Goal: Task Accomplishment & Management: Manage account settings

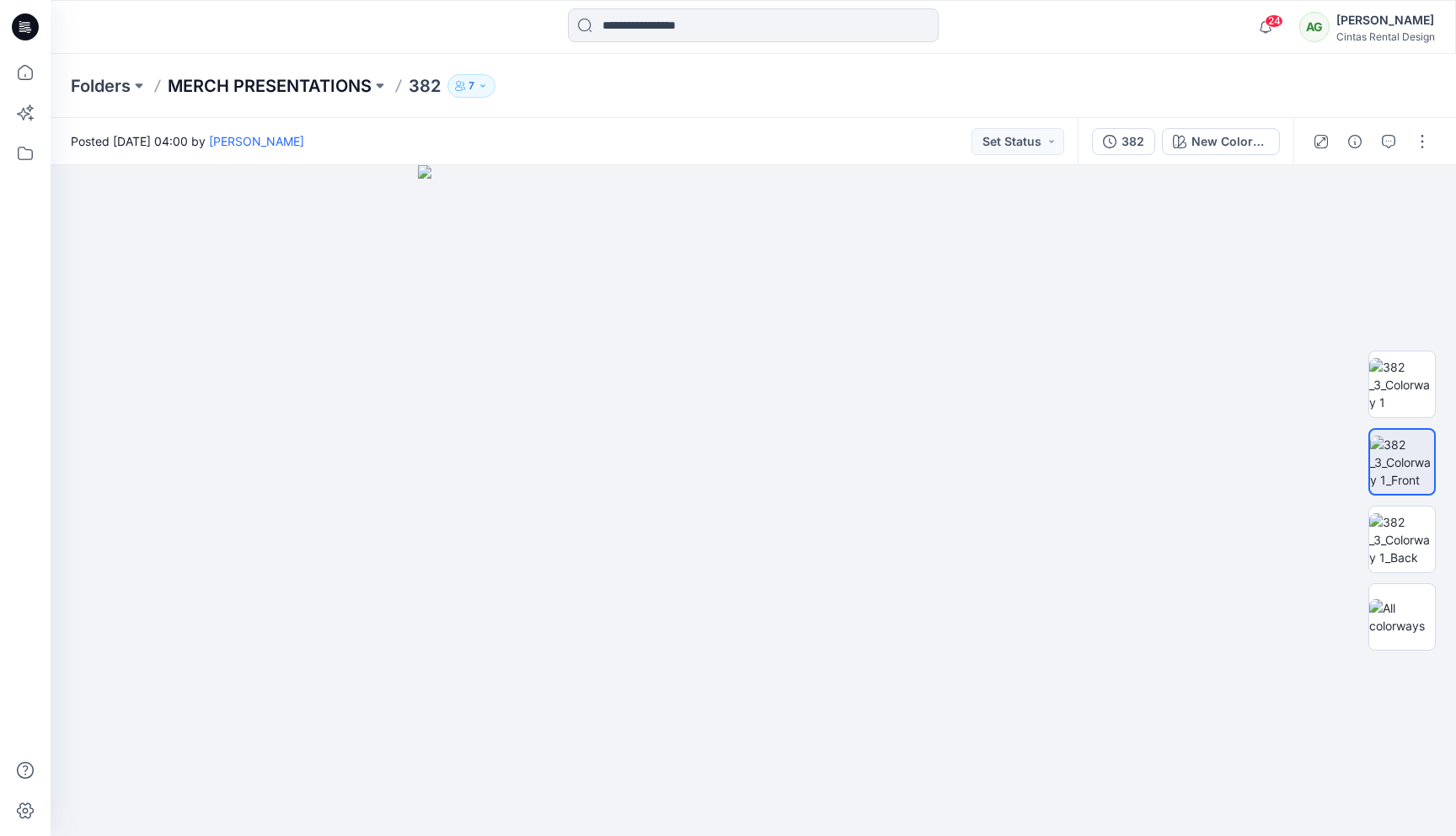
click at [312, 87] on p "MERCH PRESENTATIONS" at bounding box center [270, 86] width 204 height 23
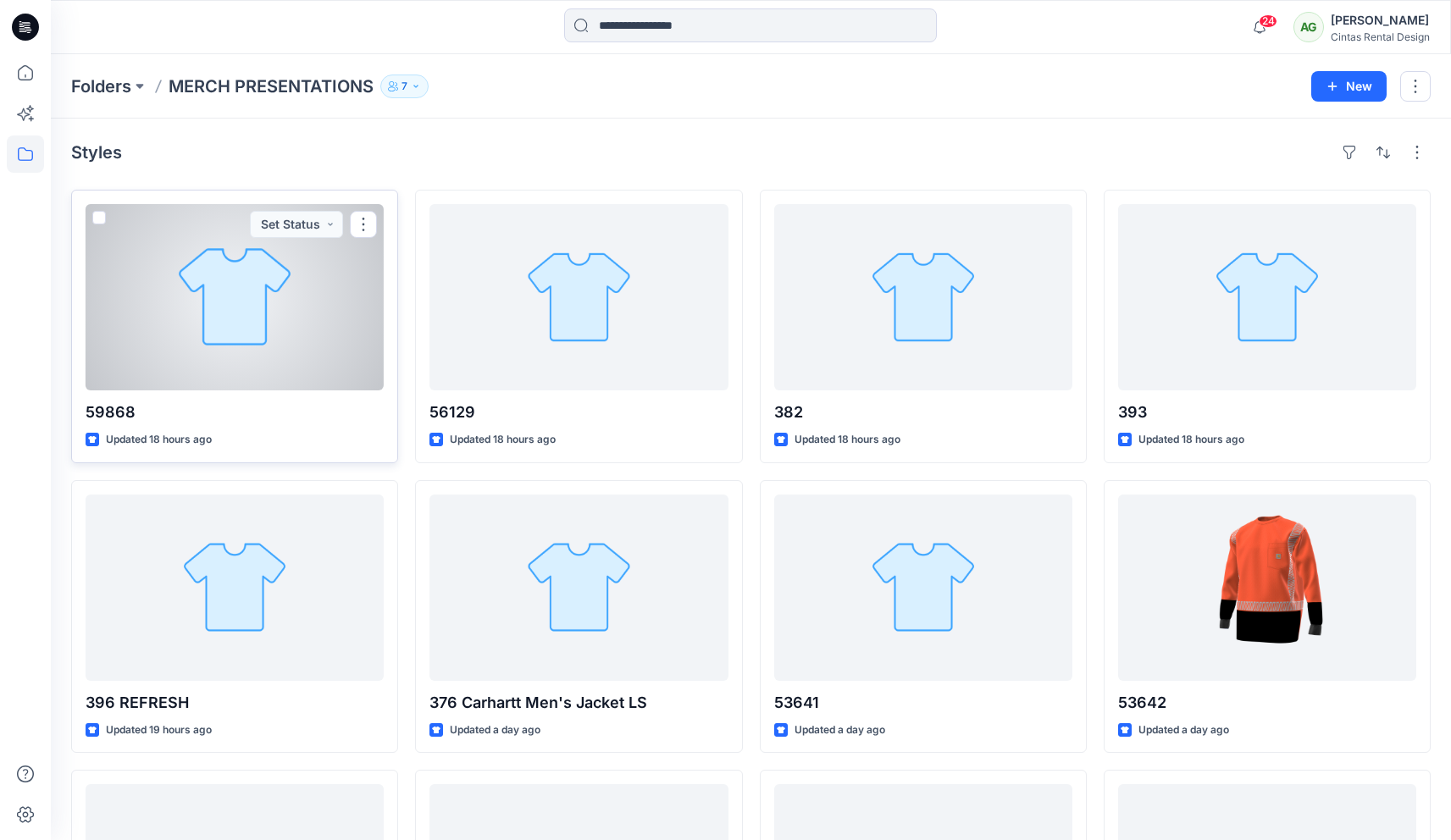
click at [104, 218] on span at bounding box center [99, 218] width 14 height 14
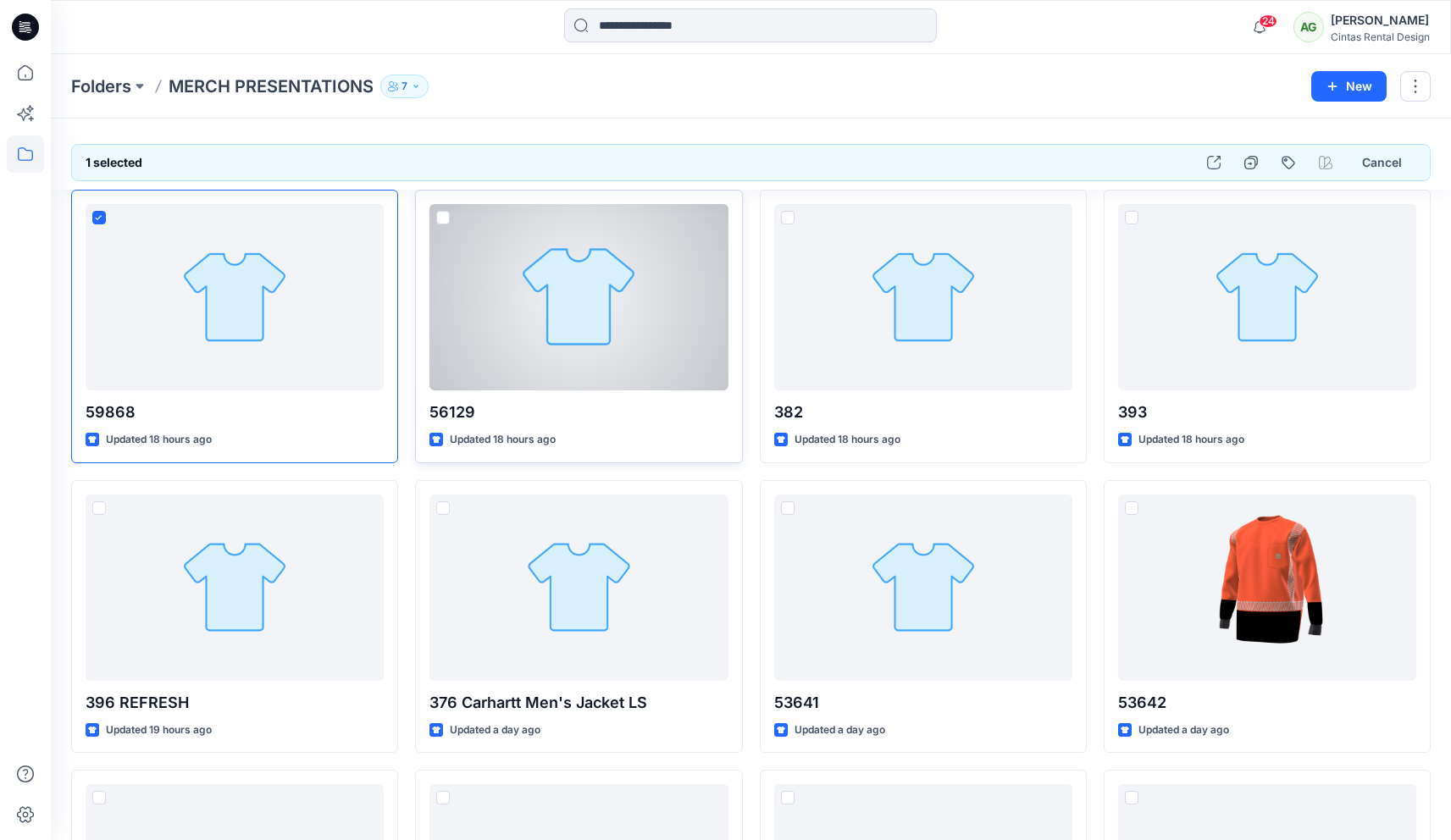
click at [444, 216] on span at bounding box center [443, 218] width 14 height 14
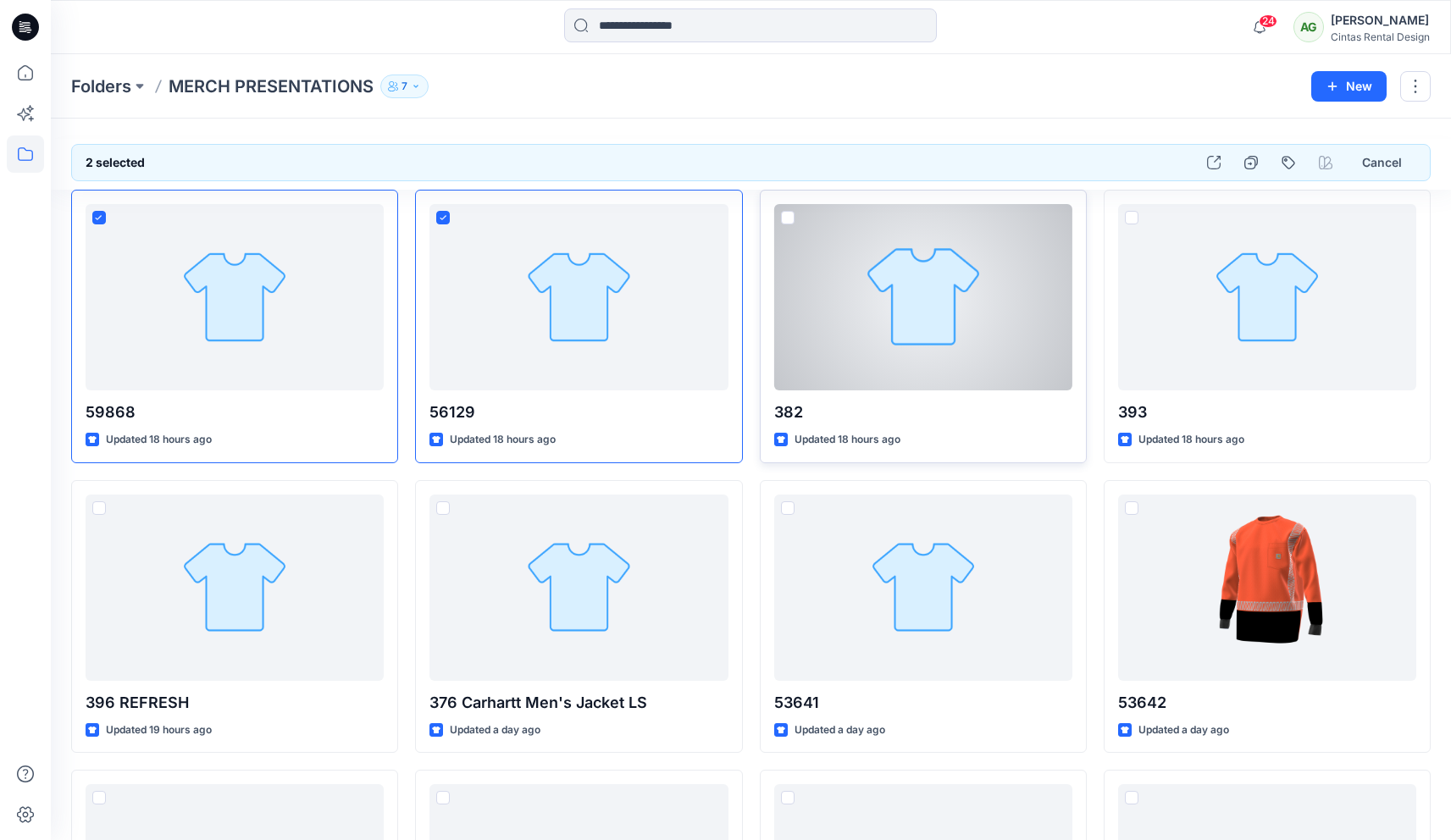
click at [786, 218] on span at bounding box center [788, 218] width 14 height 14
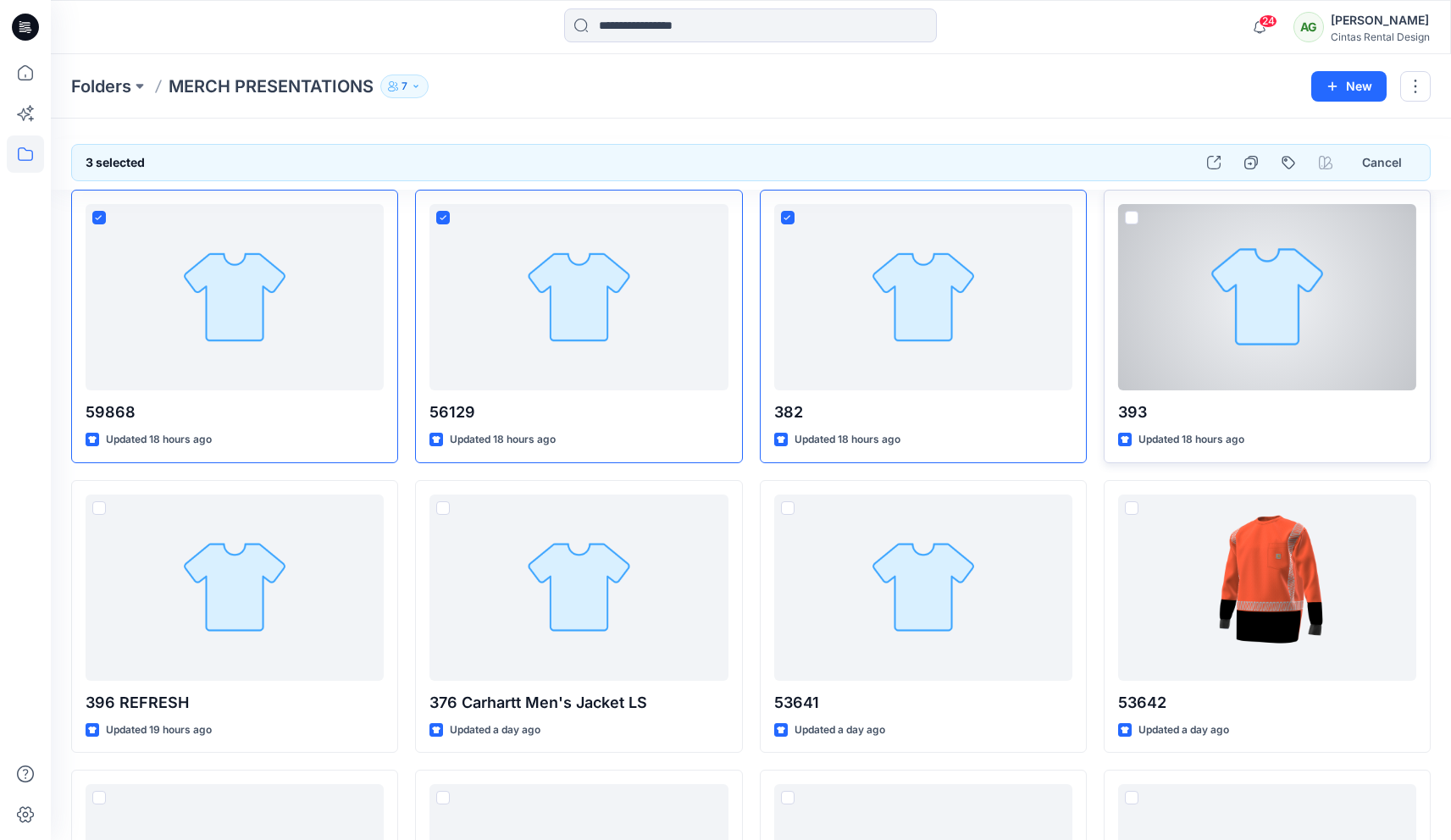
click at [1027, 222] on span at bounding box center [1131, 218] width 14 height 14
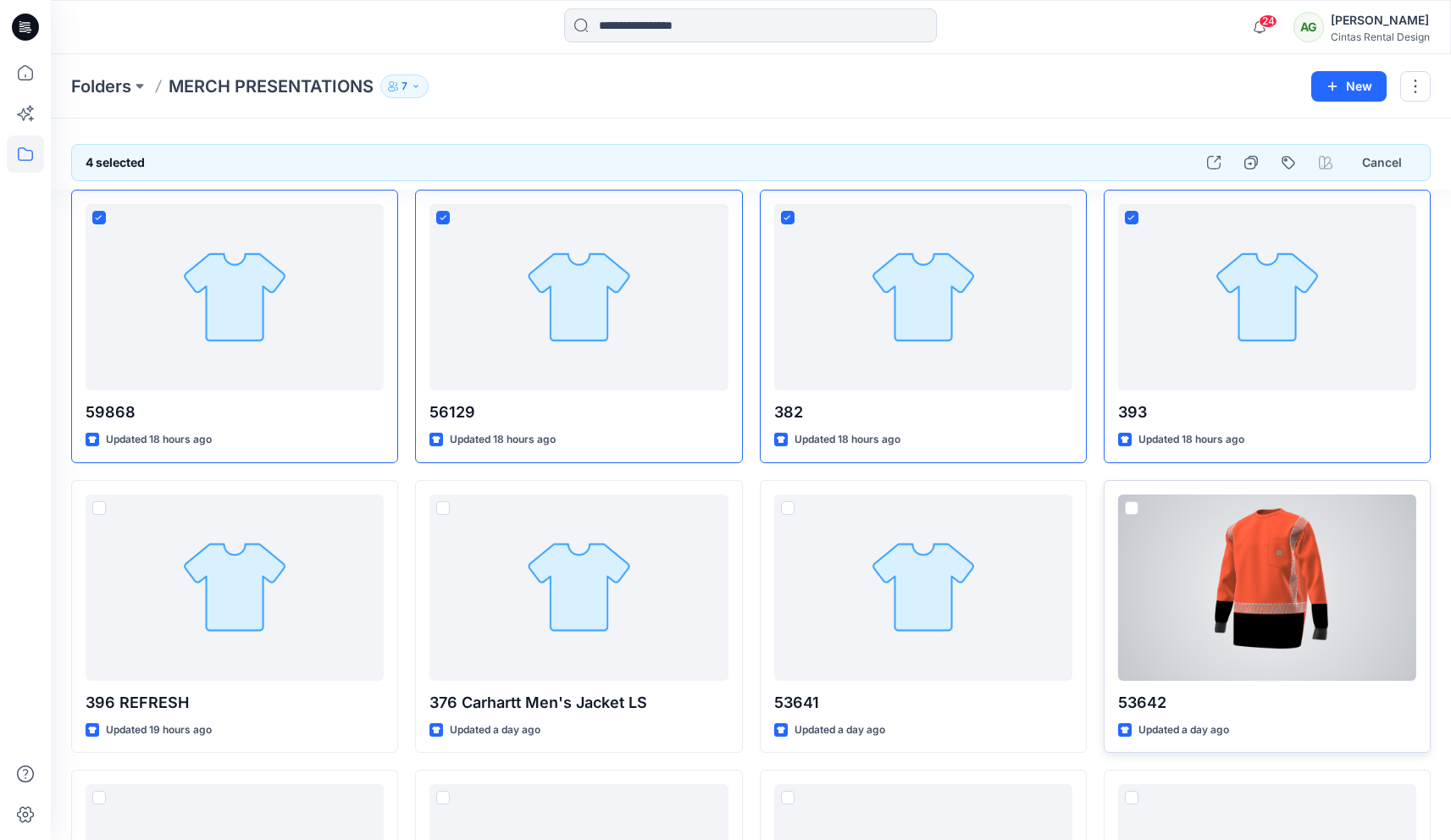
click at [1027, 509] on span at bounding box center [1131, 508] width 14 height 14
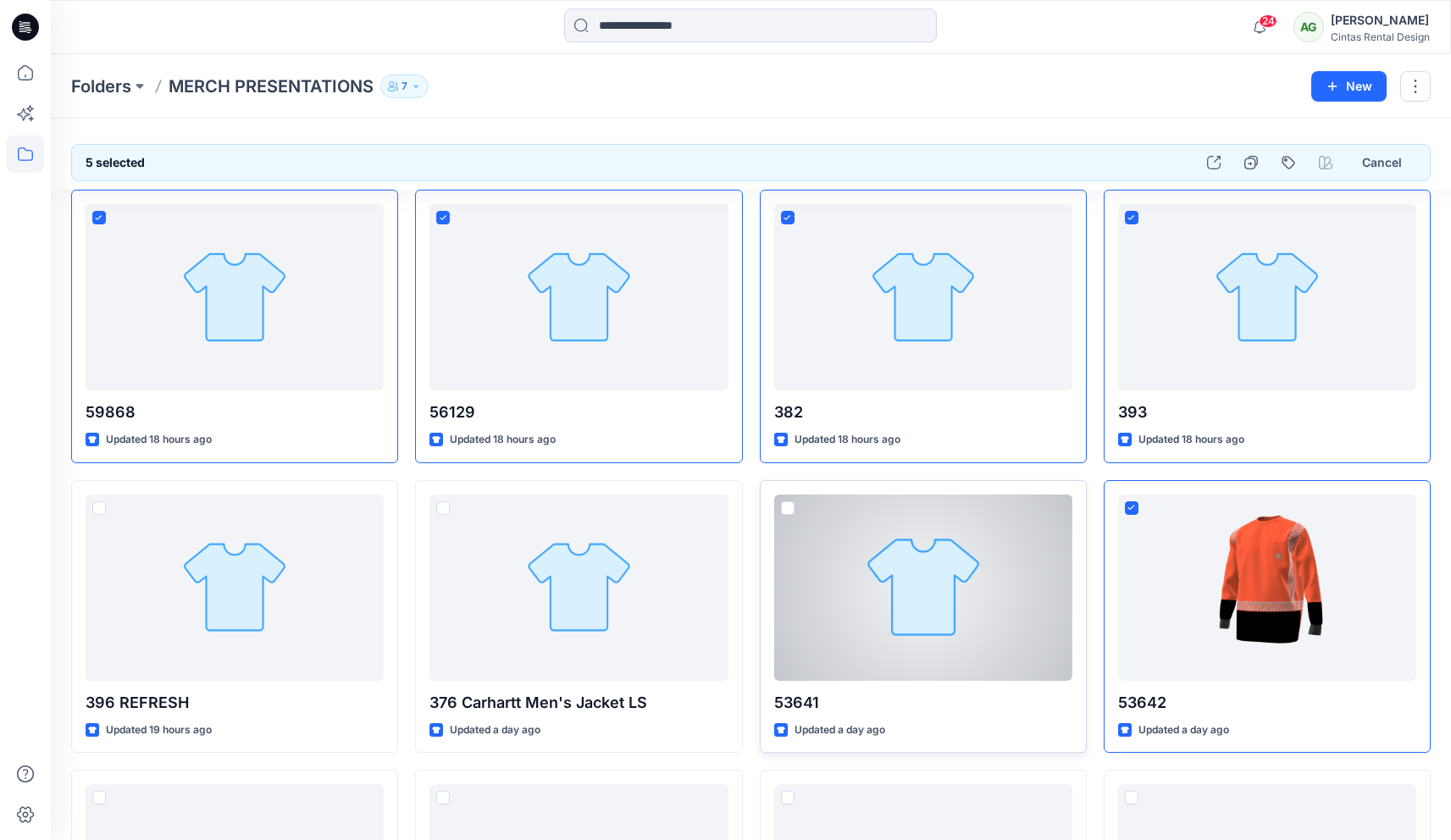
click at [792, 507] on span at bounding box center [788, 508] width 14 height 14
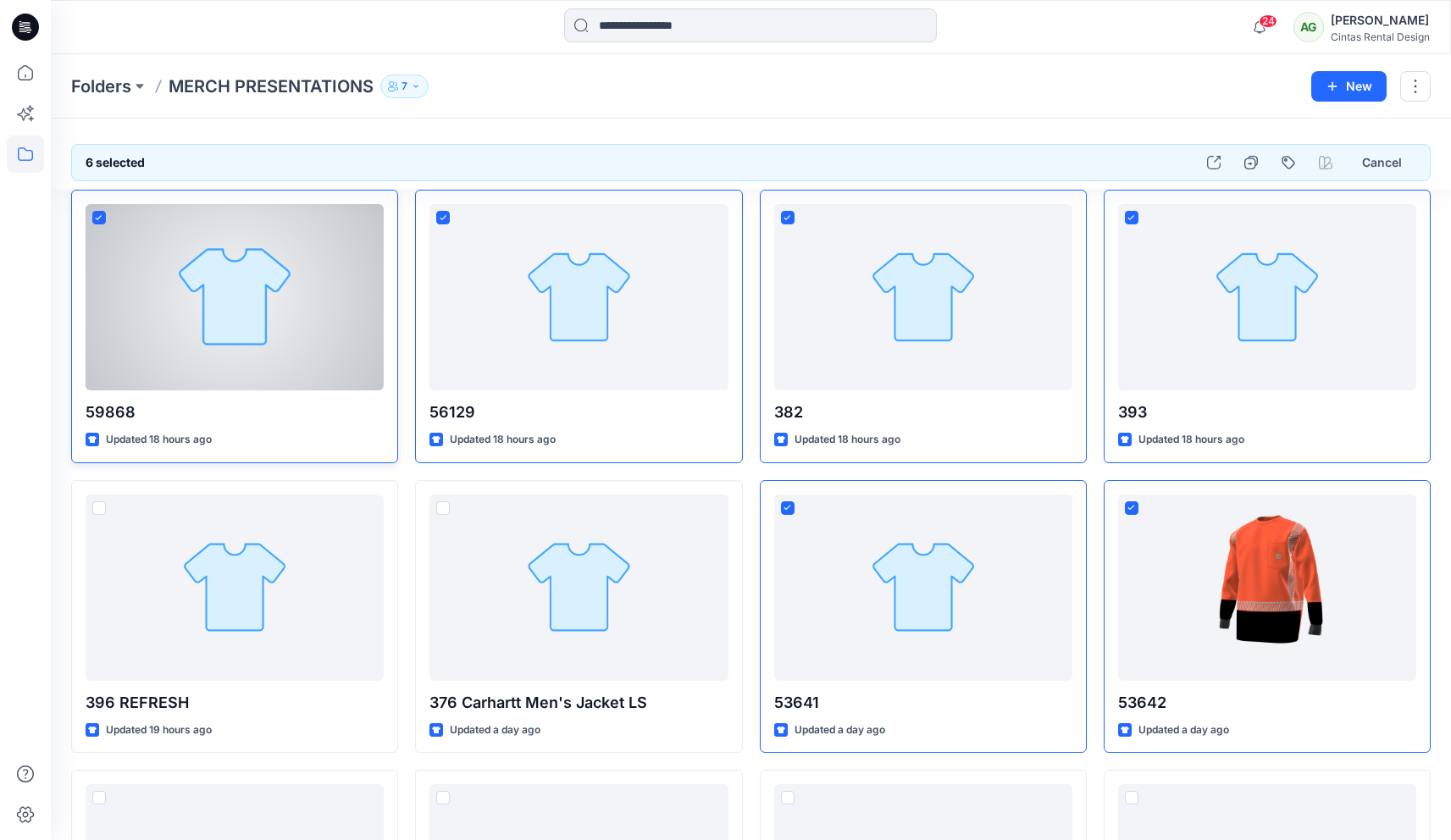
click at [347, 308] on div at bounding box center [234, 297] width 298 height 186
click at [351, 396] on div "59868 Updated 18 hours ago" at bounding box center [234, 326] width 327 height 274
click at [382, 430] on div "59868 Updated 18 hours ago" at bounding box center [234, 326] width 327 height 274
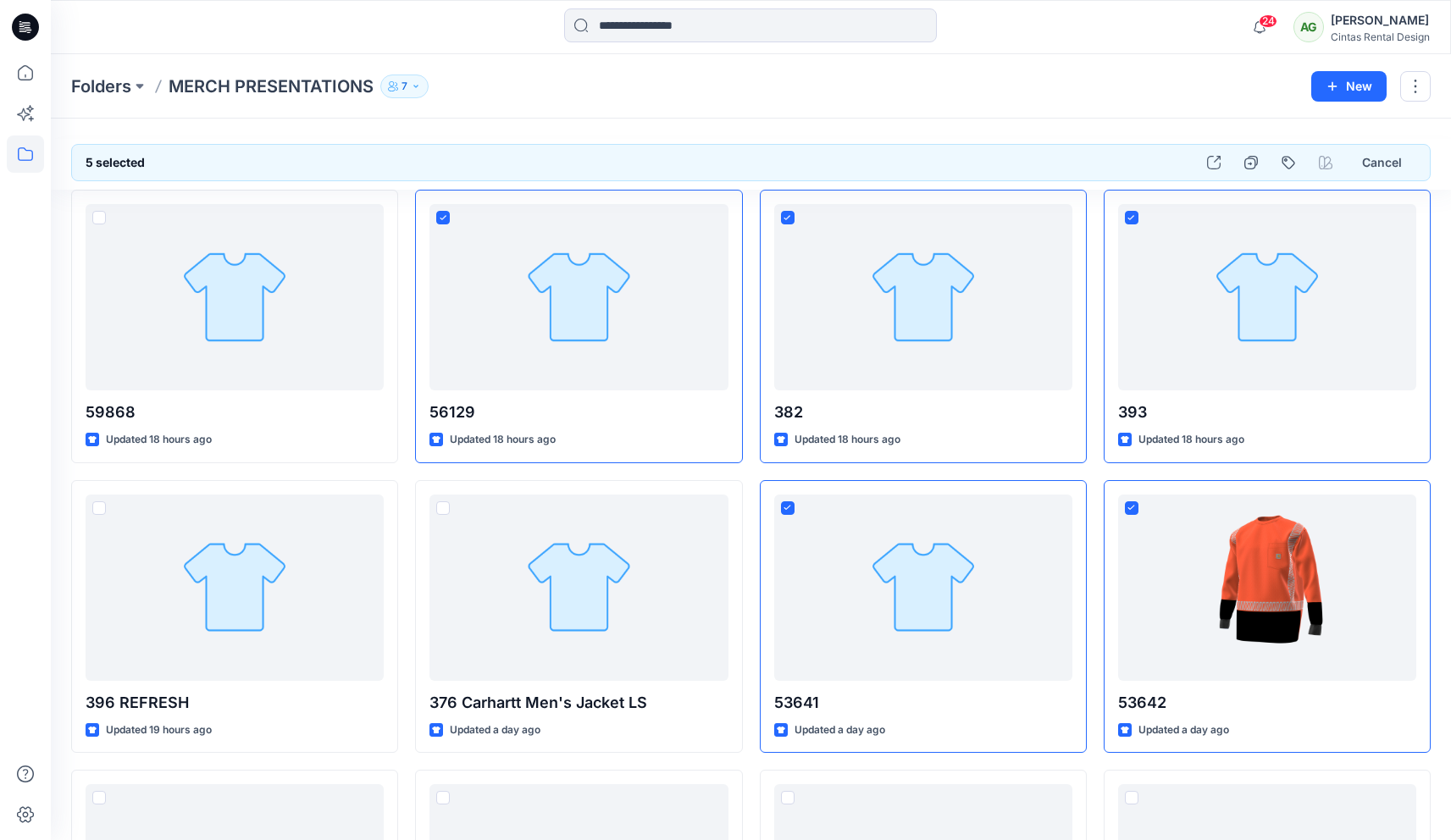
click at [657, 89] on div "Folders MERCH PRESENTATIONS 7" at bounding box center [685, 86] width 1228 height 23
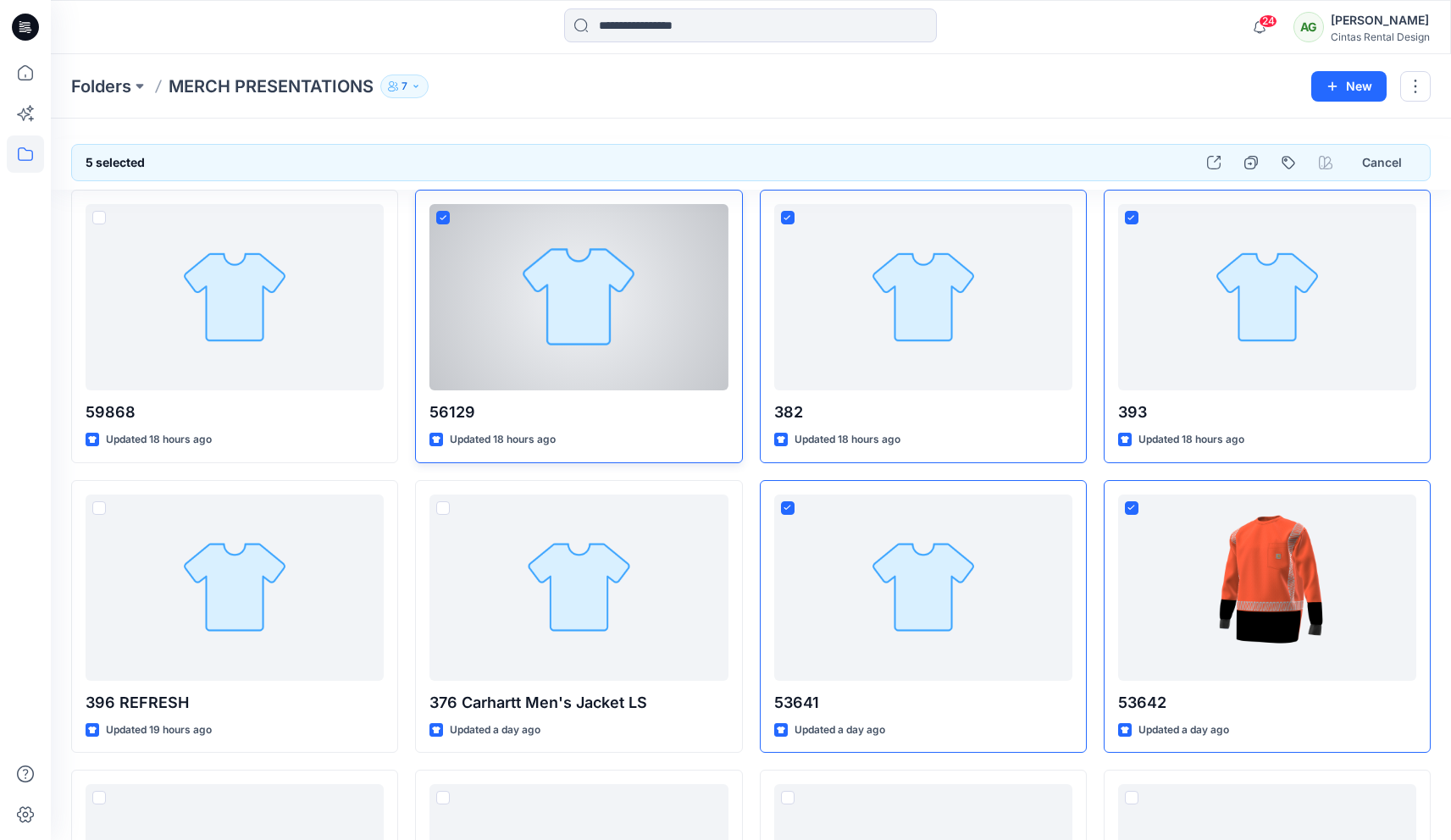
click at [445, 216] on icon at bounding box center [444, 218] width 8 height 6
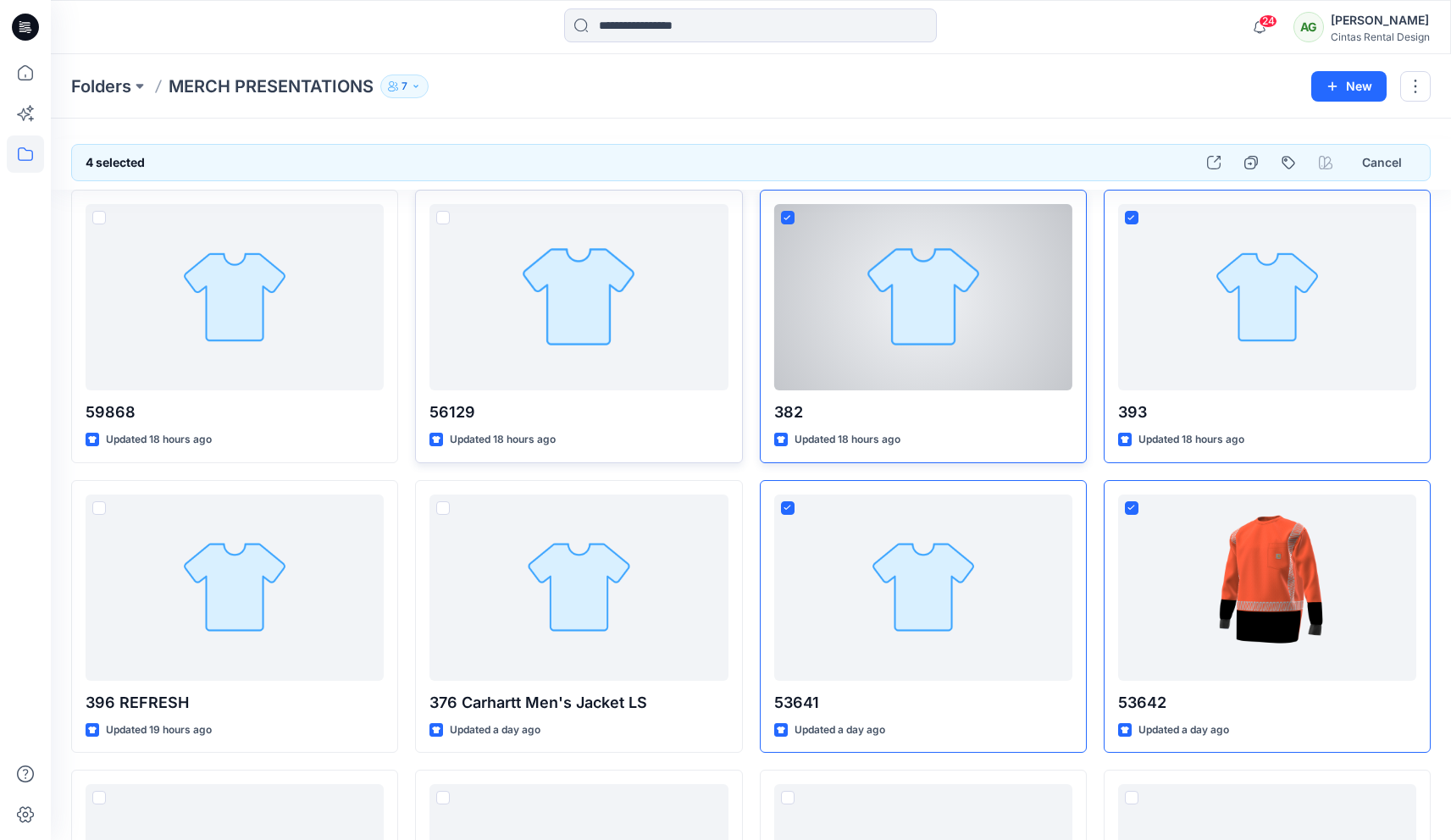
click at [784, 216] on icon at bounding box center [788, 218] width 8 height 6
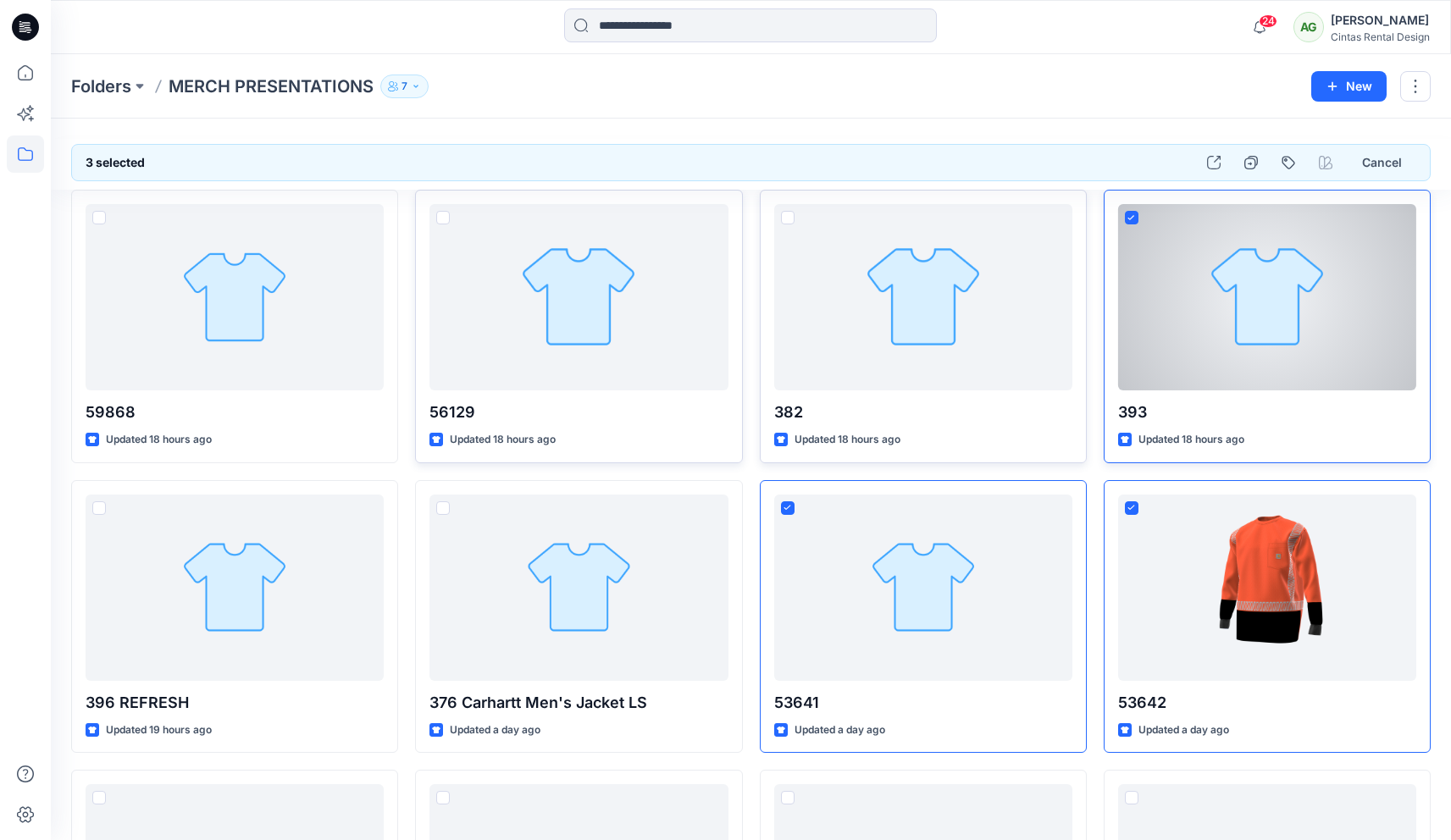
click at [1027, 219] on span at bounding box center [1131, 218] width 14 height 14
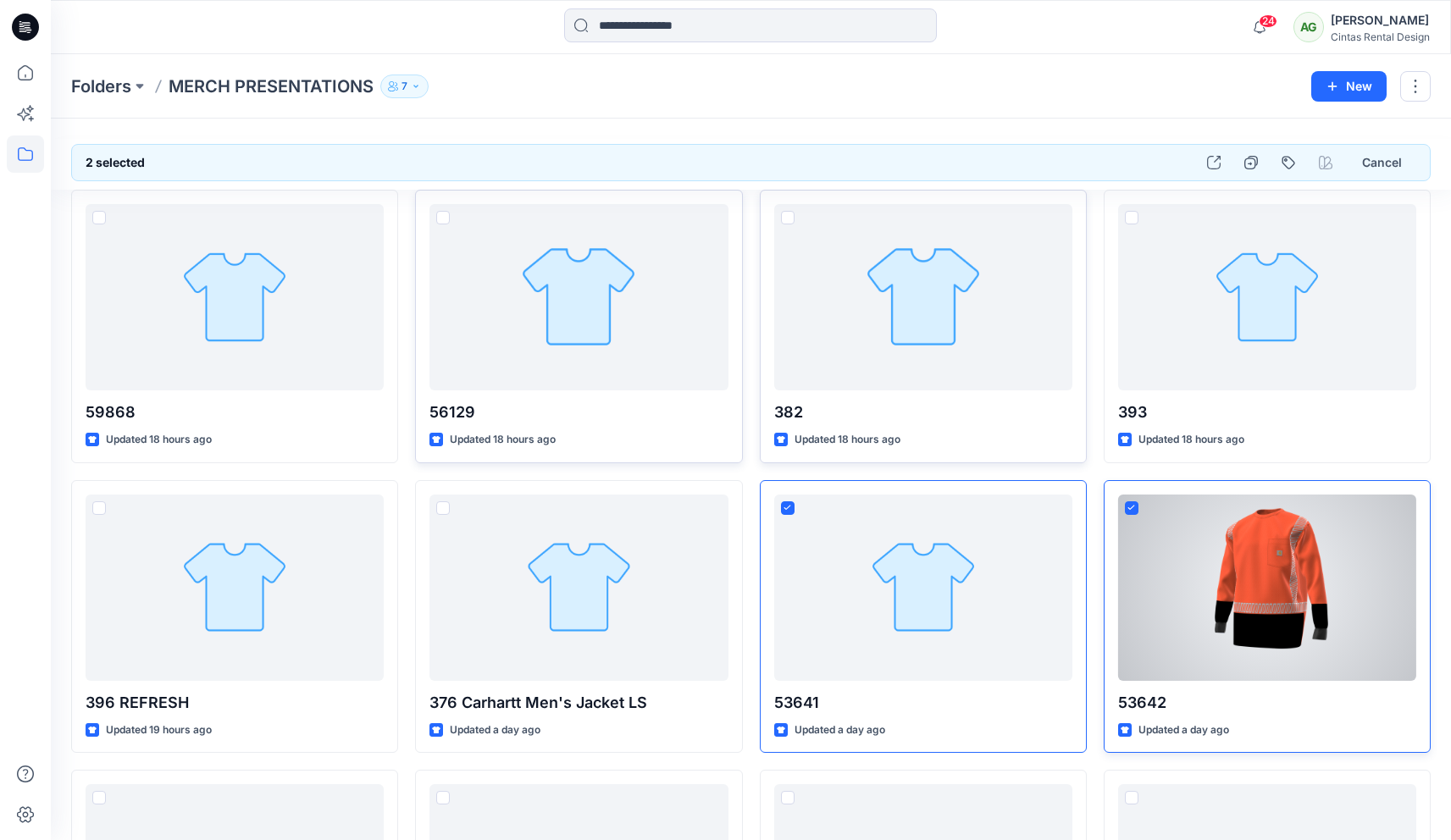
click at [1027, 505] on icon at bounding box center [1131, 508] width 8 height 6
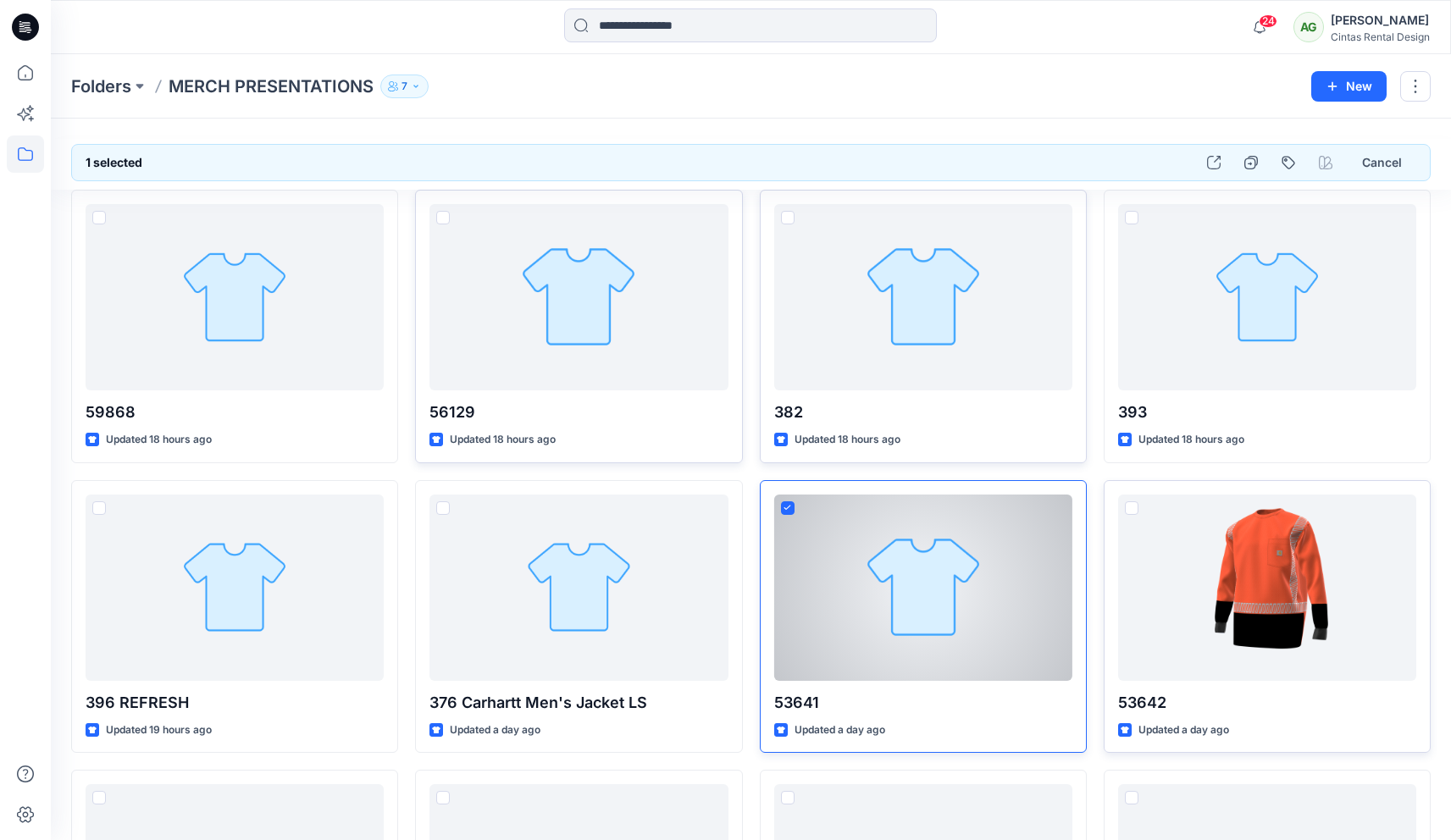
click at [783, 503] on span at bounding box center [788, 508] width 14 height 14
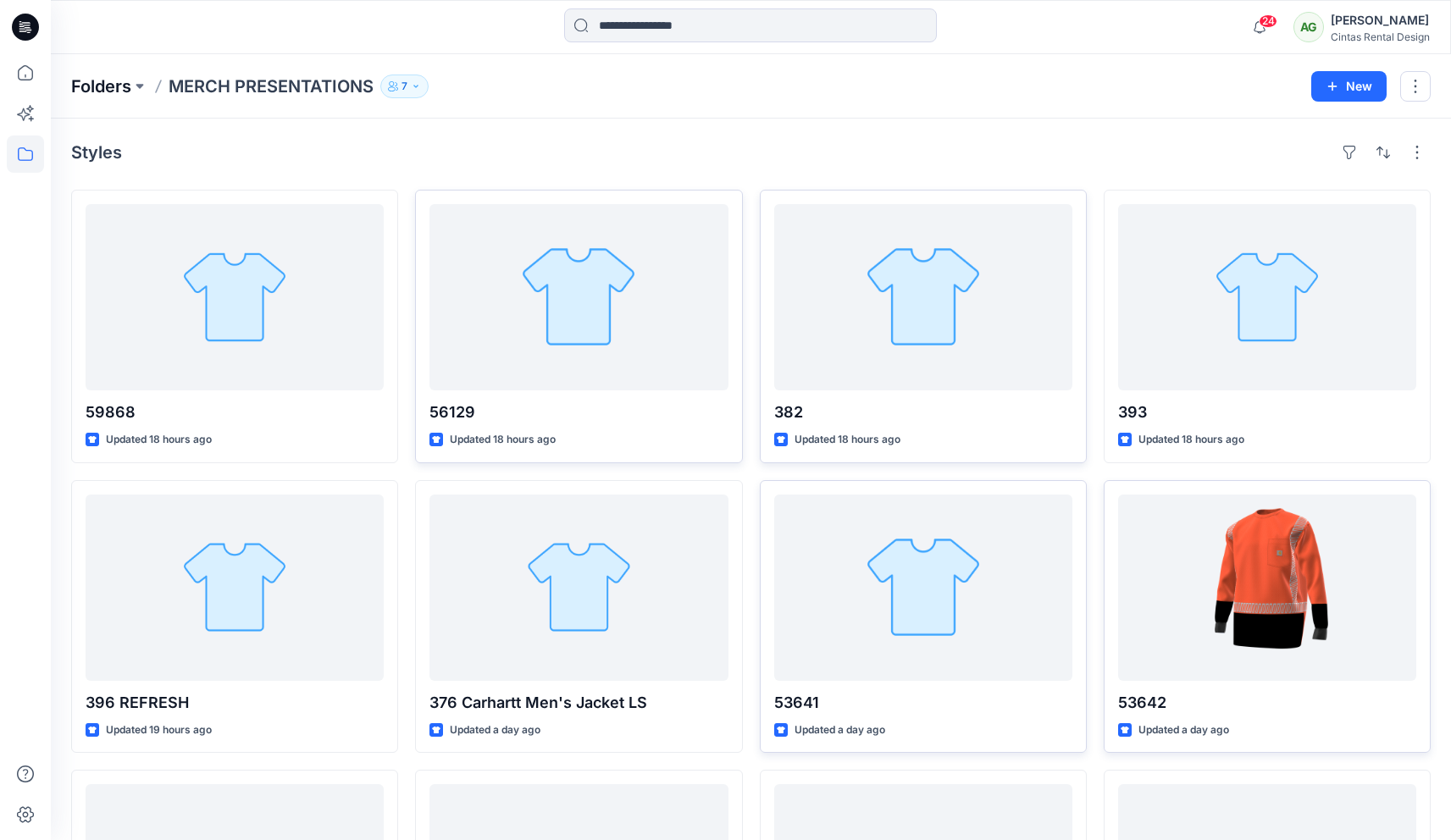
click at [82, 85] on p "Folders" at bounding box center [101, 86] width 60 height 23
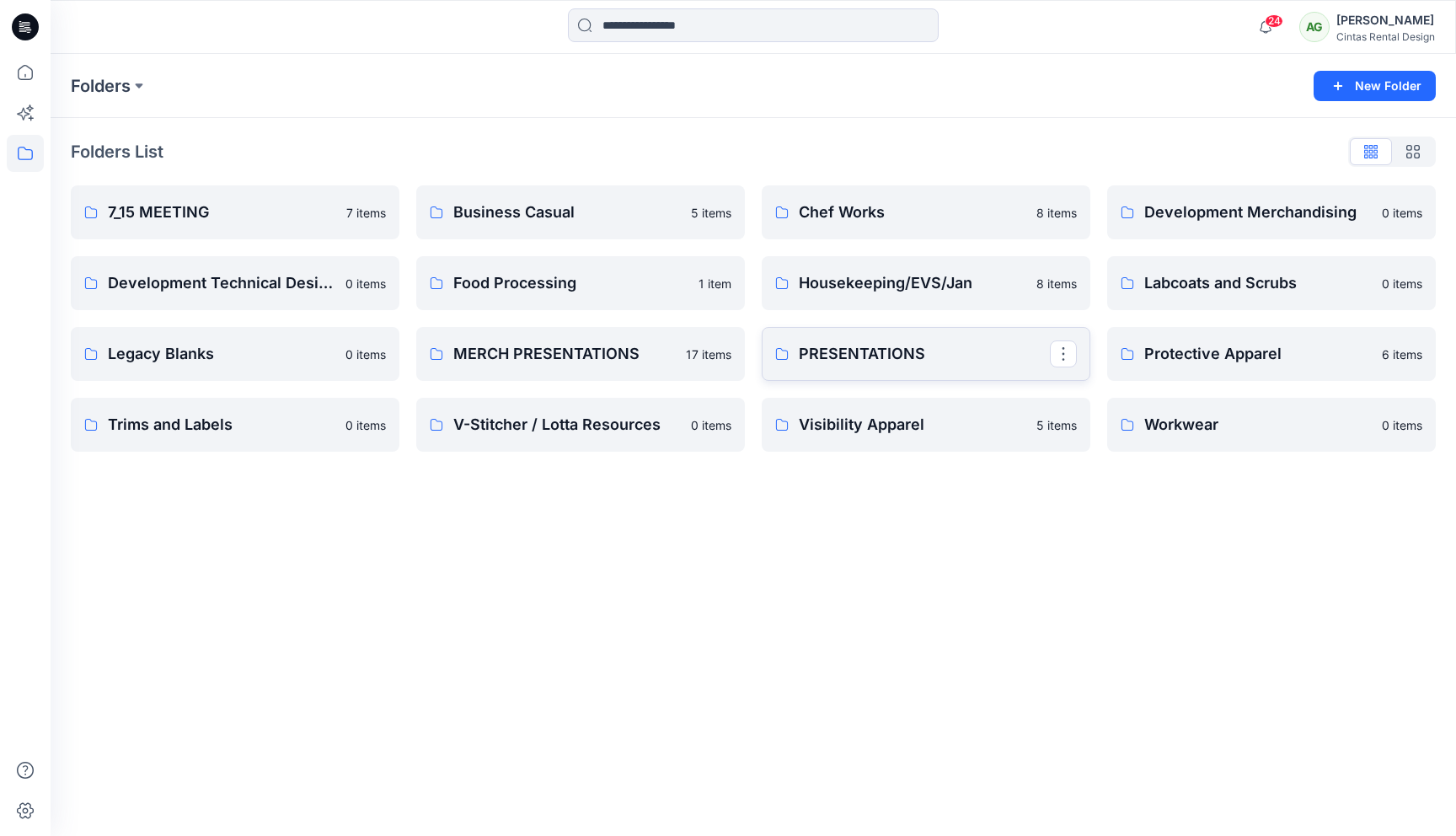
click at [895, 349] on p "PRESENTATIONS" at bounding box center [925, 354] width 251 height 23
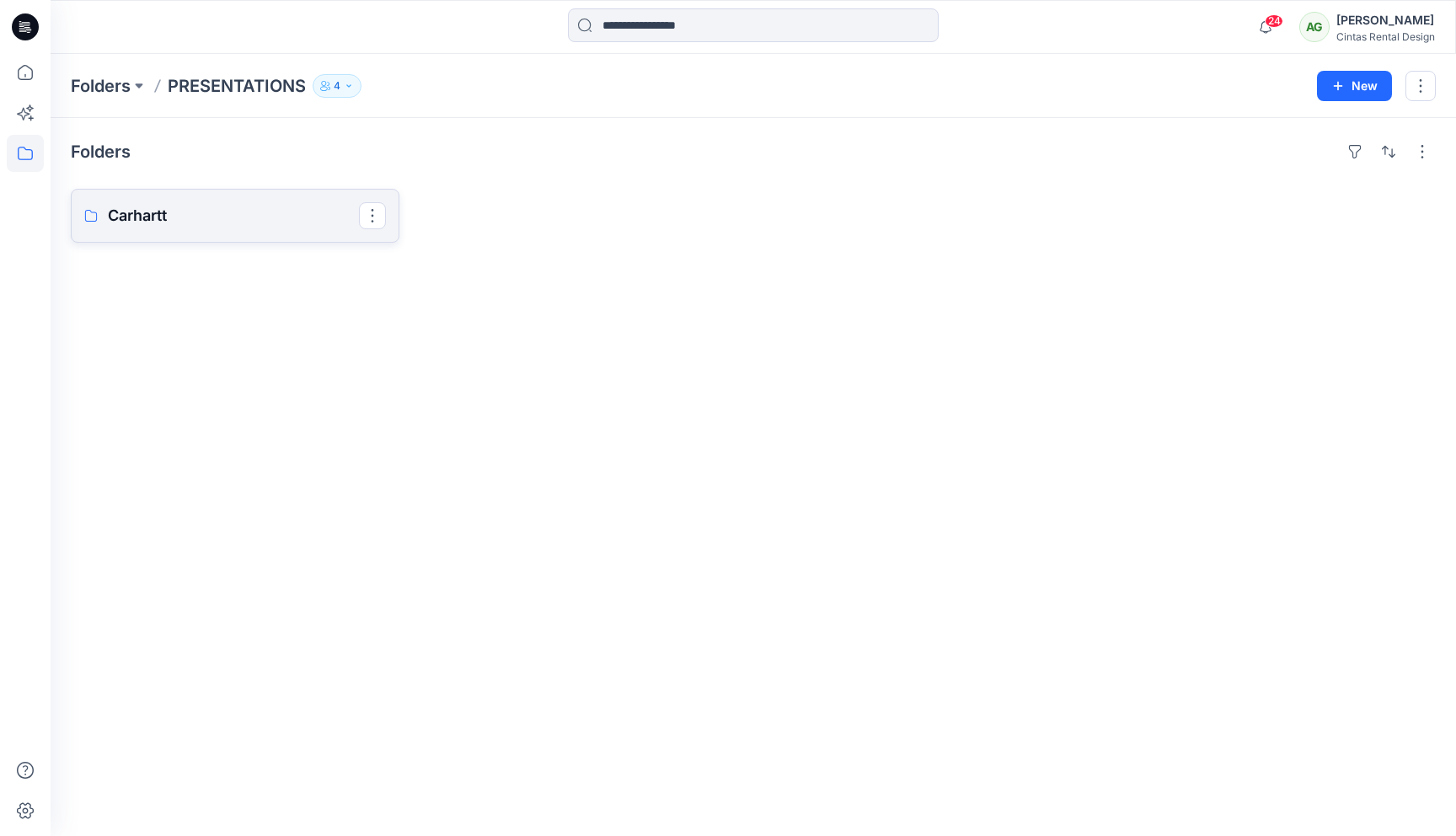
click at [240, 212] on p "Carhartt" at bounding box center [234, 216] width 251 height 23
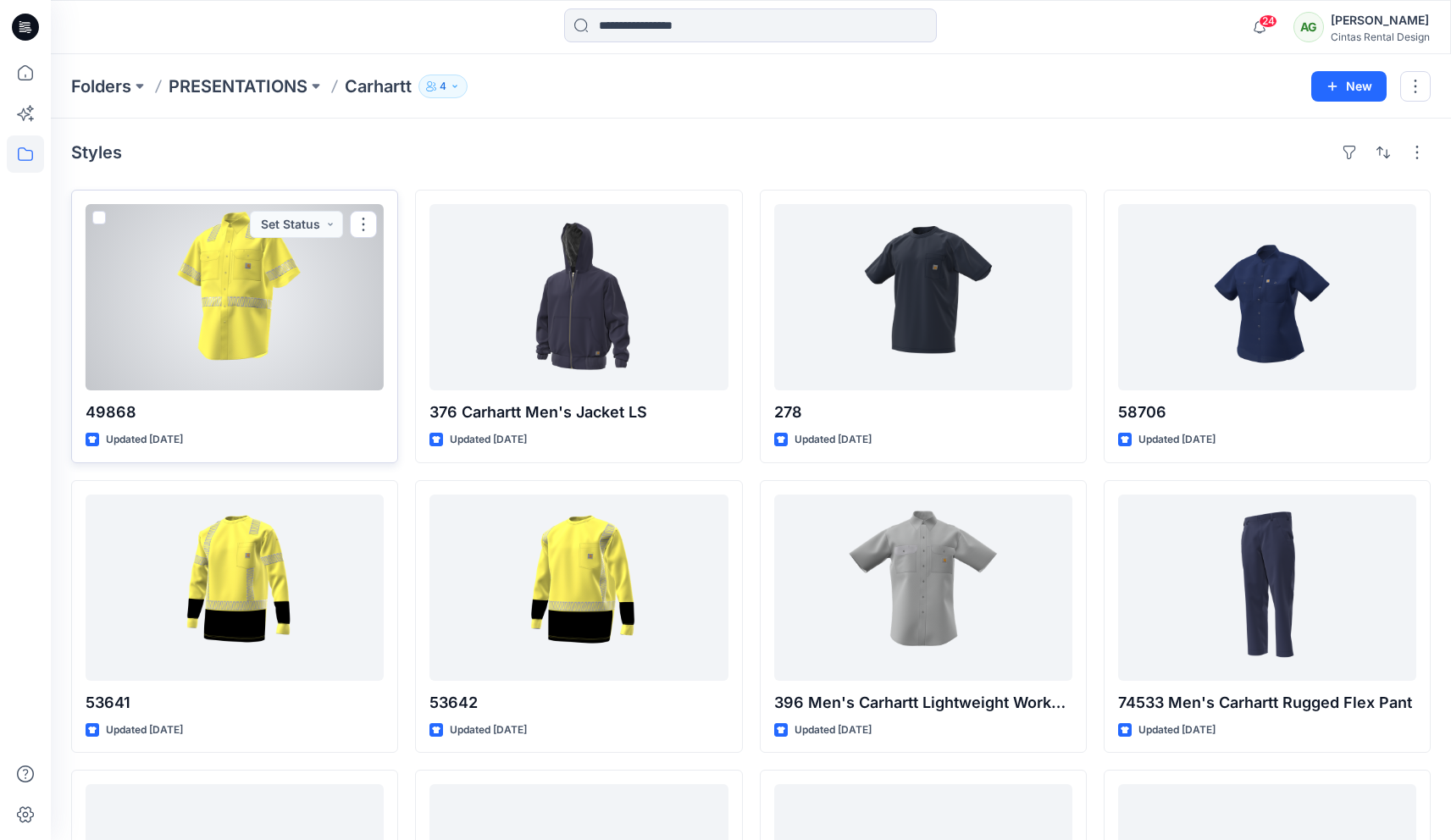
click at [104, 215] on span at bounding box center [99, 218] width 14 height 14
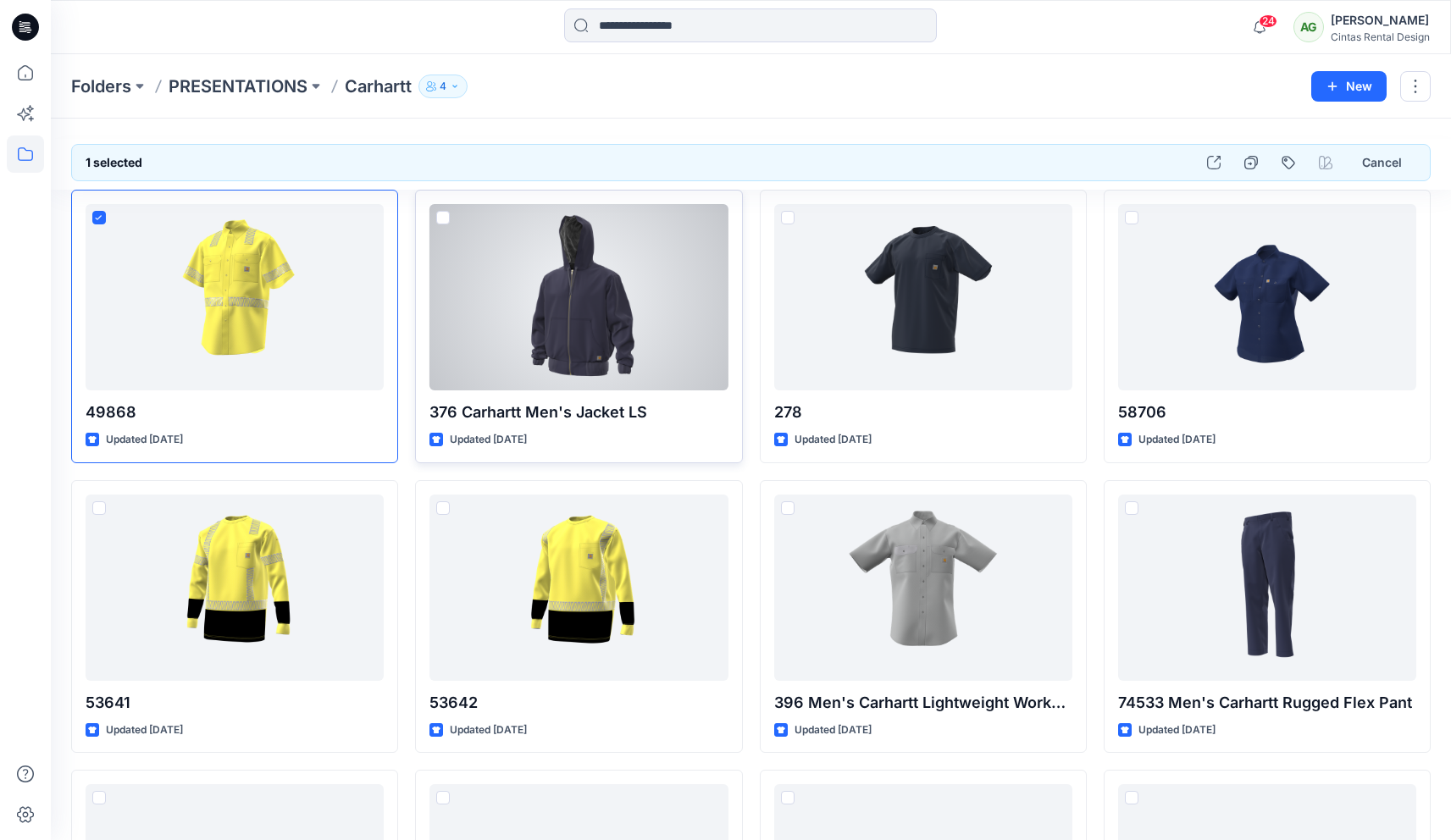
click at [443, 221] on span at bounding box center [443, 218] width 14 height 14
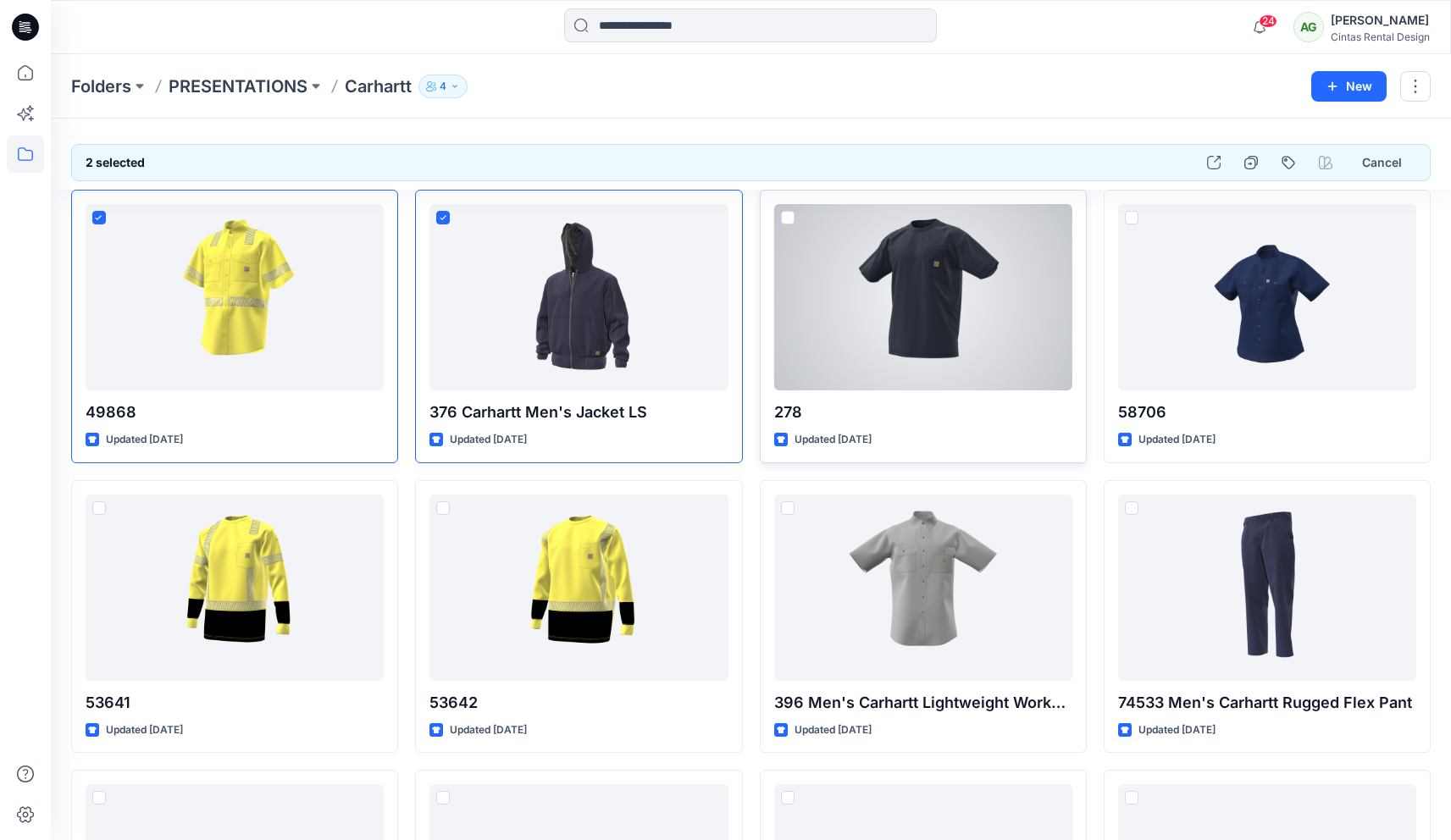
click at [790, 221] on span at bounding box center [788, 218] width 14 height 14
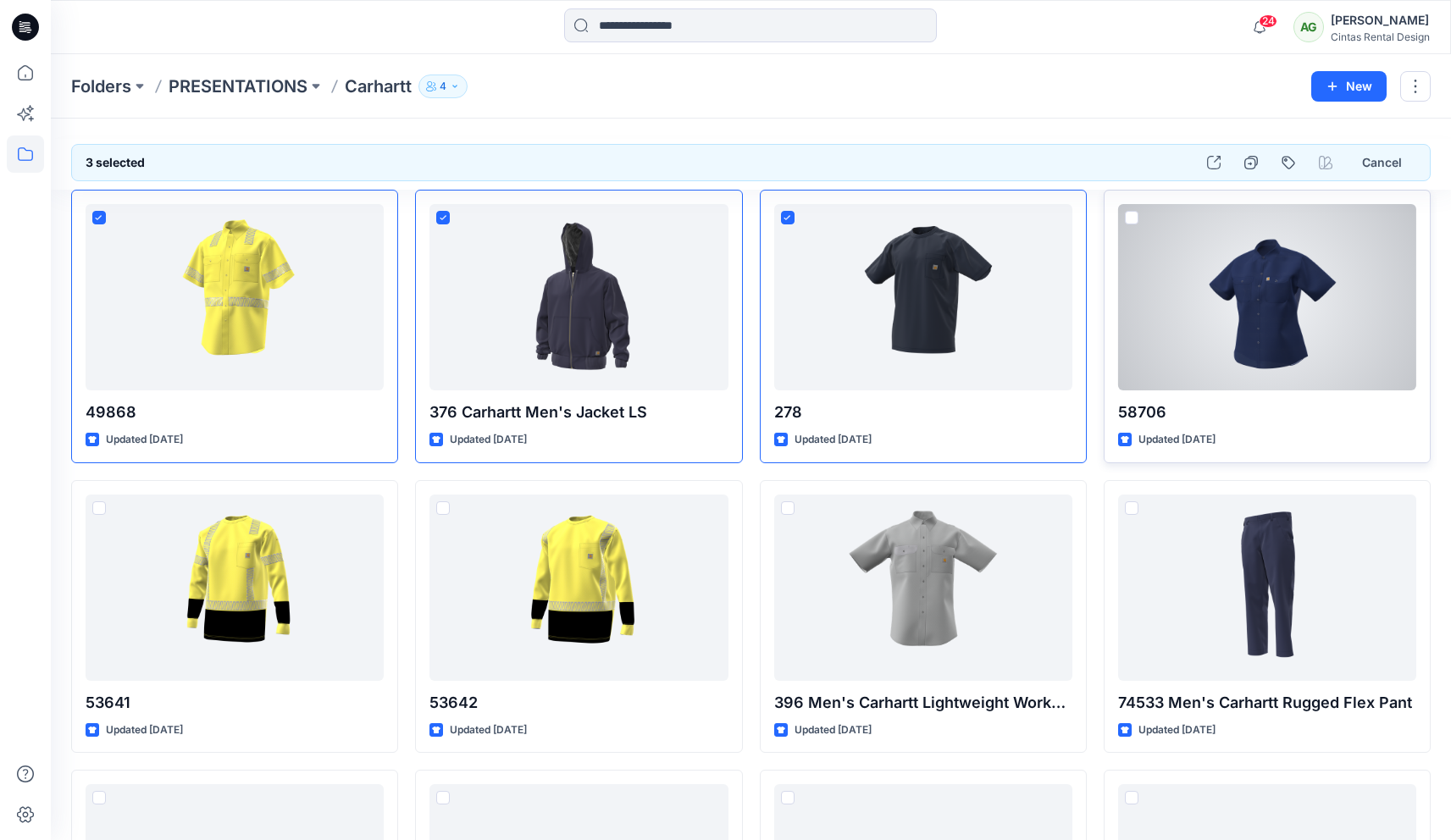
click at [1027, 218] on div at bounding box center [1266, 297] width 298 height 186
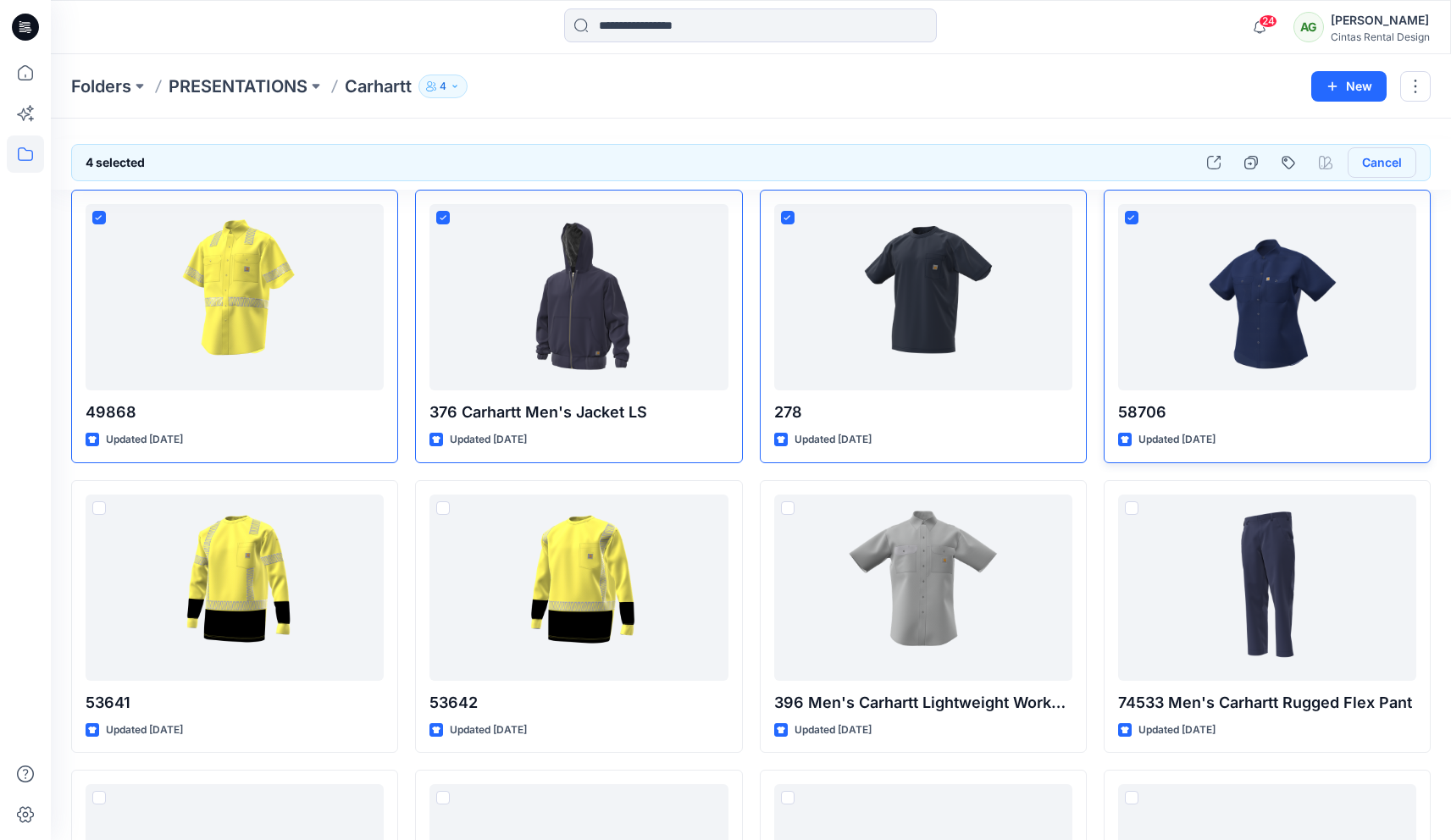
click at [1027, 163] on button "Cancel" at bounding box center [1382, 162] width 69 height 30
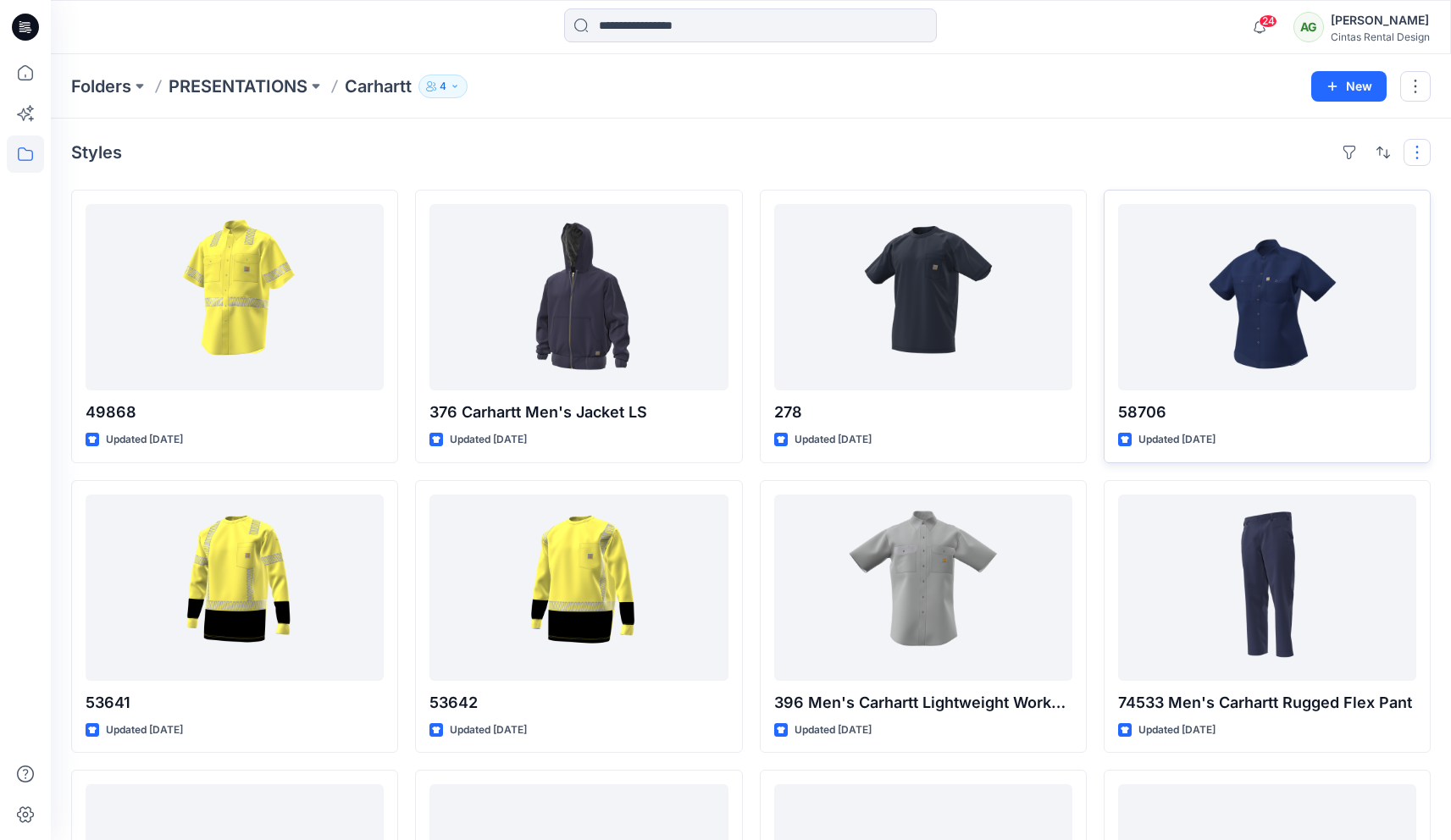
click at [1027, 154] on button "button" at bounding box center [1417, 152] width 27 height 27
click at [1027, 150] on div "Styles Layout Grid Large Grid Folder View Compact Card Card View Card Info Tags" at bounding box center [751, 152] width 1360 height 27
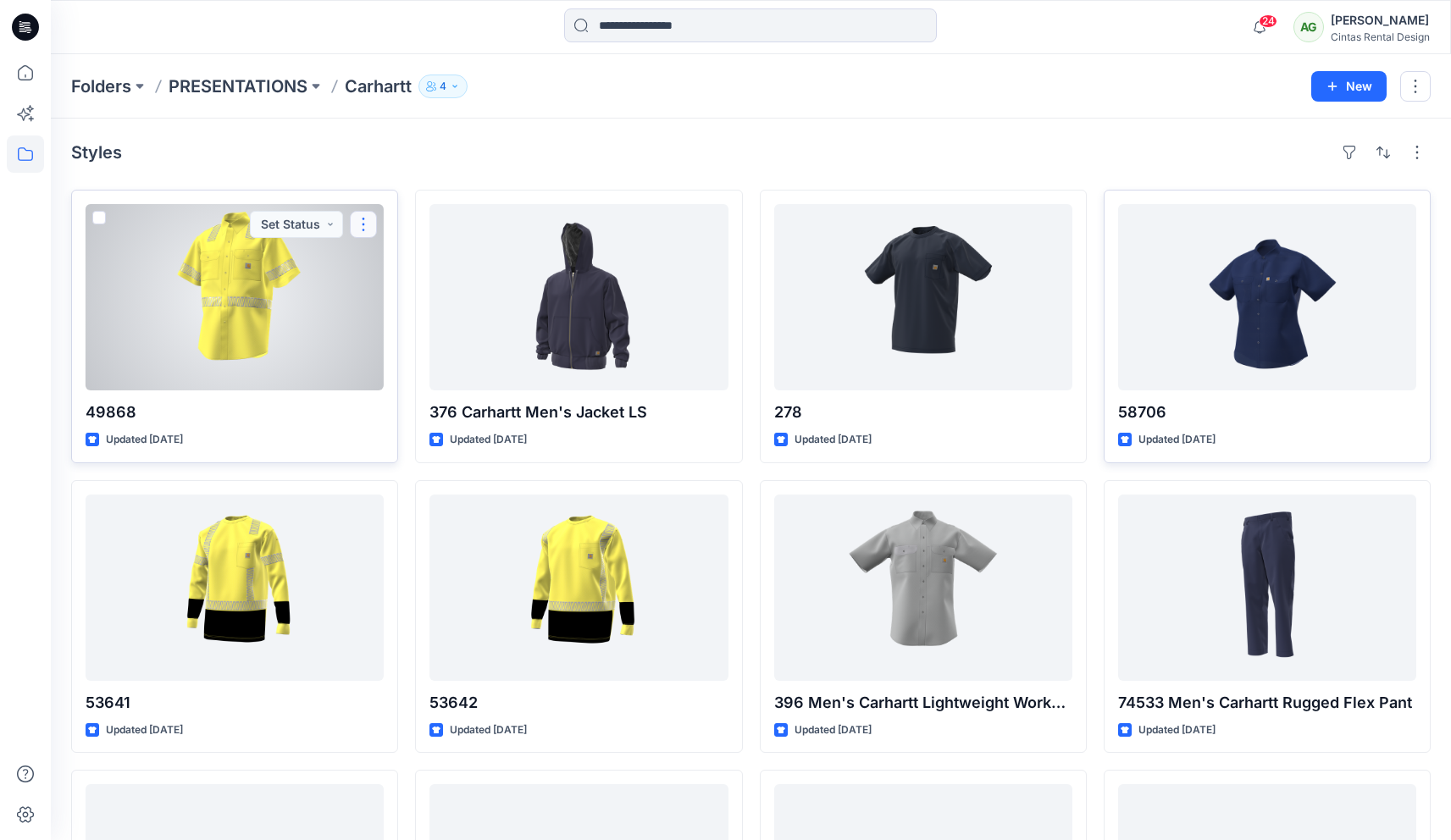
click at [372, 229] on button "button" at bounding box center [363, 224] width 27 height 27
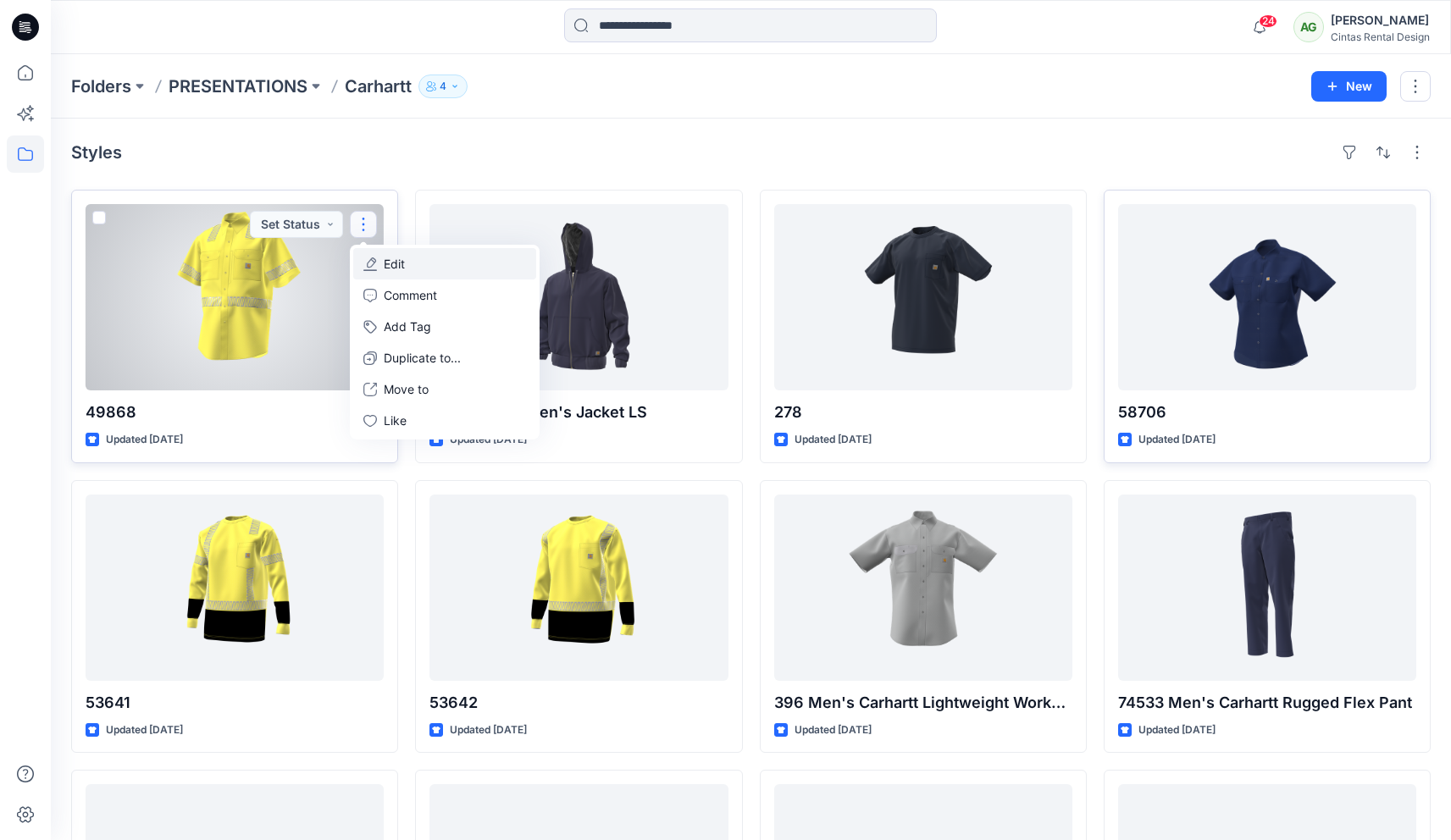
click at [413, 262] on button "Edit" at bounding box center [445, 264] width 183 height 31
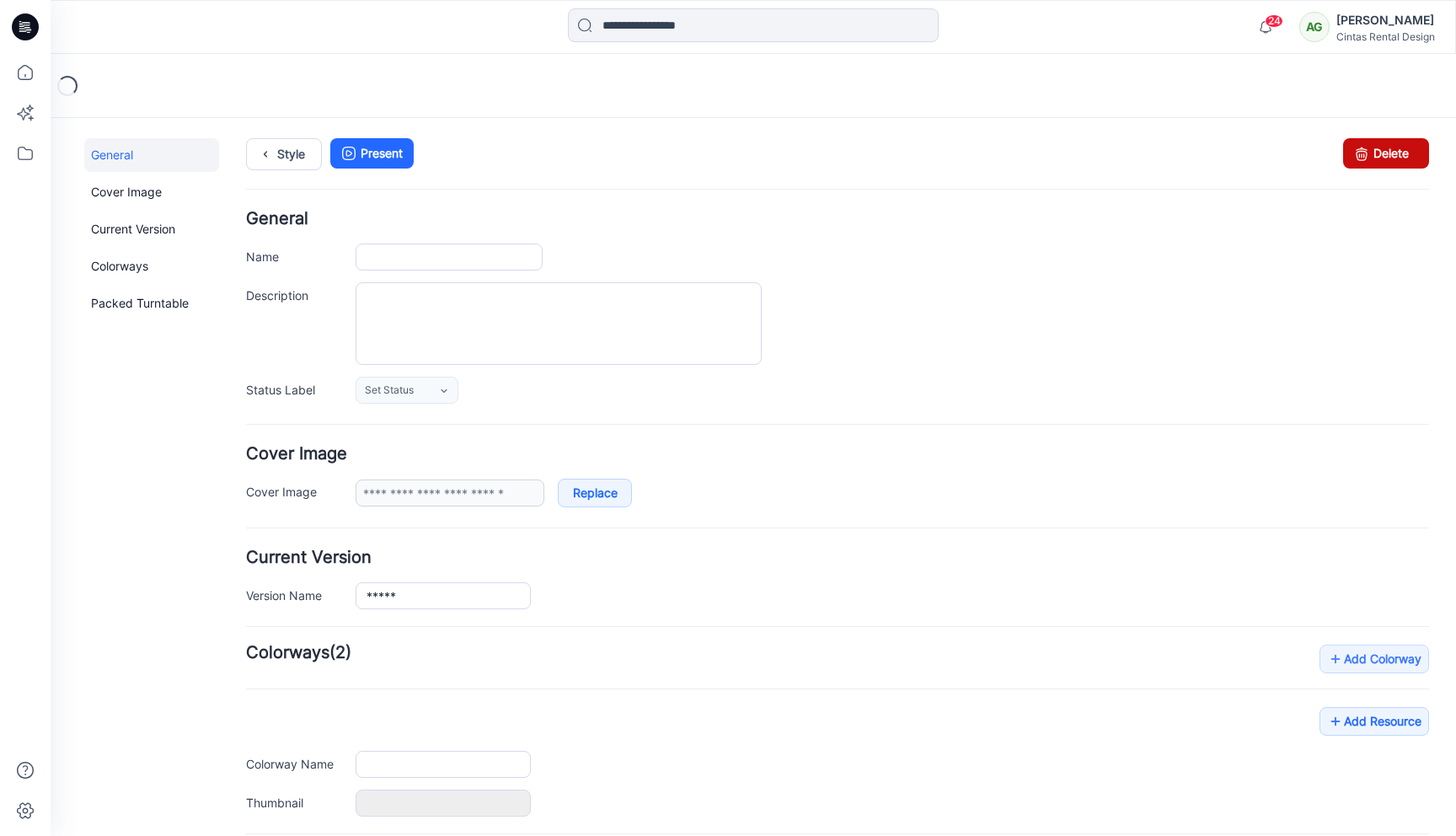
type input "*****"
type input "***"
type input "**********"
click at [1021, 168] on icon at bounding box center [1361, 153] width 23 height 30
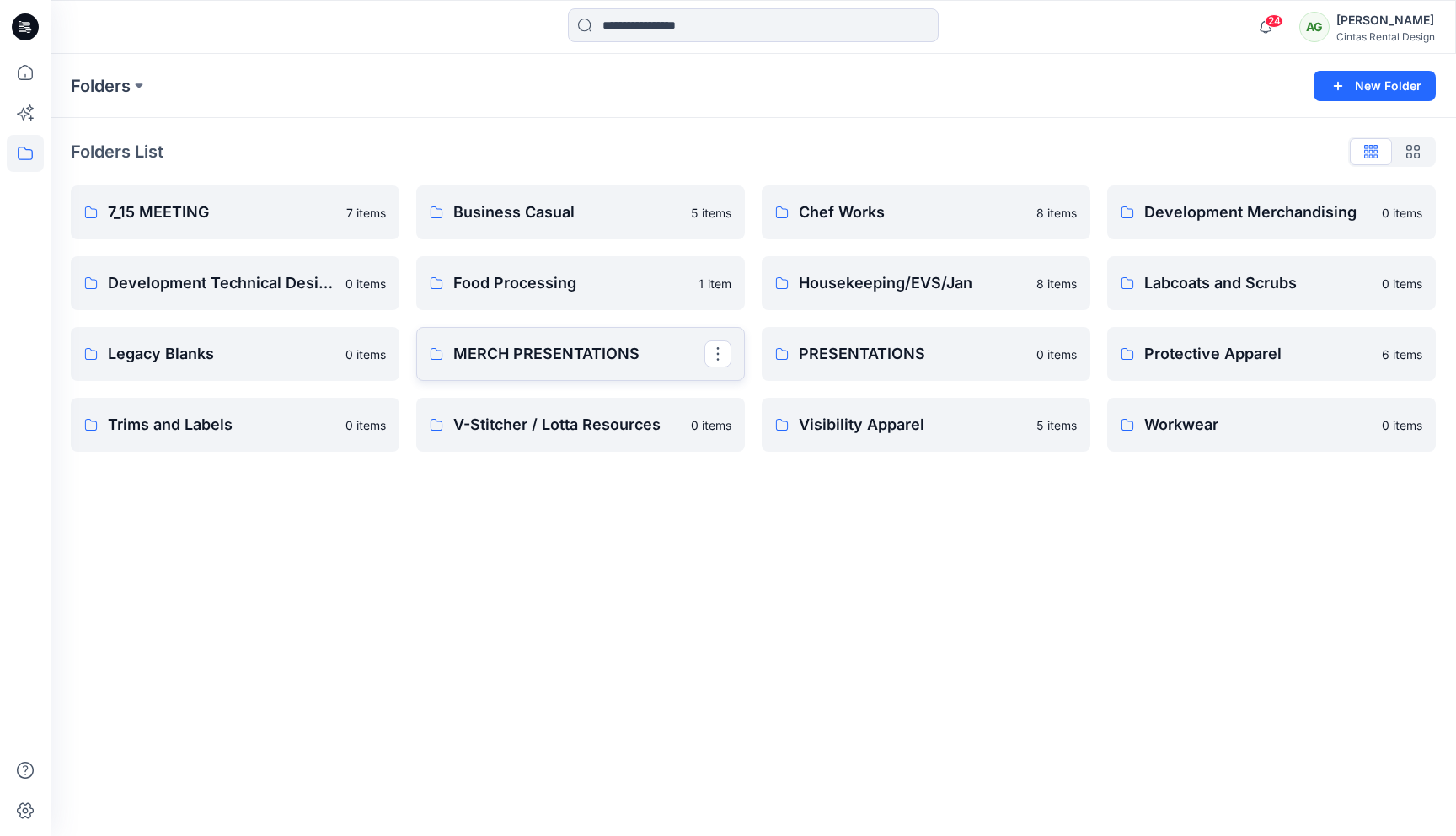
click at [608, 349] on p "MERCH PRESENTATIONS" at bounding box center [579, 354] width 251 height 23
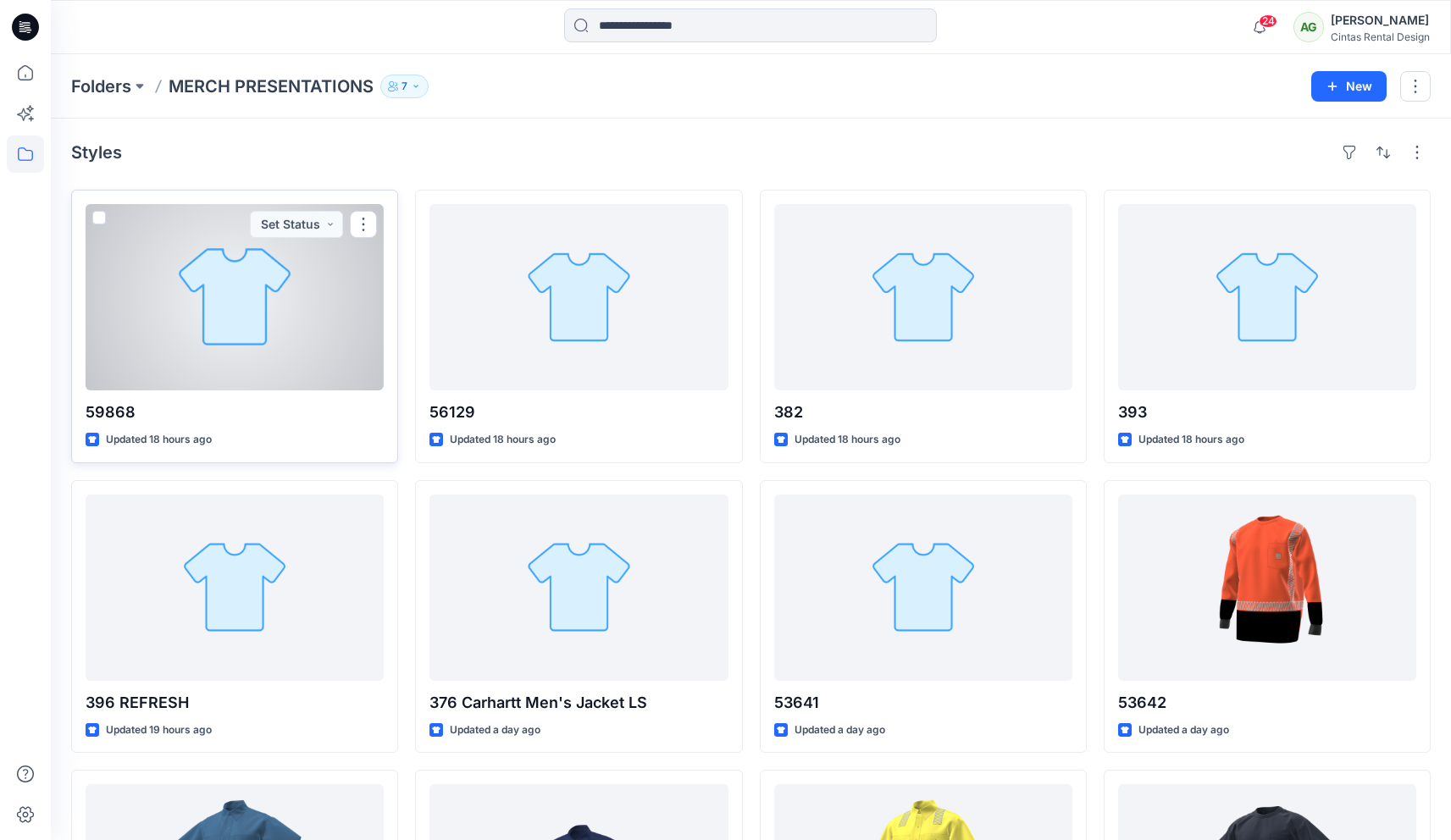
click at [293, 327] on div at bounding box center [234, 297] width 298 height 186
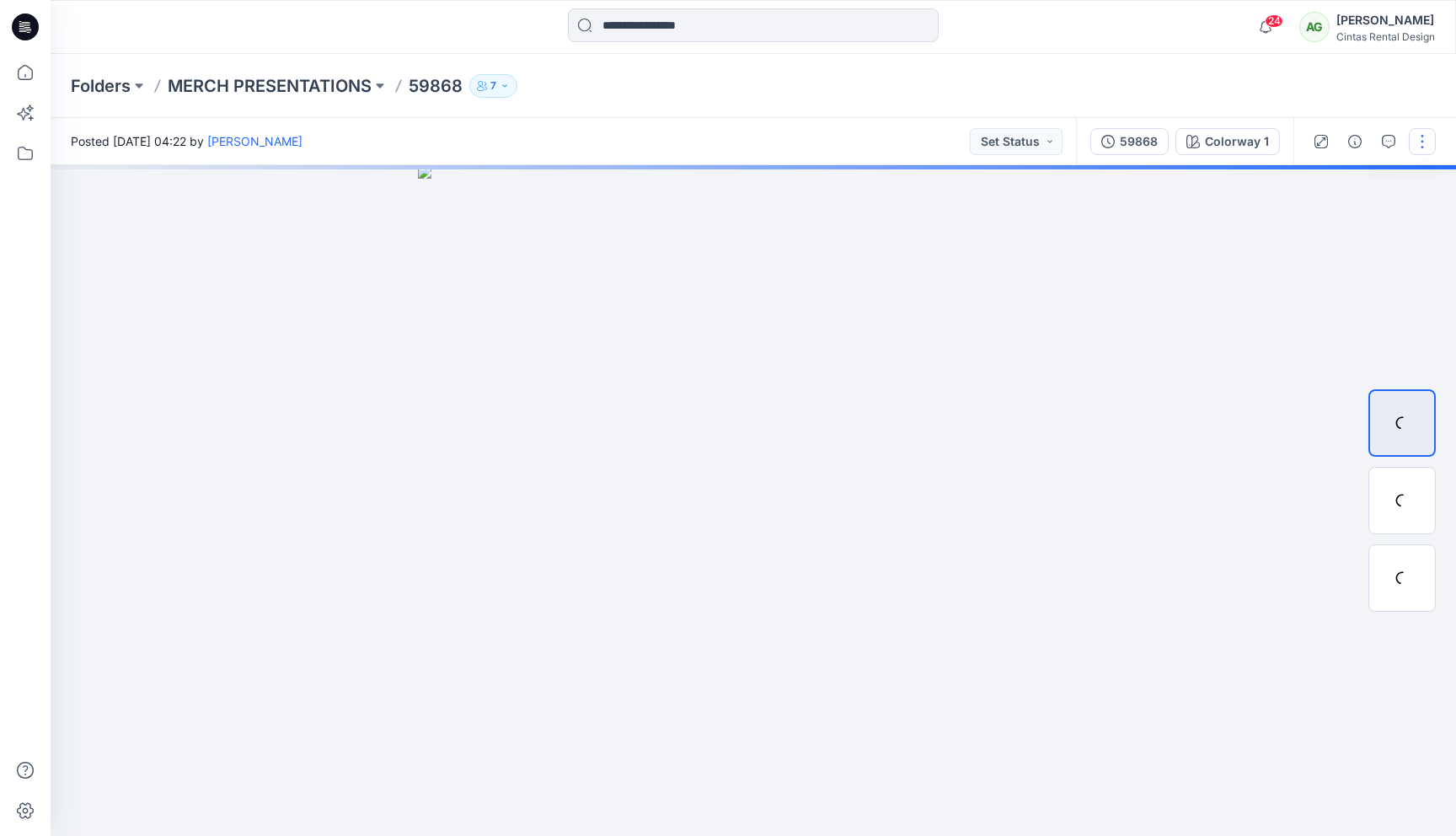
click at [1422, 142] on button "button" at bounding box center [1422, 142] width 27 height 27
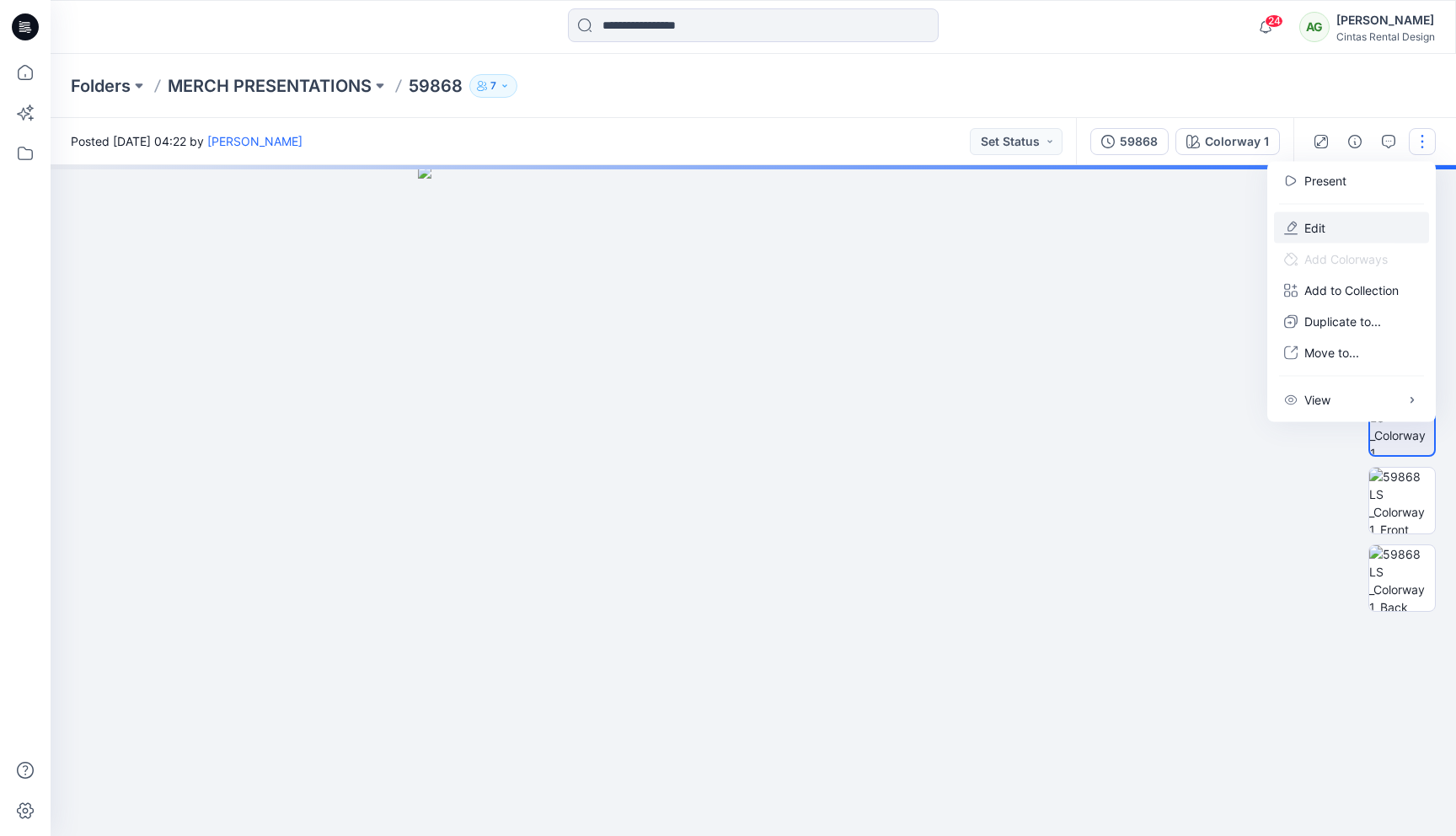
click at [1368, 217] on button "Edit" at bounding box center [1352, 228] width 155 height 31
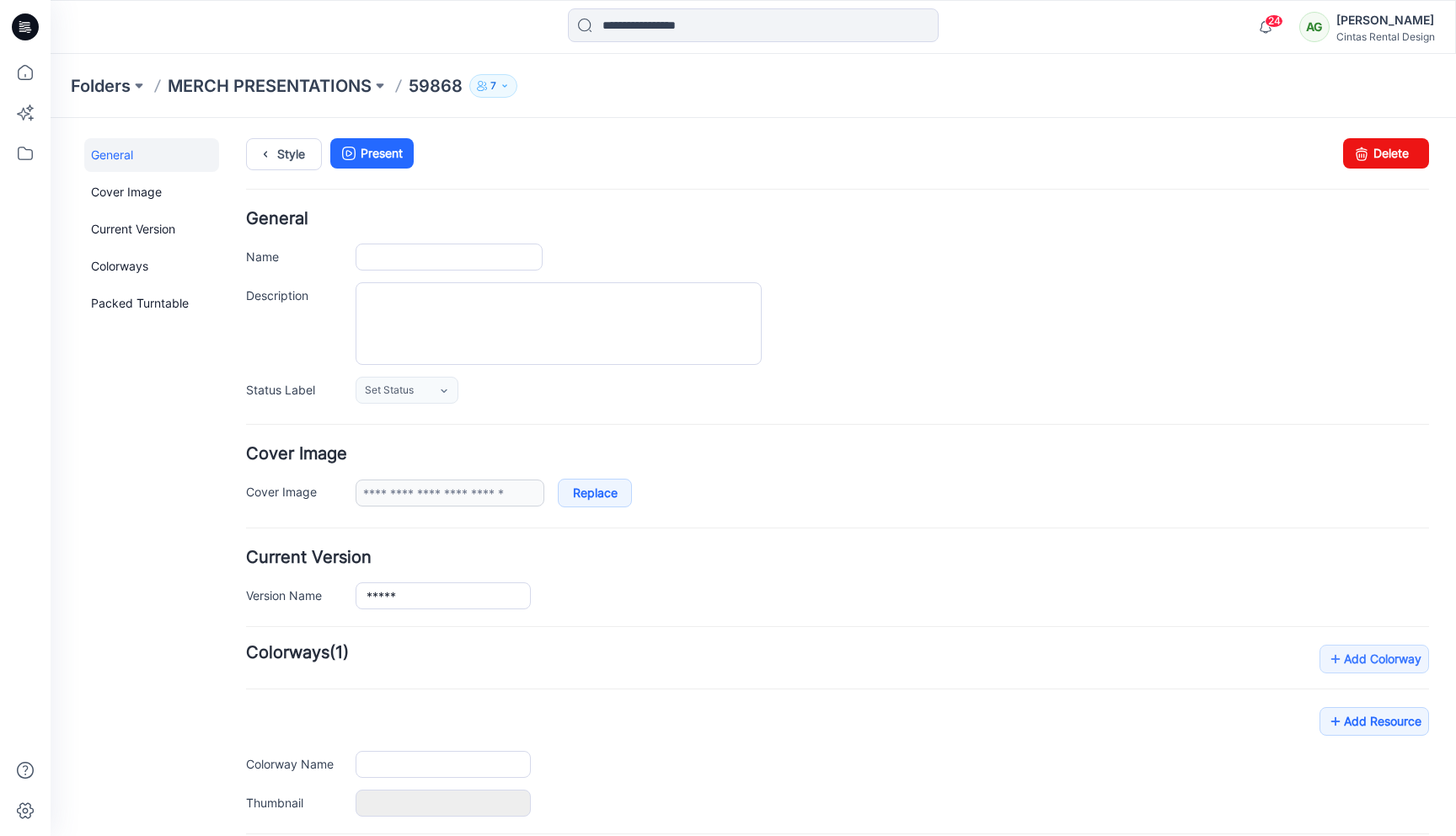
type input "*****"
type input "**********"
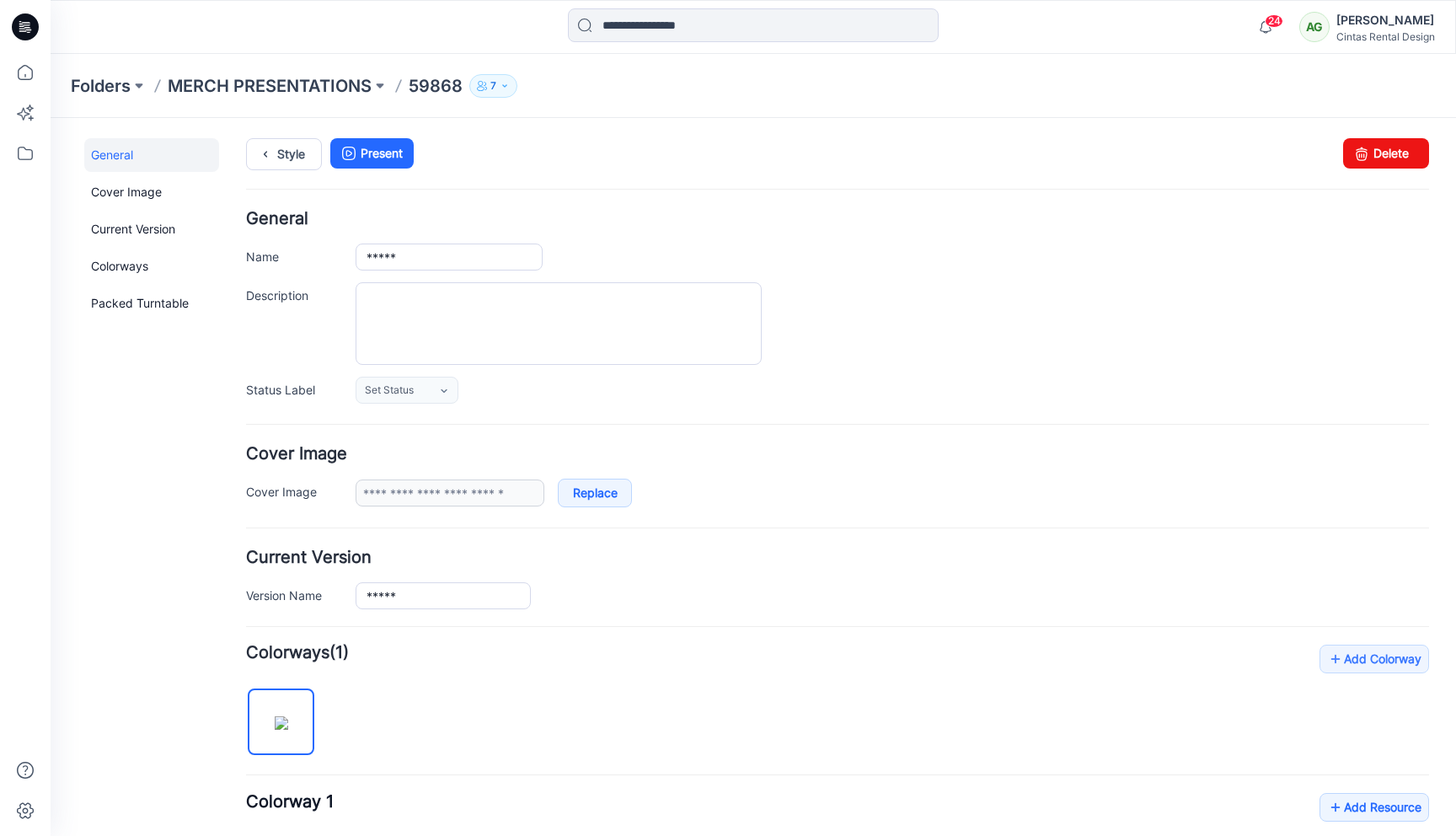
scroll to position [441, 0]
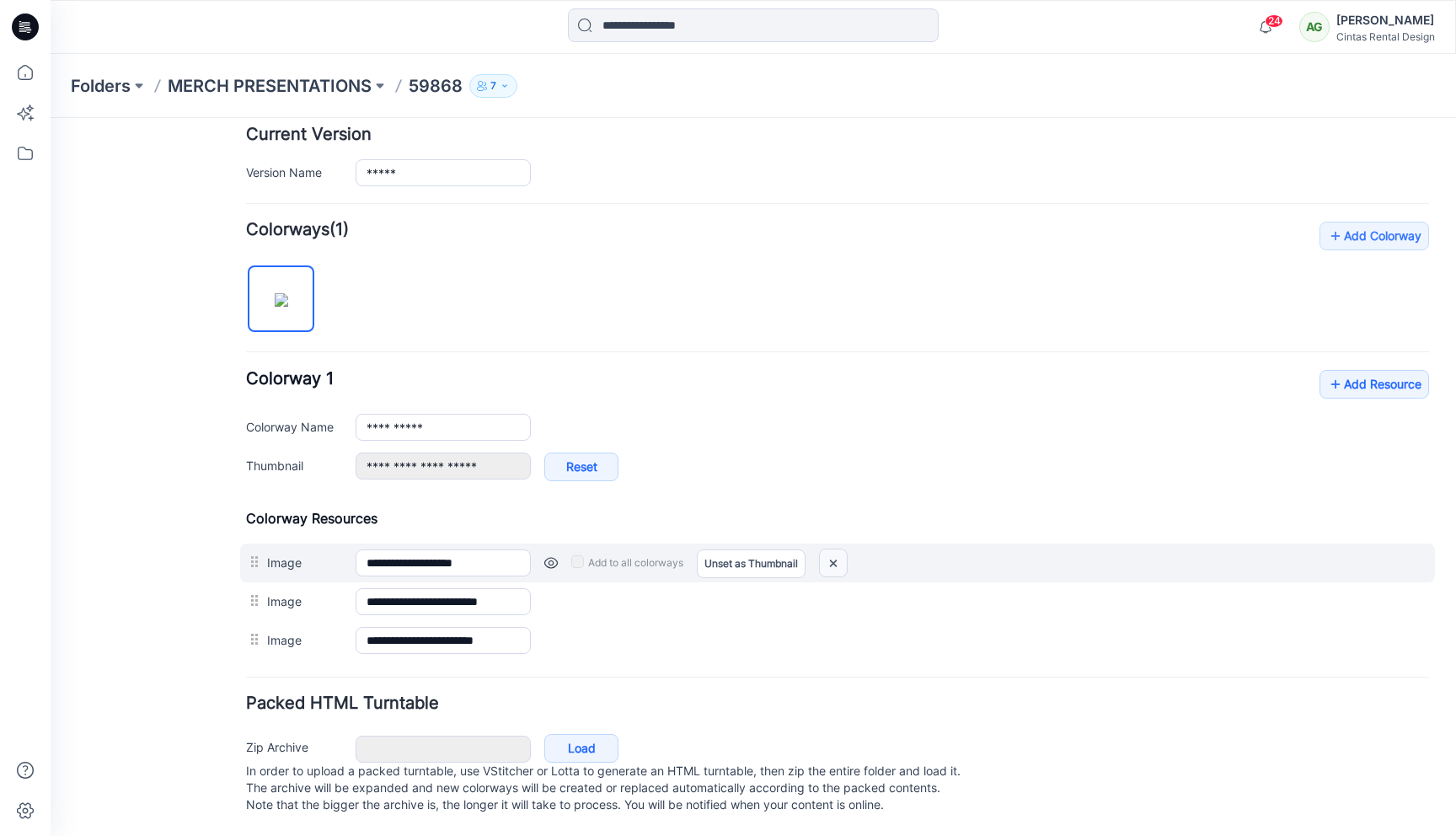
click at [838, 550] on img at bounding box center [834, 563] width 27 height 28
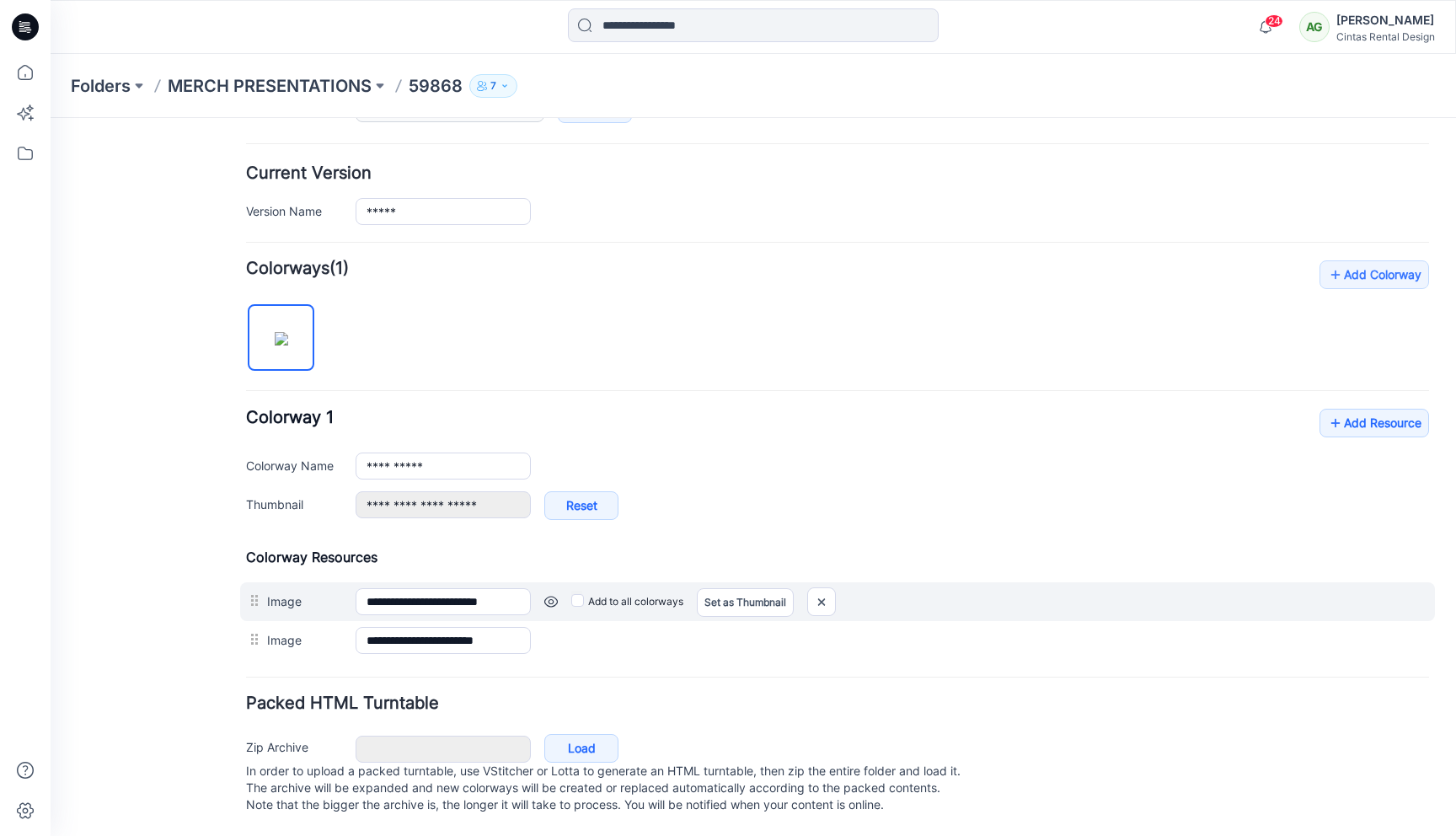
type input "**********"
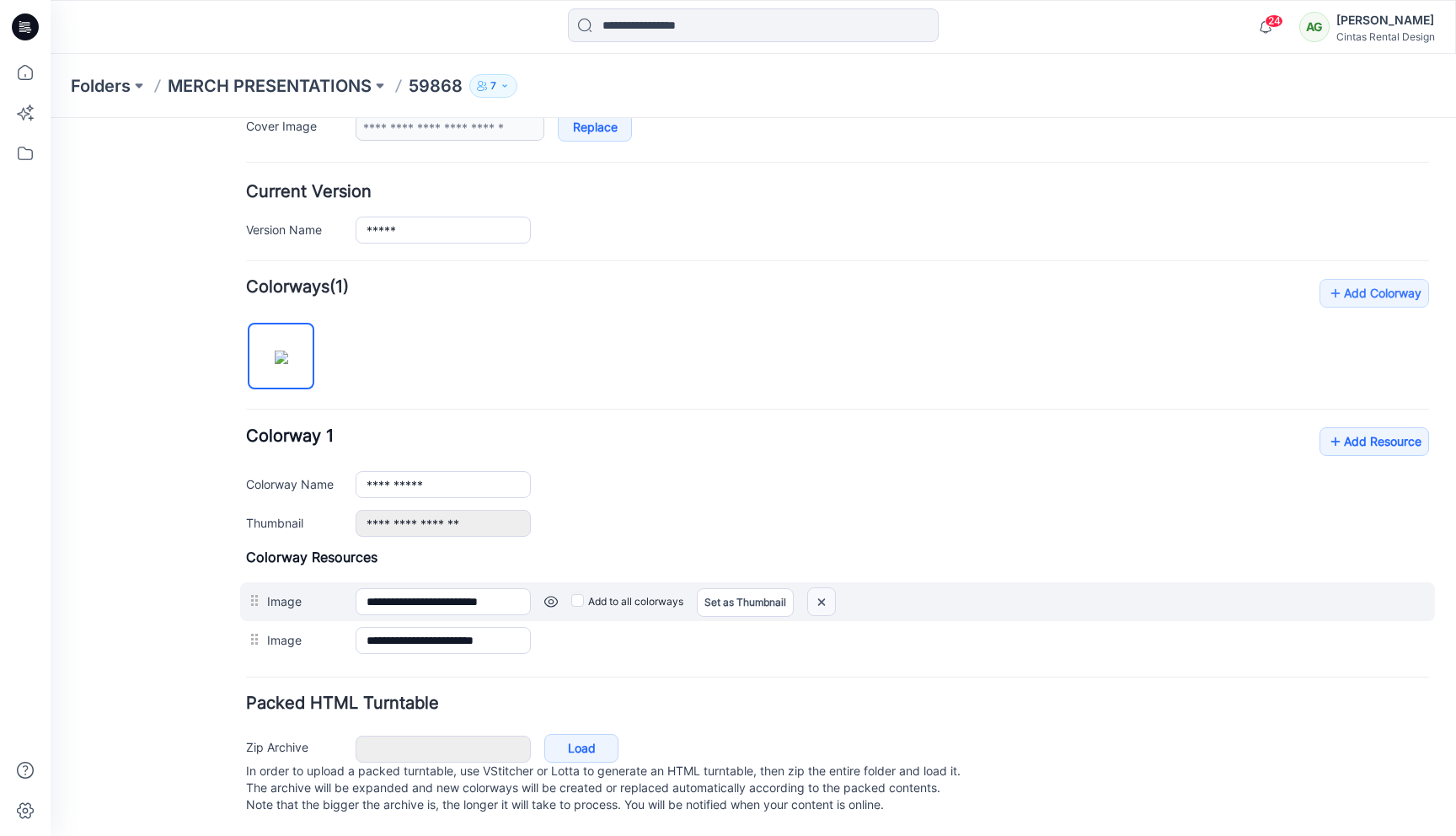
click at [831, 589] on img at bounding box center [821, 602] width 27 height 28
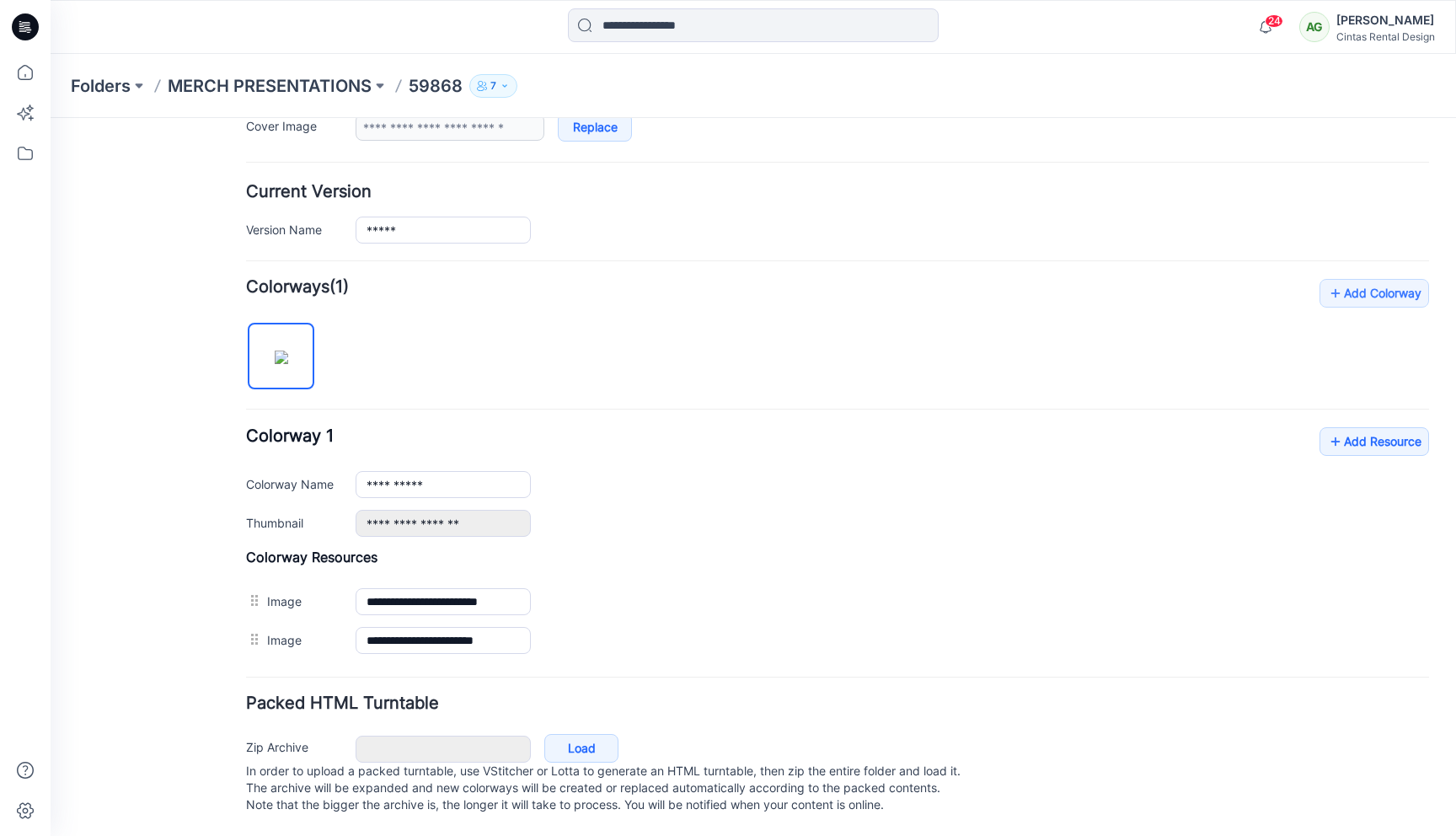
scroll to position [345, 0]
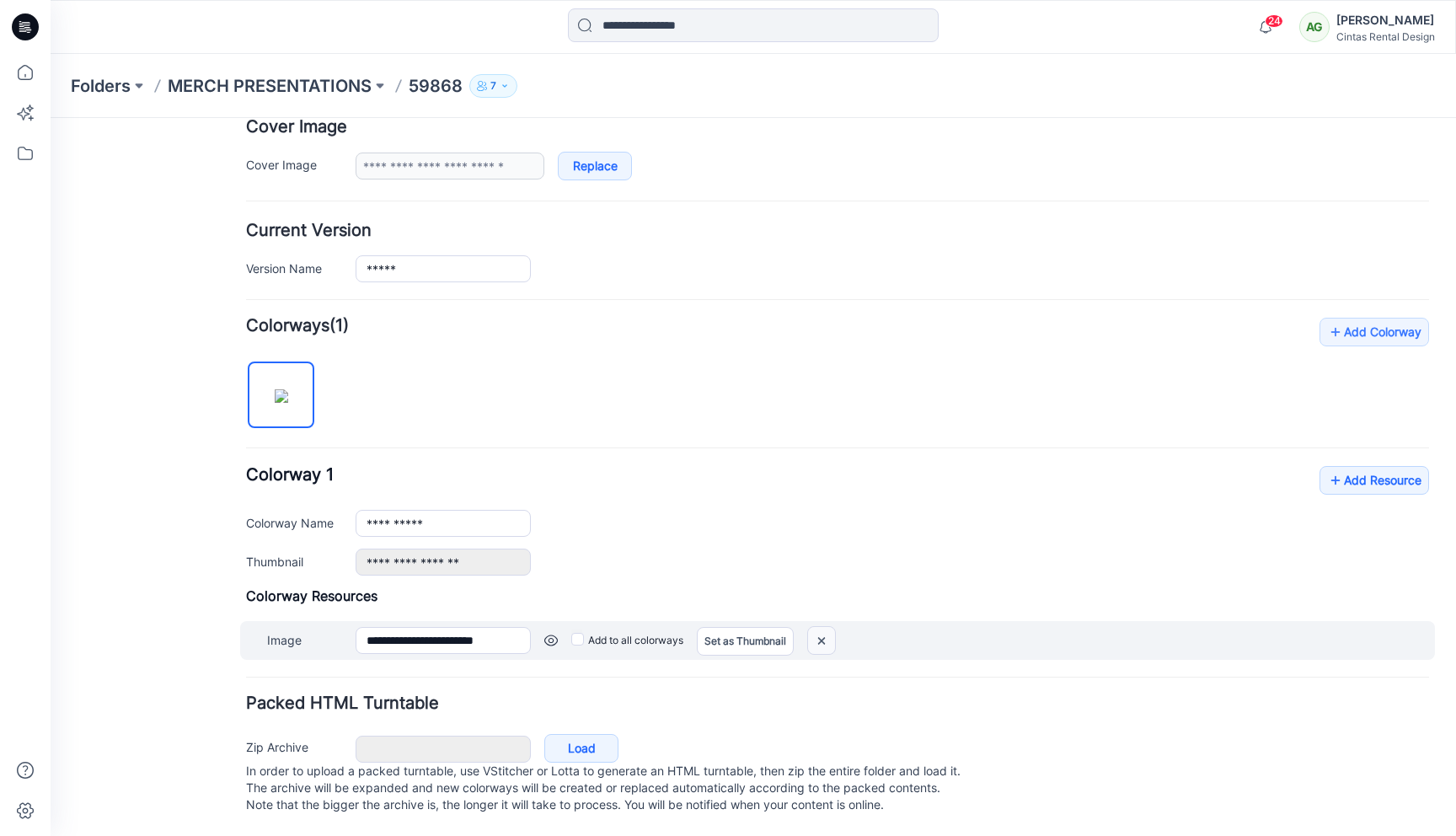
click at [816, 629] on img at bounding box center [821, 641] width 27 height 28
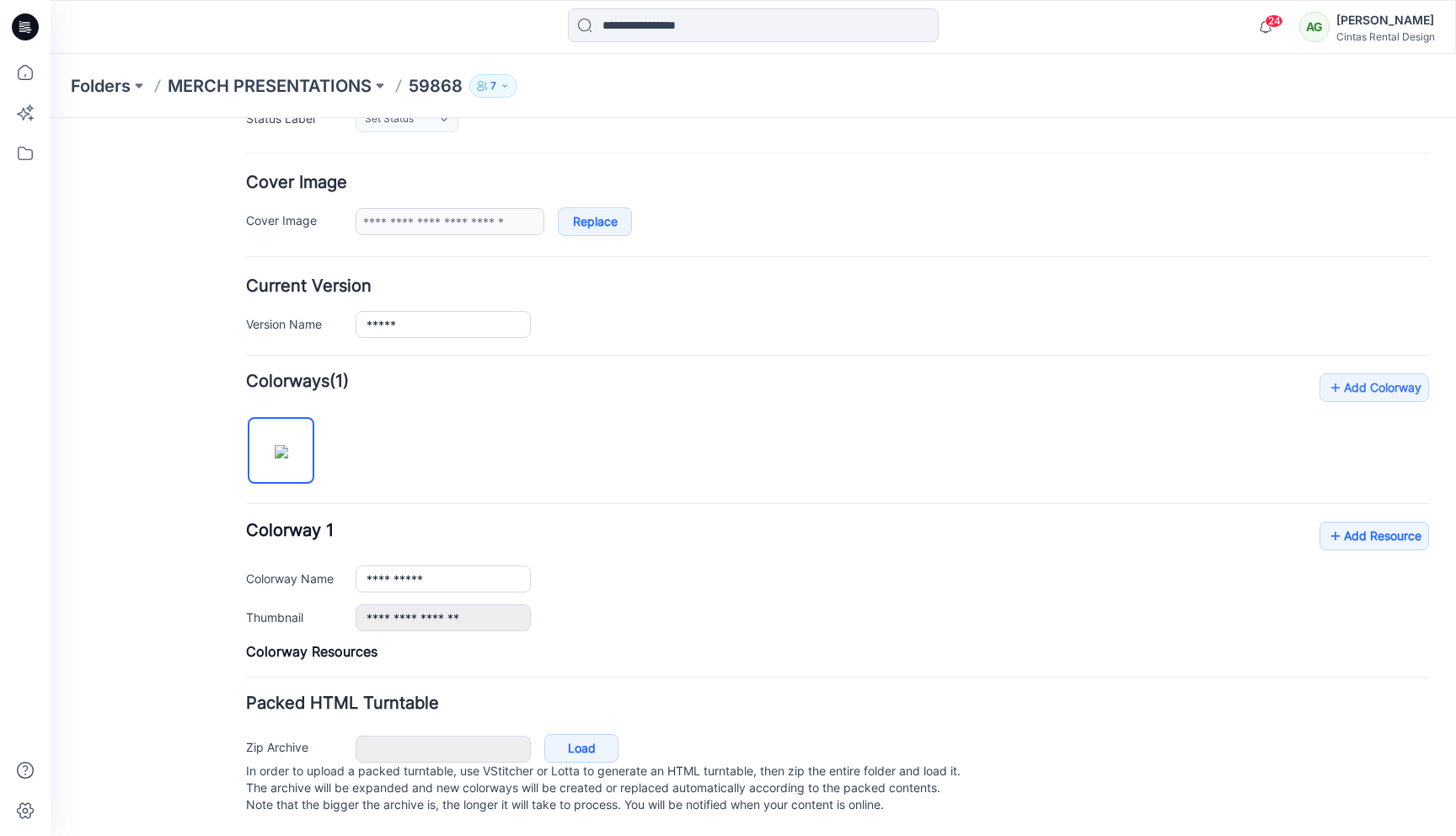
scroll to position [261, 0]
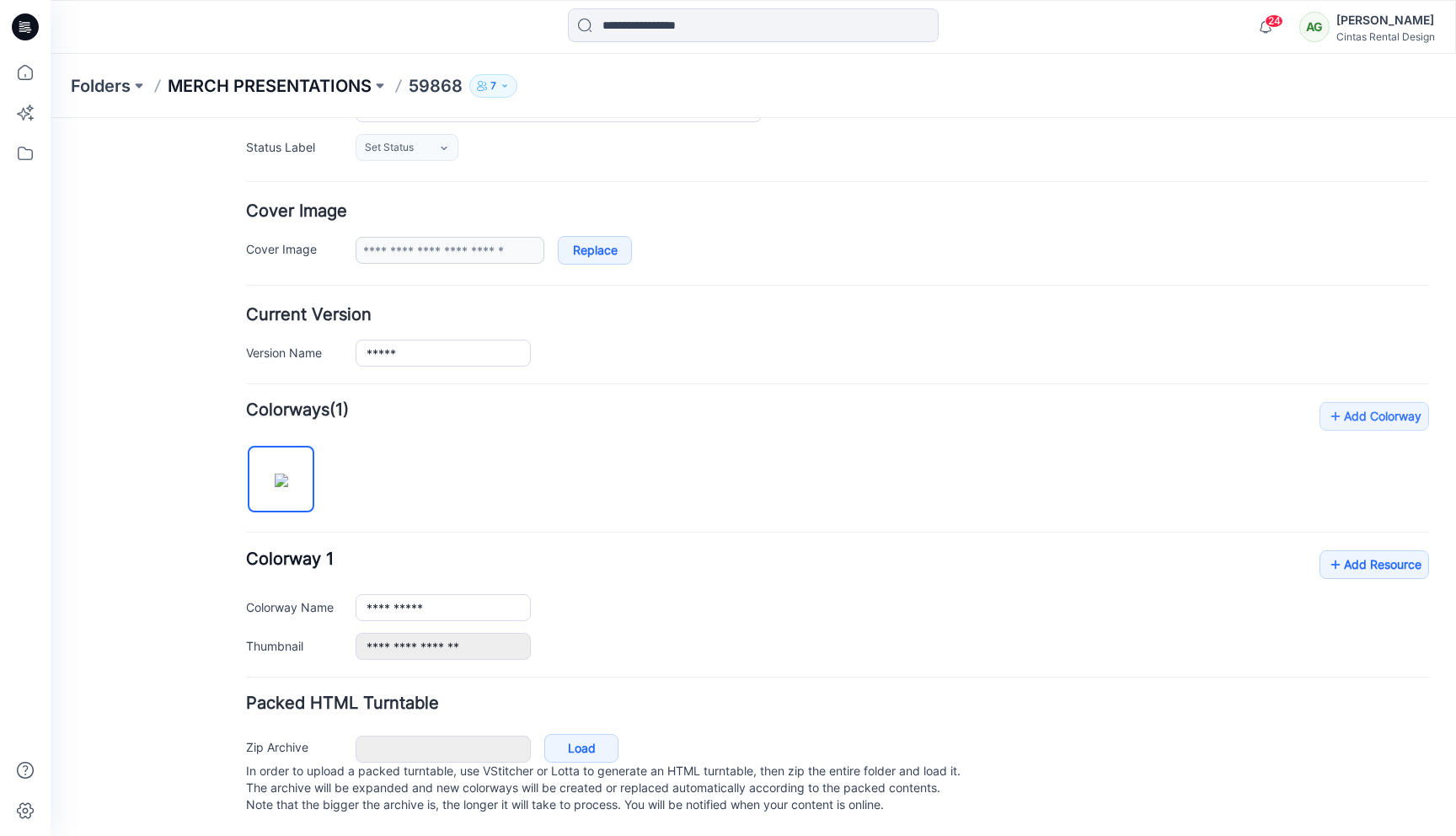
click at [319, 75] on p "MERCH PRESENTATIONS" at bounding box center [270, 86] width 204 height 23
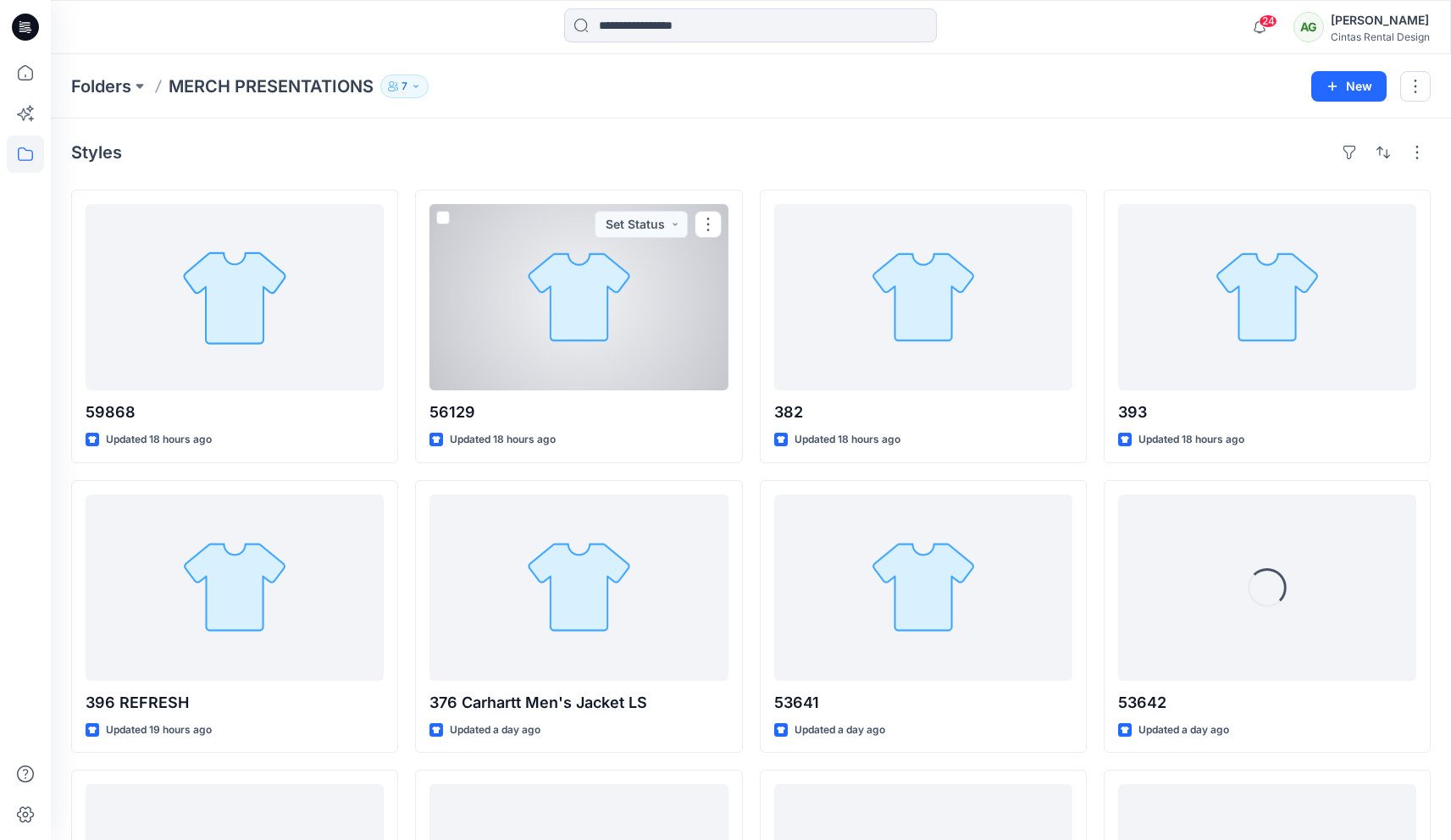
click at [527, 357] on div at bounding box center [578, 297] width 298 height 186
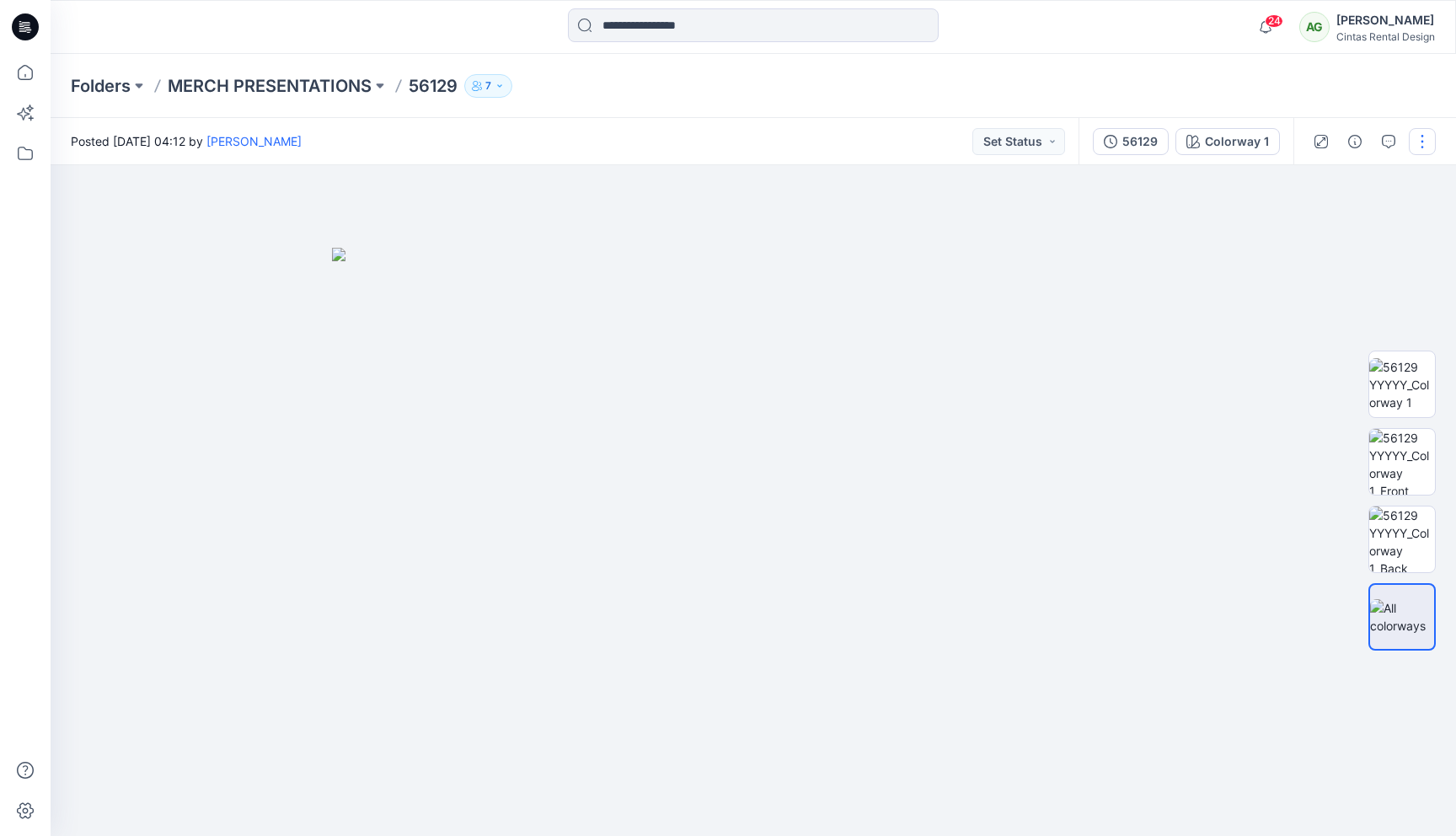
click at [1427, 136] on button "button" at bounding box center [1422, 142] width 27 height 27
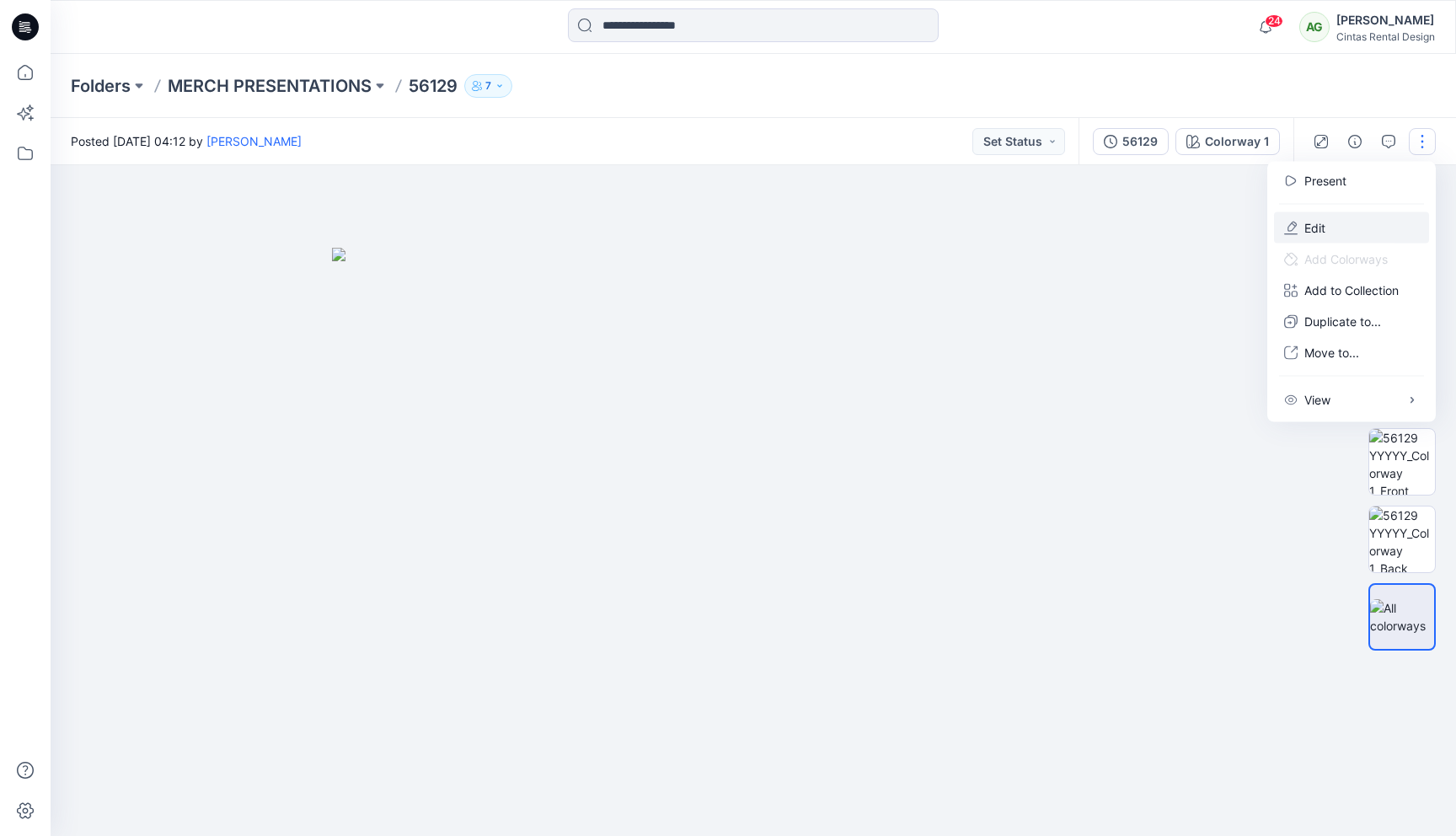
click at [1382, 229] on button "Edit" at bounding box center [1352, 228] width 155 height 31
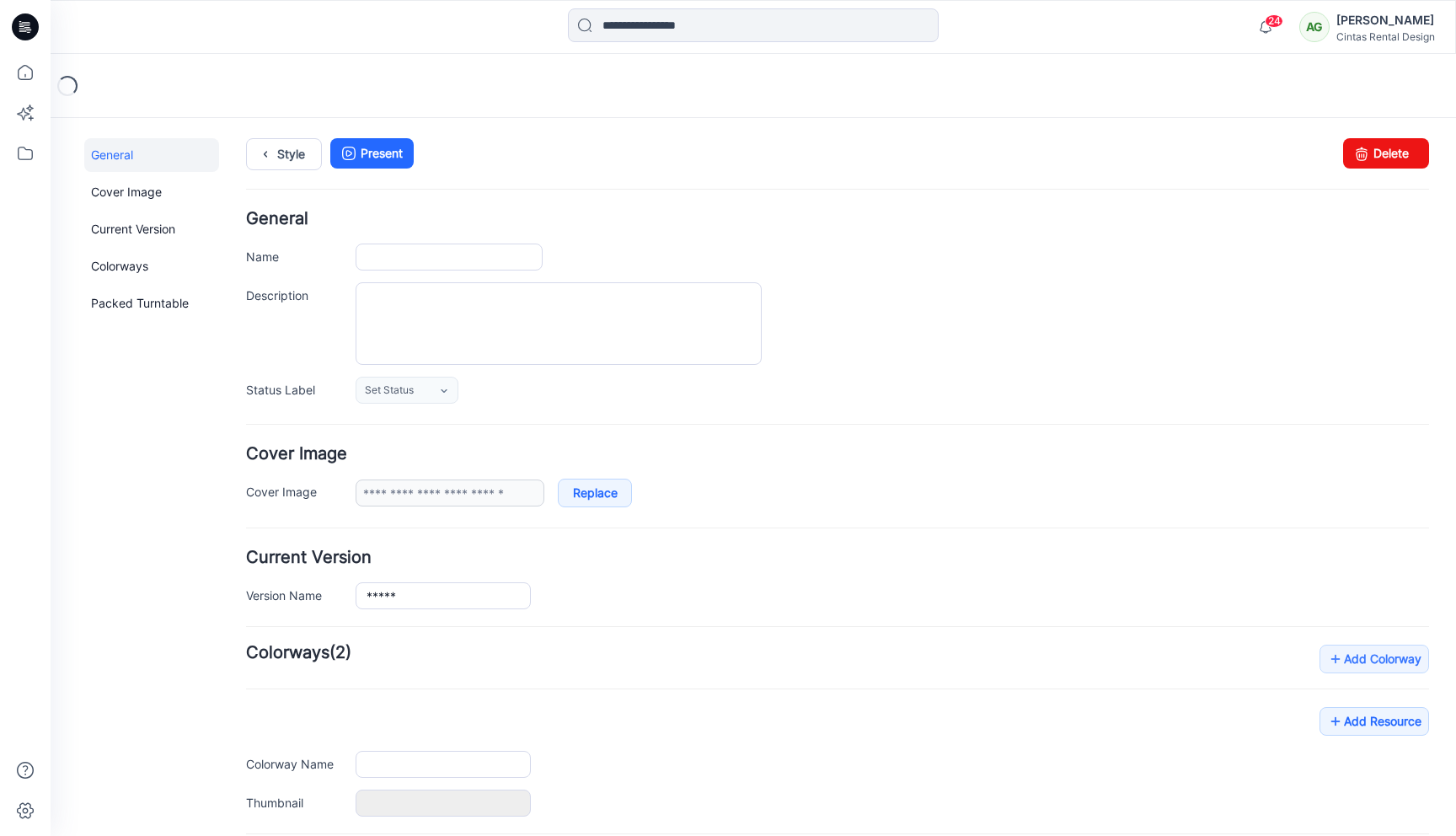
type input "*****"
type input "**********"
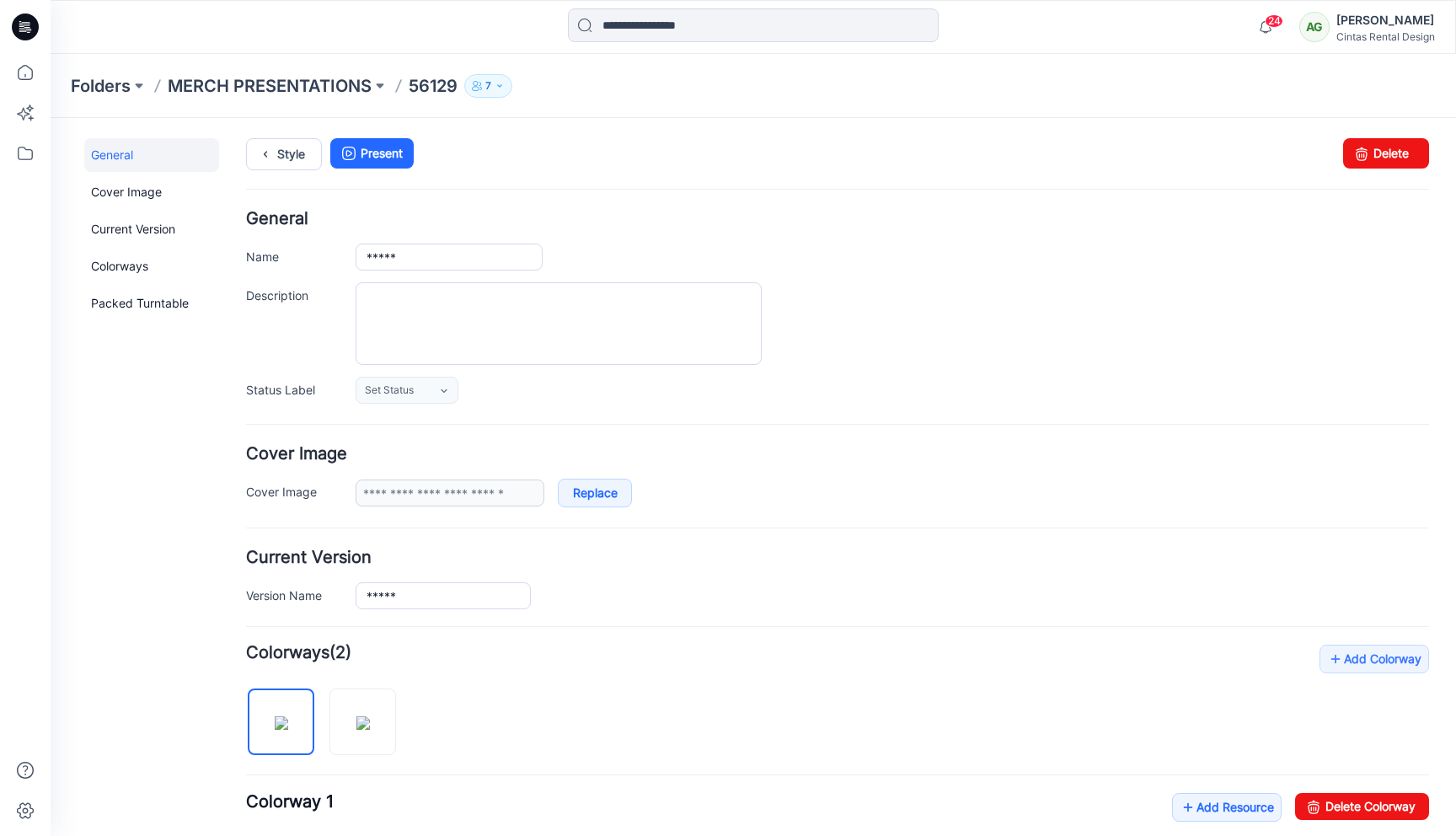
scroll to position [337, 0]
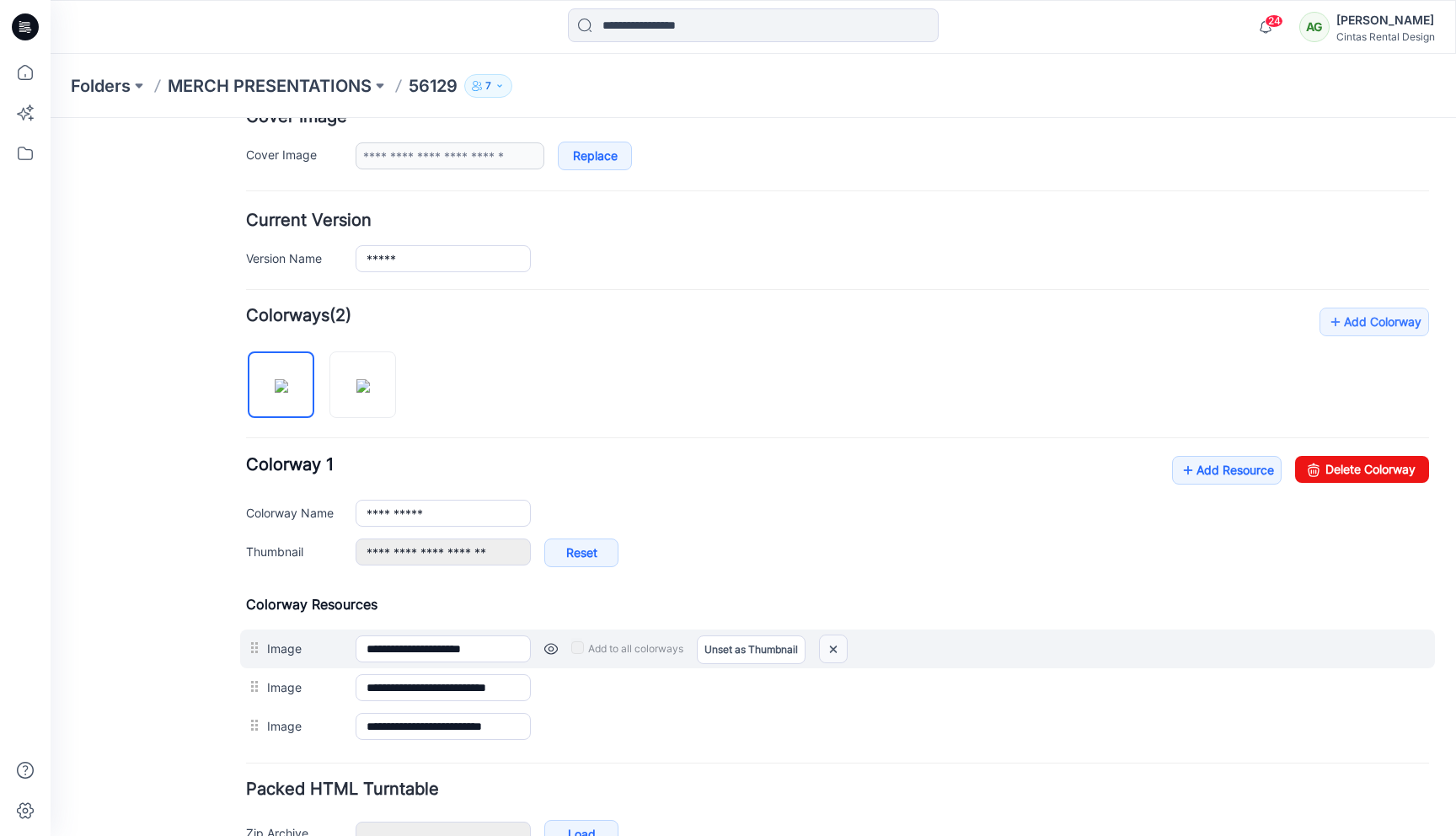
click at [827, 647] on img at bounding box center [834, 649] width 27 height 28
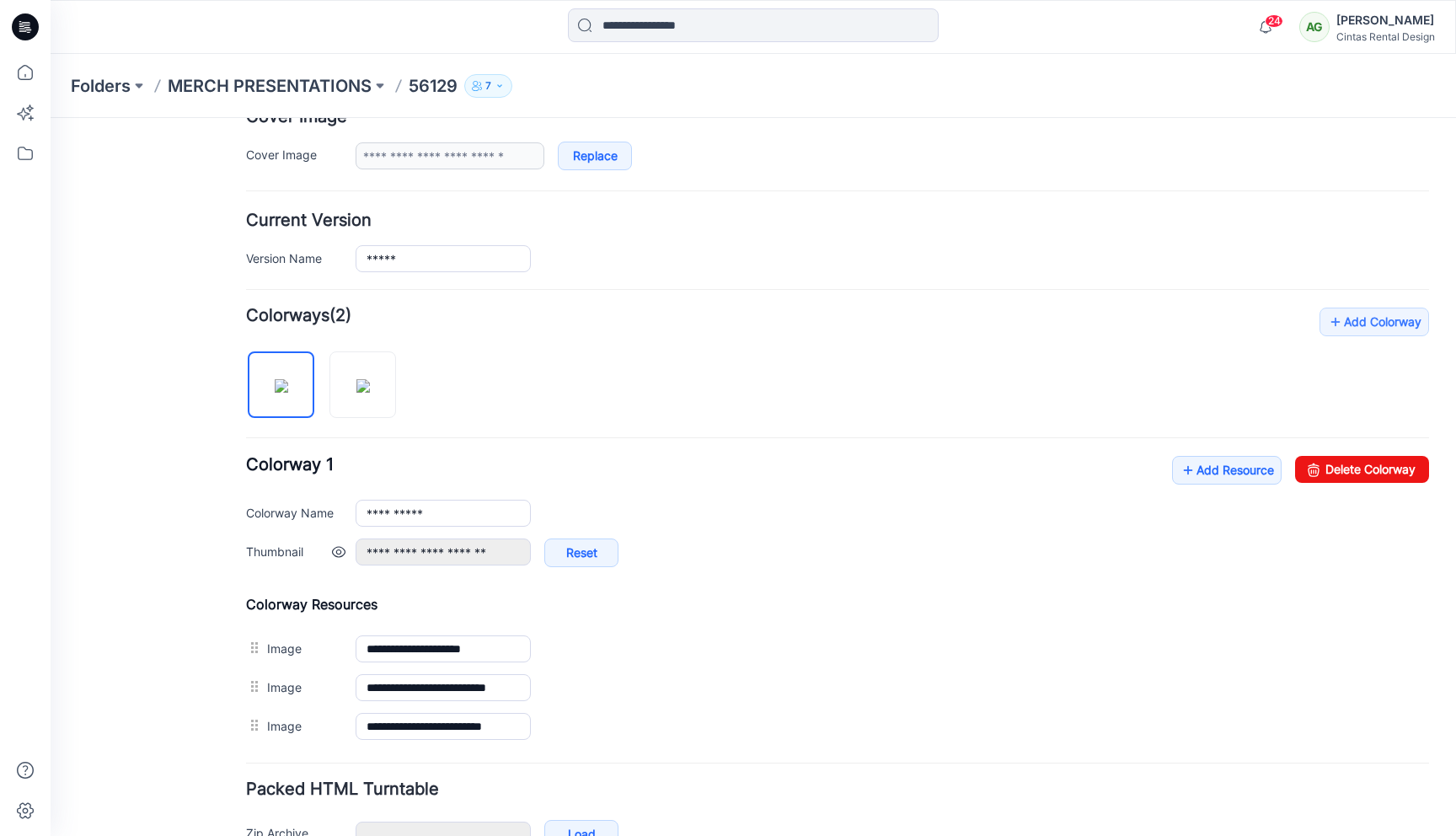
type input "**********"
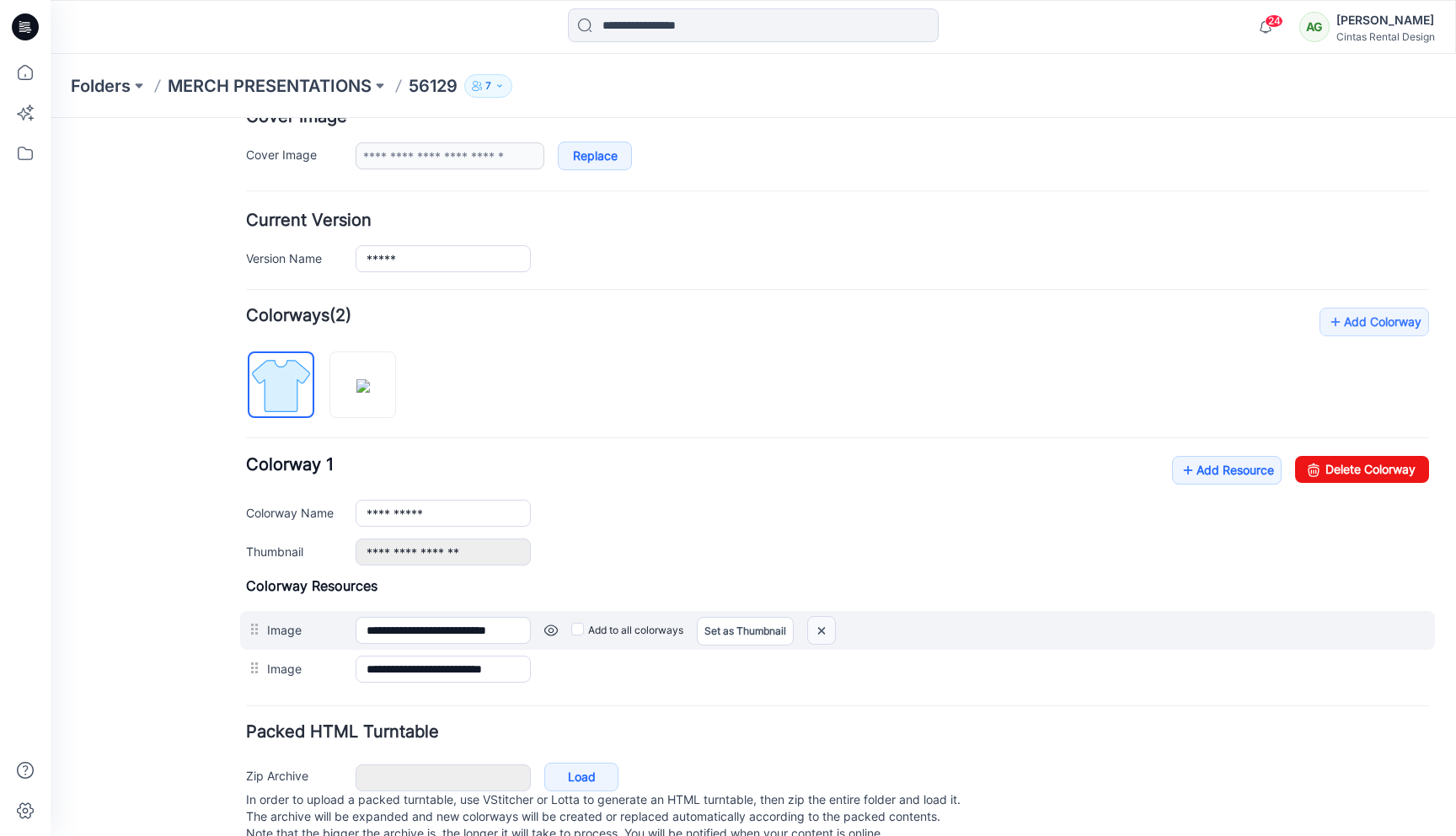
click at [826, 632] on img at bounding box center [821, 630] width 27 height 28
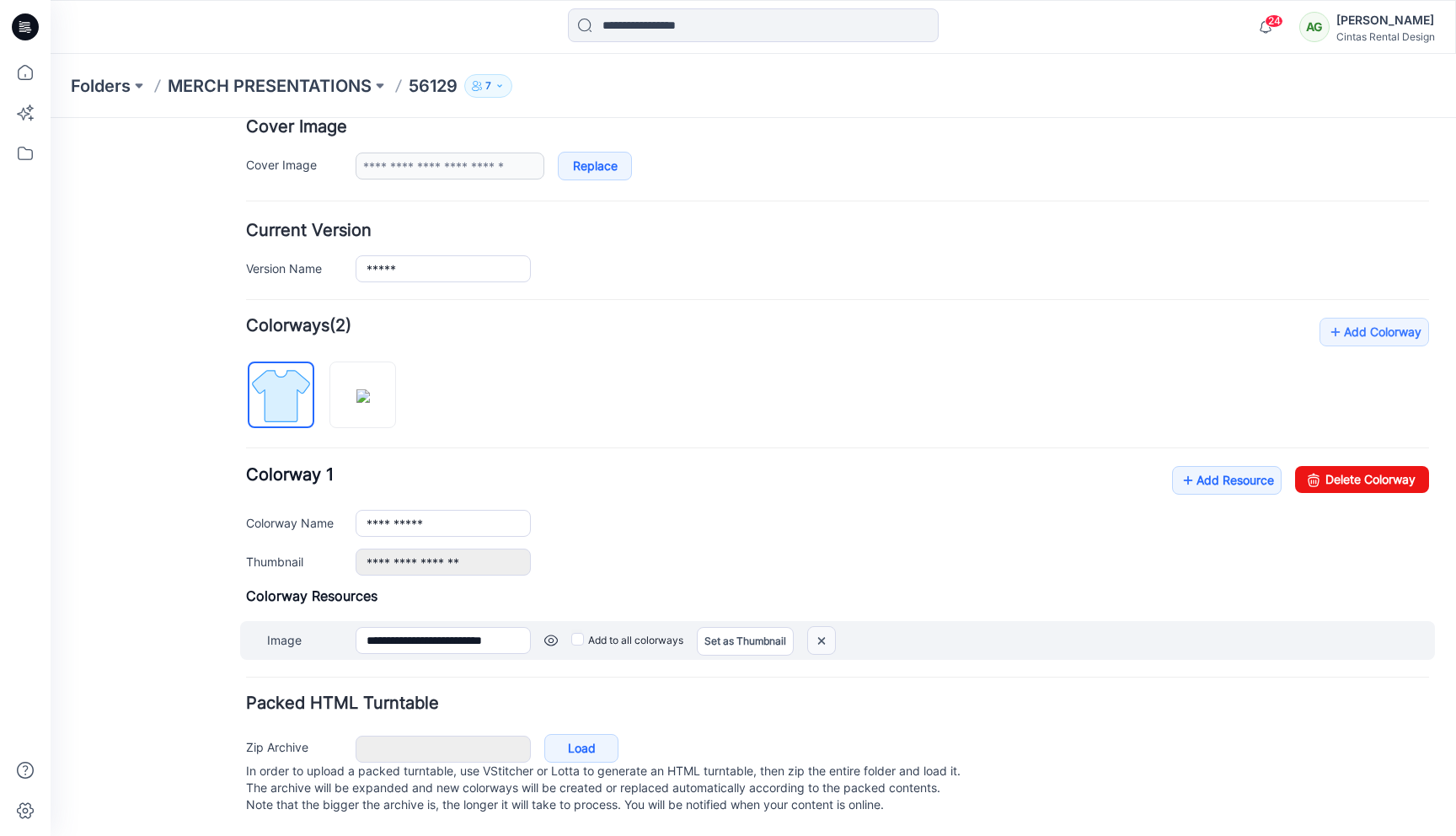
click at [818, 633] on img at bounding box center [821, 641] width 27 height 28
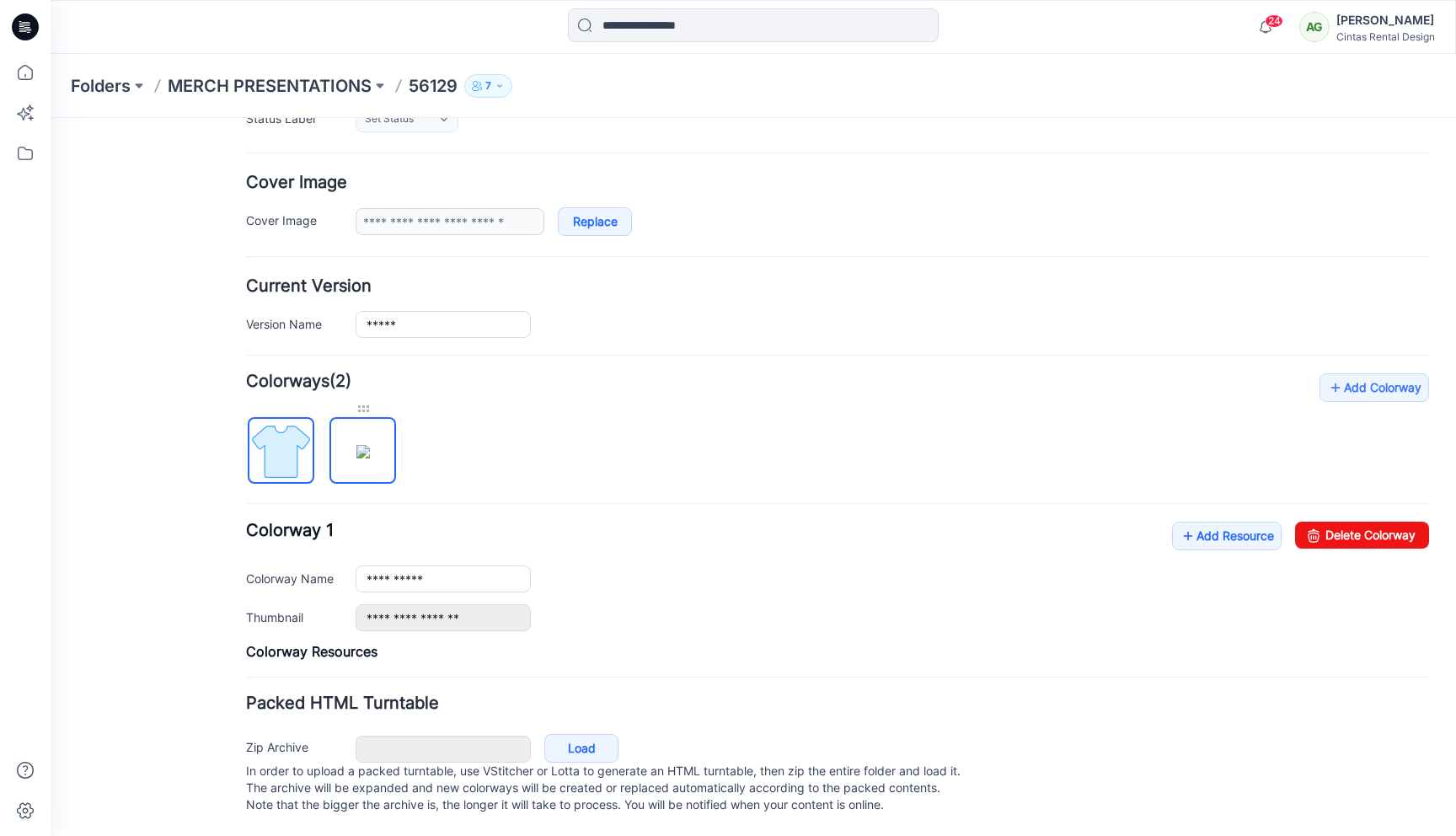
scroll to position [261, 0]
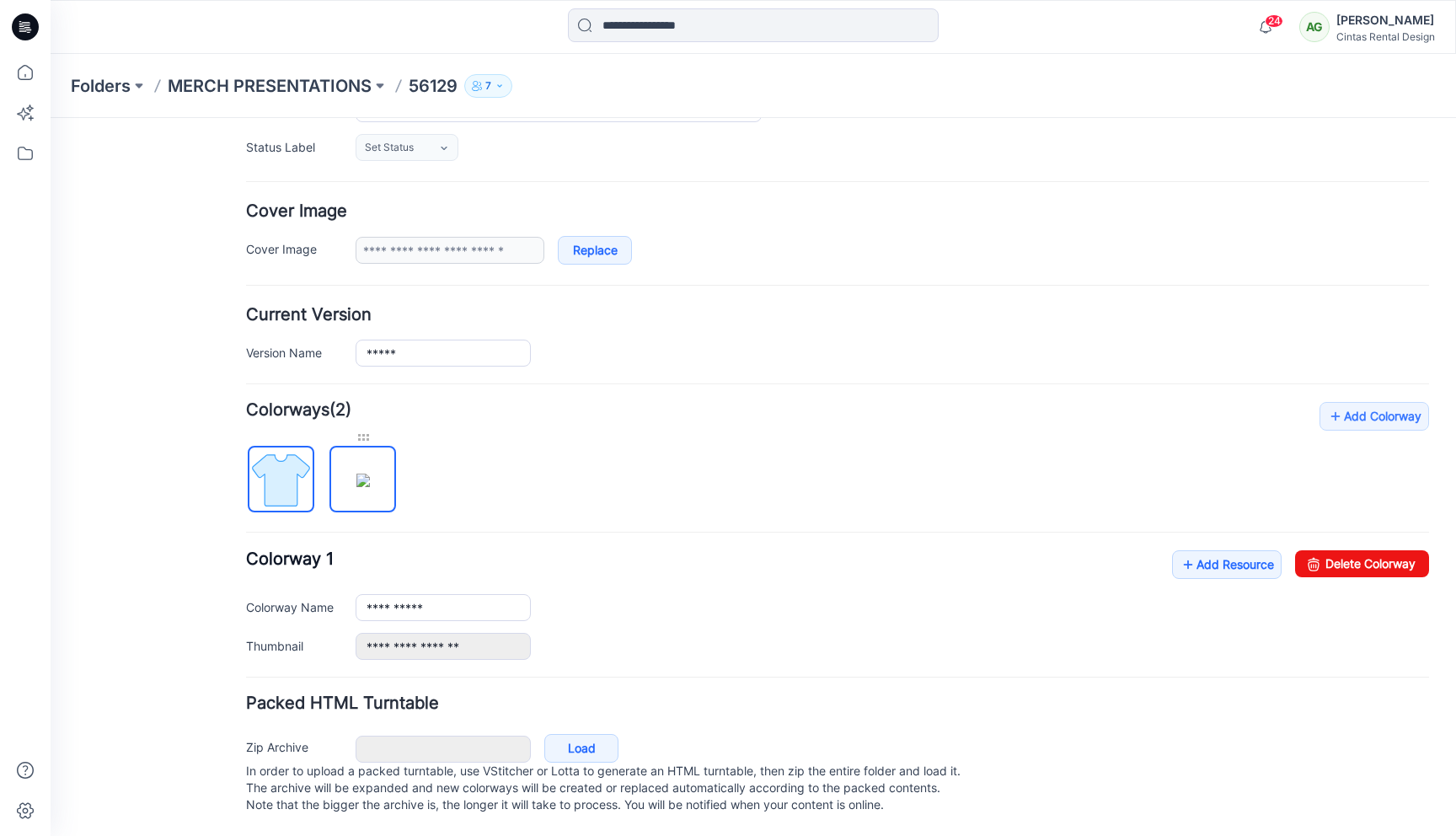
click at [378, 429] on div at bounding box center [362, 437] width 67 height 16
click at [370, 474] on img at bounding box center [363, 480] width 14 height 14
type input "**********"
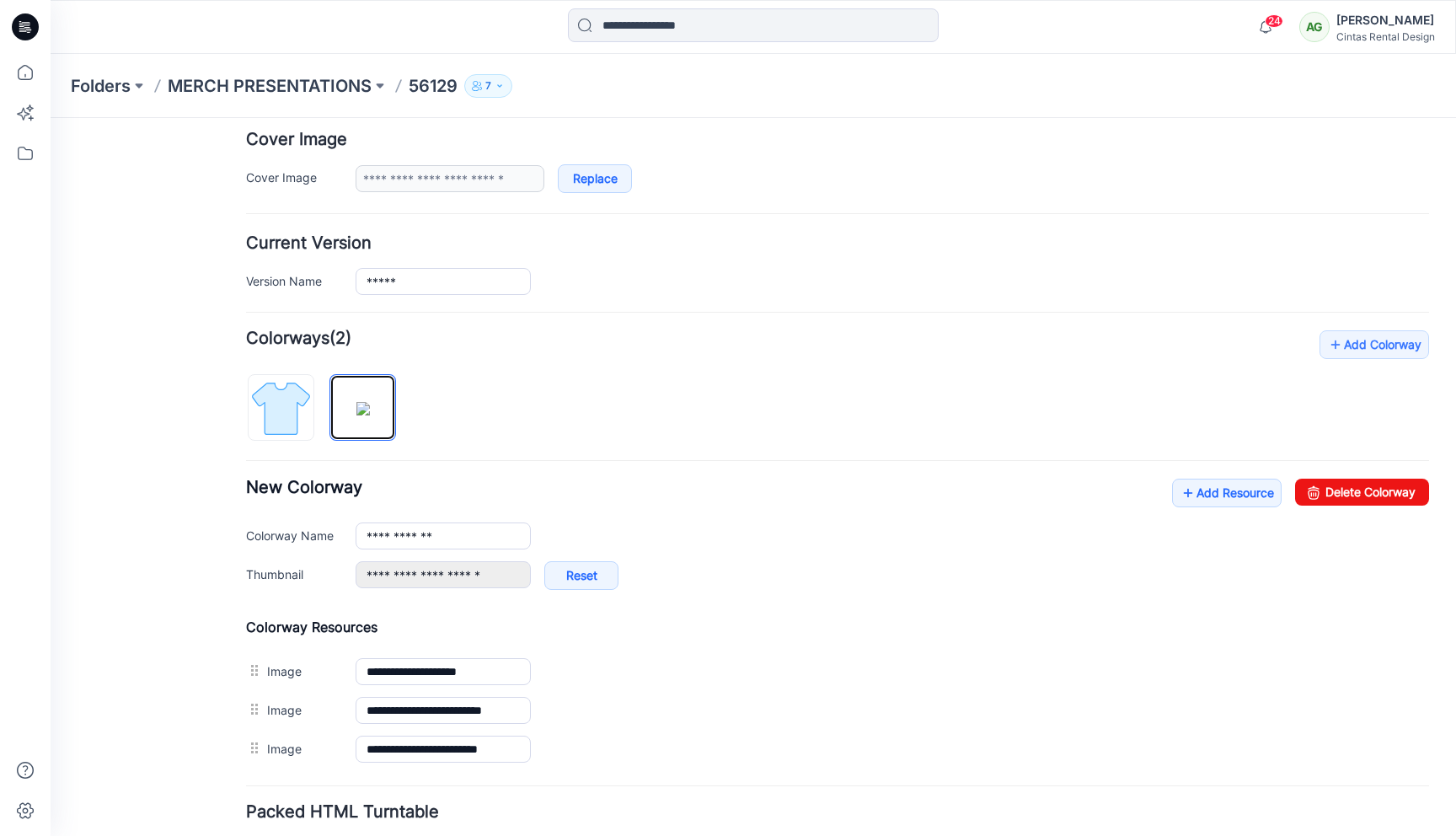
scroll to position [357, 0]
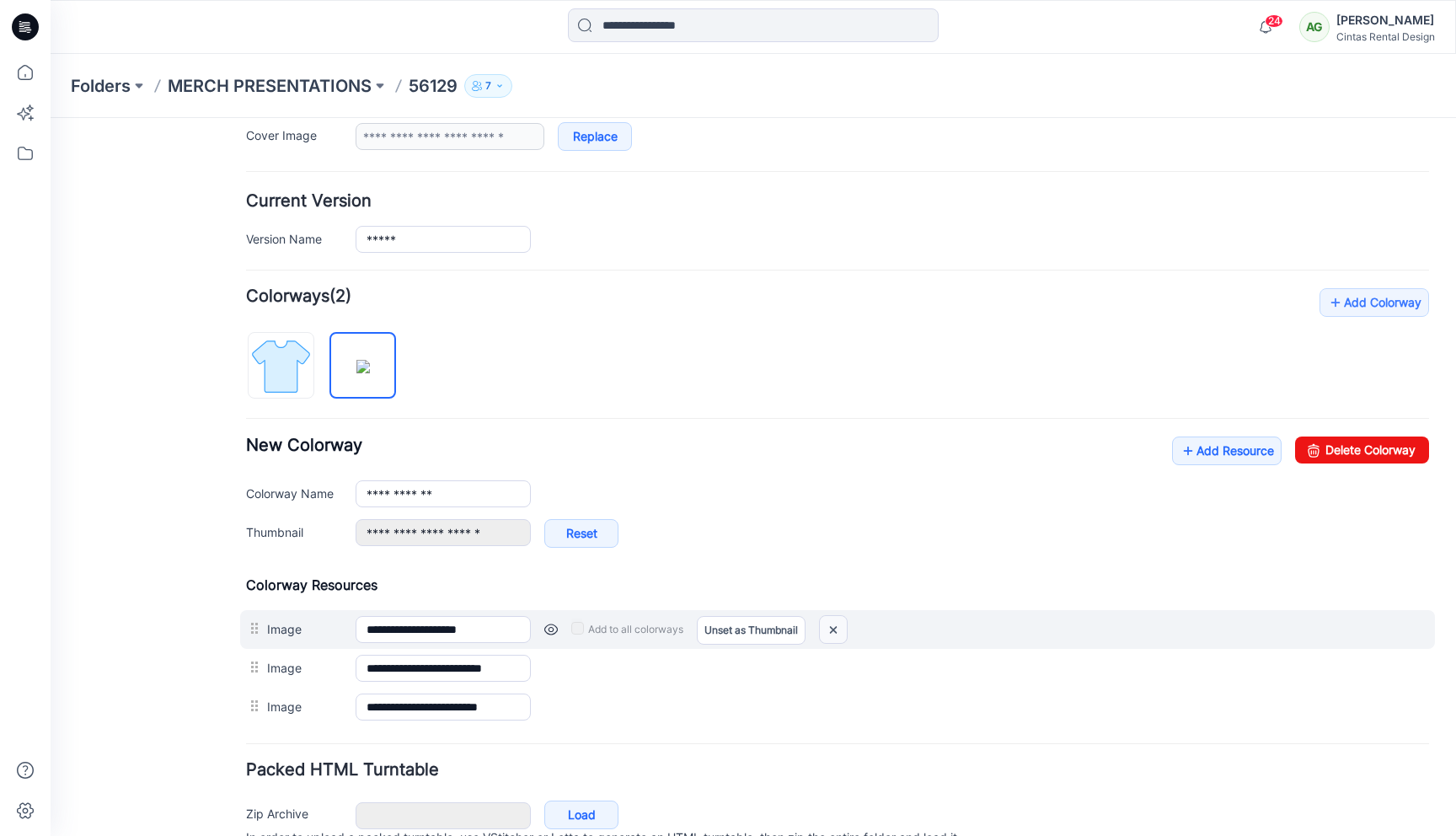
click at [830, 630] on img at bounding box center [834, 630] width 27 height 28
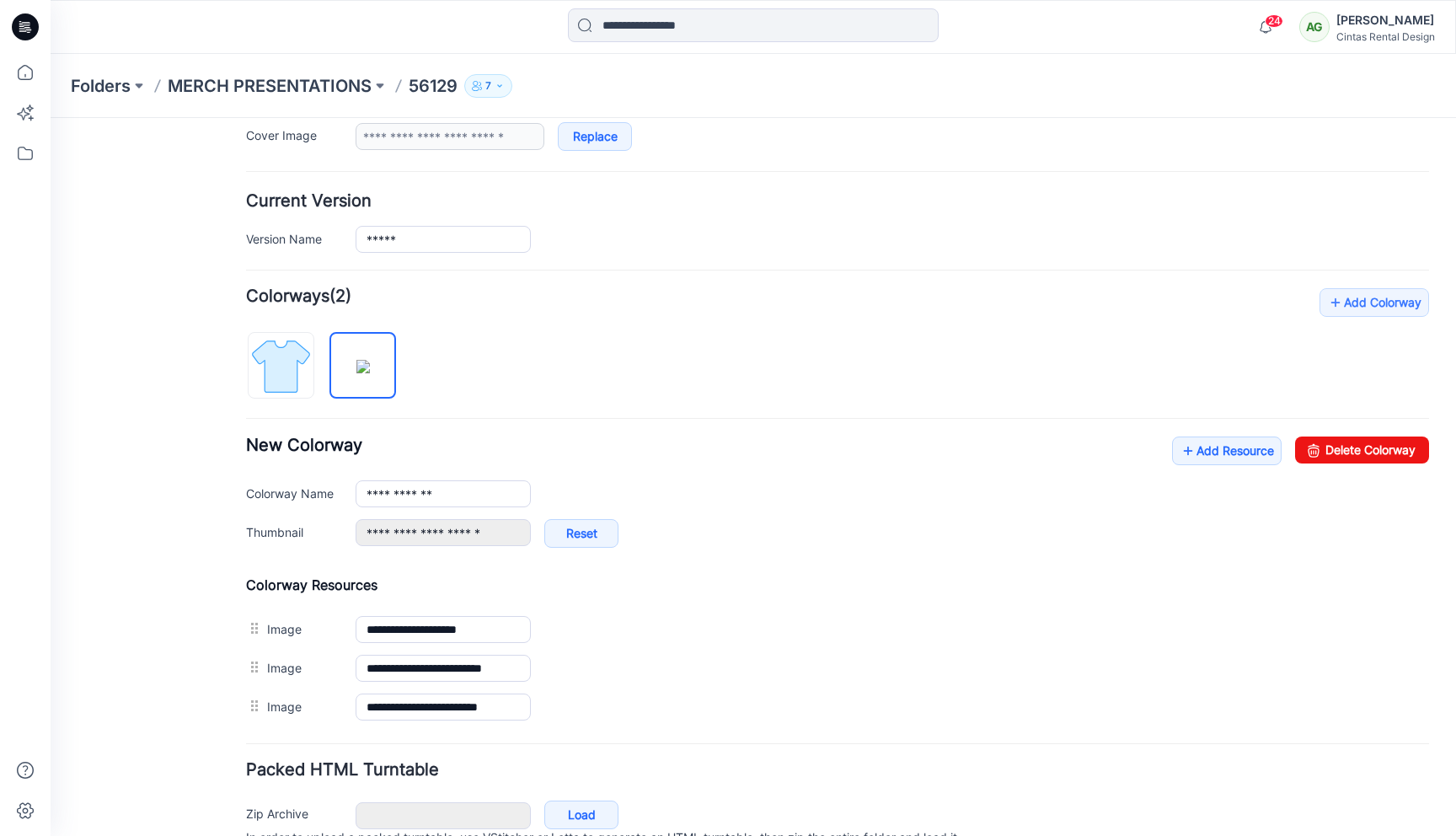
type input "**********"
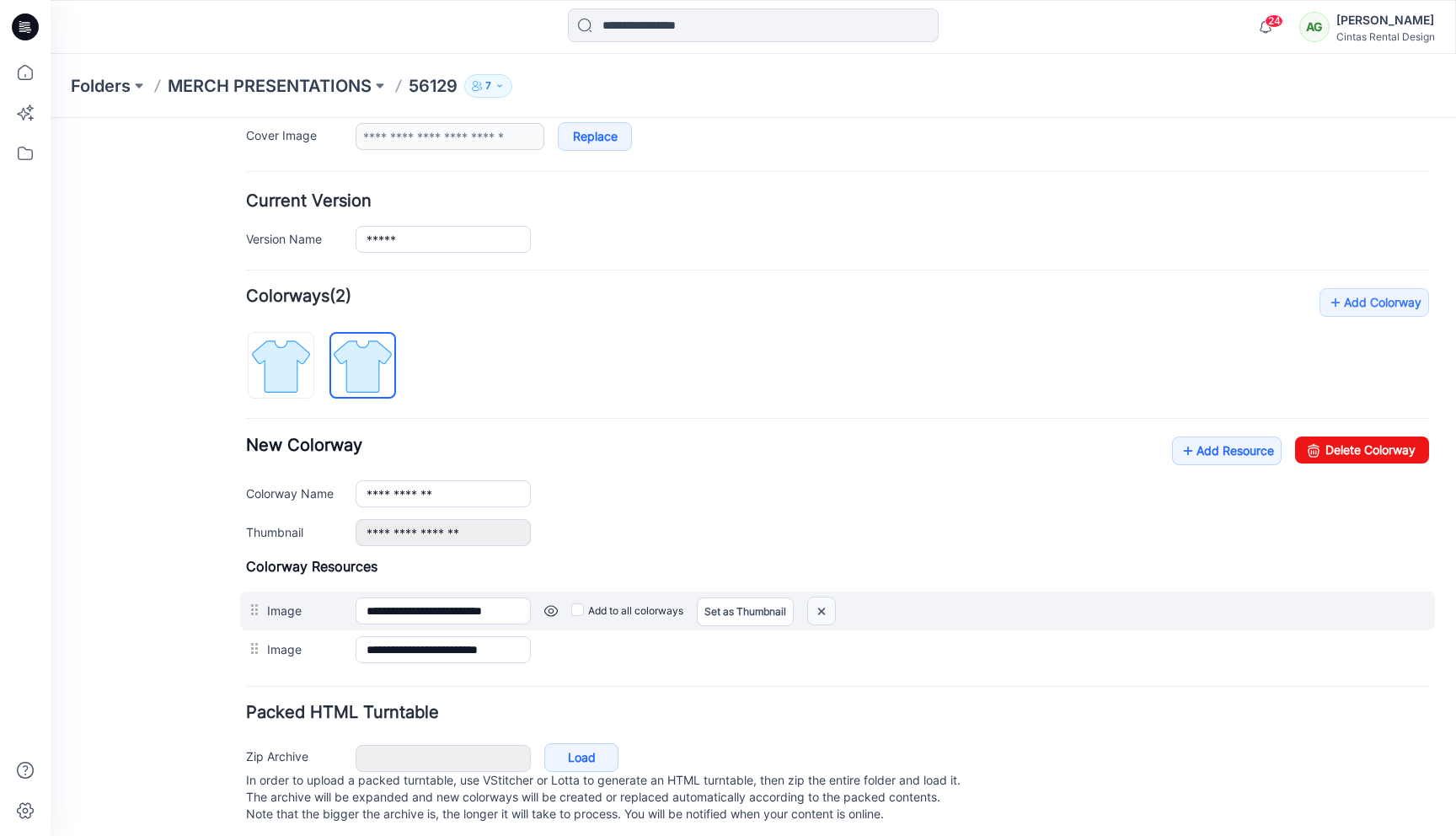
click at [824, 616] on img at bounding box center [821, 611] width 27 height 28
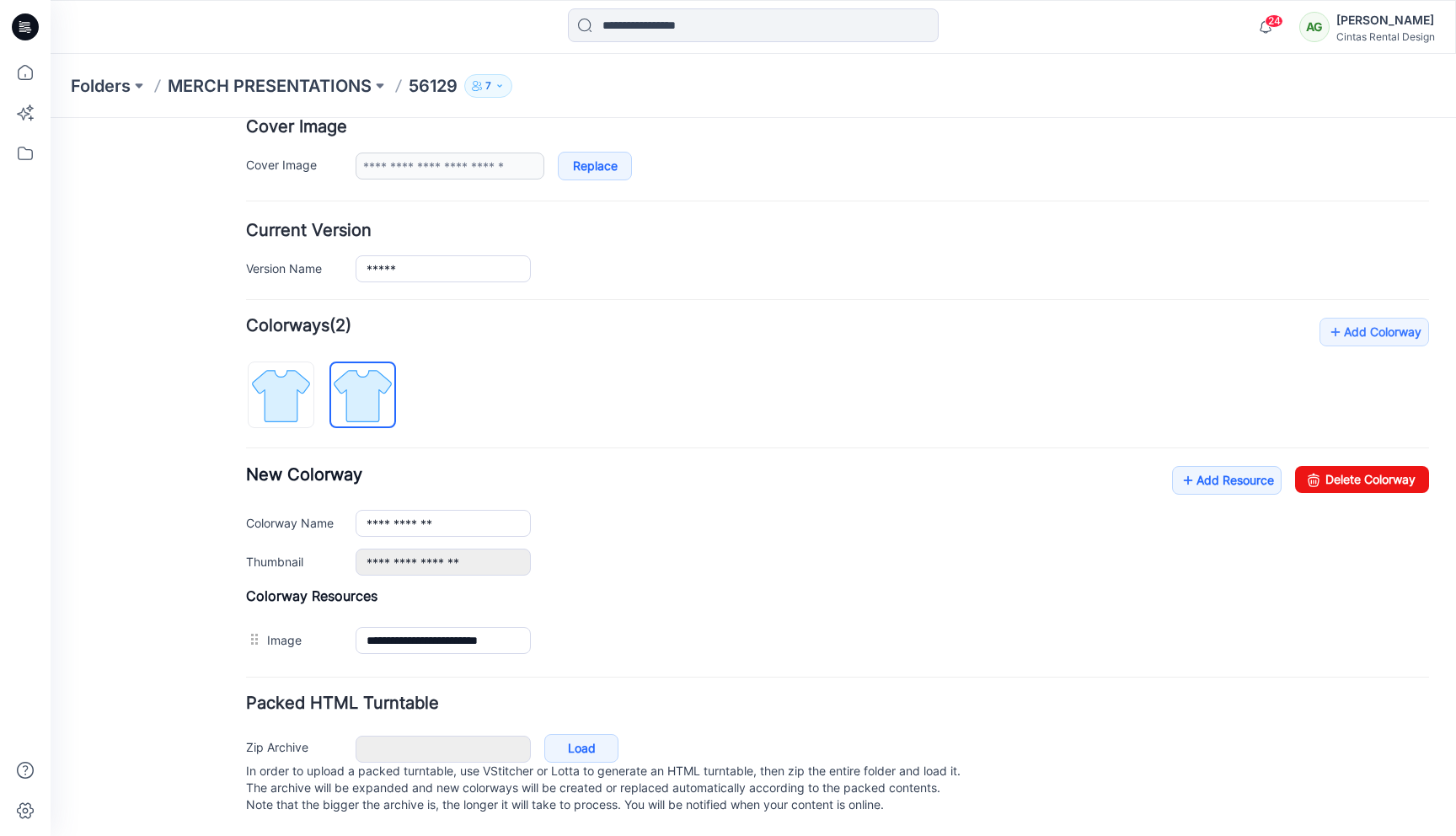
scroll to position [345, 0]
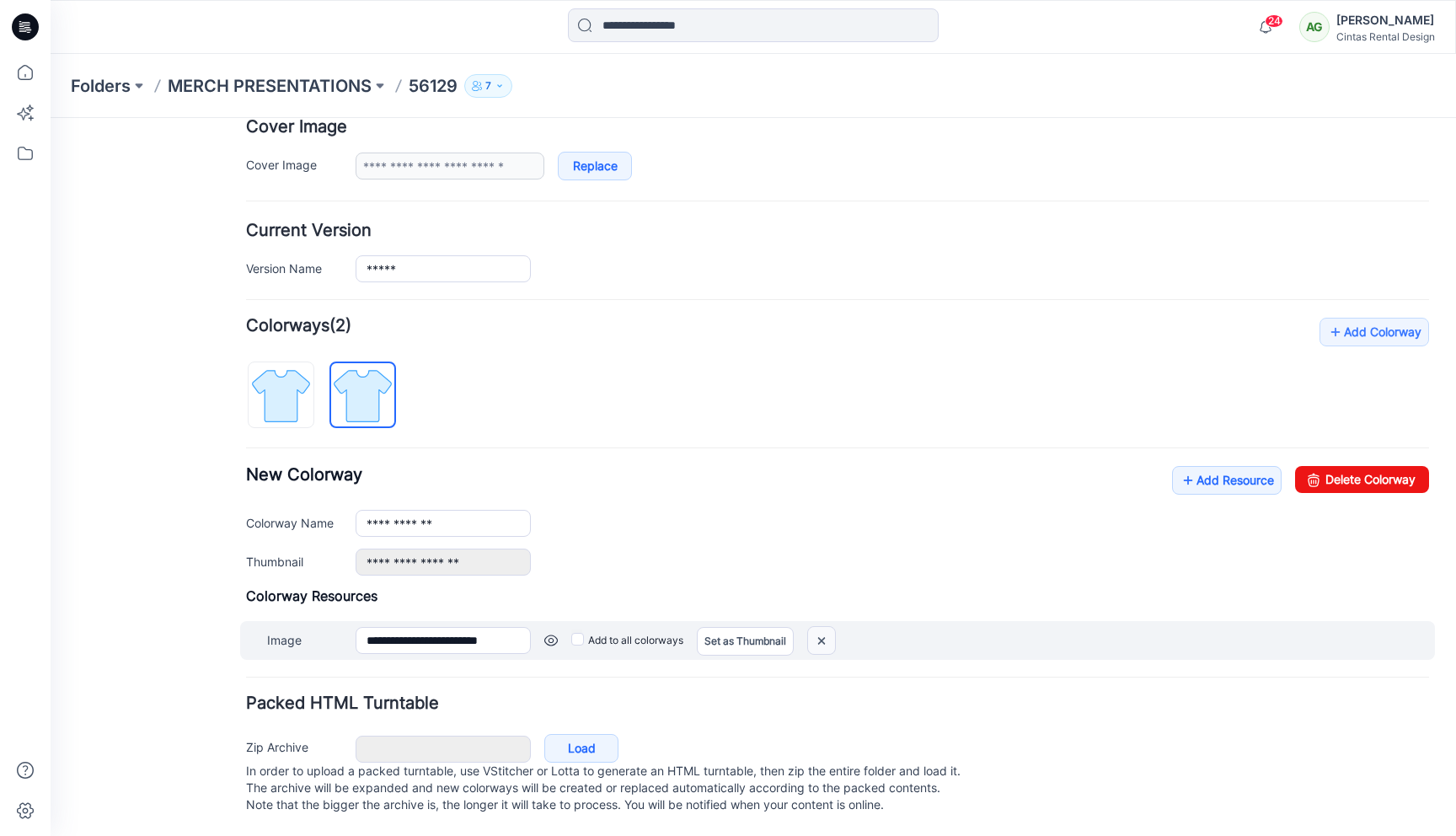
click at [823, 627] on img at bounding box center [821, 641] width 27 height 28
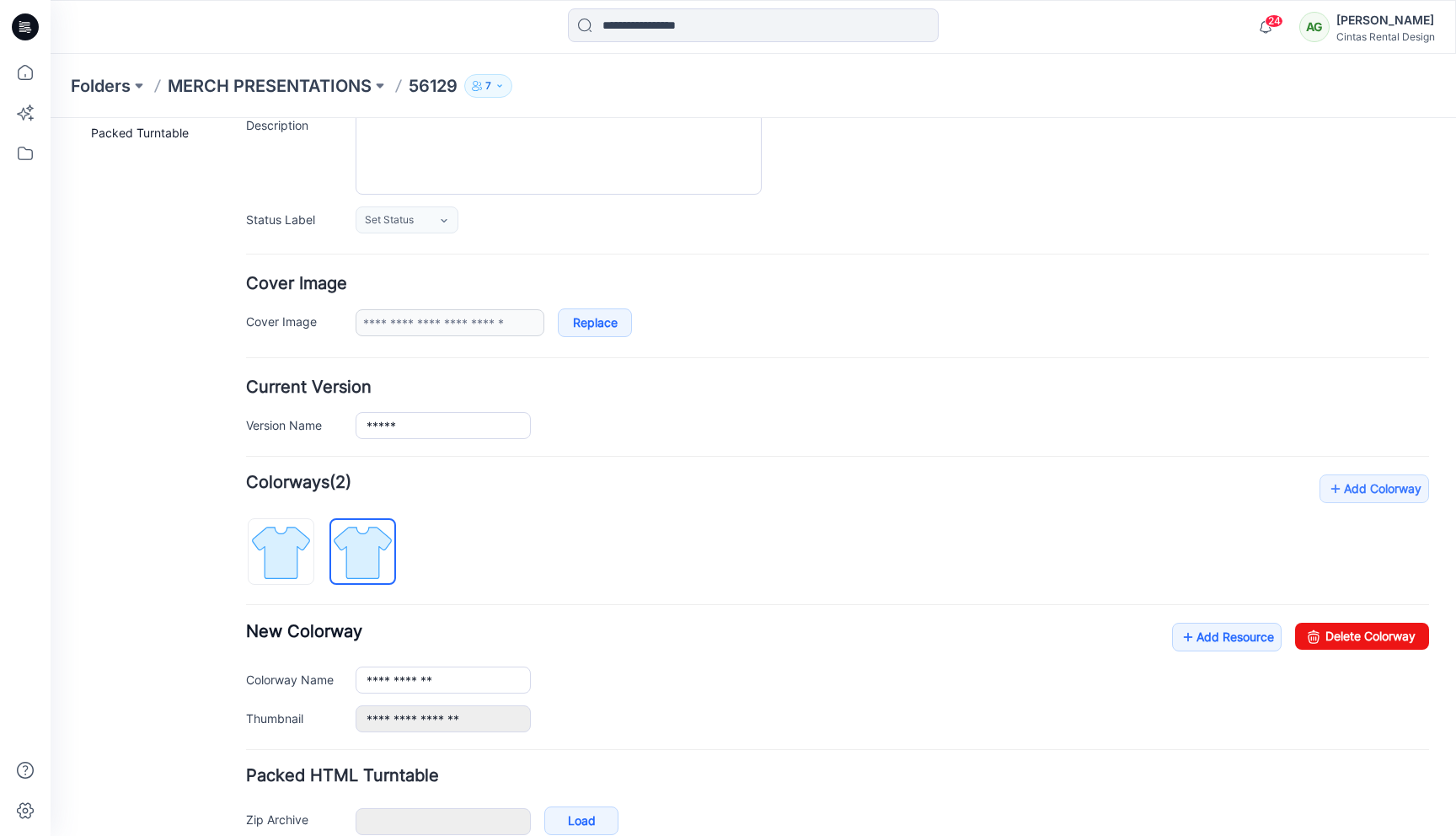
scroll to position [0, 0]
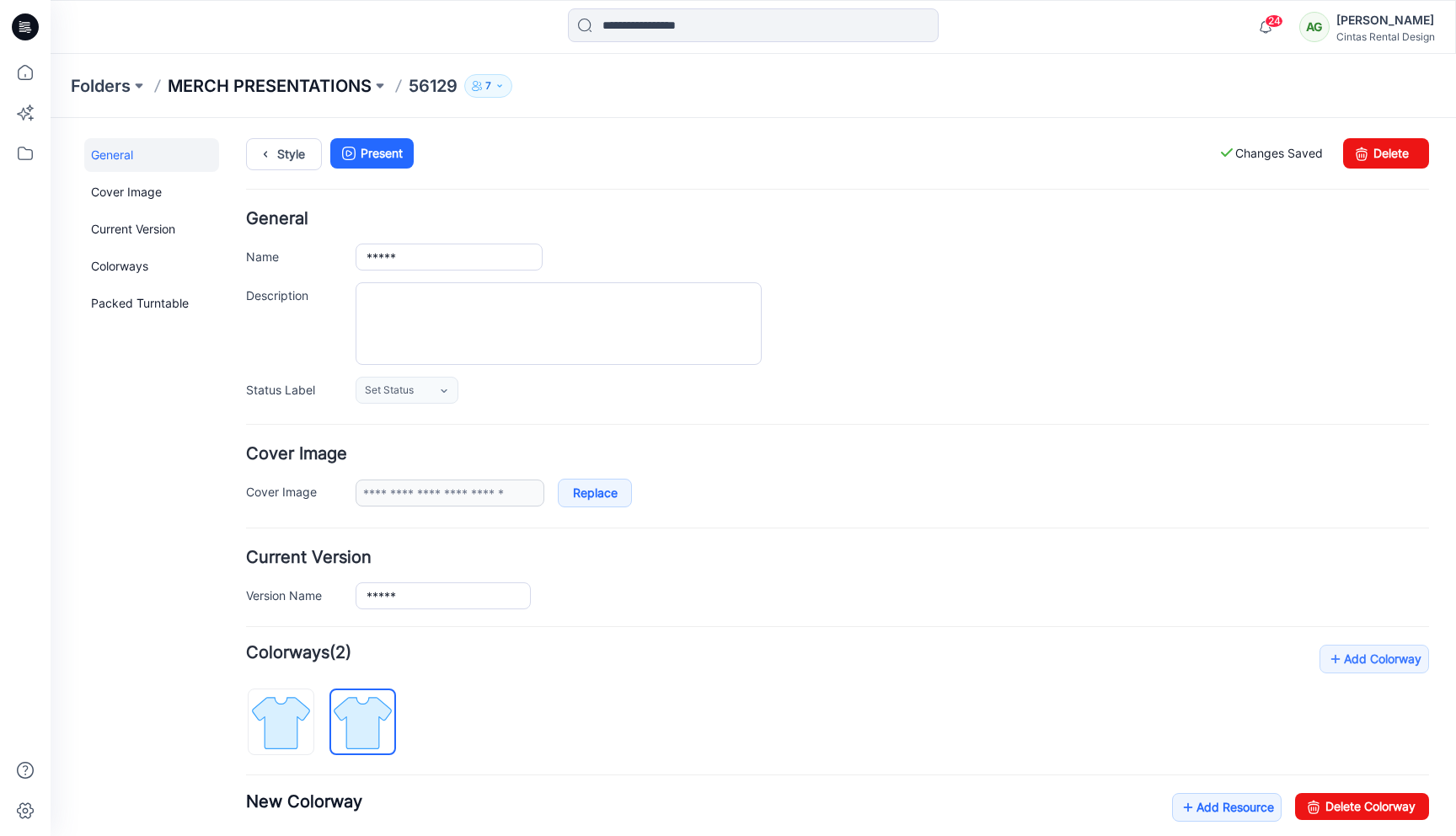
click at [185, 74] on p "MERCH PRESENTATIONS" at bounding box center [270, 86] width 204 height 23
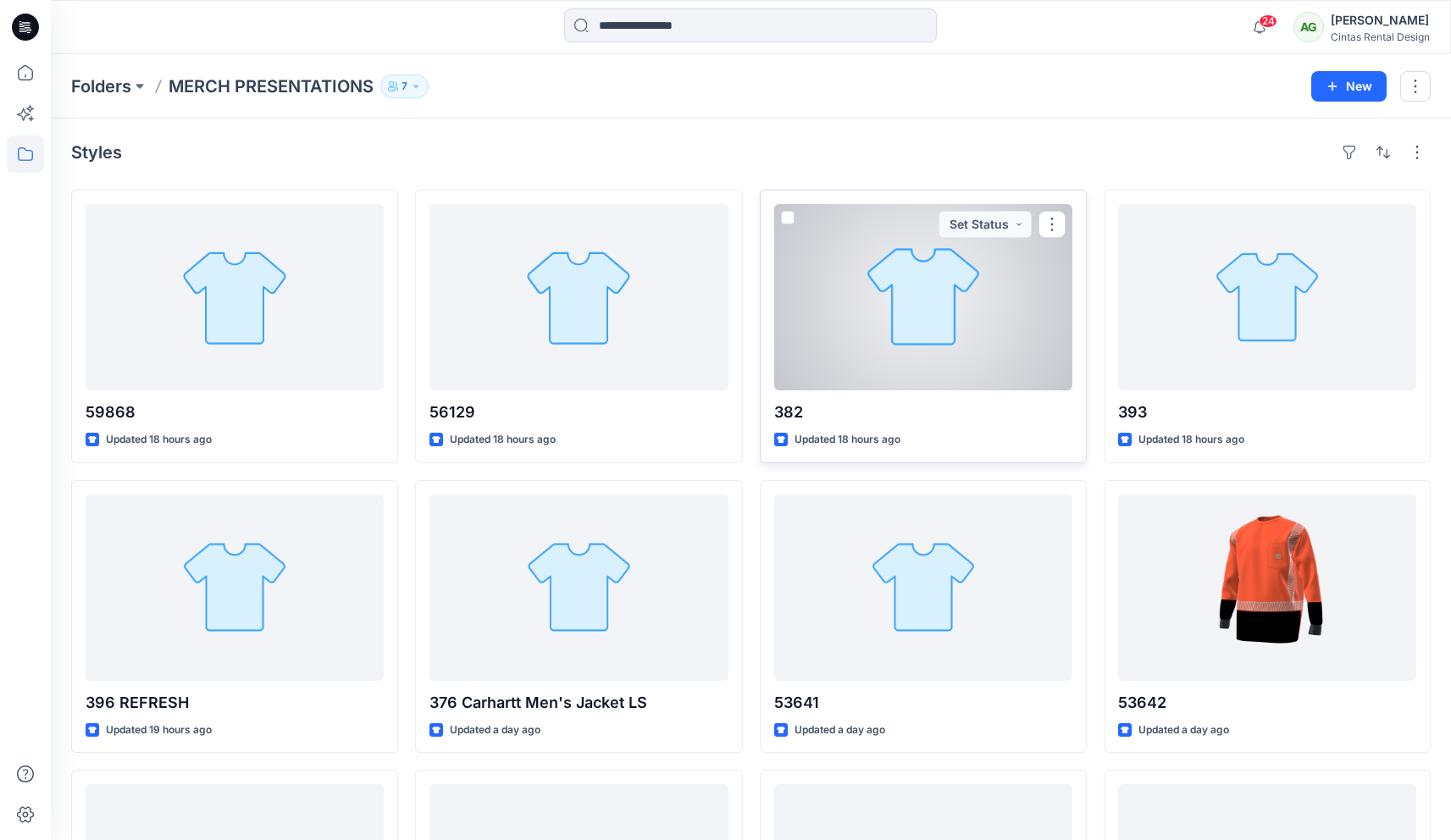
click at [958, 338] on div at bounding box center [923, 297] width 298 height 186
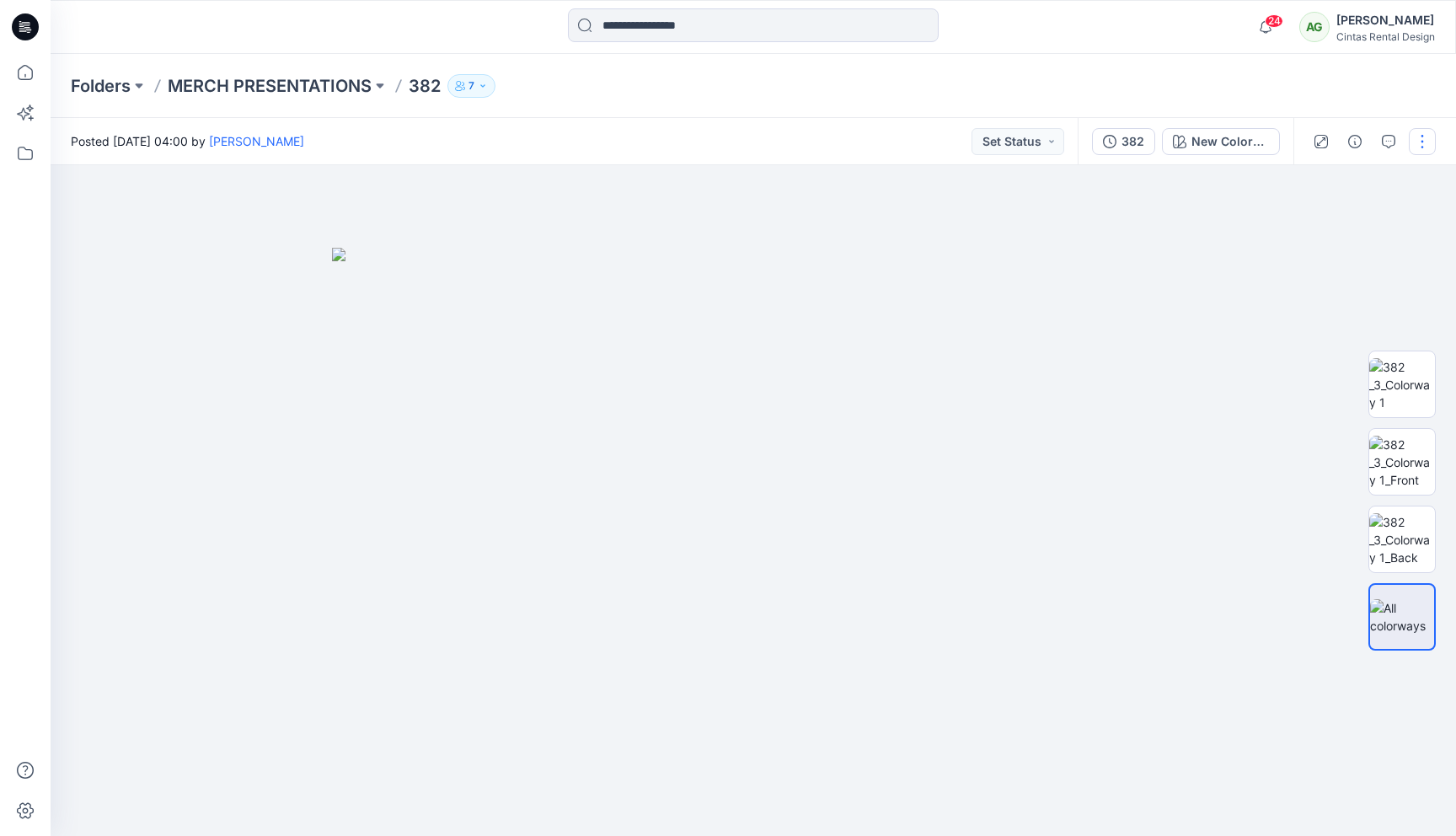
click at [1416, 145] on button "button" at bounding box center [1422, 142] width 27 height 27
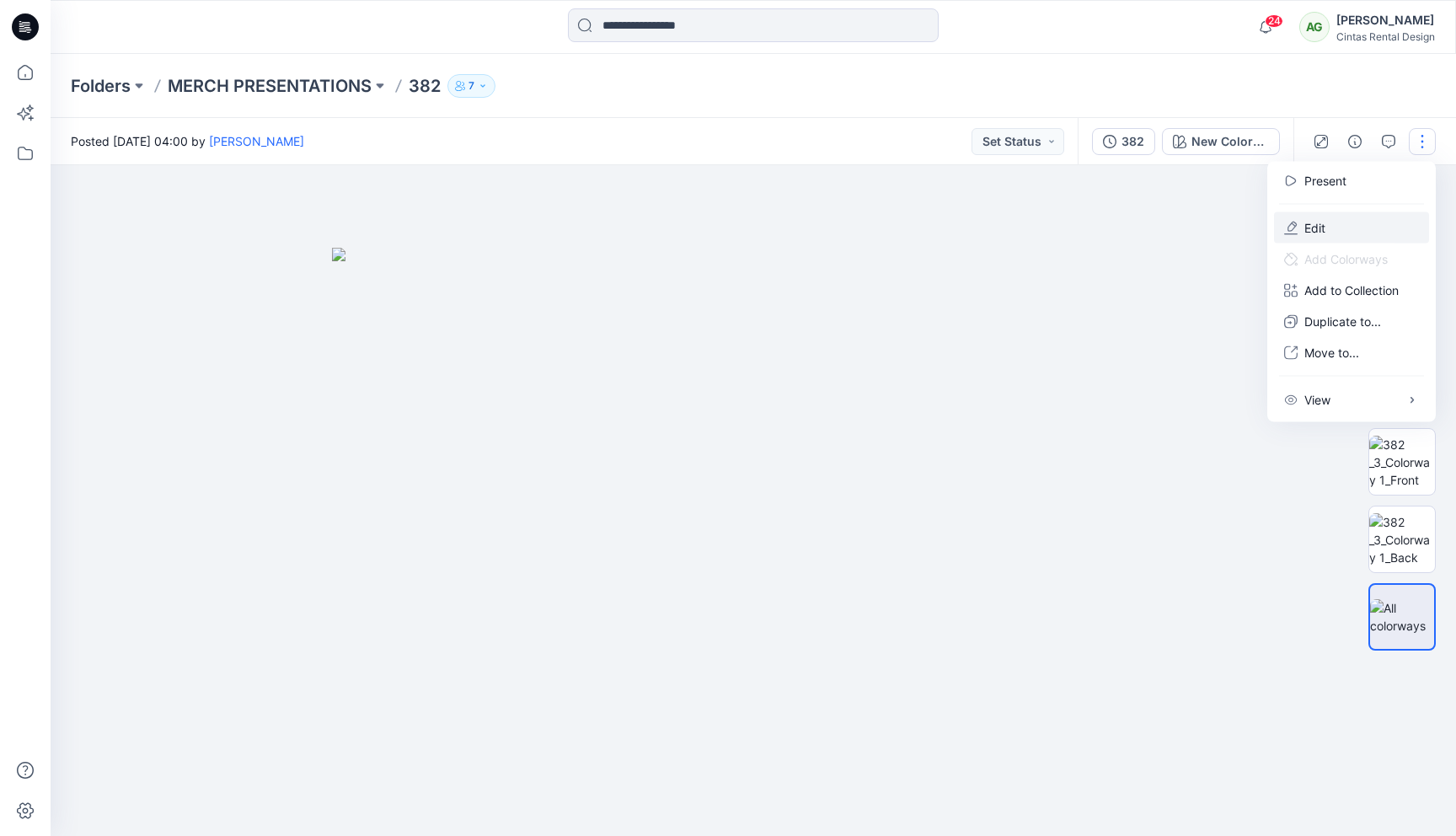
click at [1335, 236] on button "Edit" at bounding box center [1352, 228] width 155 height 31
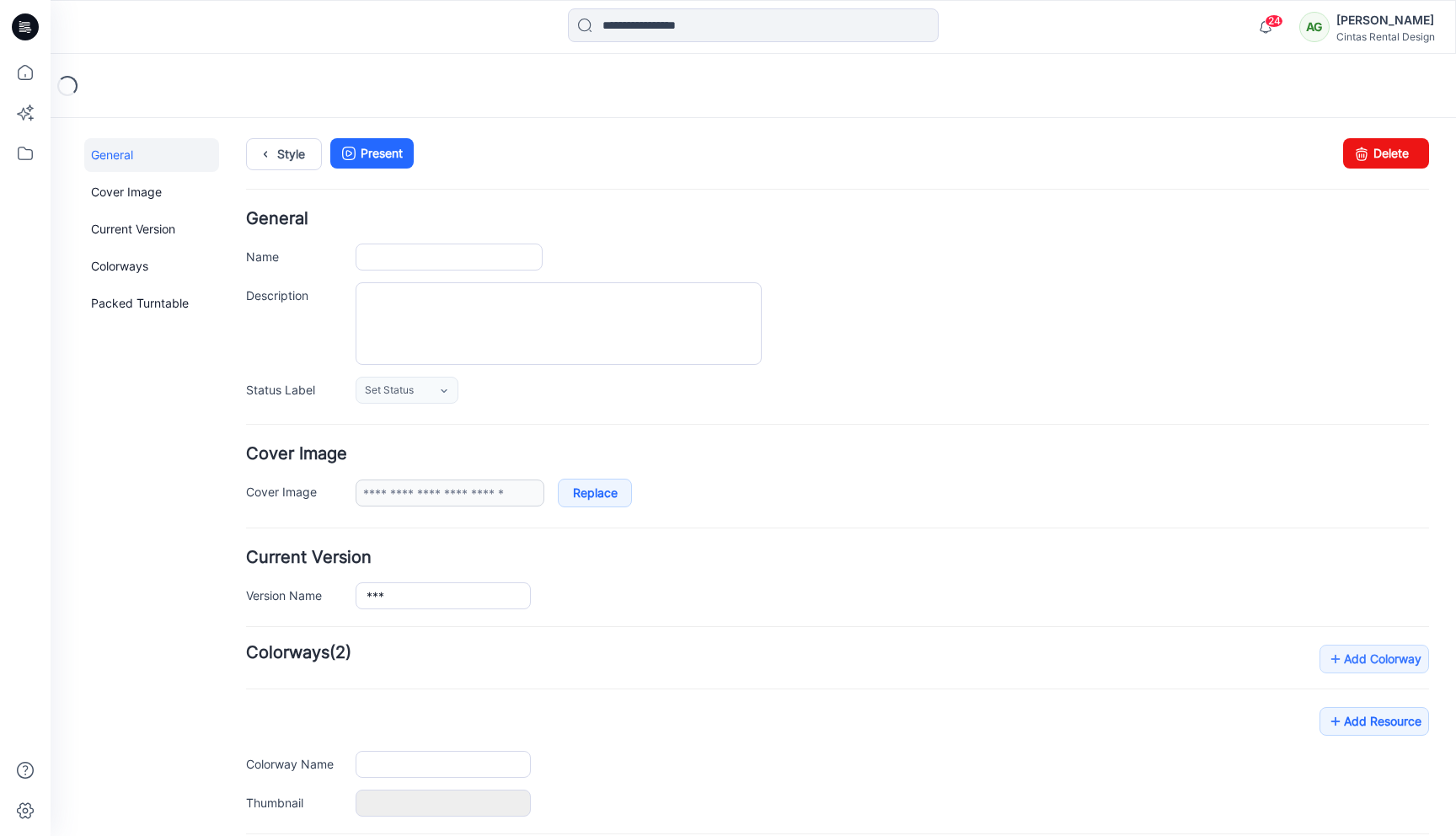
type input "***"
type input "**********"
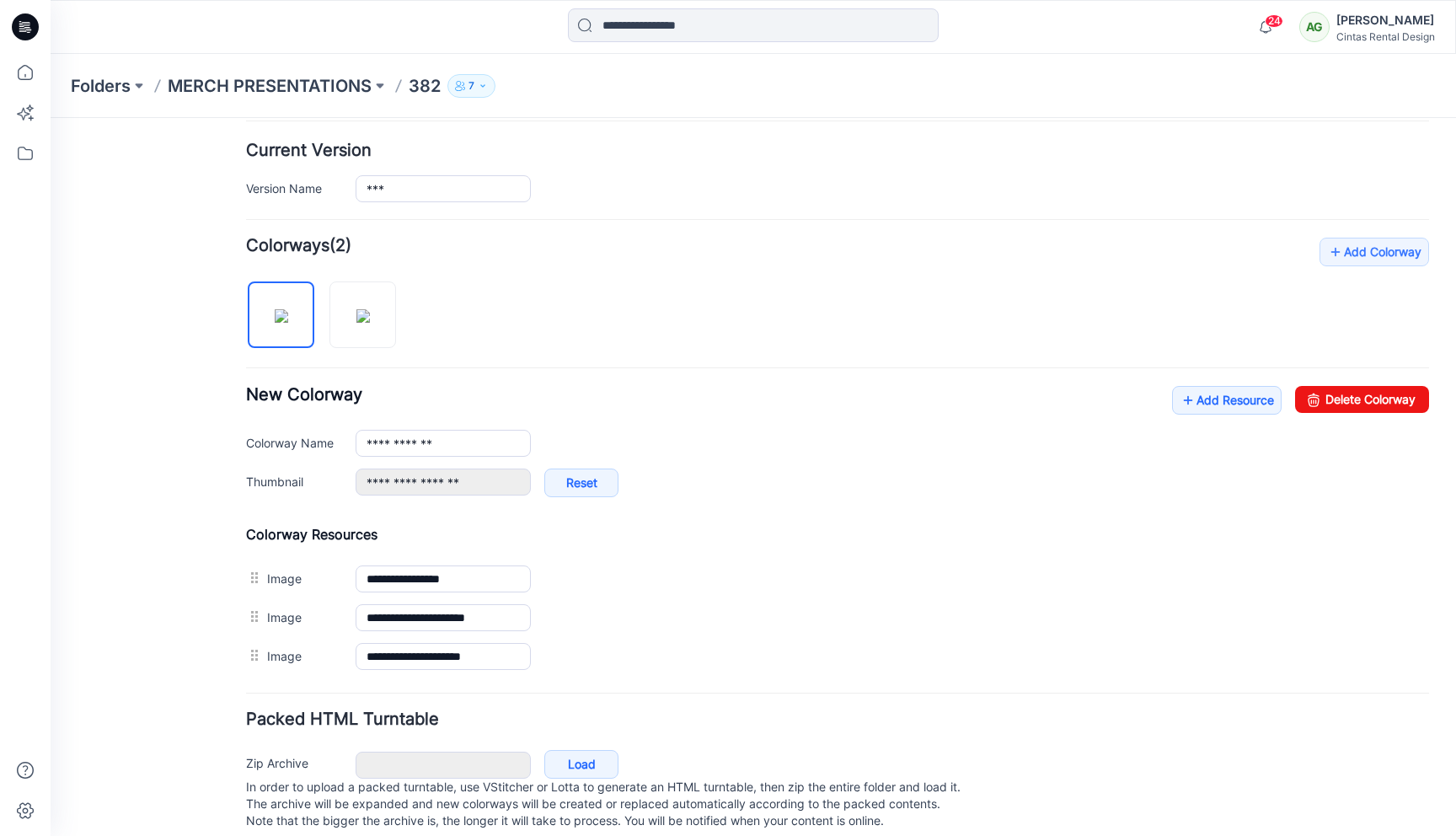
scroll to position [441, 0]
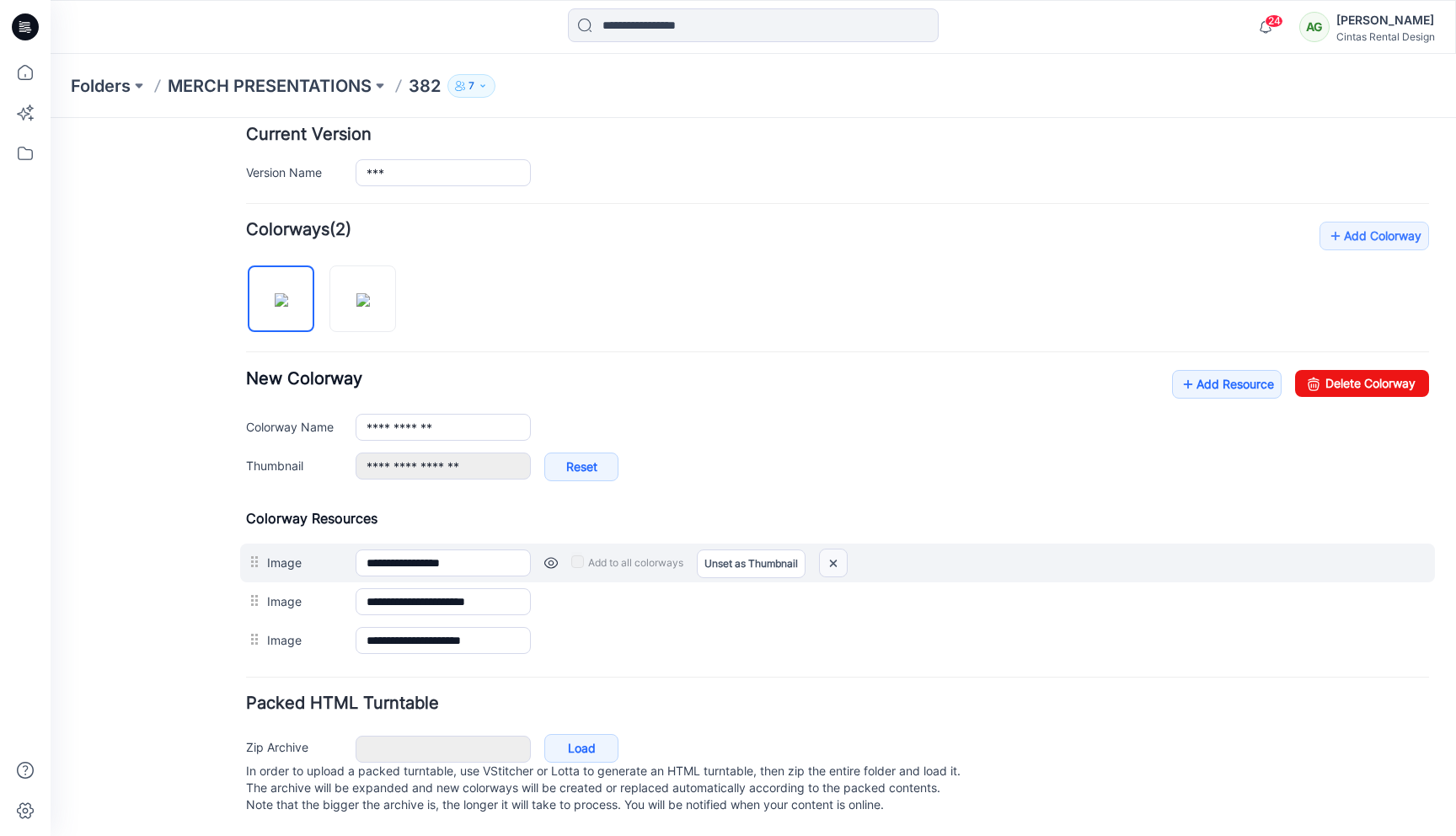
click at [841, 550] on img at bounding box center [834, 563] width 27 height 28
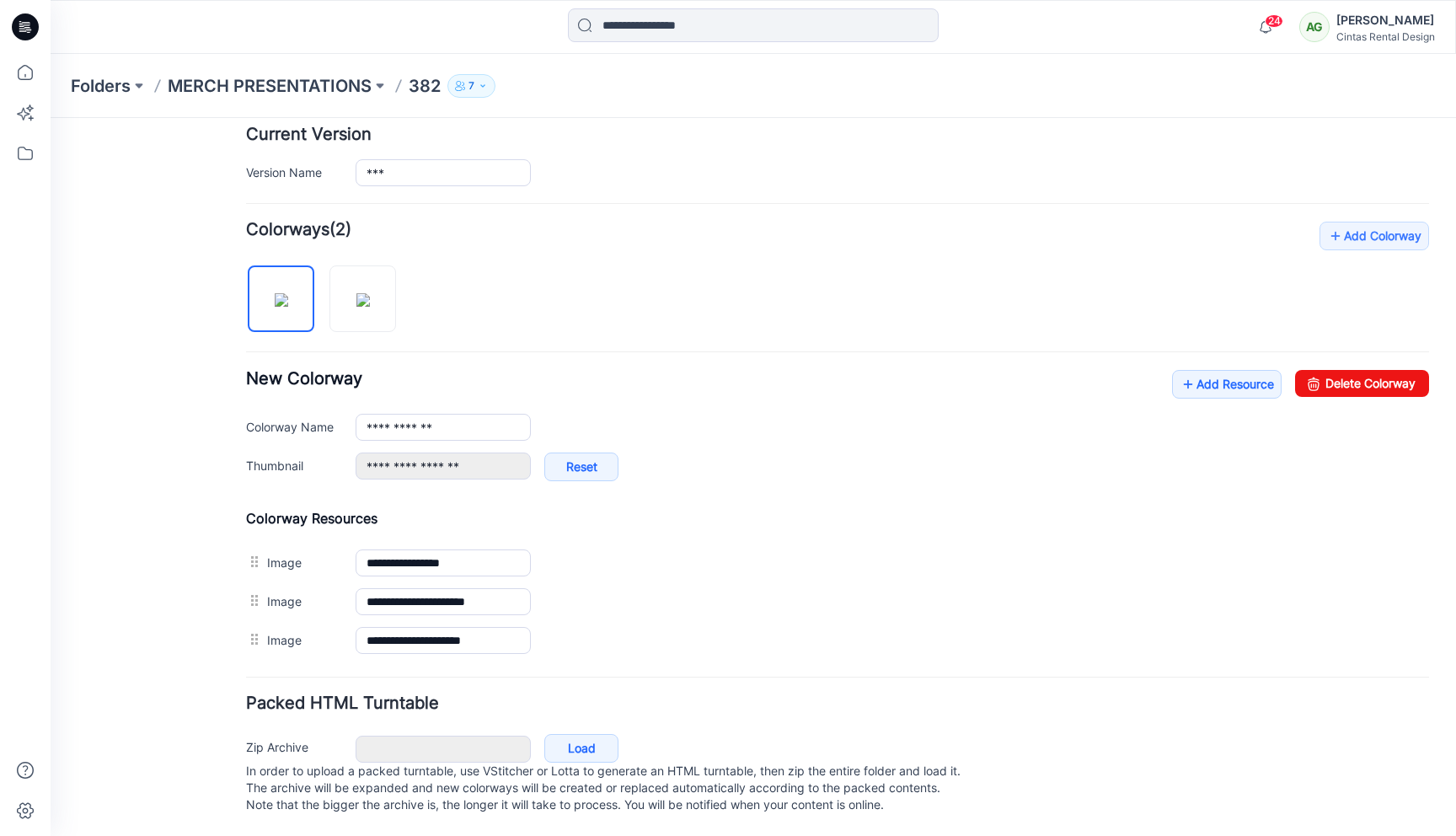
type input "**********"
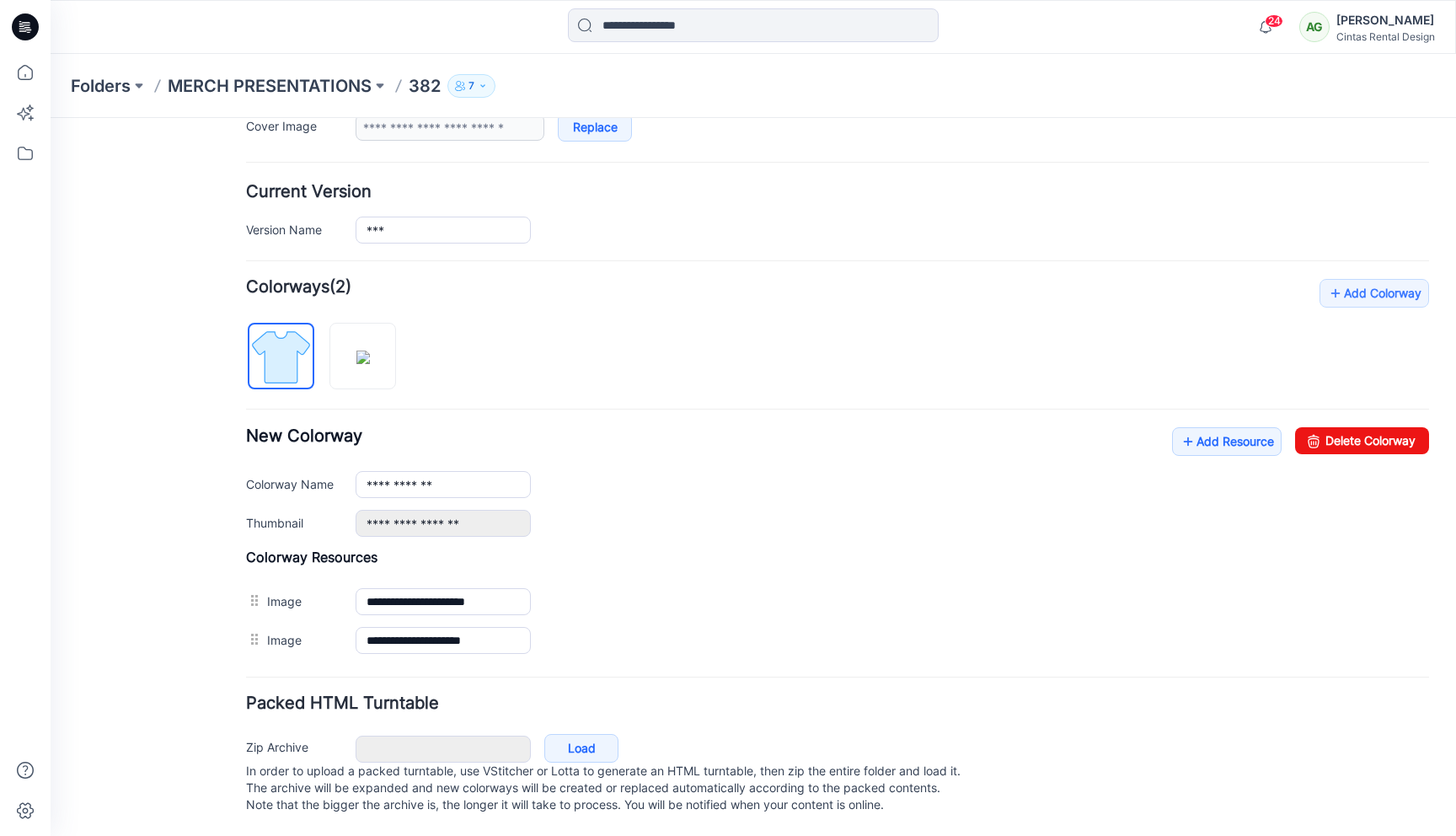
scroll to position [384, 0]
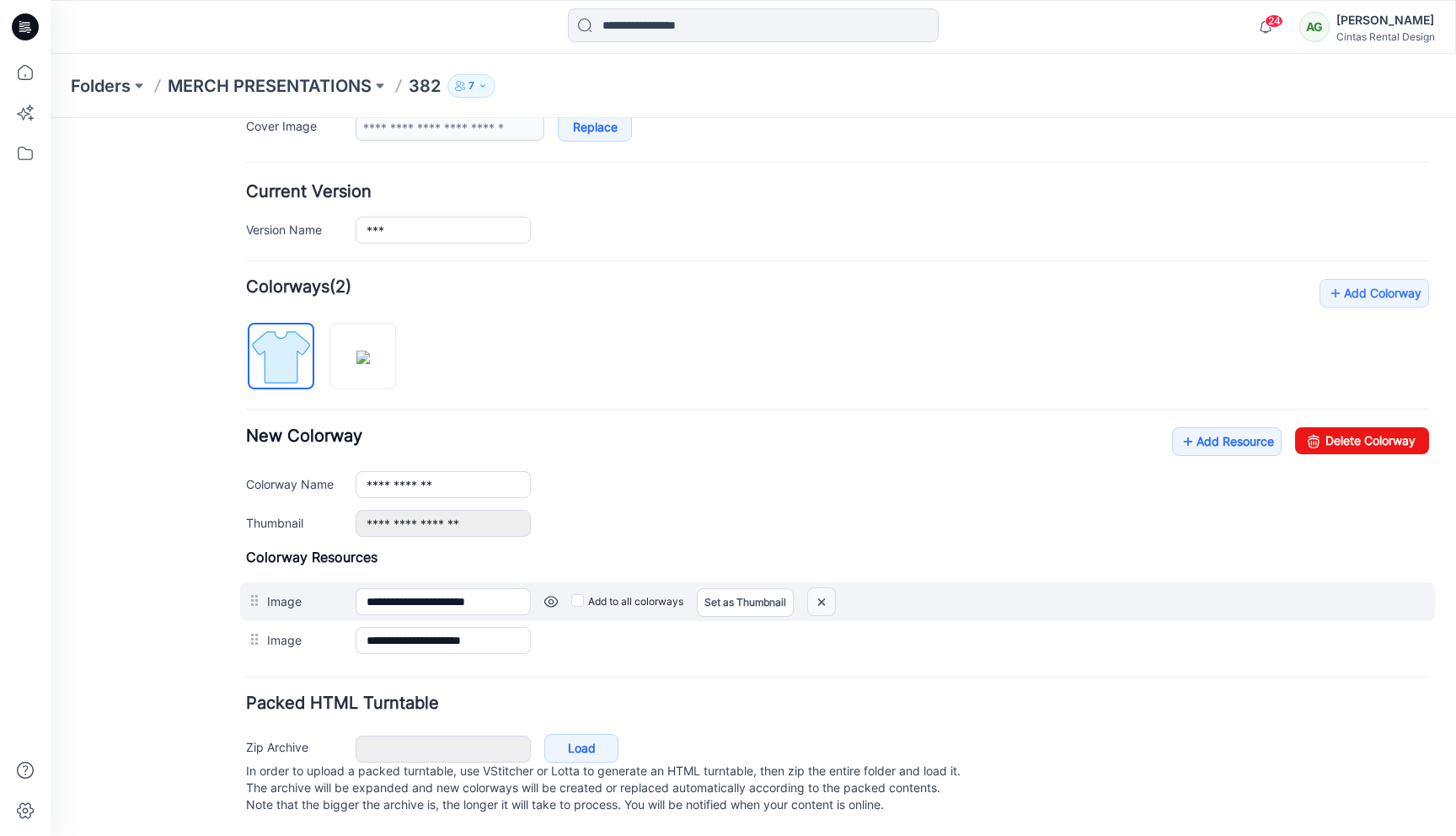
click at [834, 589] on img at bounding box center [821, 602] width 27 height 28
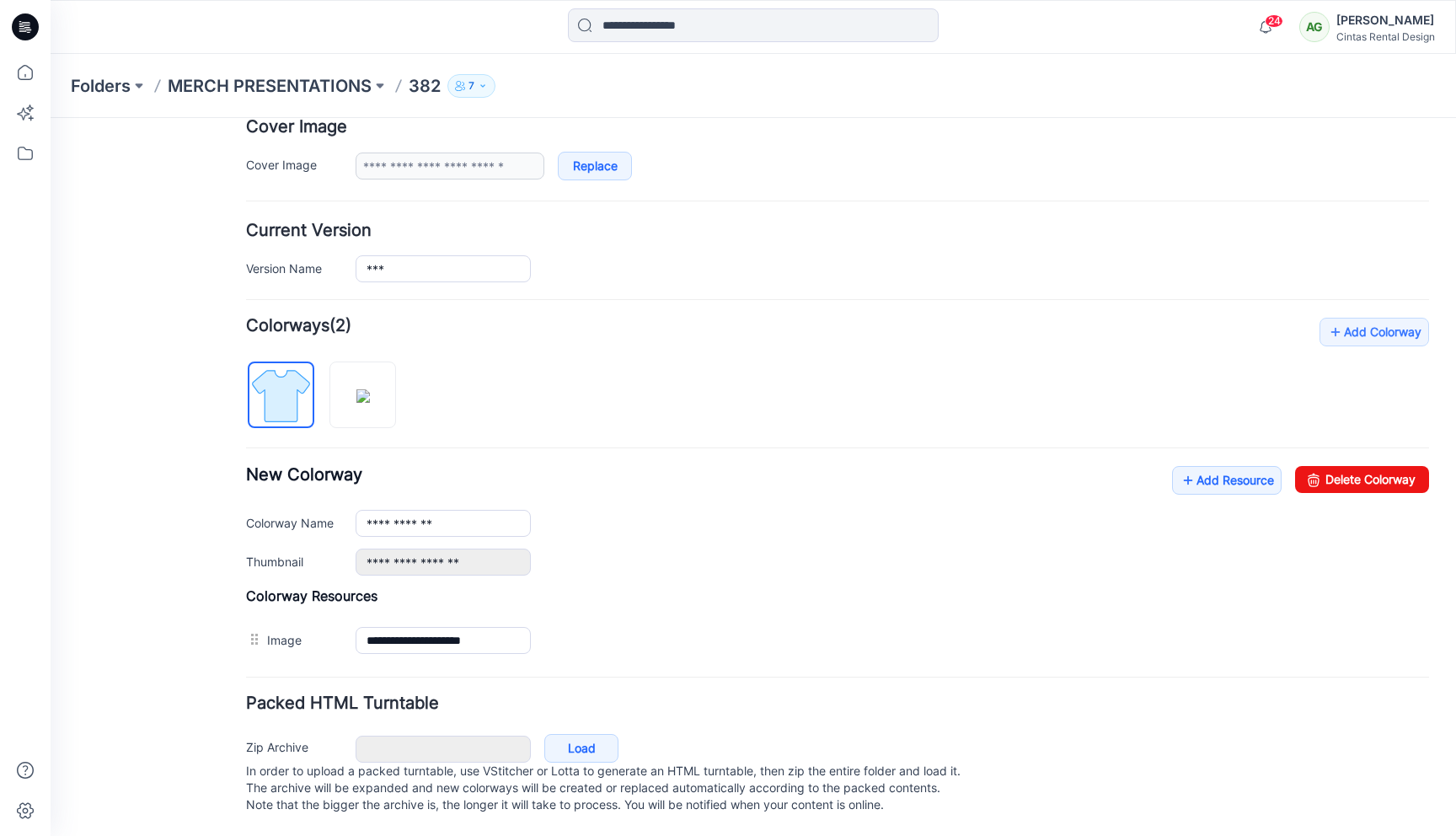
scroll to position [345, 0]
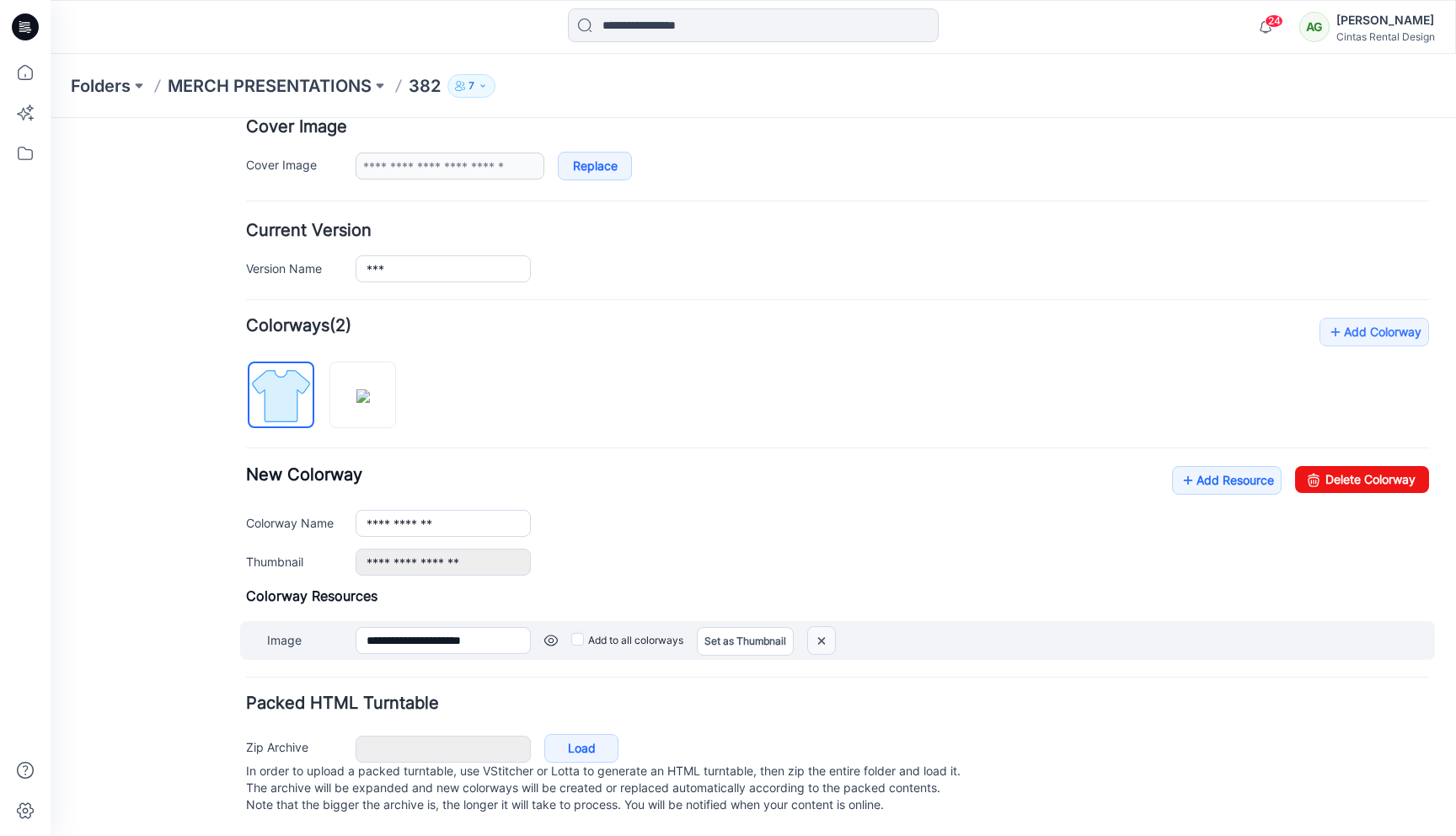
click at [835, 627] on img at bounding box center [821, 641] width 27 height 28
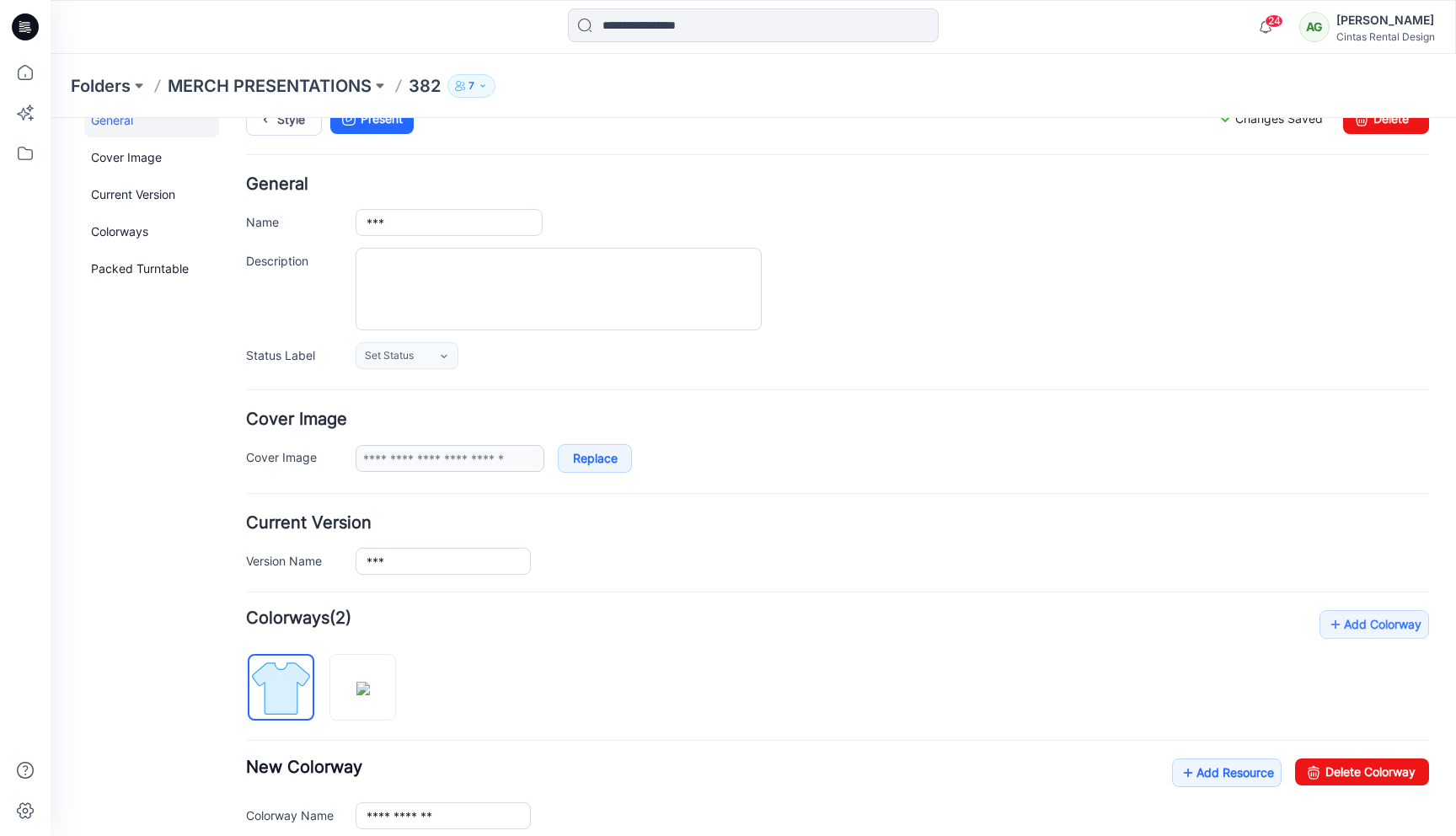
scroll to position [0, 0]
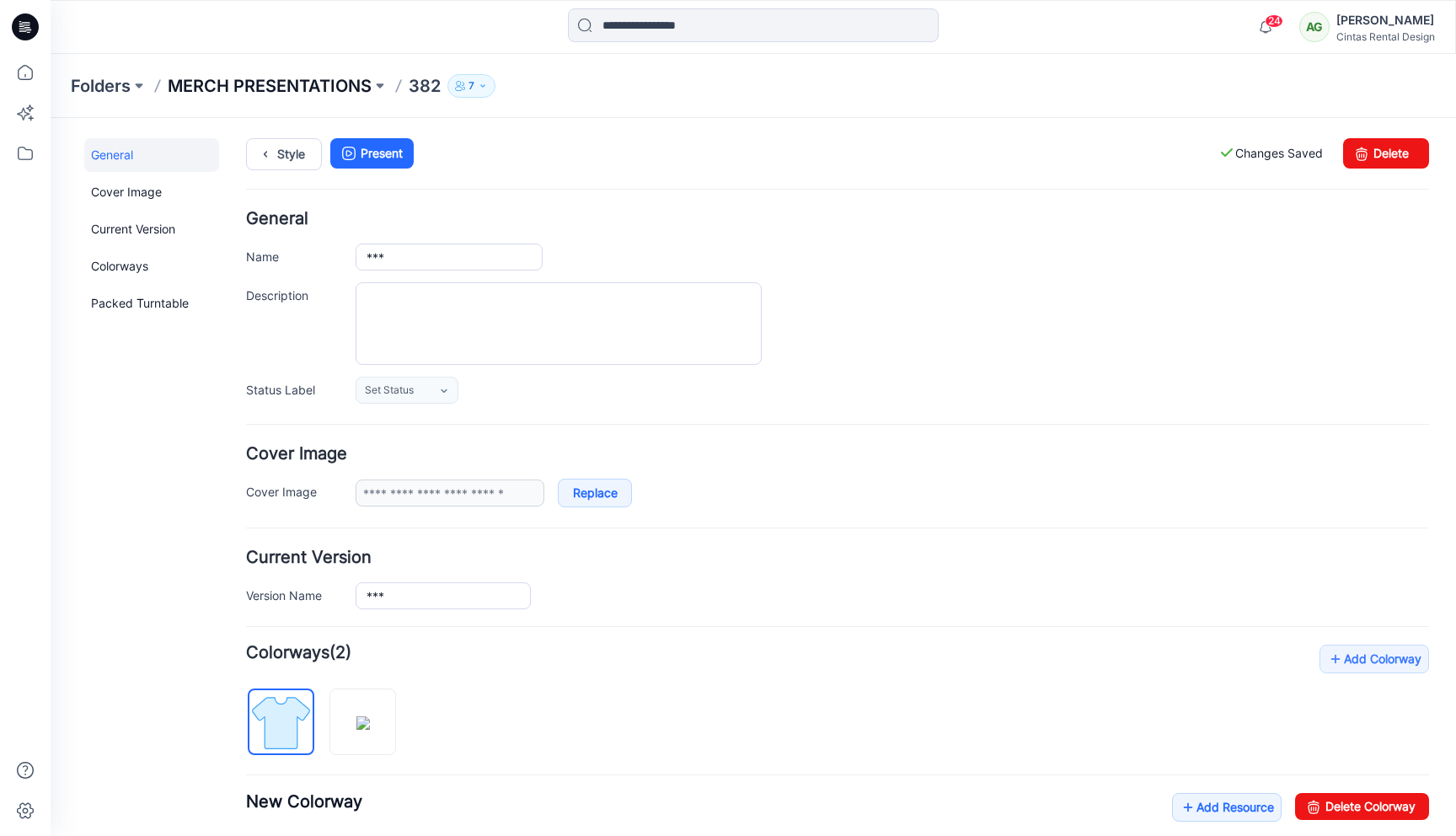
click at [311, 93] on p "MERCH PRESENTATIONS" at bounding box center [270, 86] width 204 height 23
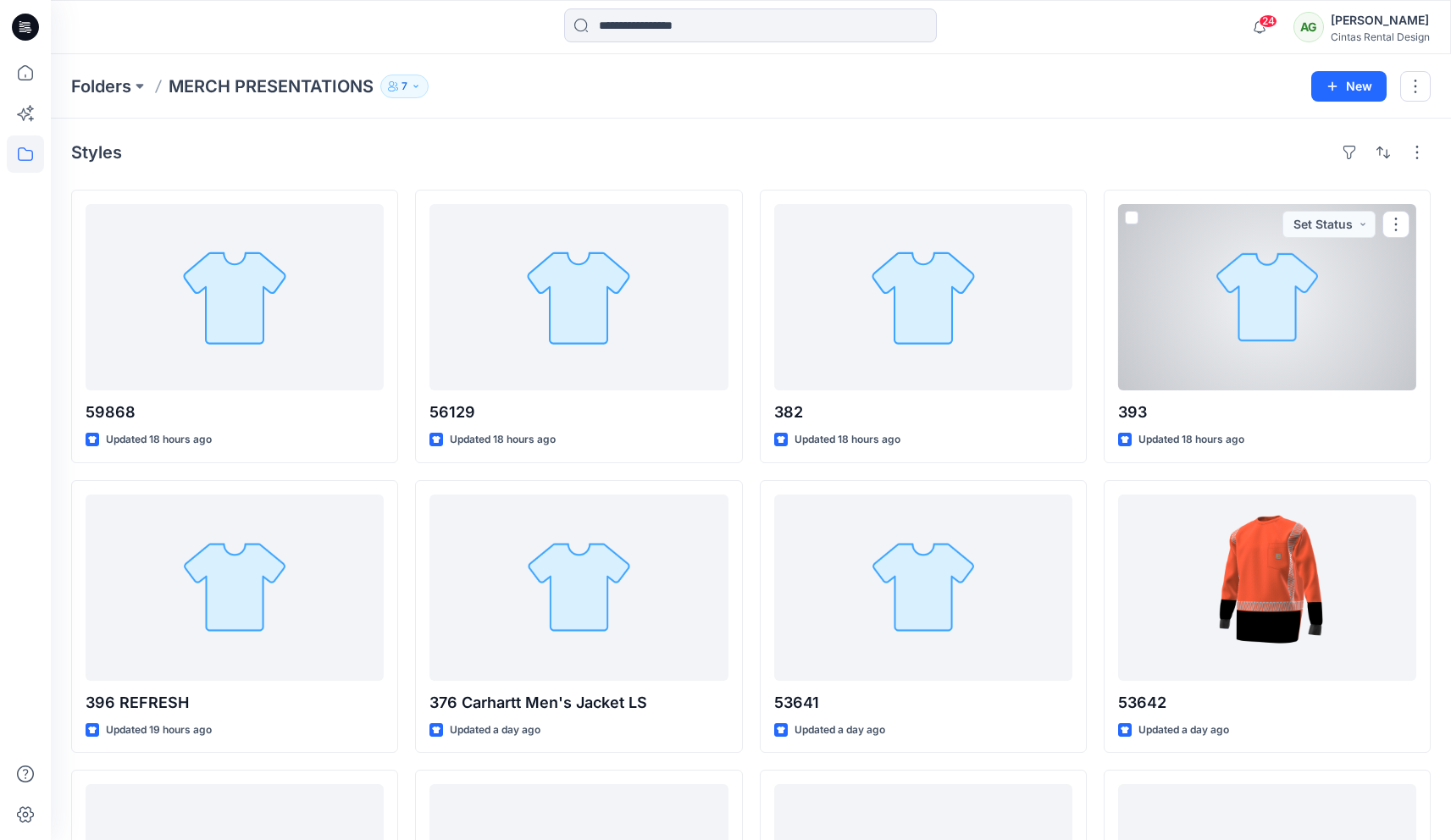
click at [1293, 315] on div at bounding box center [1266, 297] width 298 height 186
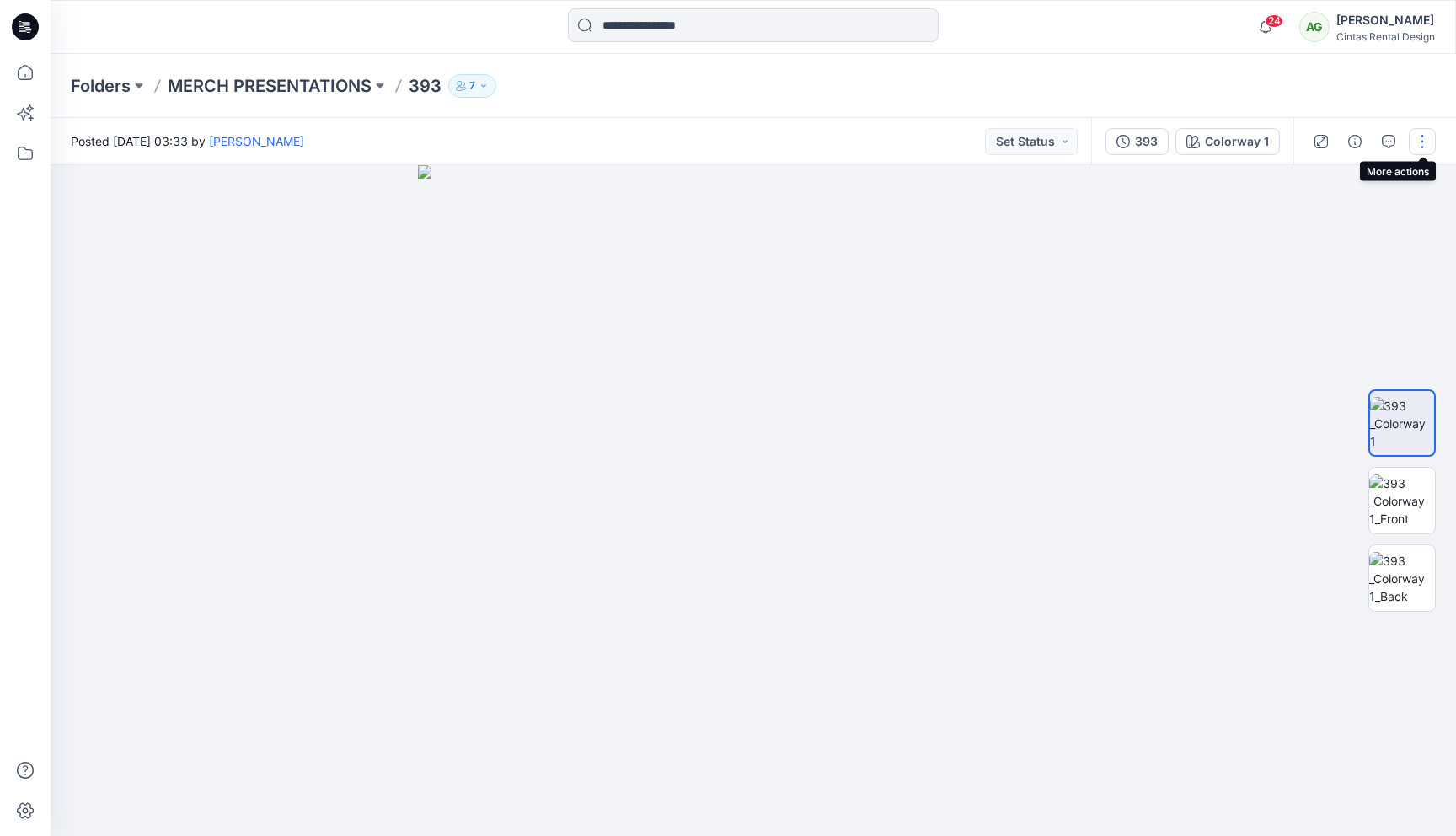
click at [1428, 143] on button "button" at bounding box center [1422, 142] width 27 height 27
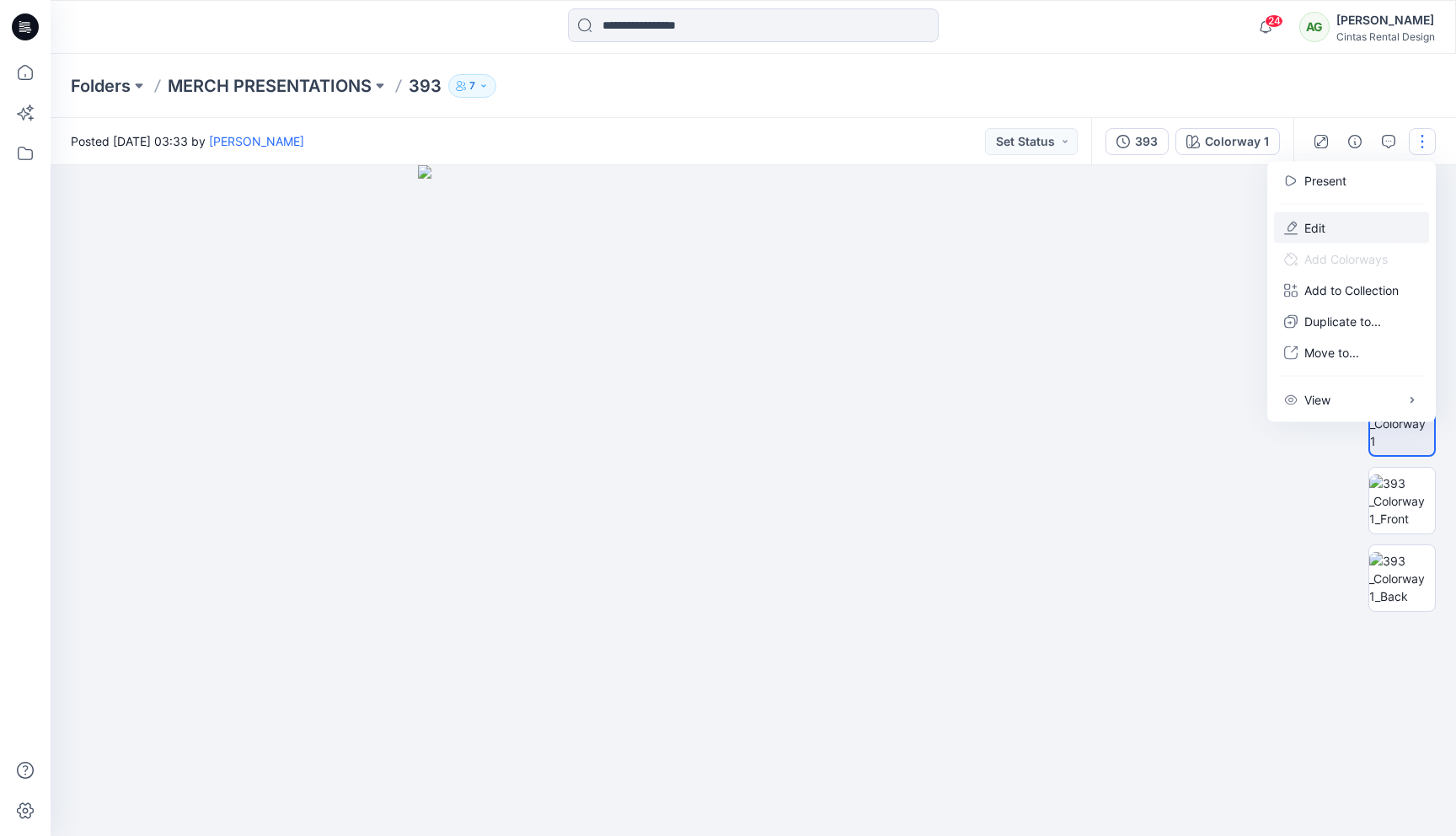
click at [1318, 215] on button "Edit" at bounding box center [1352, 228] width 155 height 31
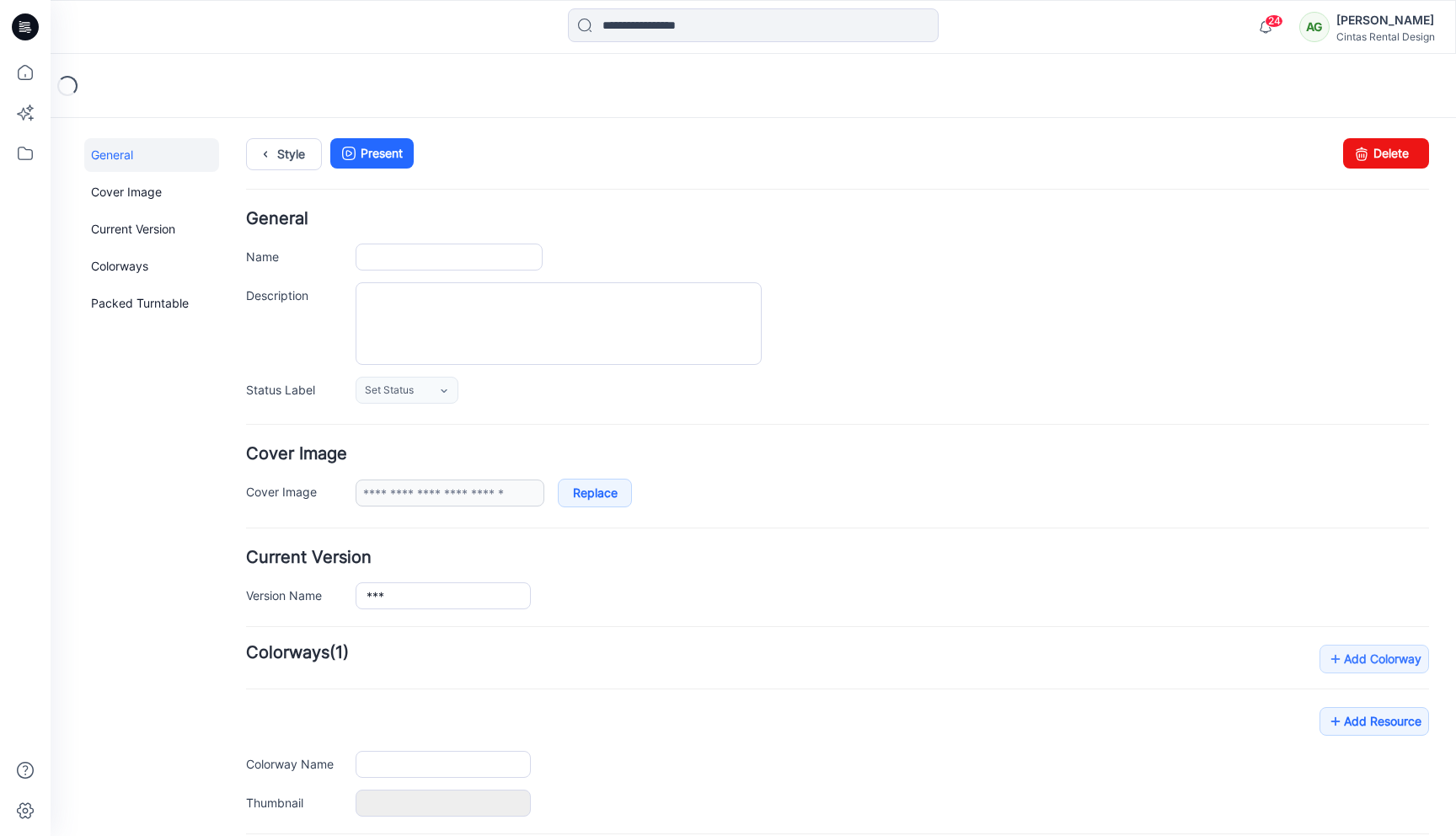
type input "***"
type input "**********"
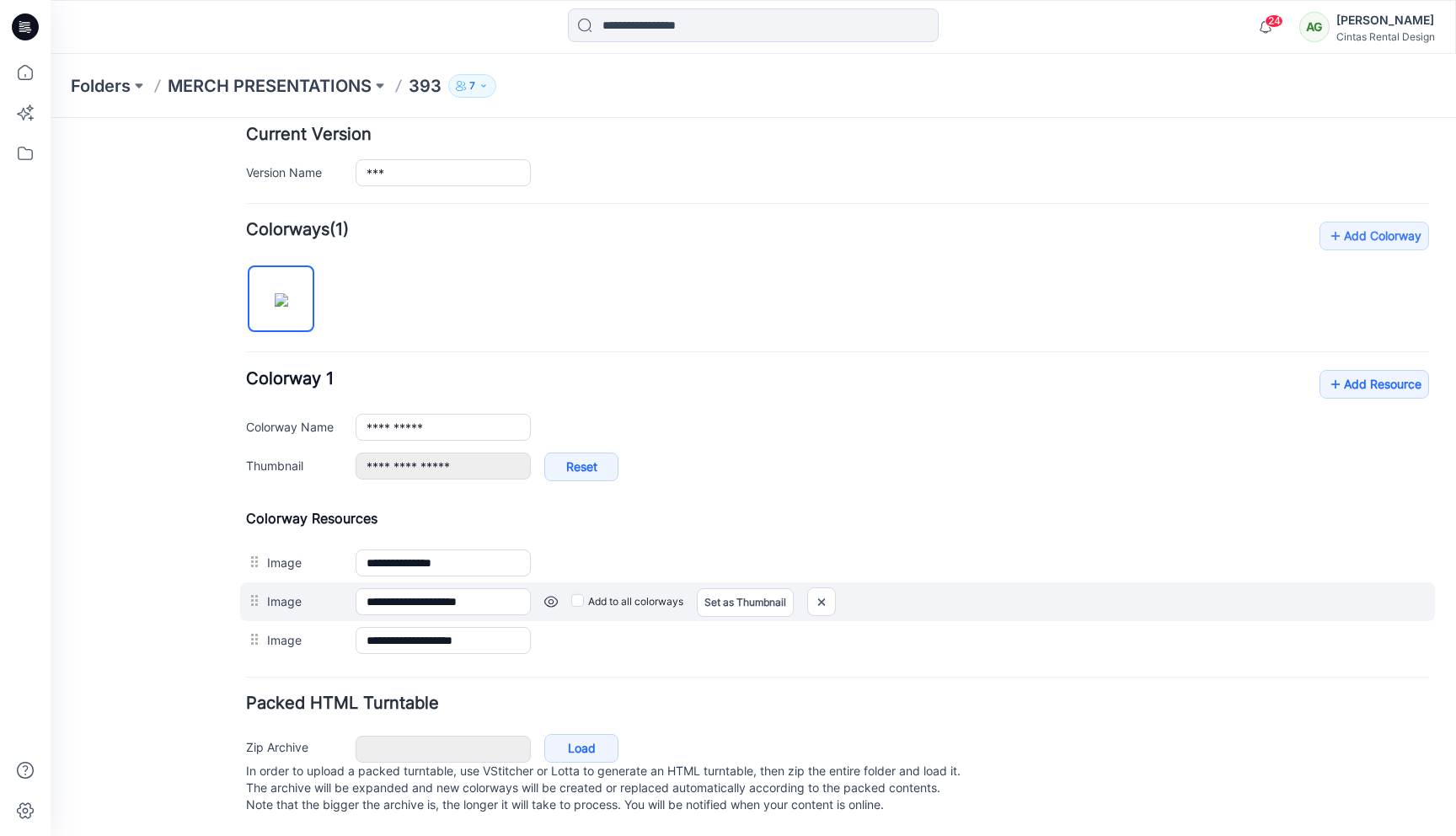
scroll to position [441, 0]
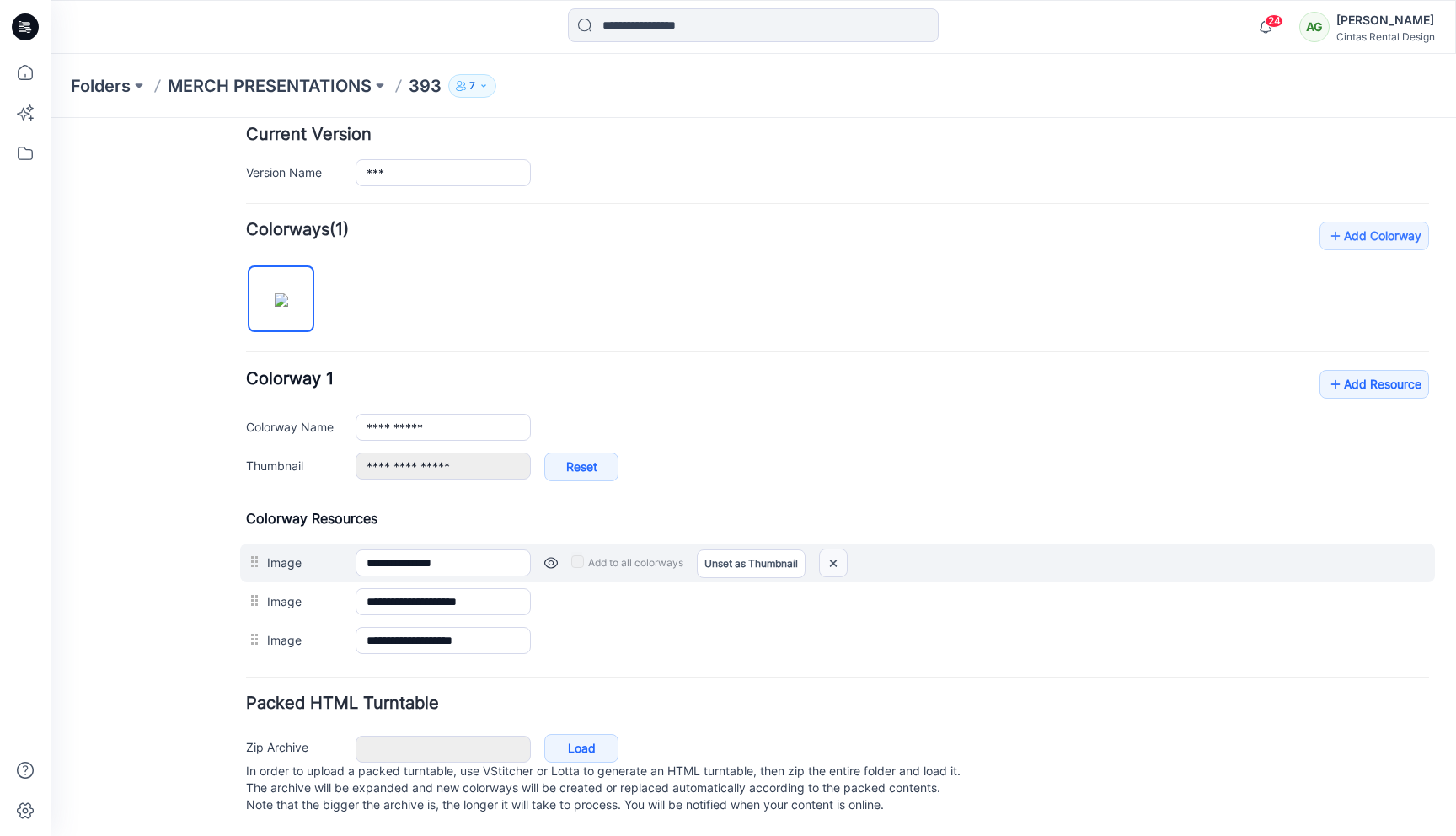
click at [834, 550] on img at bounding box center [834, 563] width 27 height 28
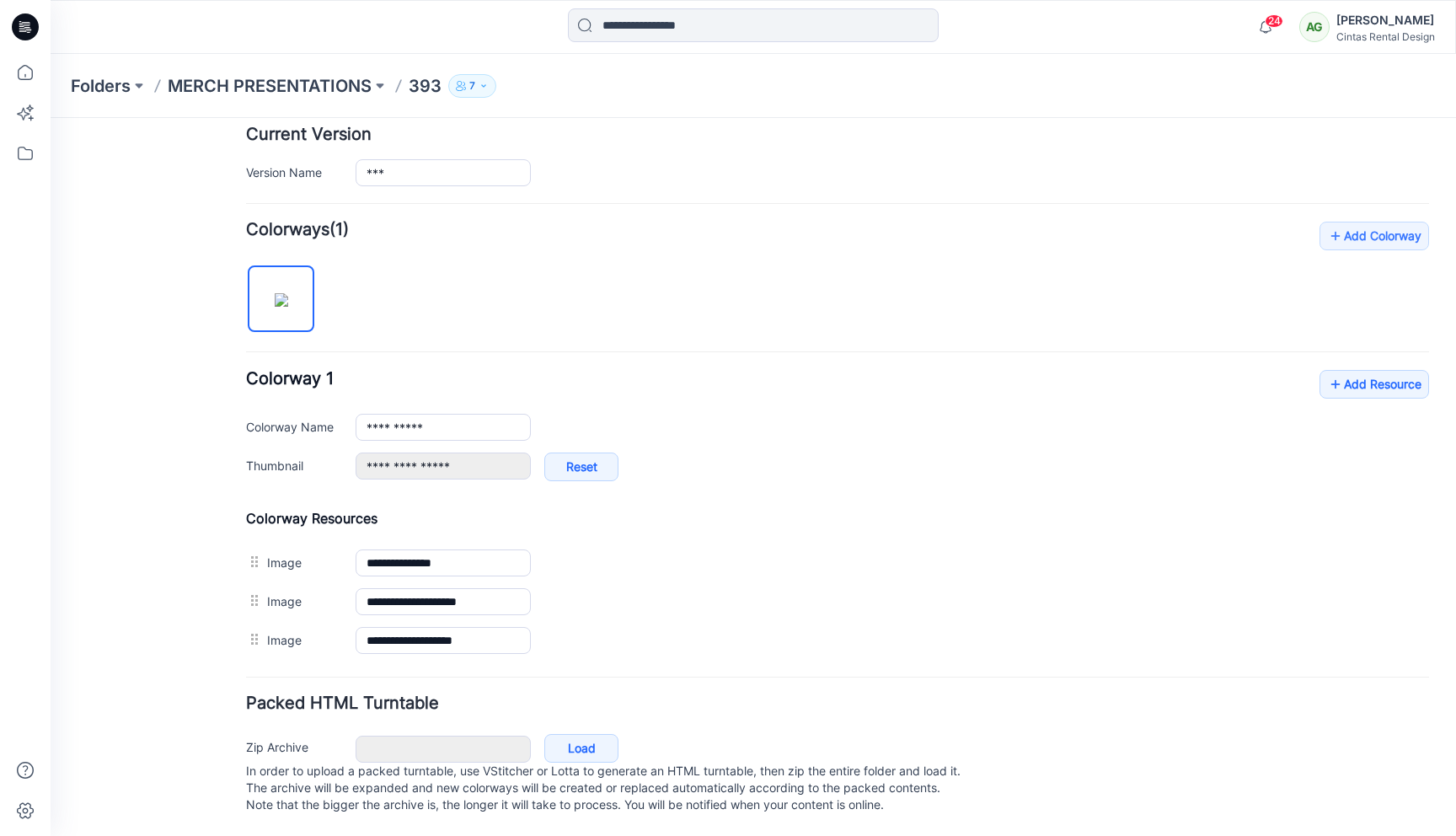
type input "**********"
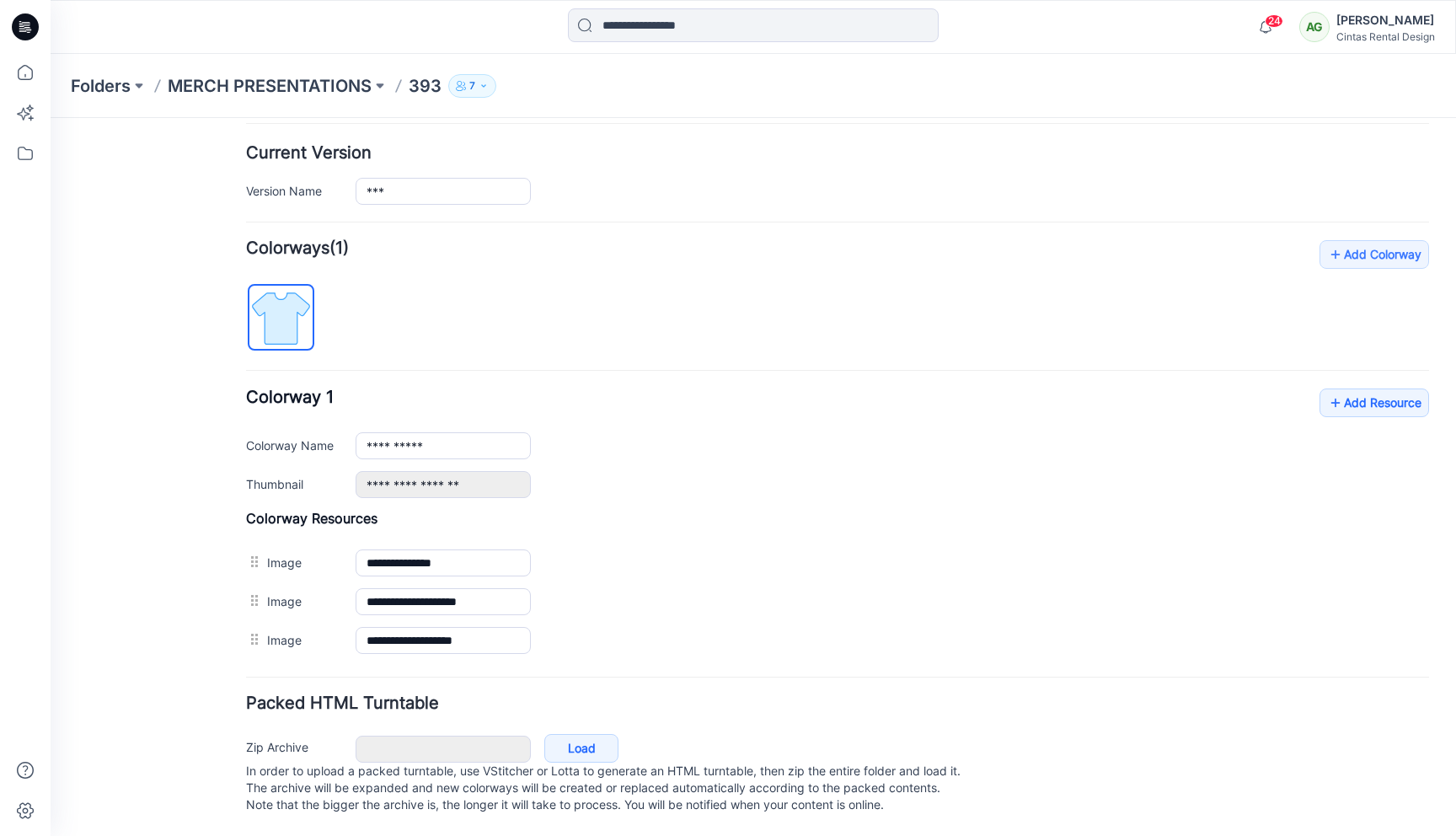
scroll to position [384, 0]
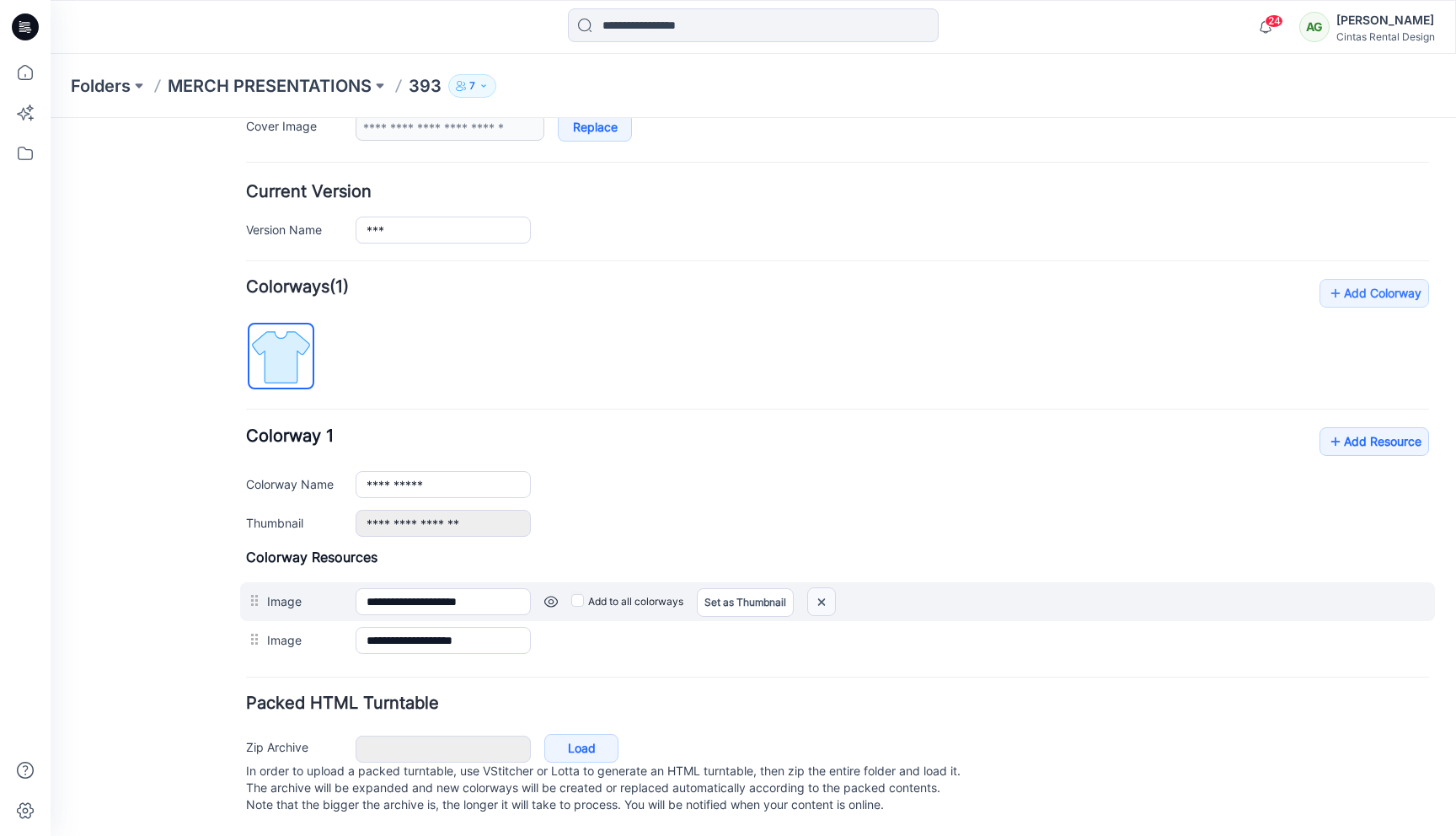
click at [829, 589] on img at bounding box center [821, 602] width 27 height 28
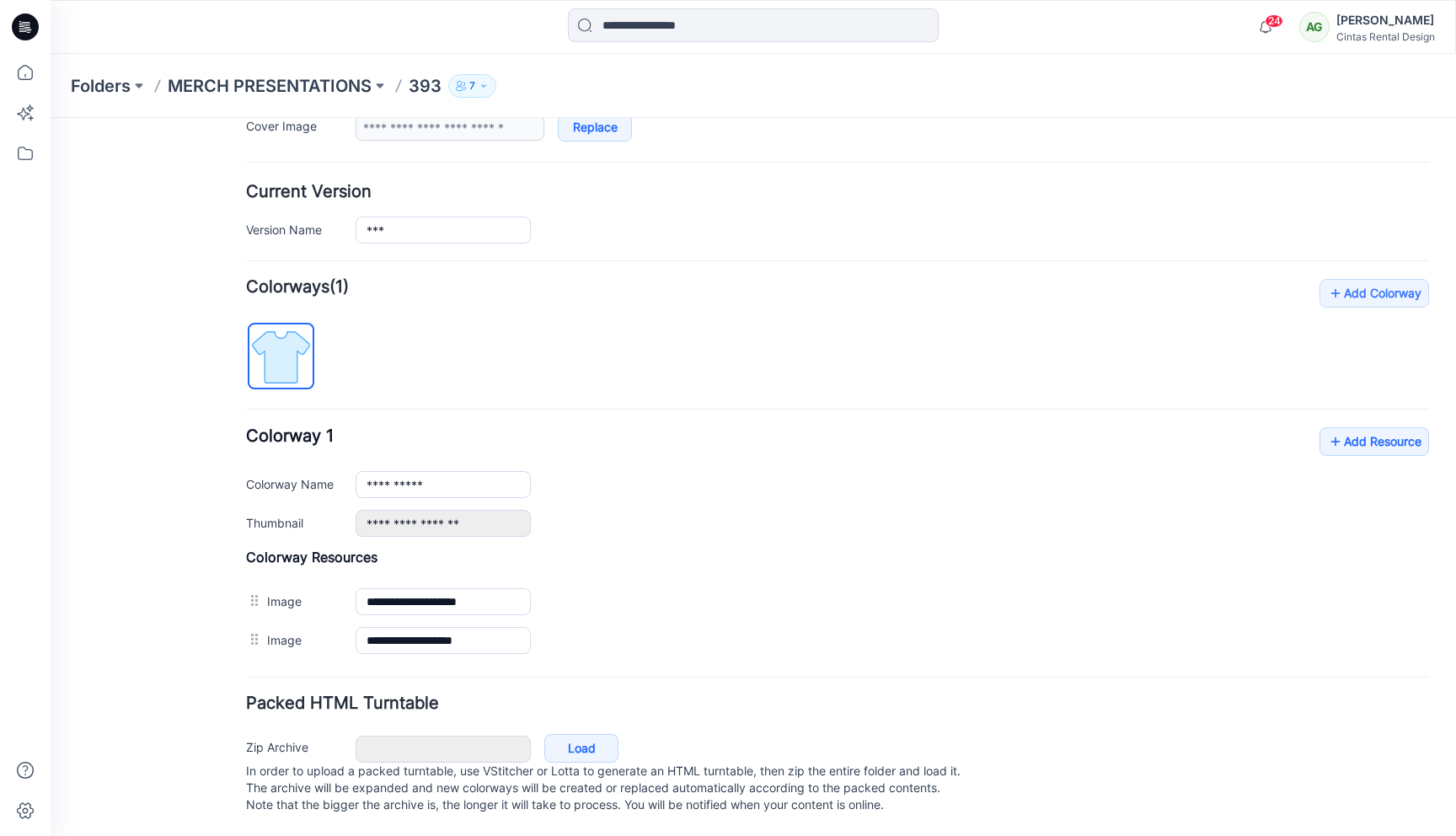
scroll to position [345, 0]
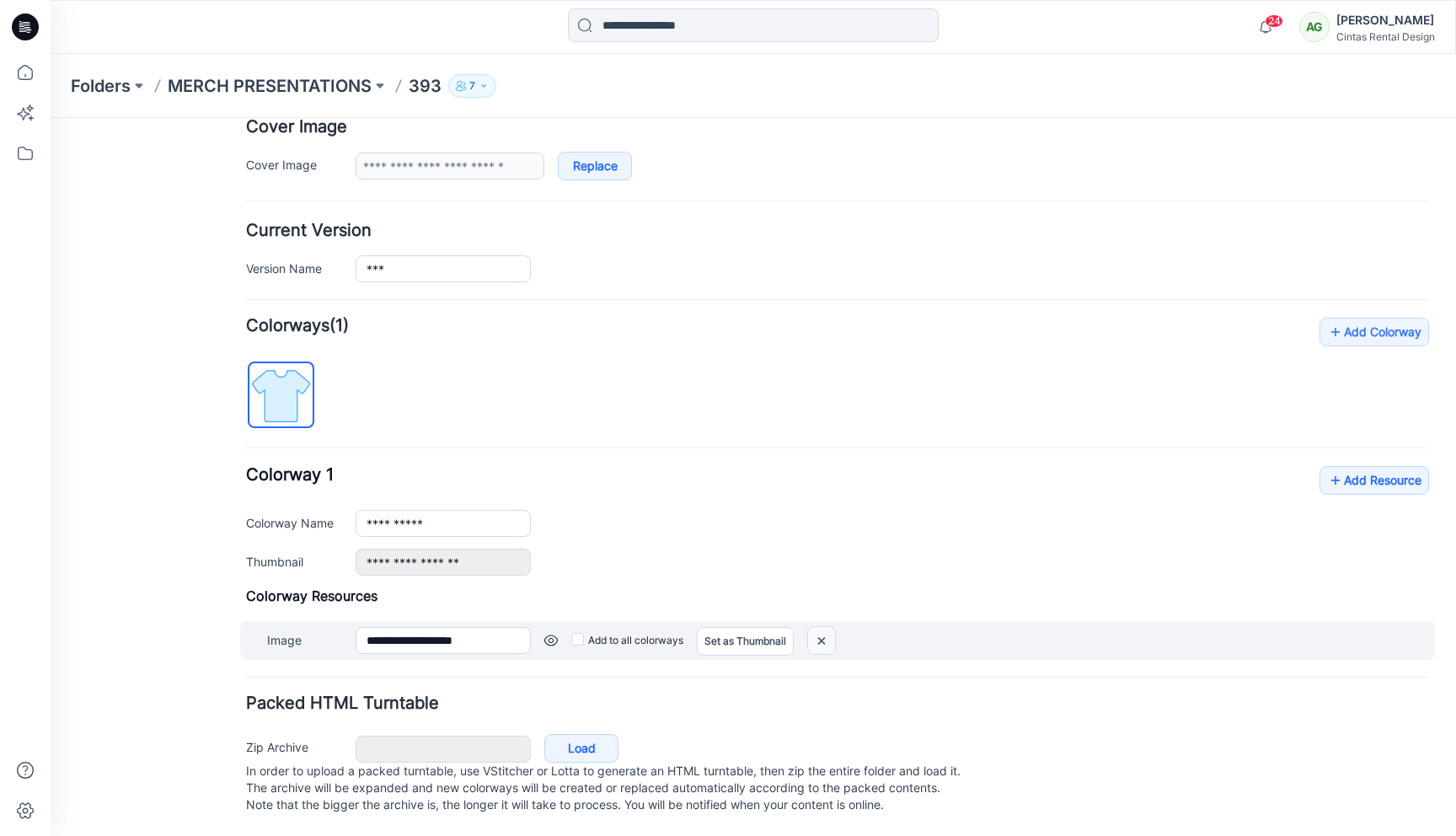
click at [828, 632] on img at bounding box center [821, 641] width 27 height 28
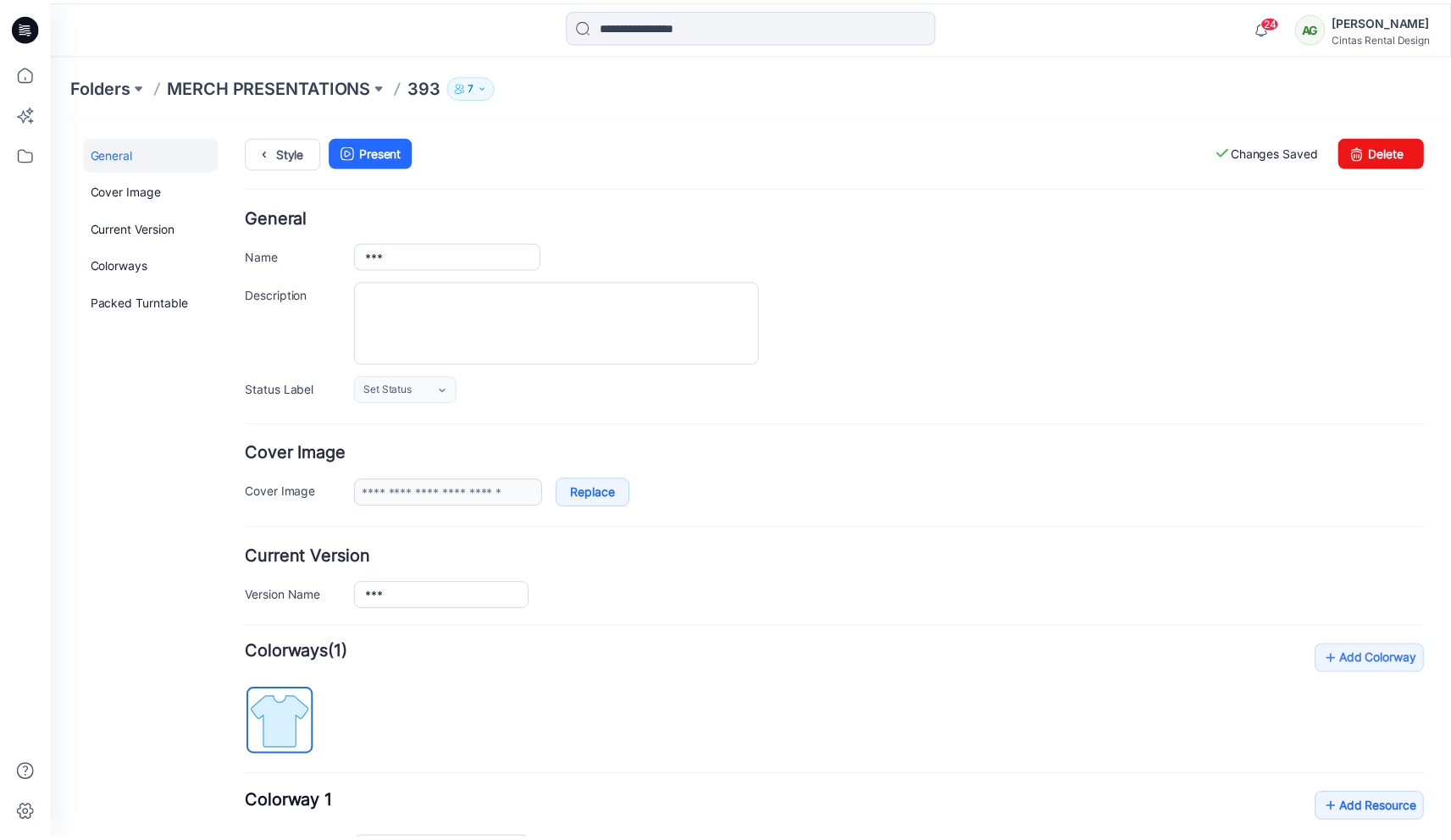
scroll to position [0, 0]
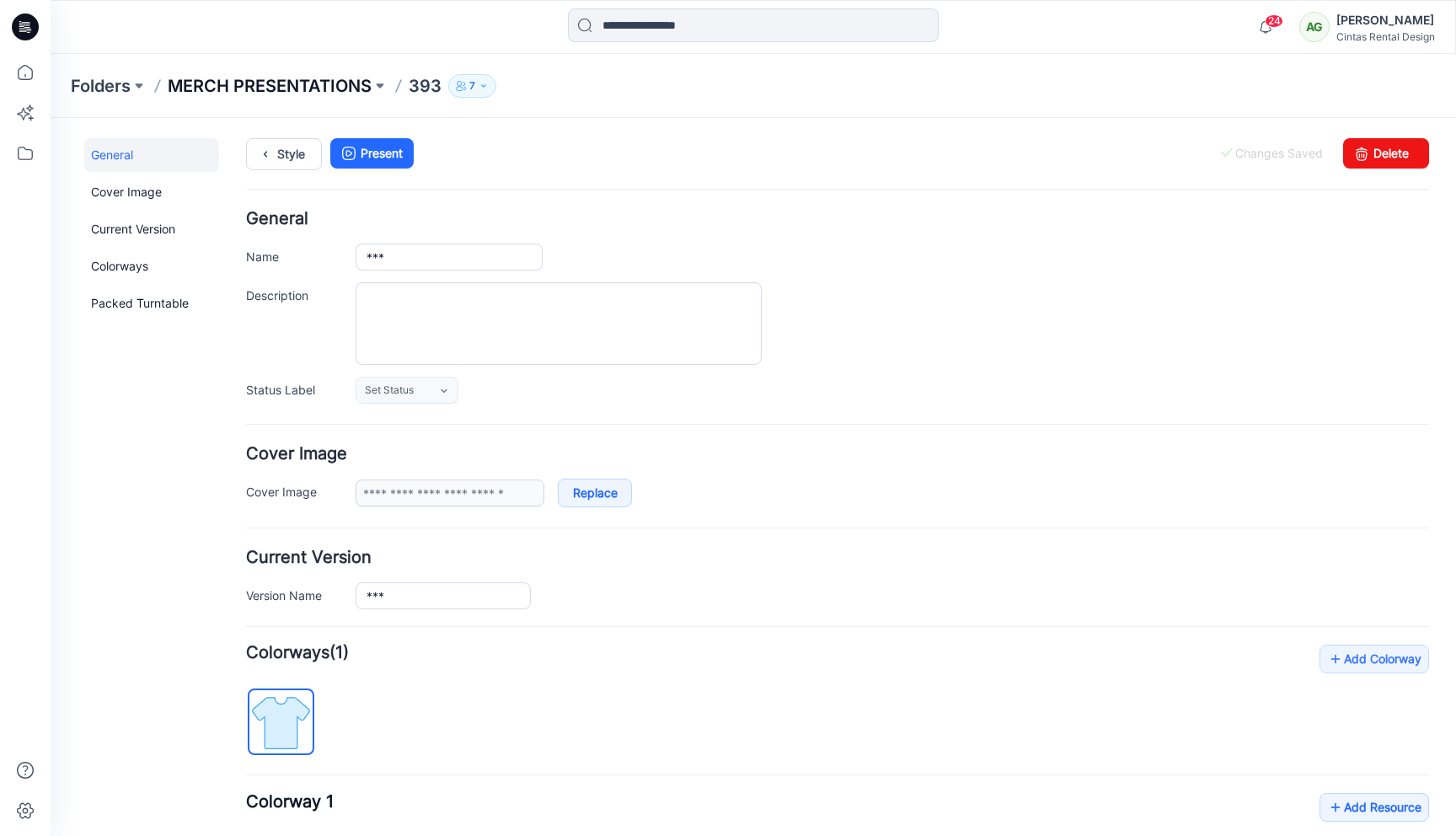
click at [250, 77] on p "MERCH PRESENTATIONS" at bounding box center [270, 86] width 204 height 23
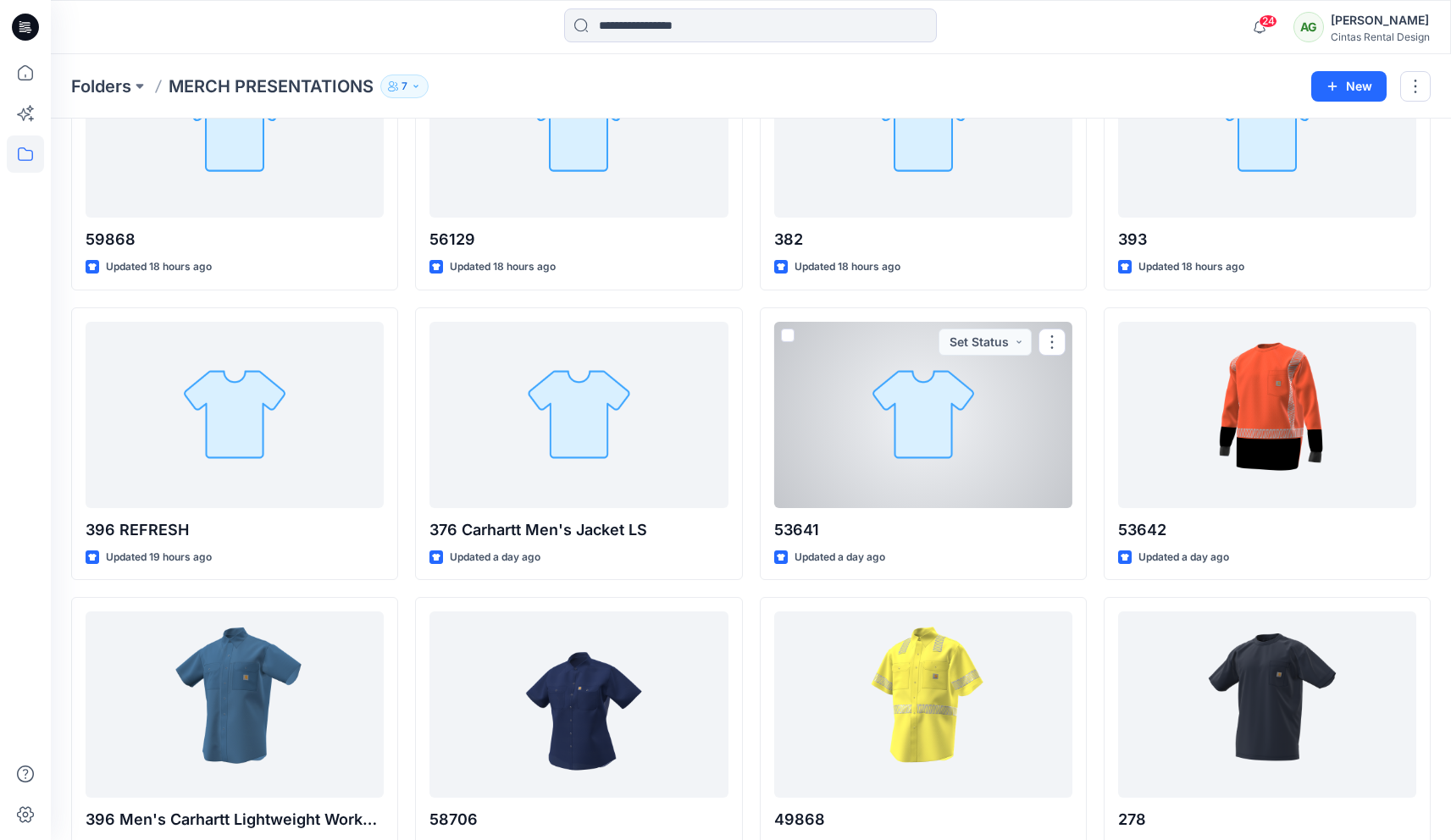
scroll to position [186, 0]
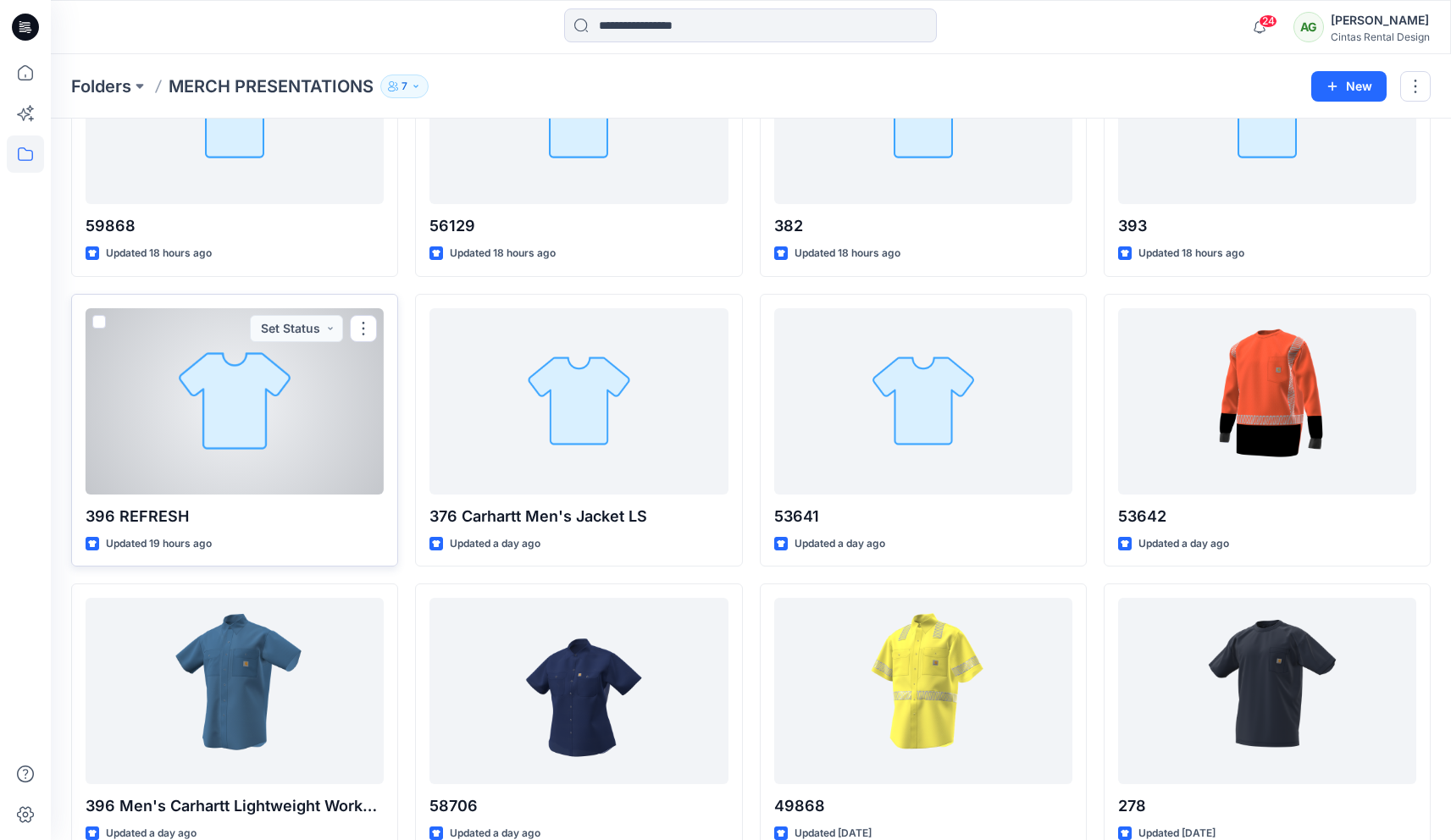
click at [263, 412] on div at bounding box center [234, 401] width 298 height 186
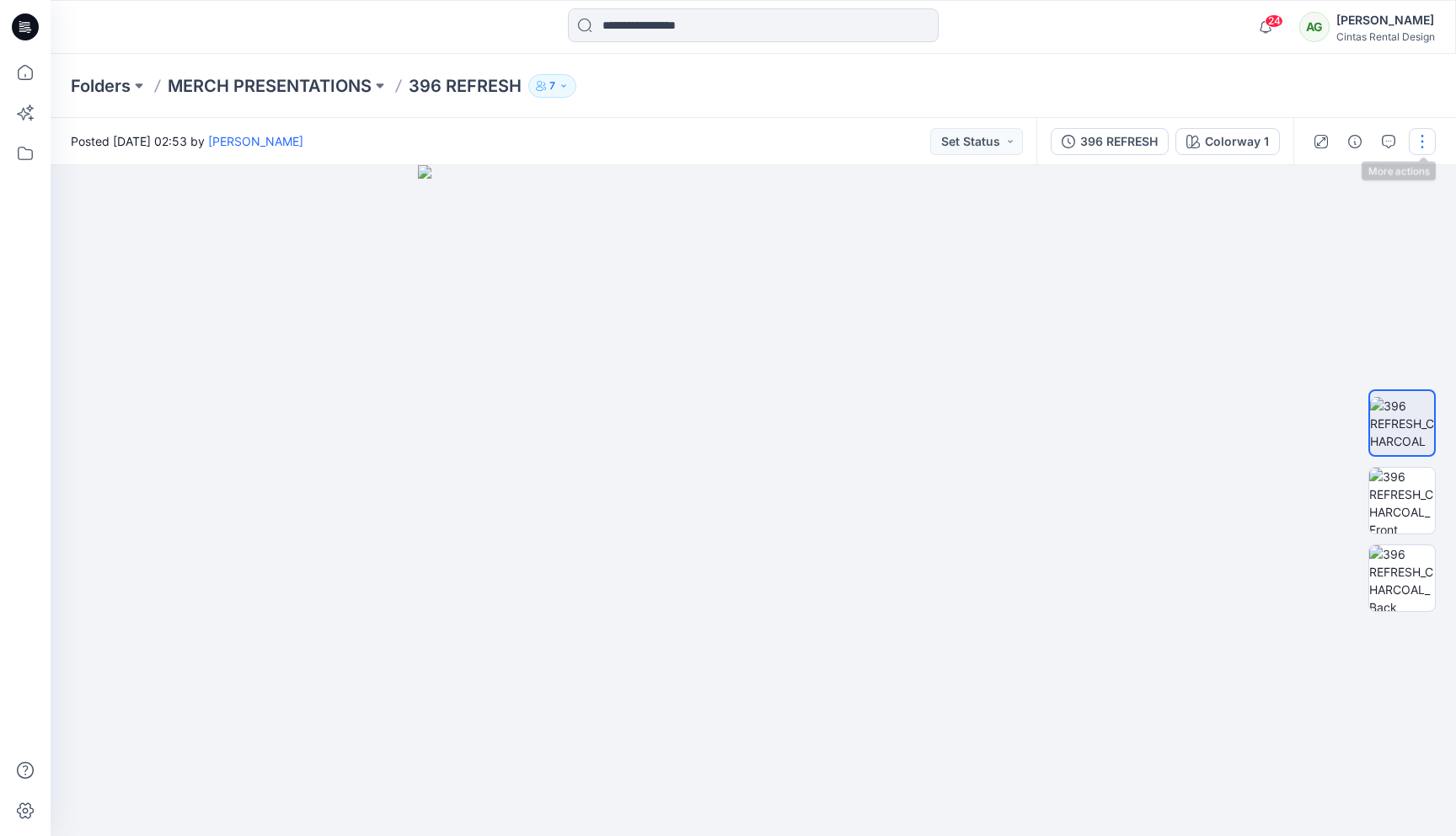
click at [1426, 139] on button "button" at bounding box center [1422, 142] width 27 height 27
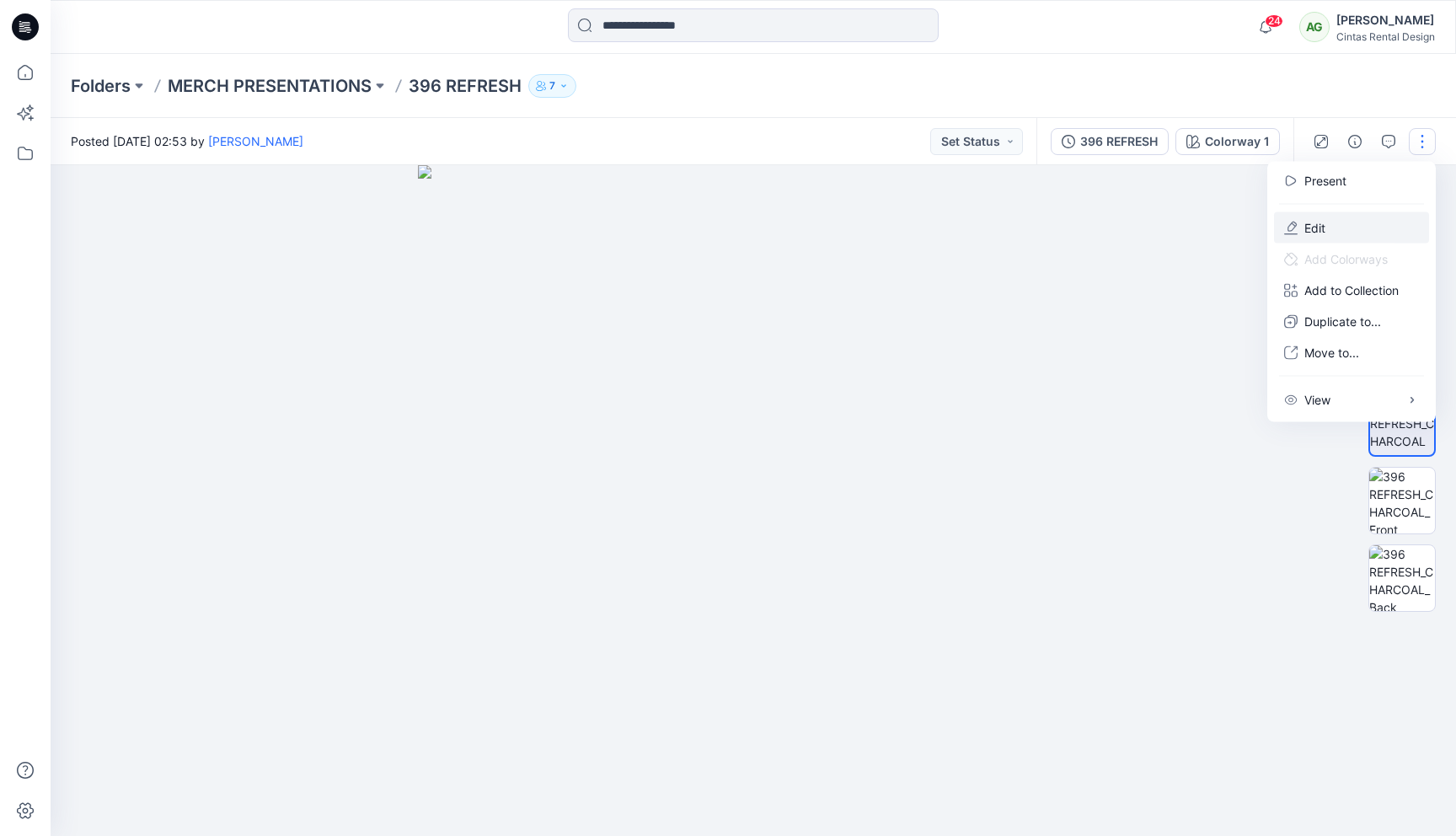
click at [1356, 219] on button "Edit" at bounding box center [1352, 228] width 155 height 31
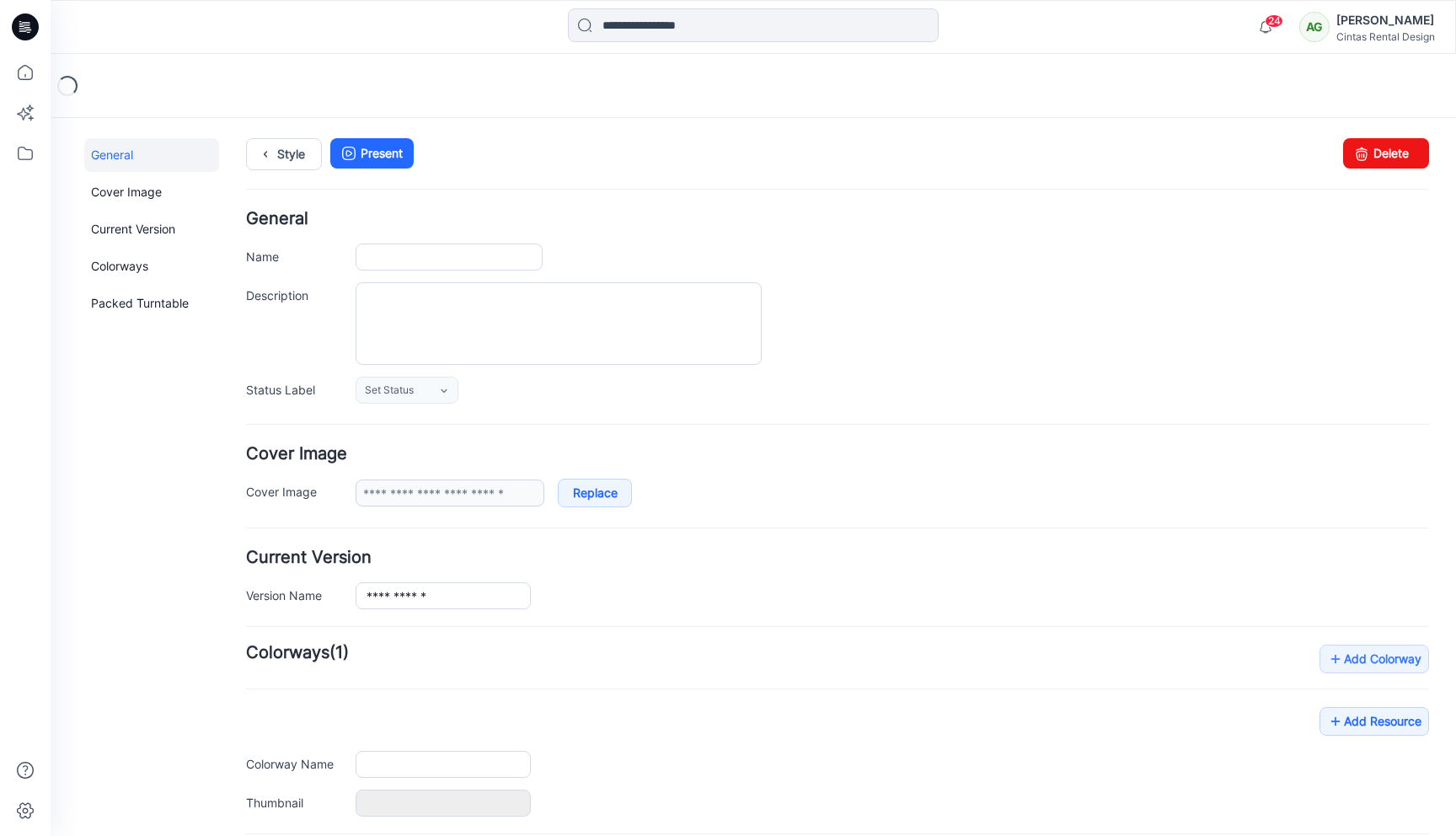
type input "**********"
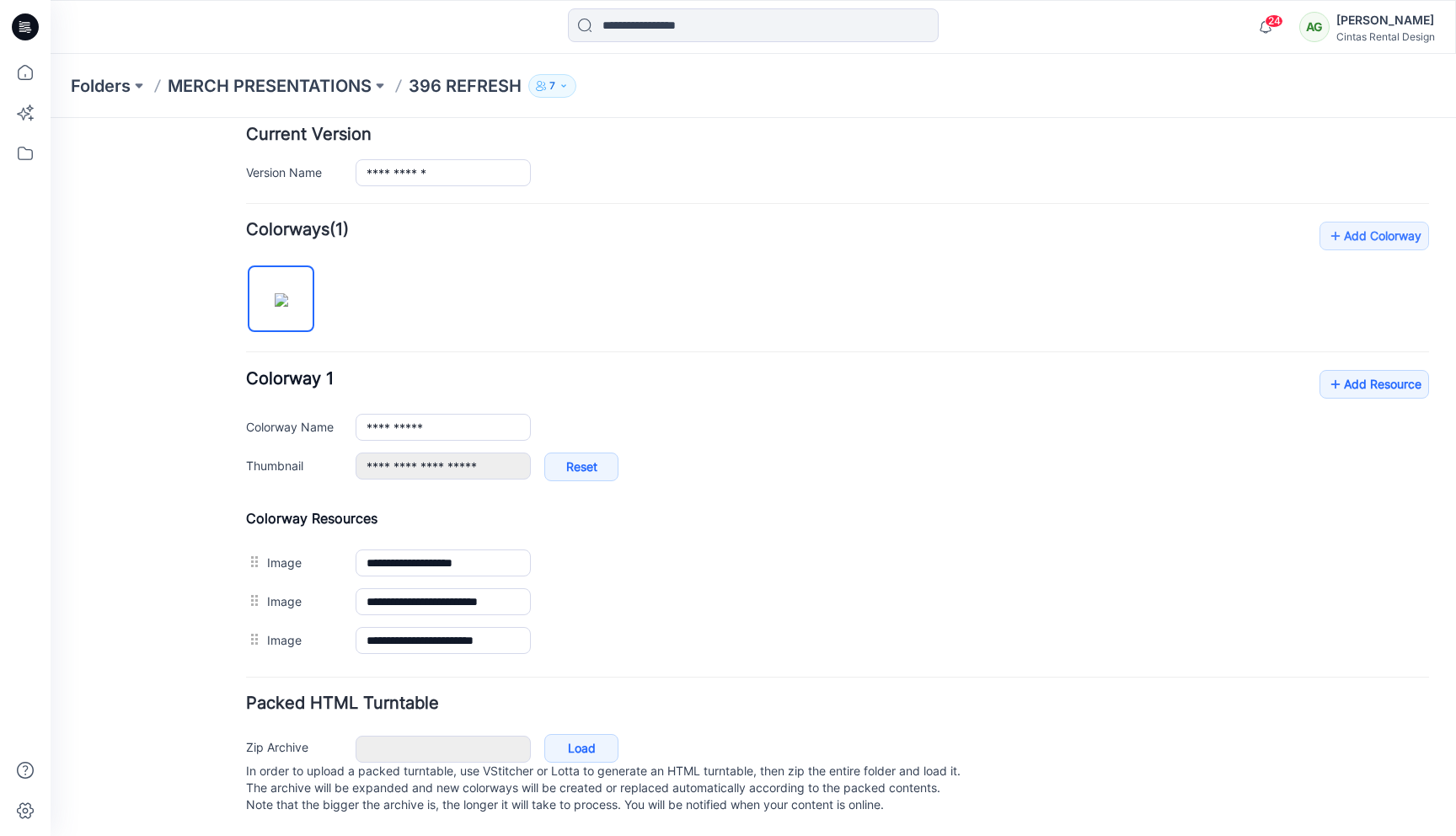
scroll to position [441, 0]
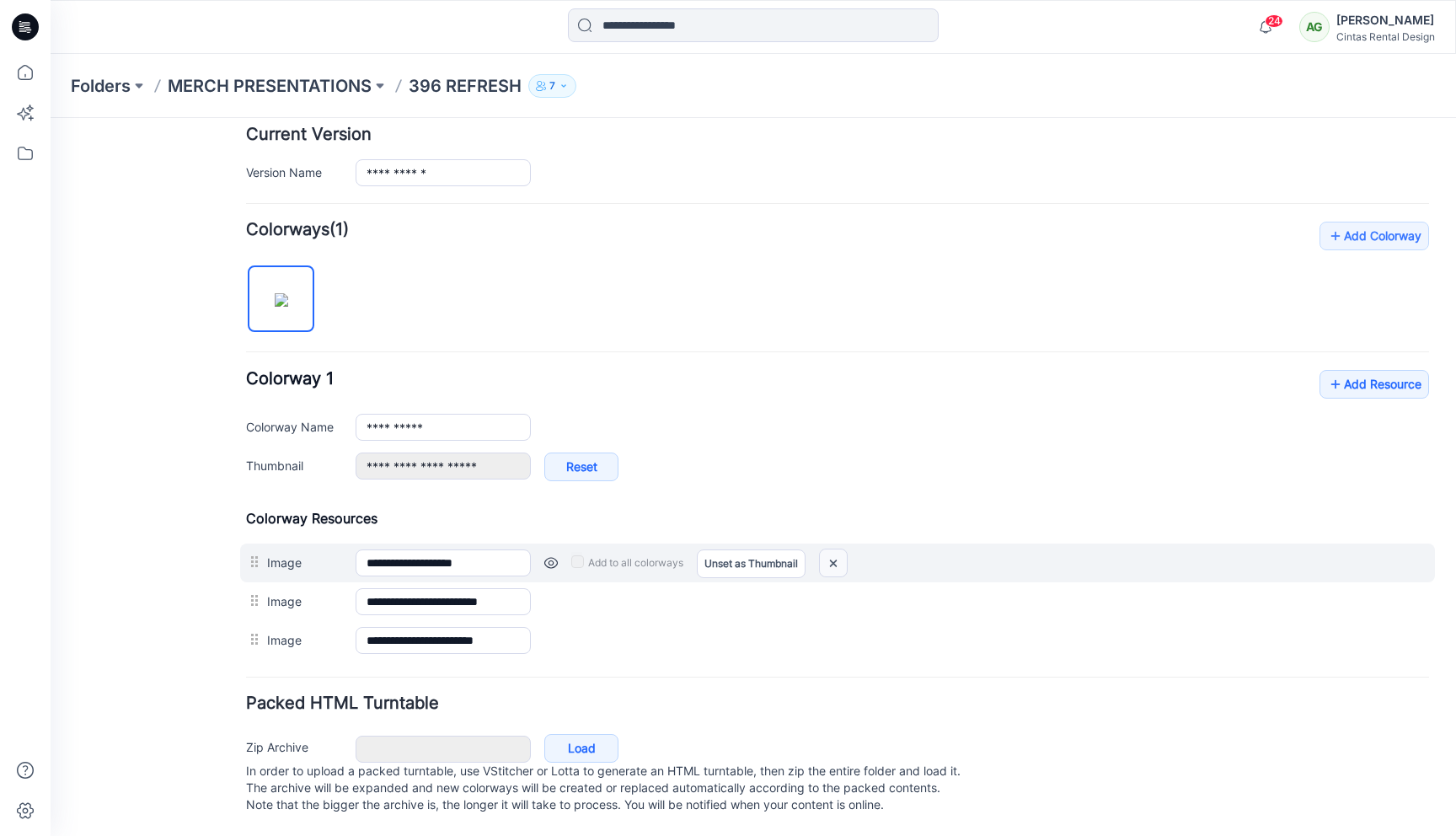
click at [841, 550] on img at bounding box center [834, 563] width 27 height 28
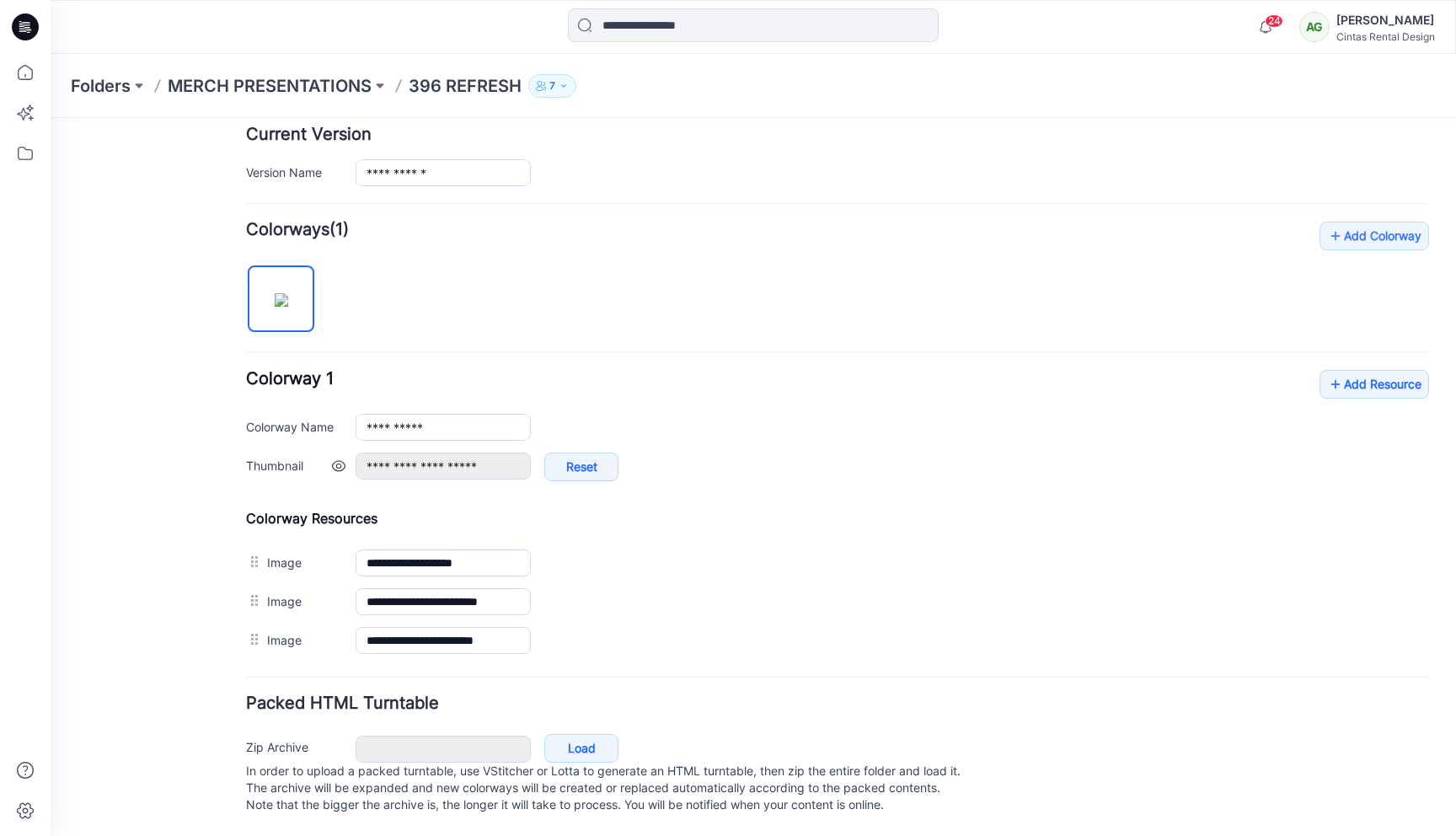
type input "**********"
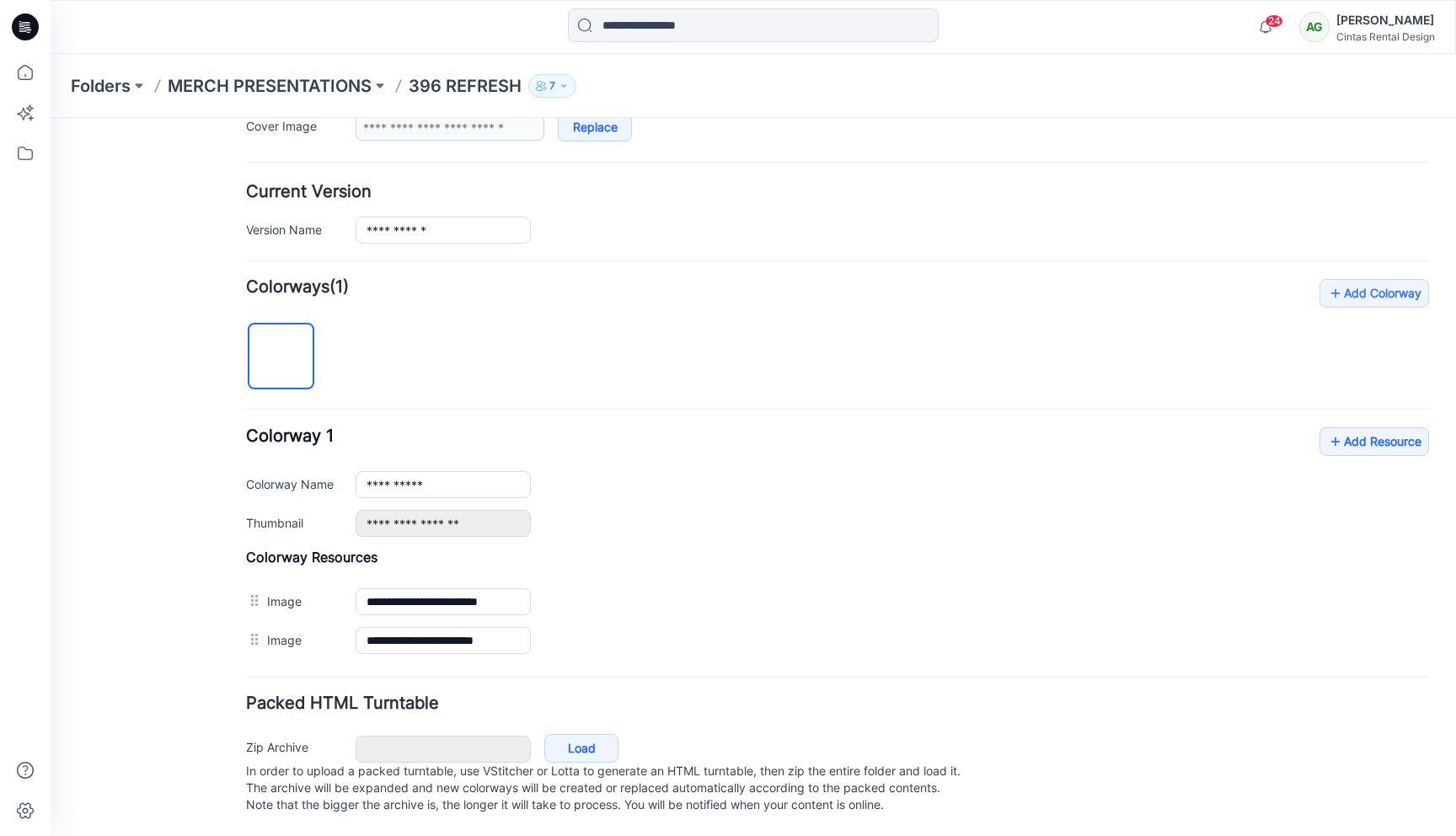
scroll to position [384, 0]
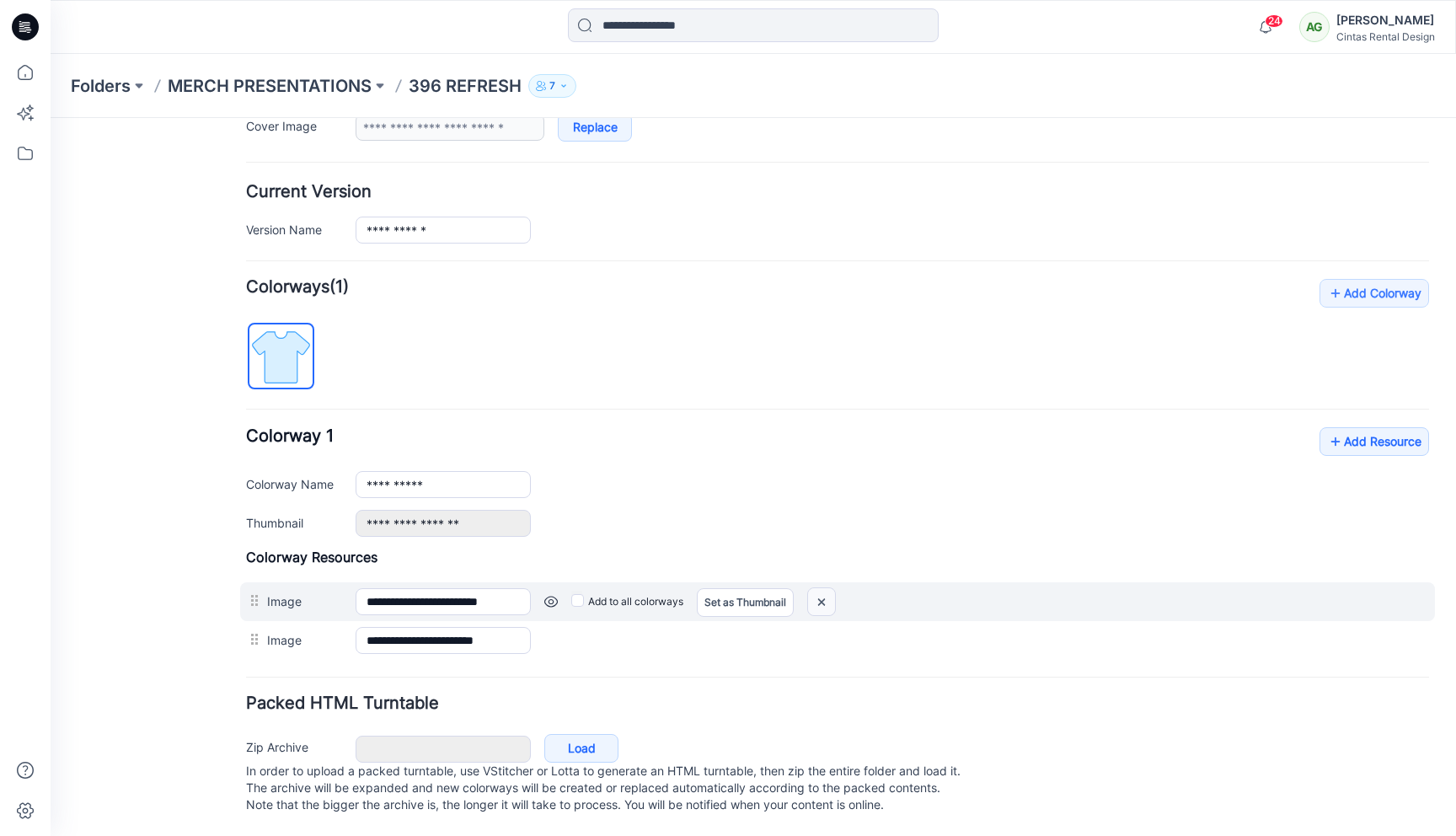
click at [823, 592] on img at bounding box center [821, 602] width 27 height 28
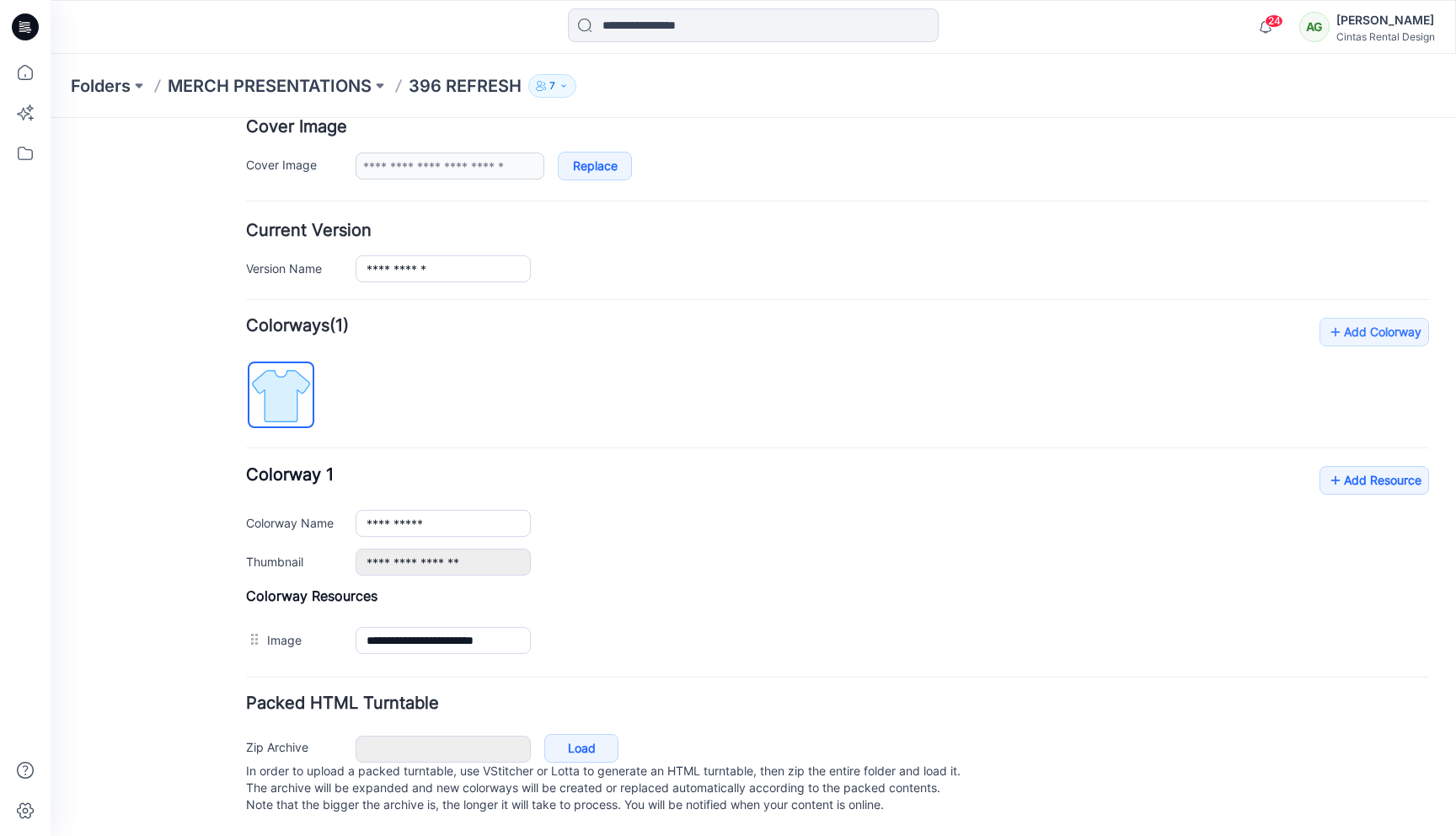
scroll to position [345, 0]
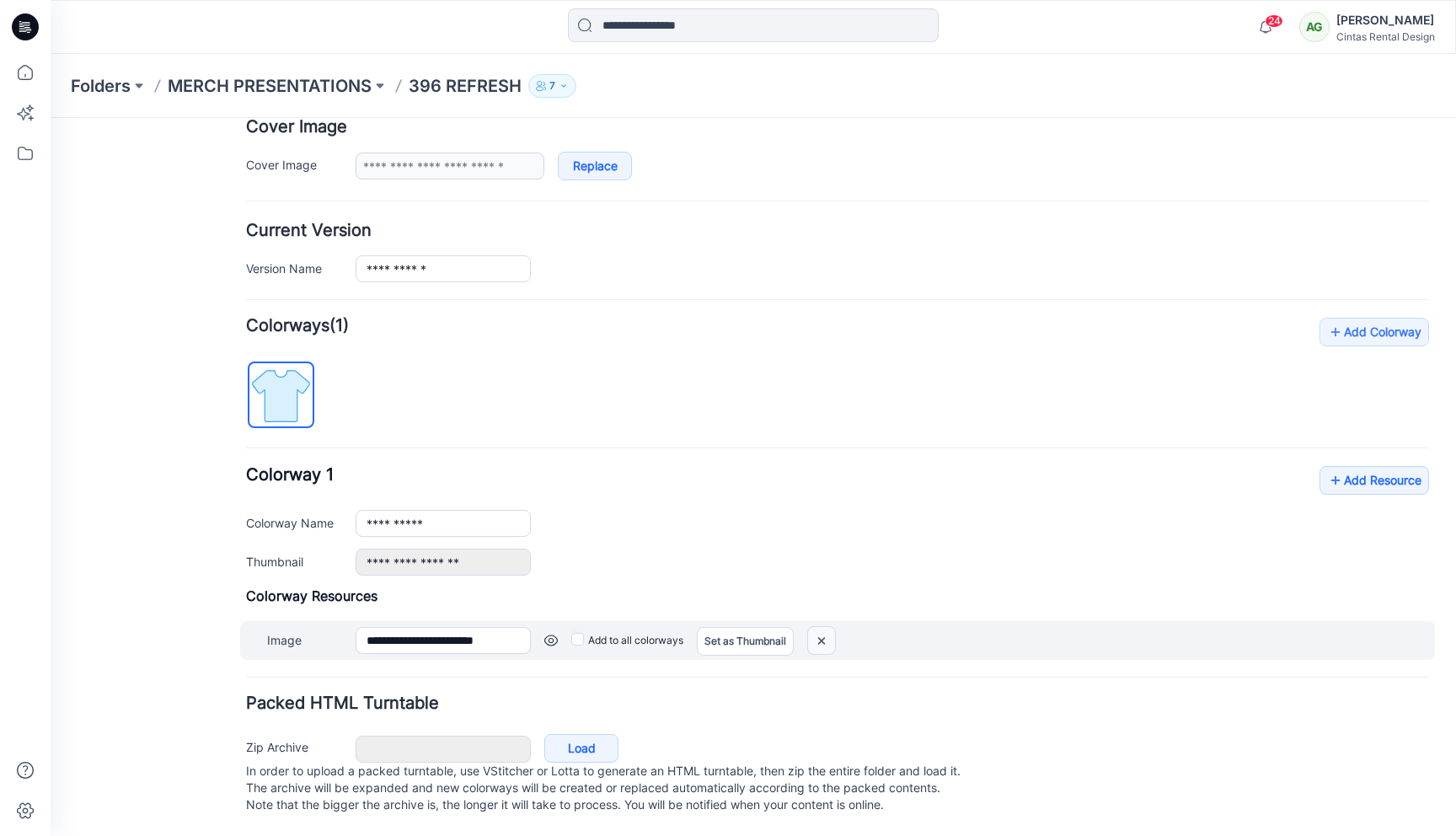
click at [832, 627] on img at bounding box center [821, 641] width 27 height 28
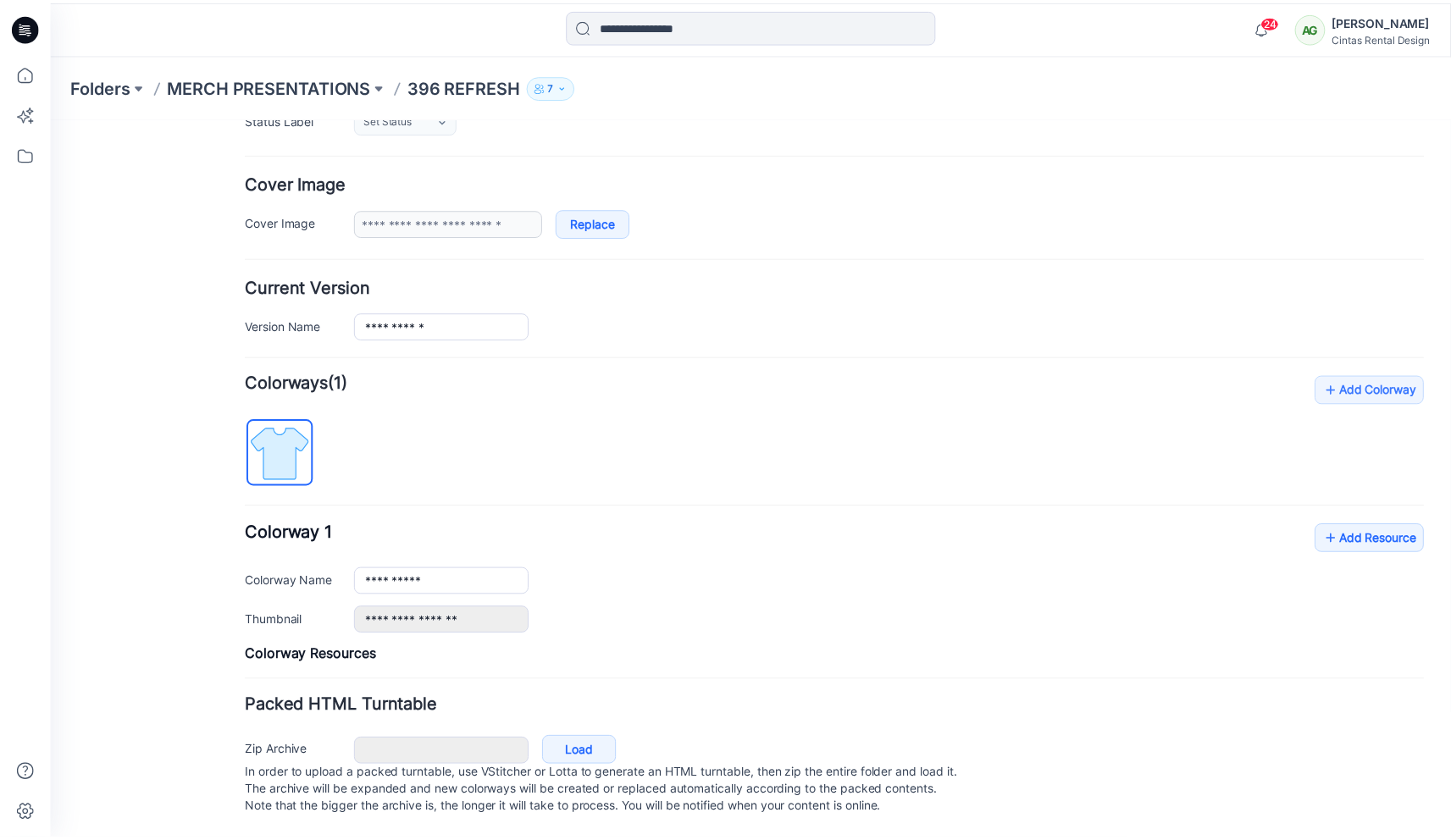
scroll to position [262, 0]
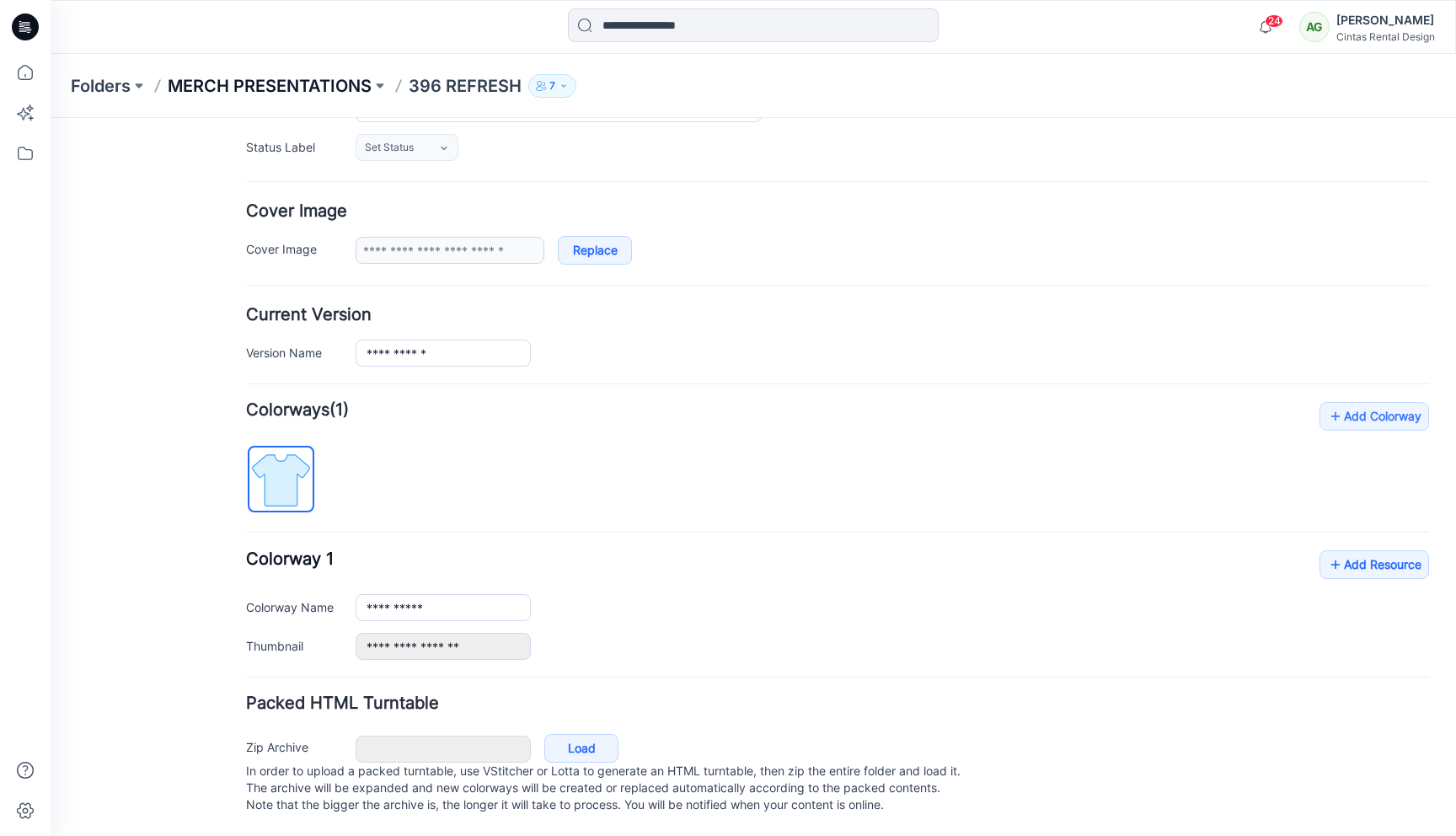
click at [298, 85] on p "MERCH PRESENTATIONS" at bounding box center [270, 86] width 204 height 23
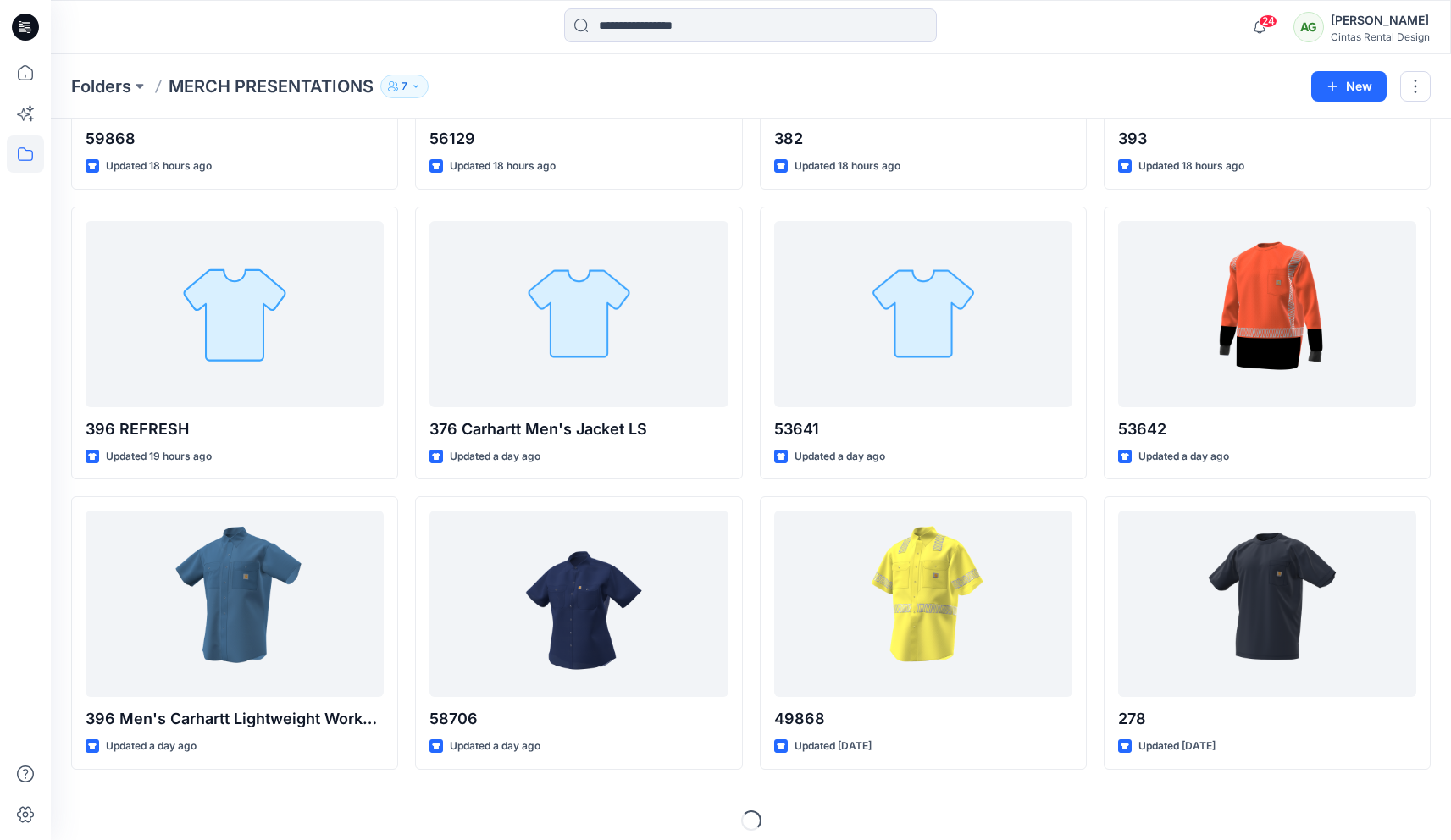
scroll to position [284, 0]
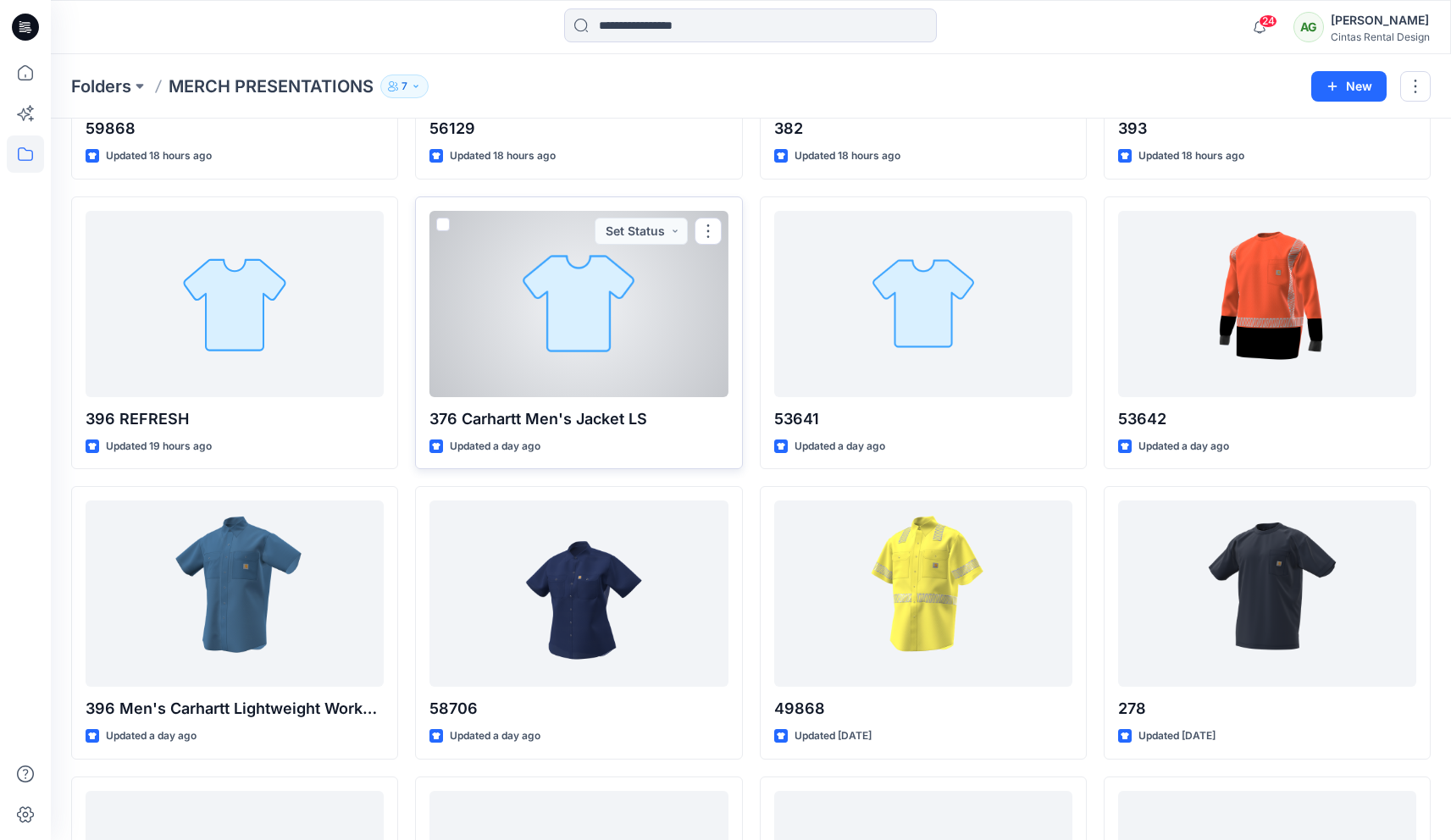
click at [654, 342] on div at bounding box center [578, 304] width 298 height 186
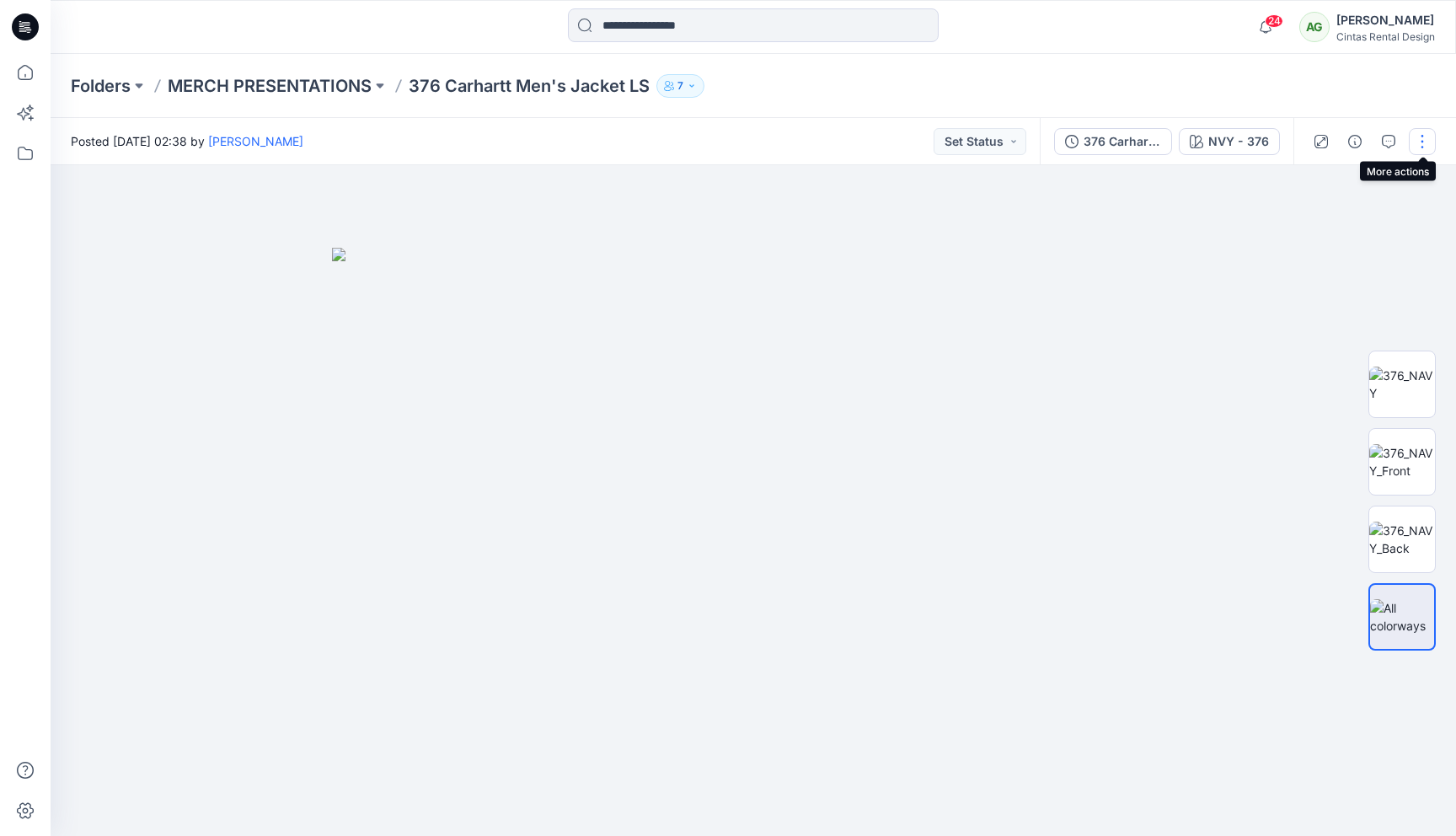
click at [1419, 139] on button "button" at bounding box center [1422, 142] width 27 height 27
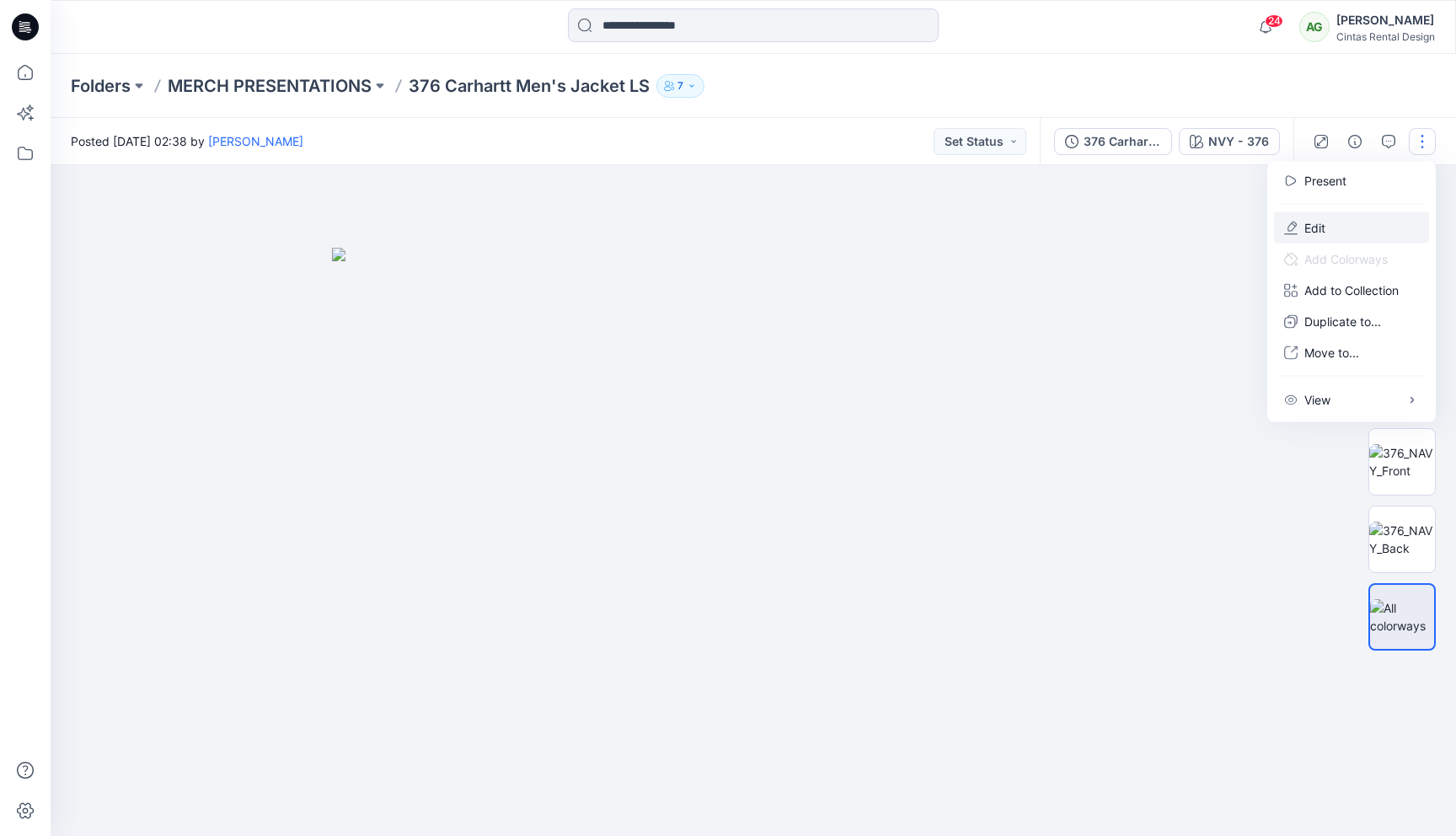
click at [1384, 223] on button "Edit" at bounding box center [1352, 228] width 155 height 31
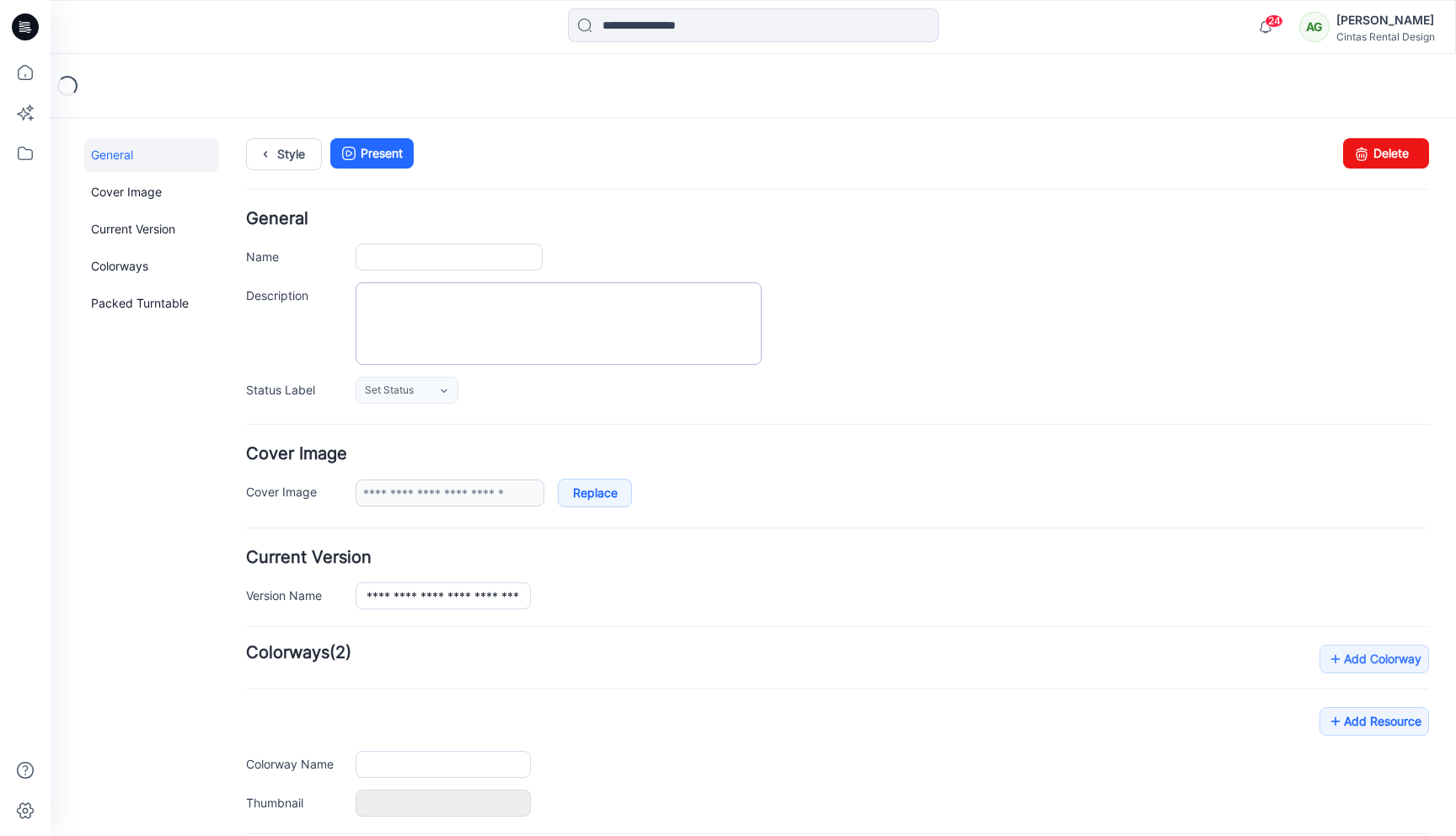
type input "**********"
type input "*********"
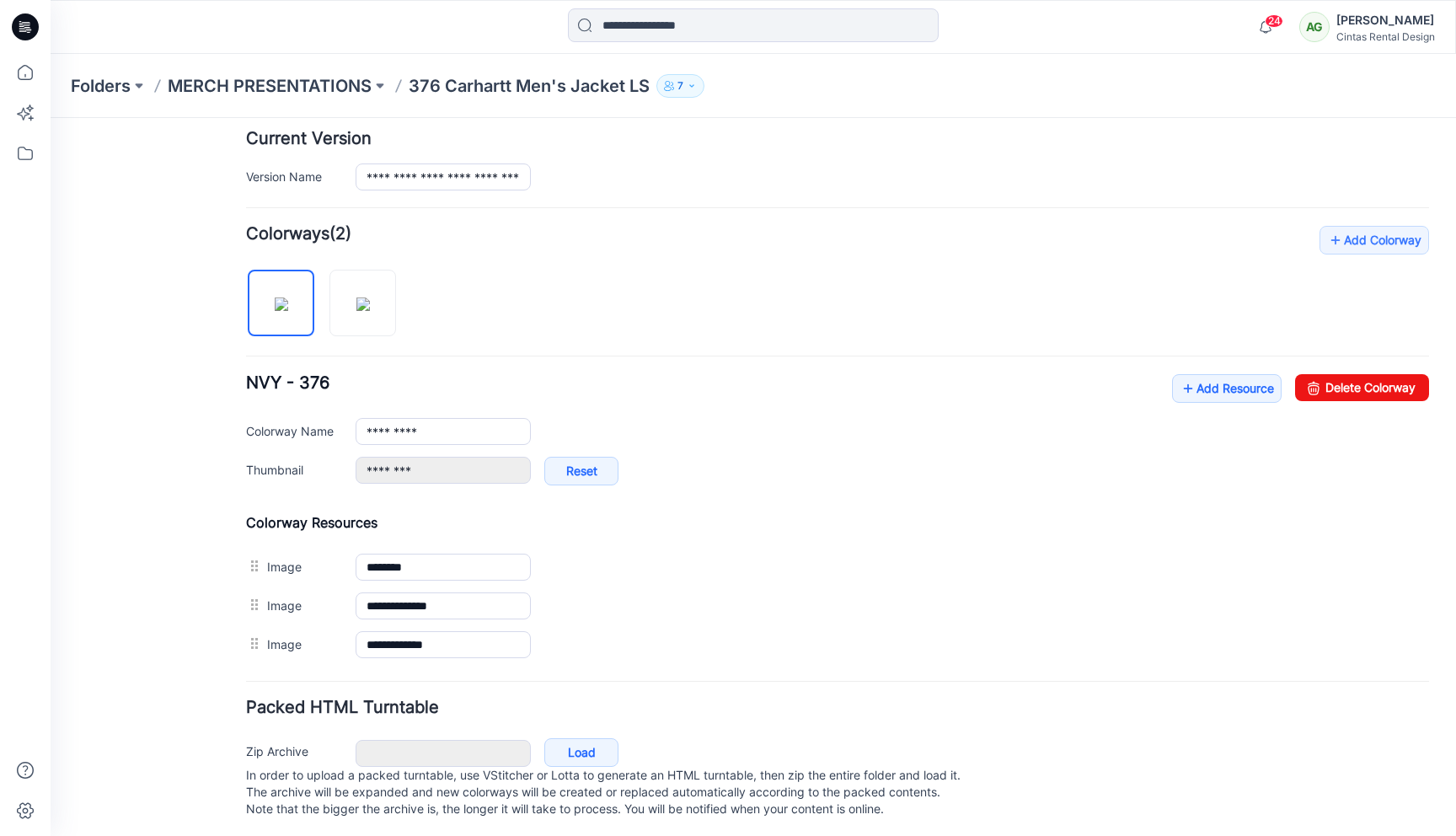
scroll to position [418, 0]
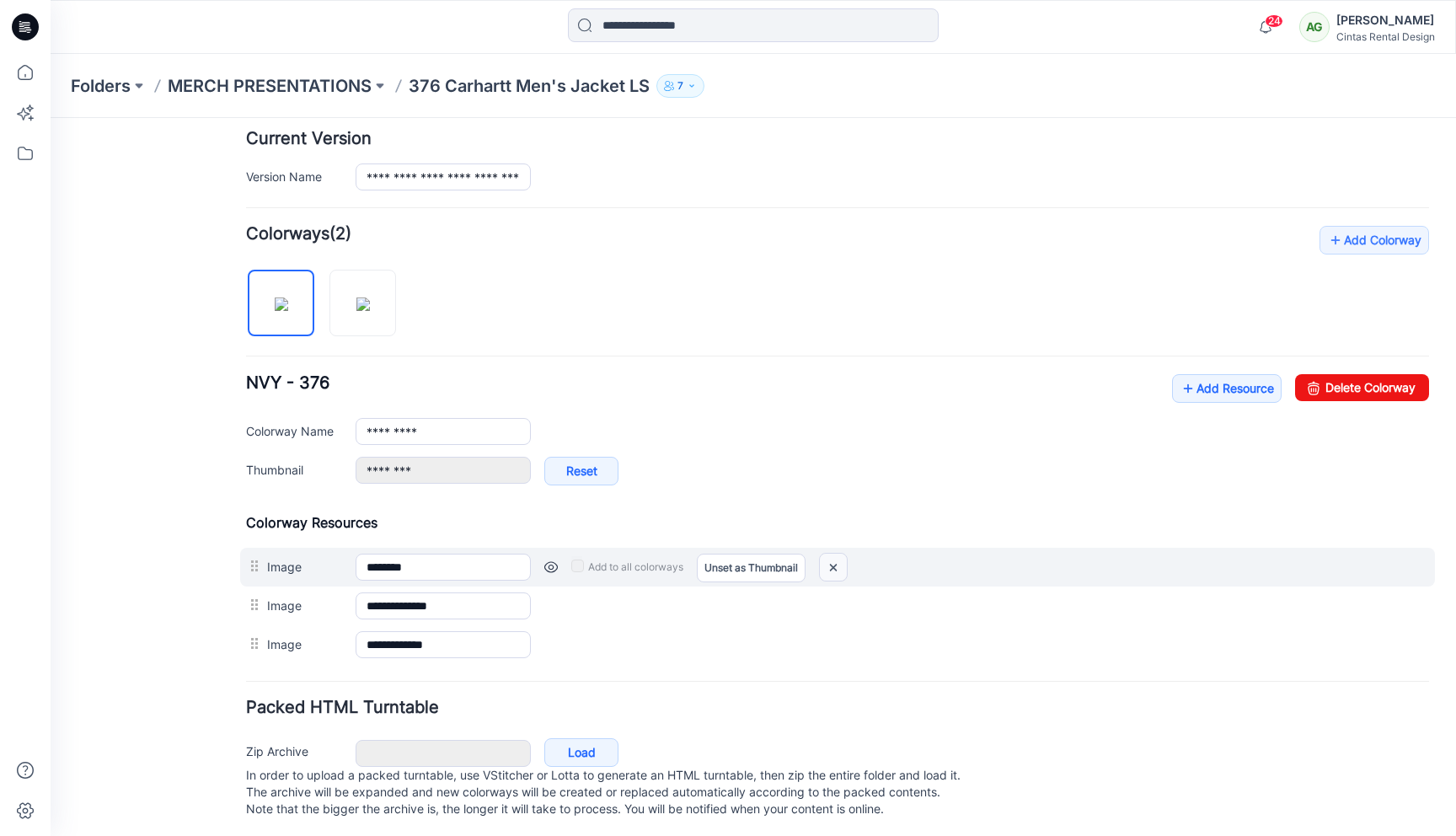
click at [834, 562] on img at bounding box center [834, 567] width 27 height 28
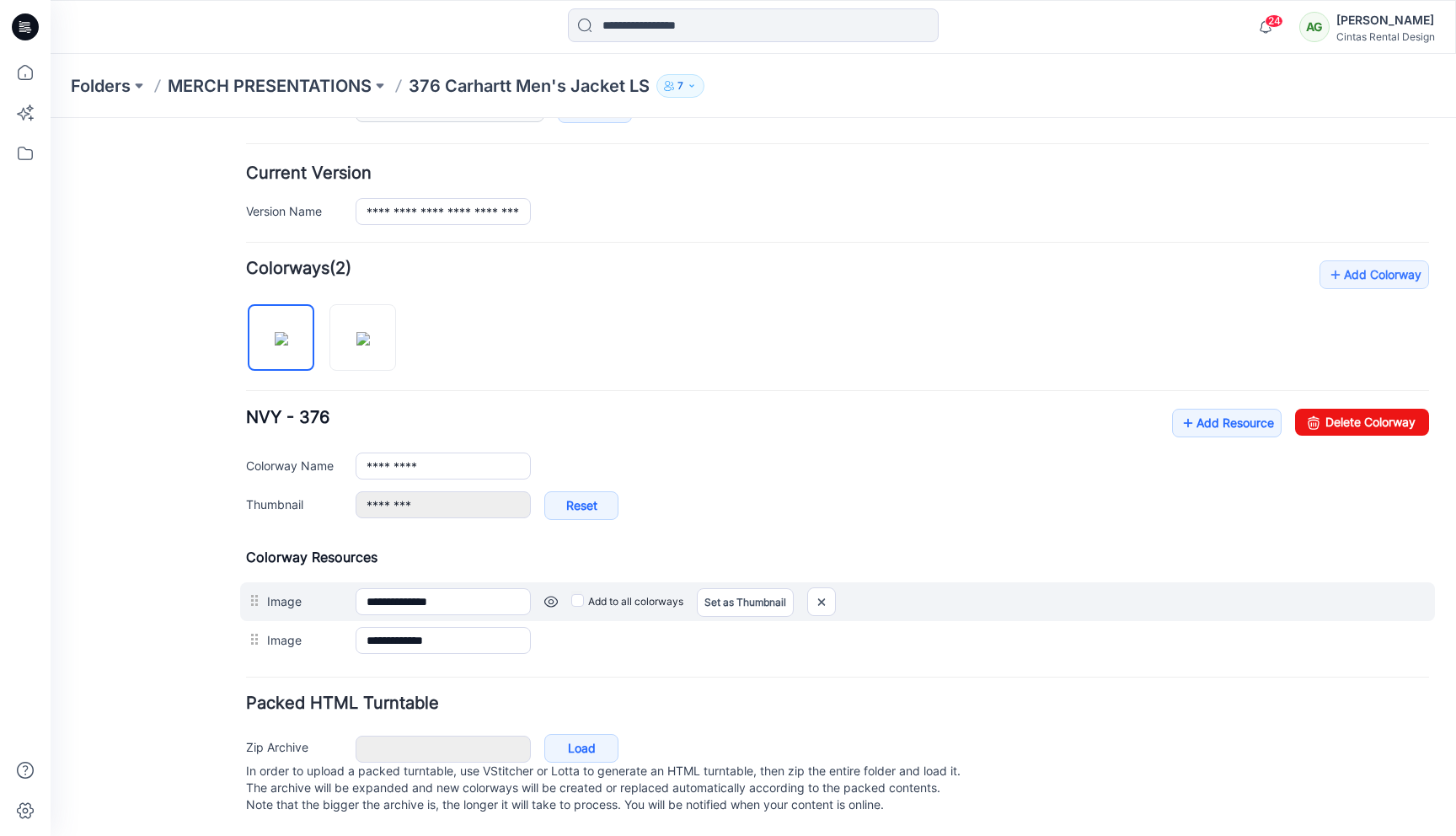
type input "**********"
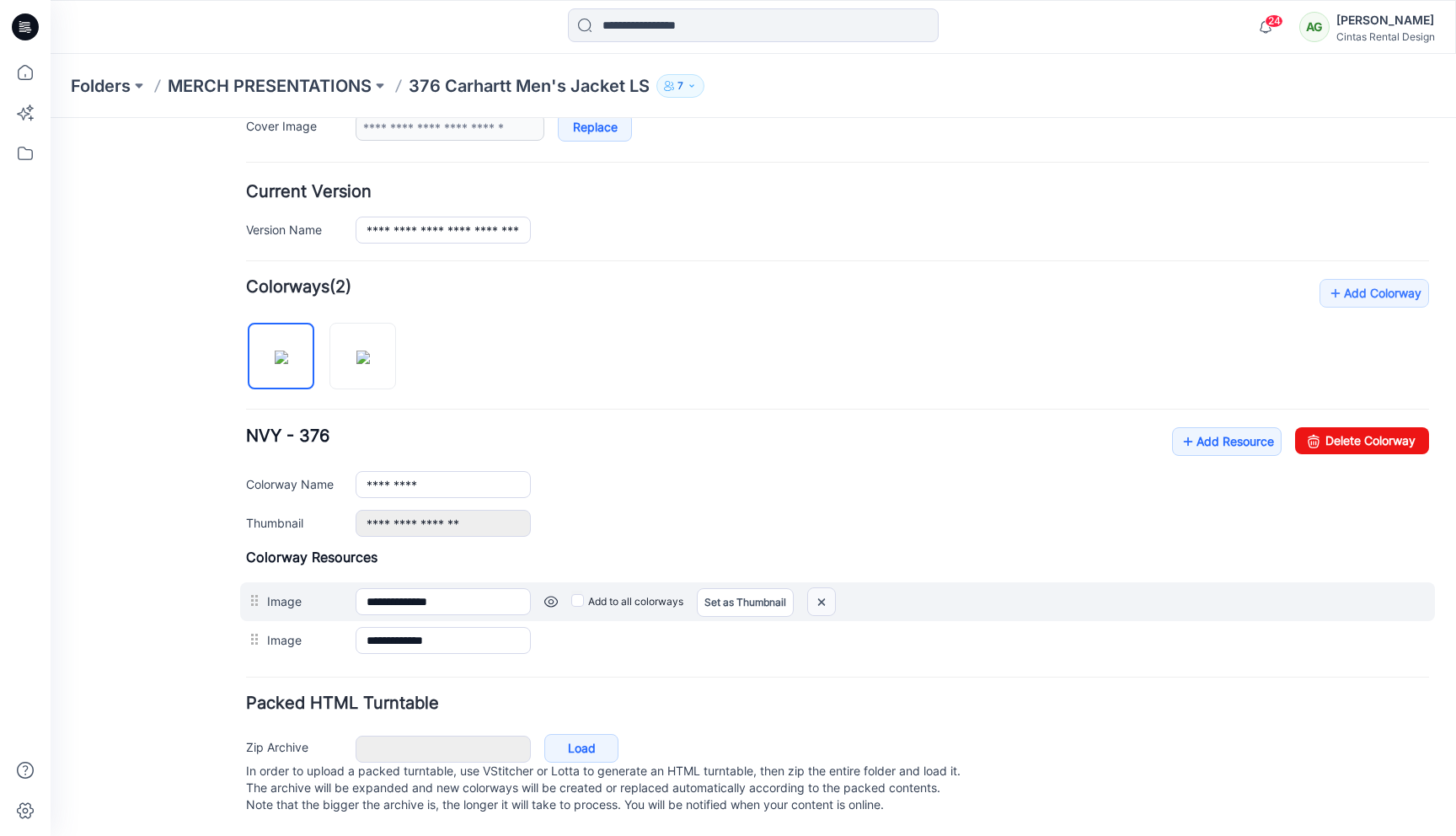
click at [819, 589] on img at bounding box center [821, 602] width 27 height 28
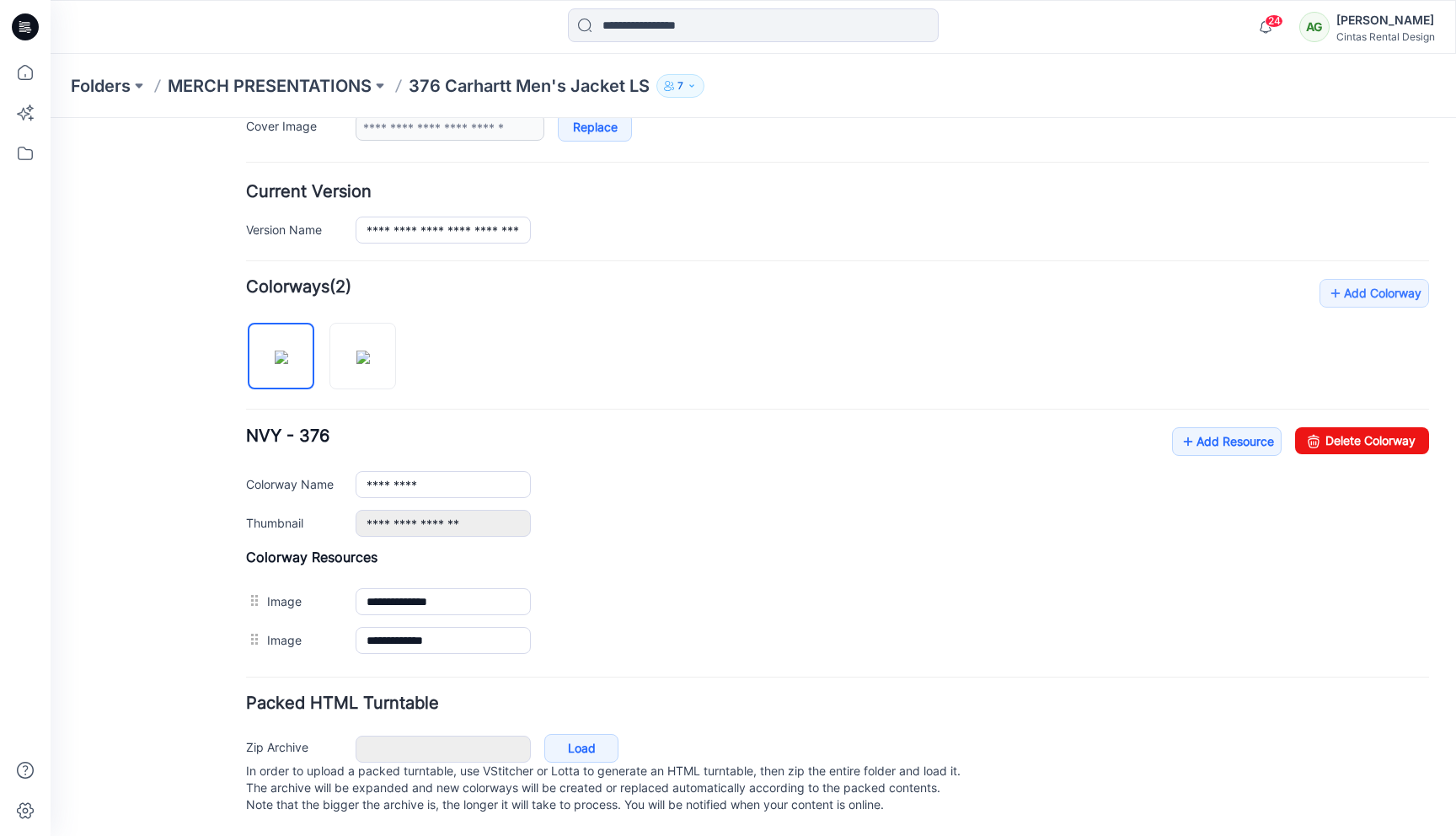
scroll to position [345, 0]
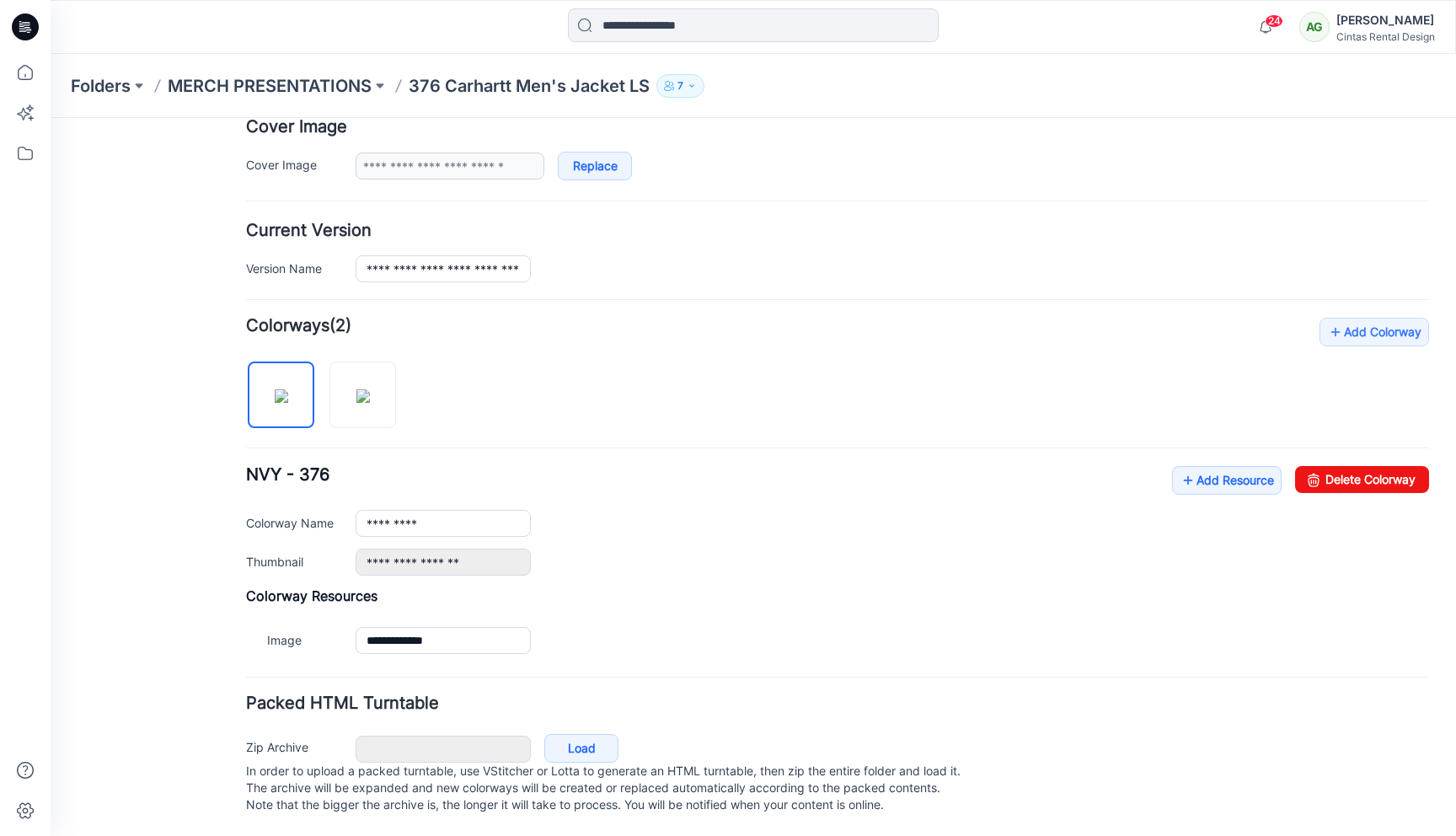
click at [50, 118] on img at bounding box center [50, 118] width 0 height 0
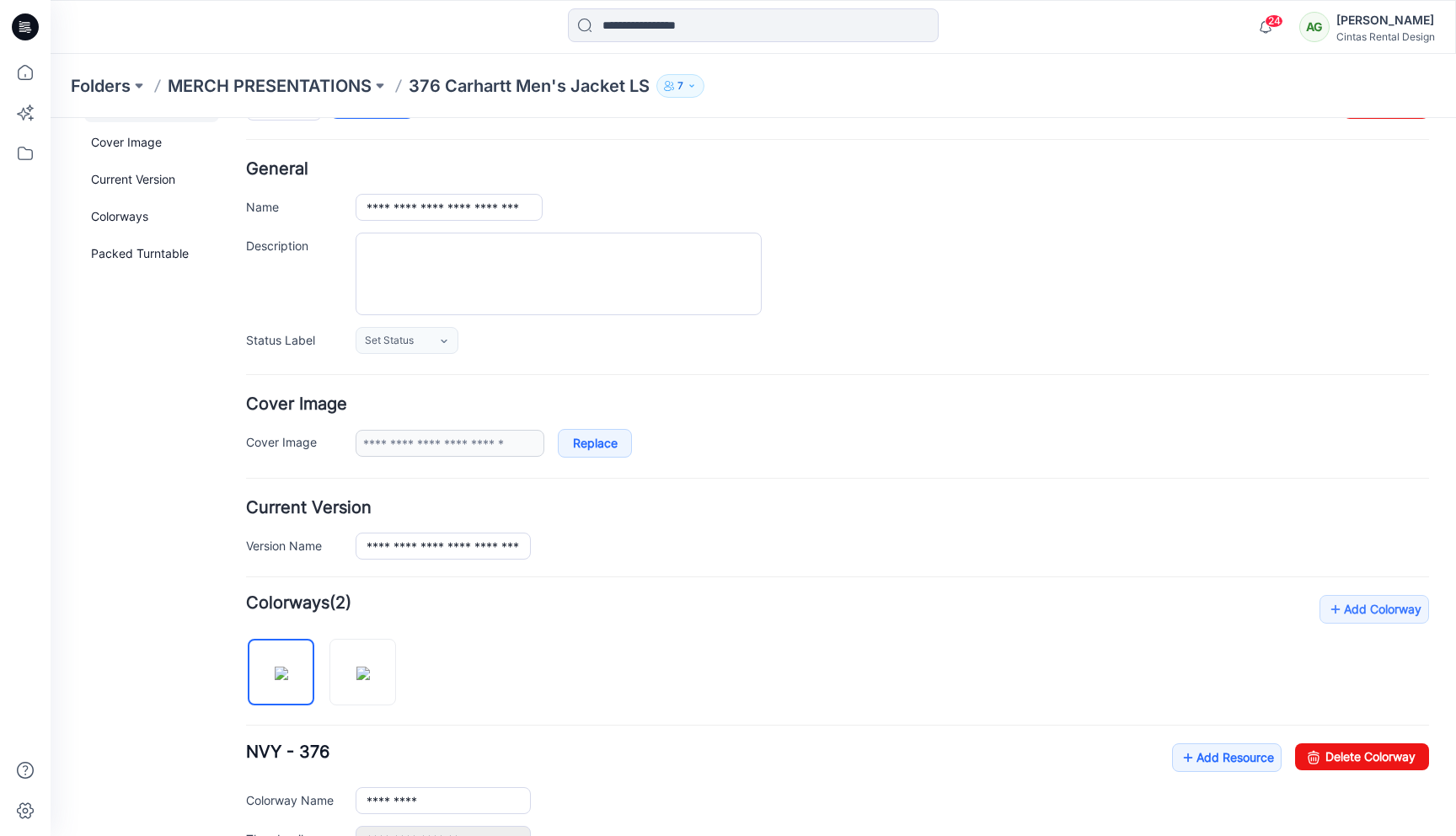
scroll to position [0, 0]
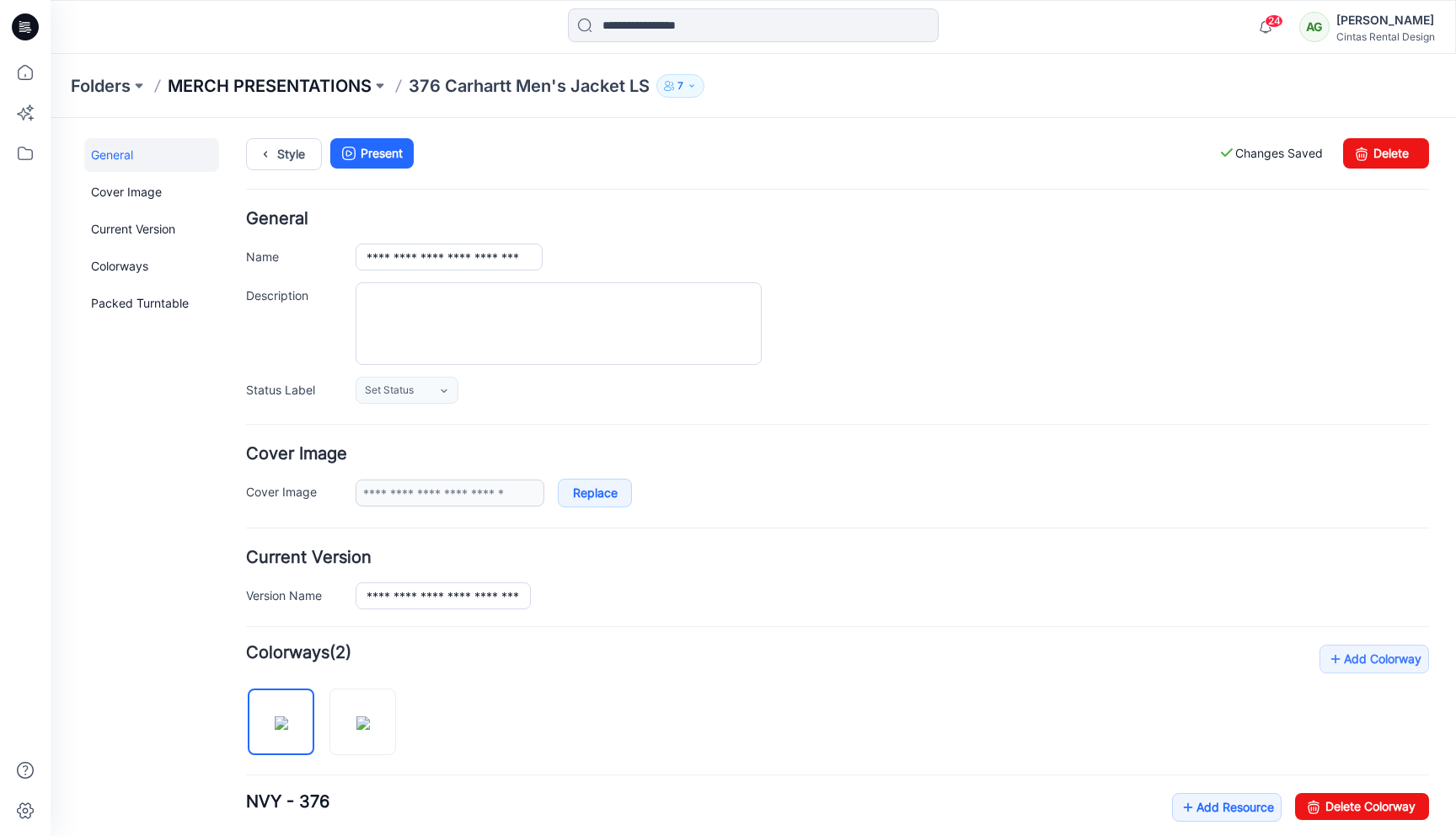
click at [332, 79] on p "MERCH PRESENTATIONS" at bounding box center [270, 86] width 204 height 23
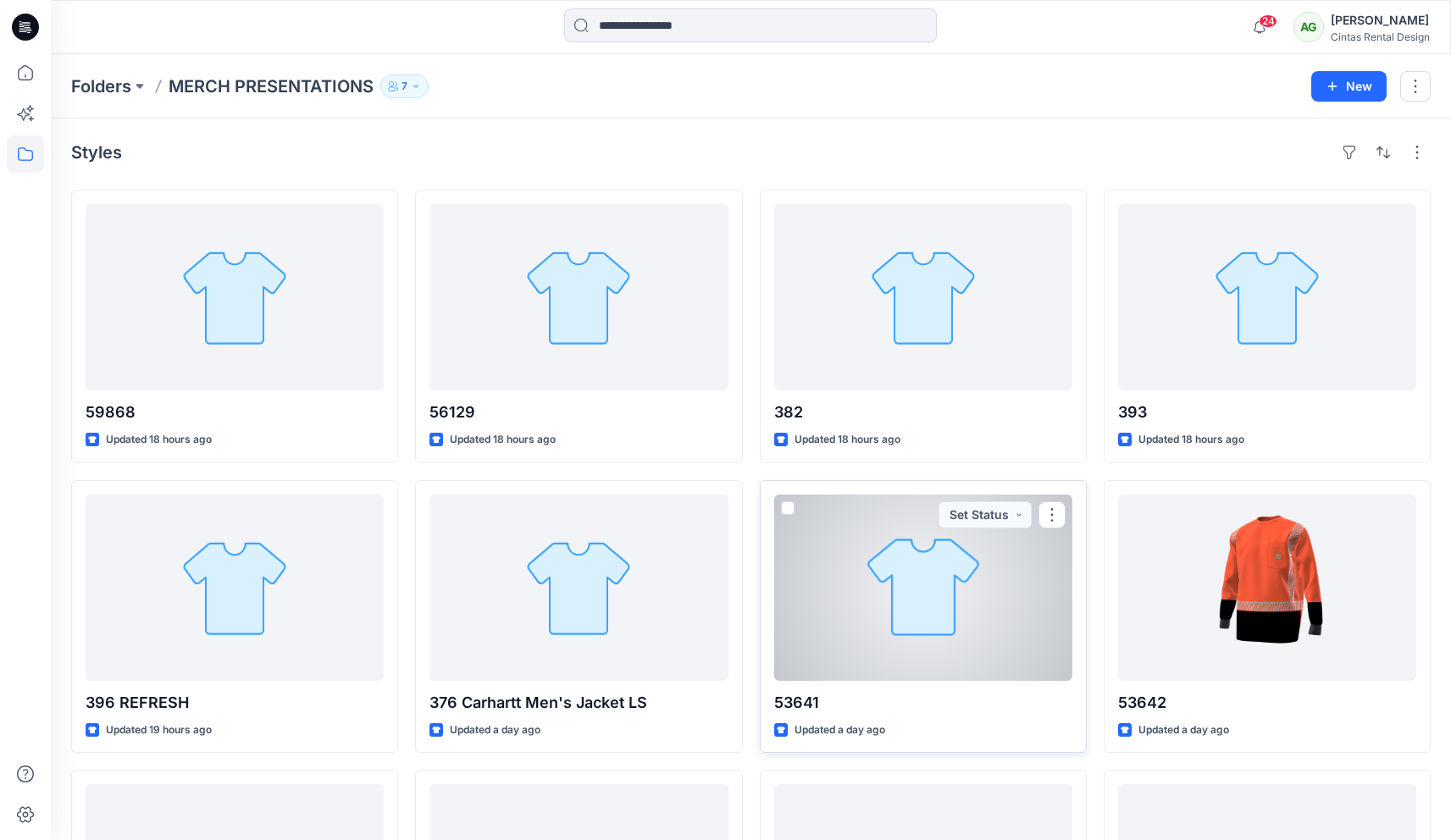
click at [898, 560] on div at bounding box center [923, 588] width 298 height 186
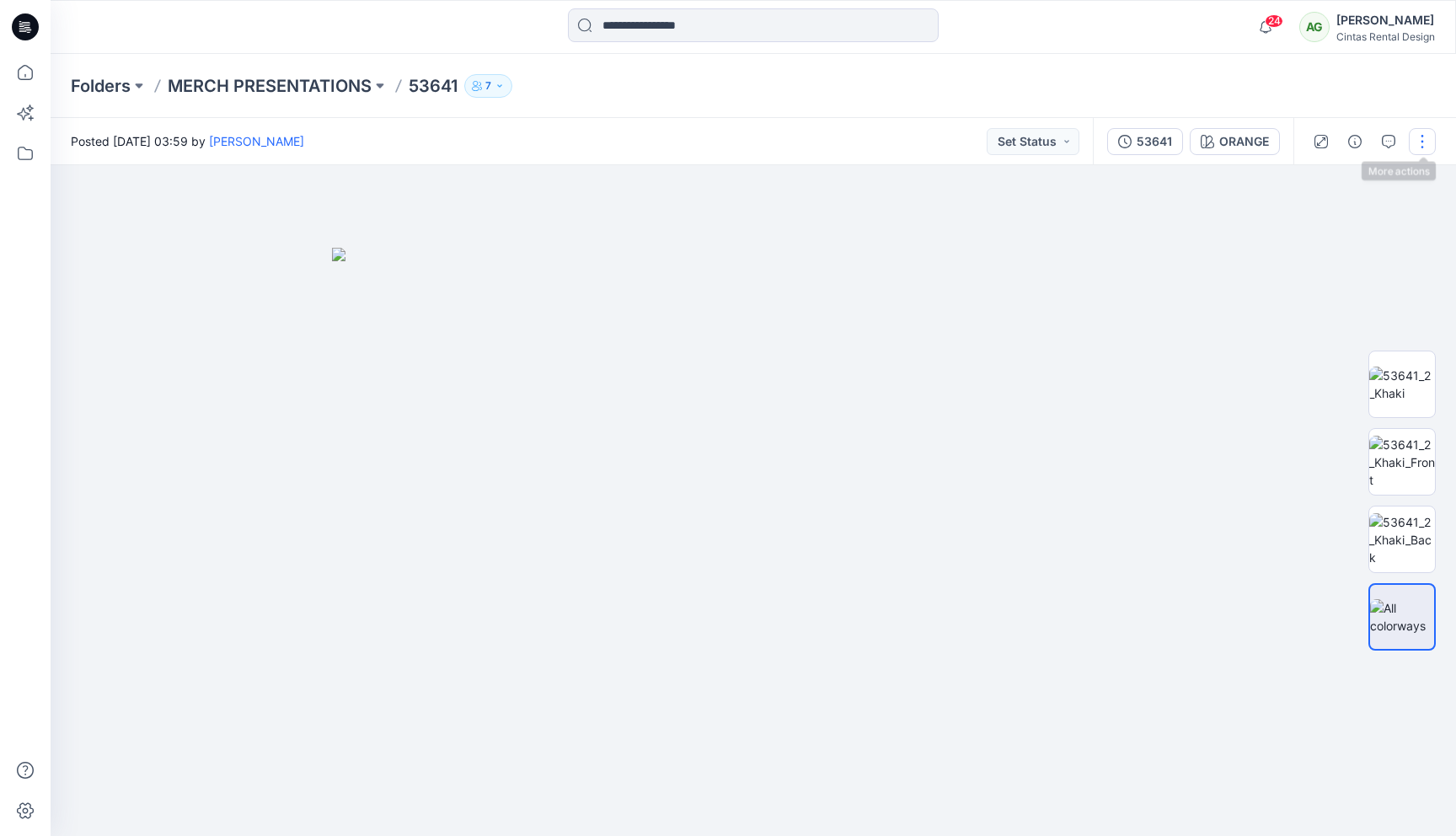
click at [1428, 145] on button "button" at bounding box center [1422, 142] width 27 height 27
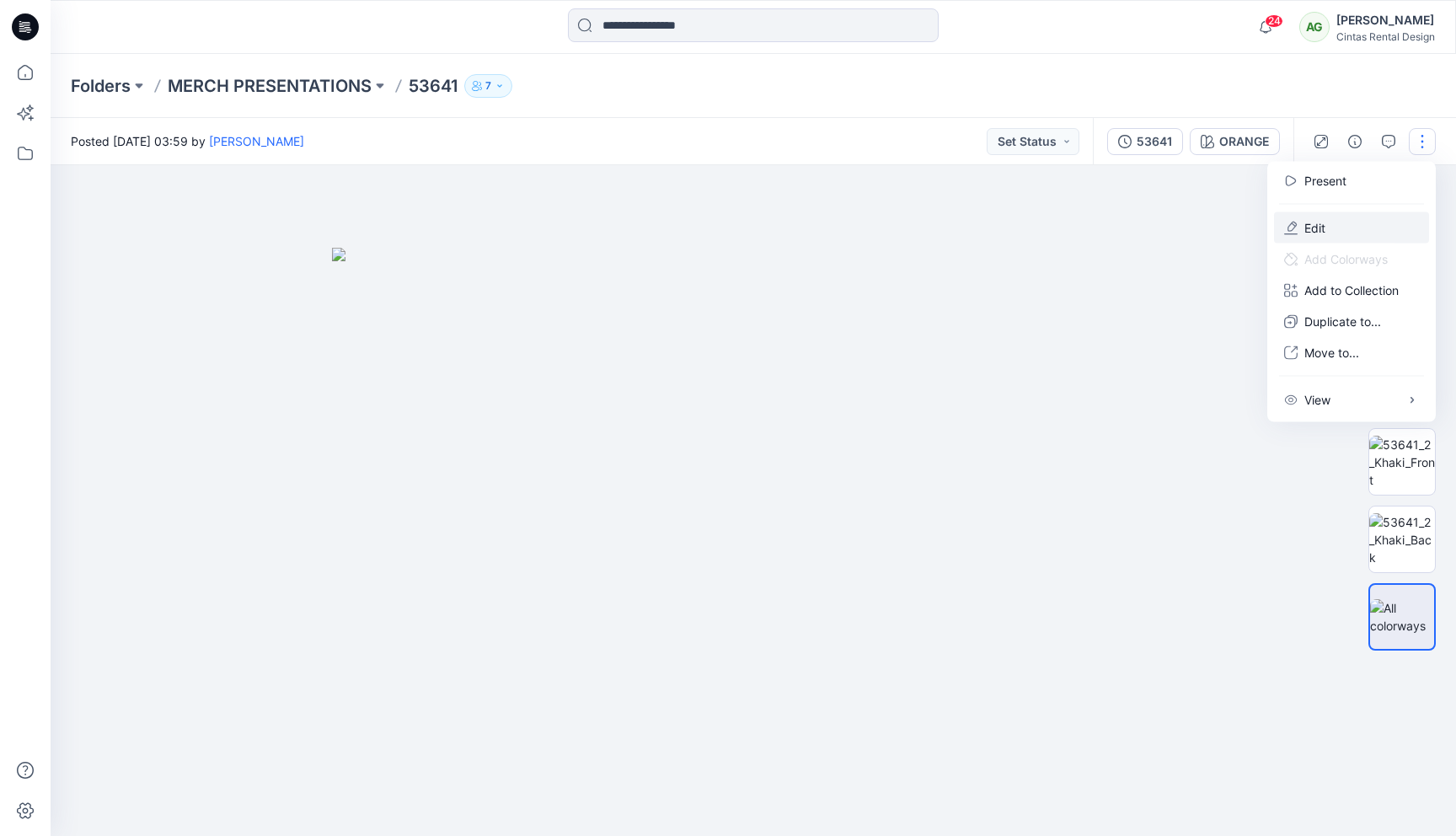
click at [1358, 217] on button "Edit" at bounding box center [1352, 228] width 155 height 31
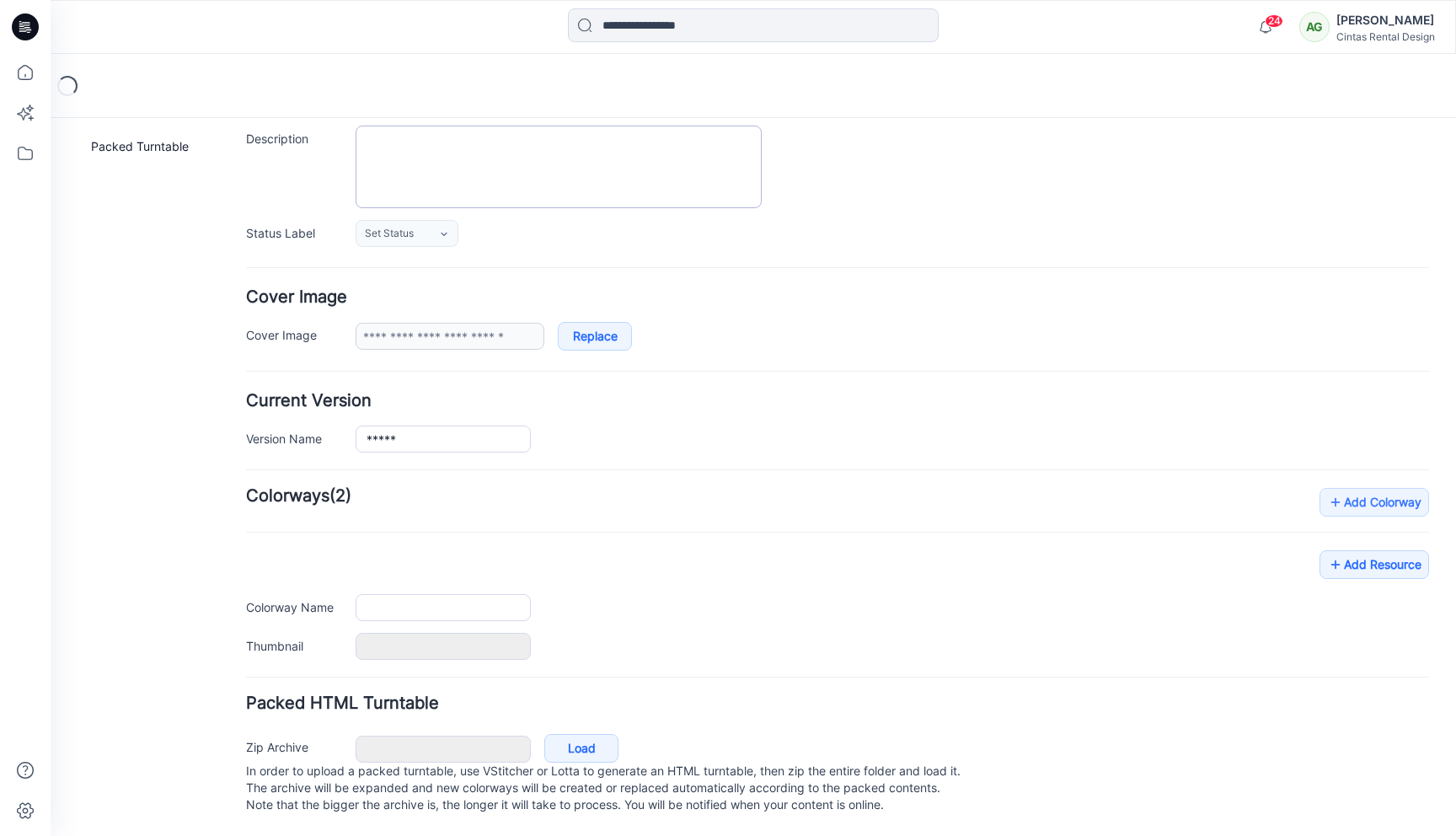
type input "*****"
type input "******"
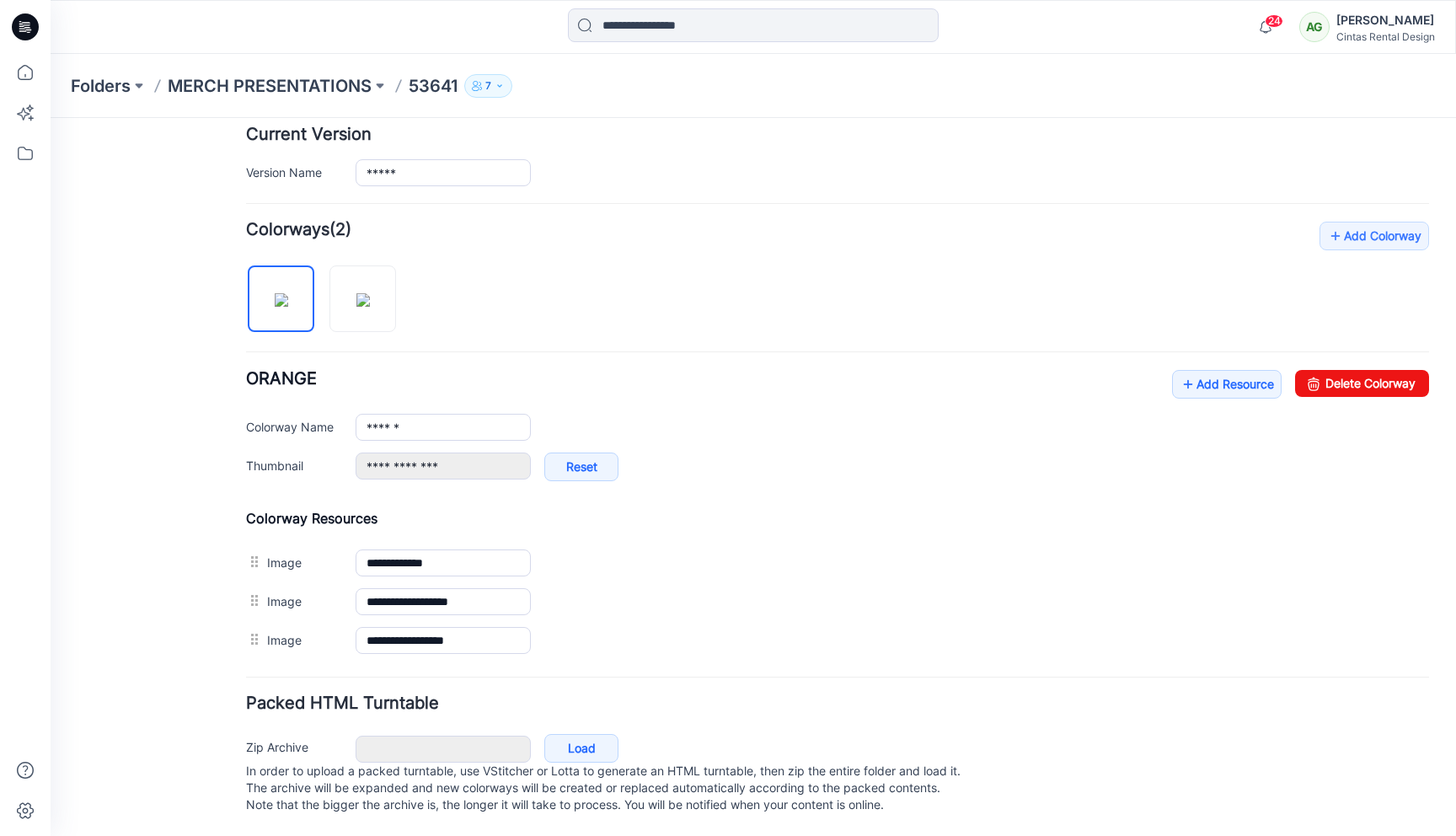
scroll to position [441, 0]
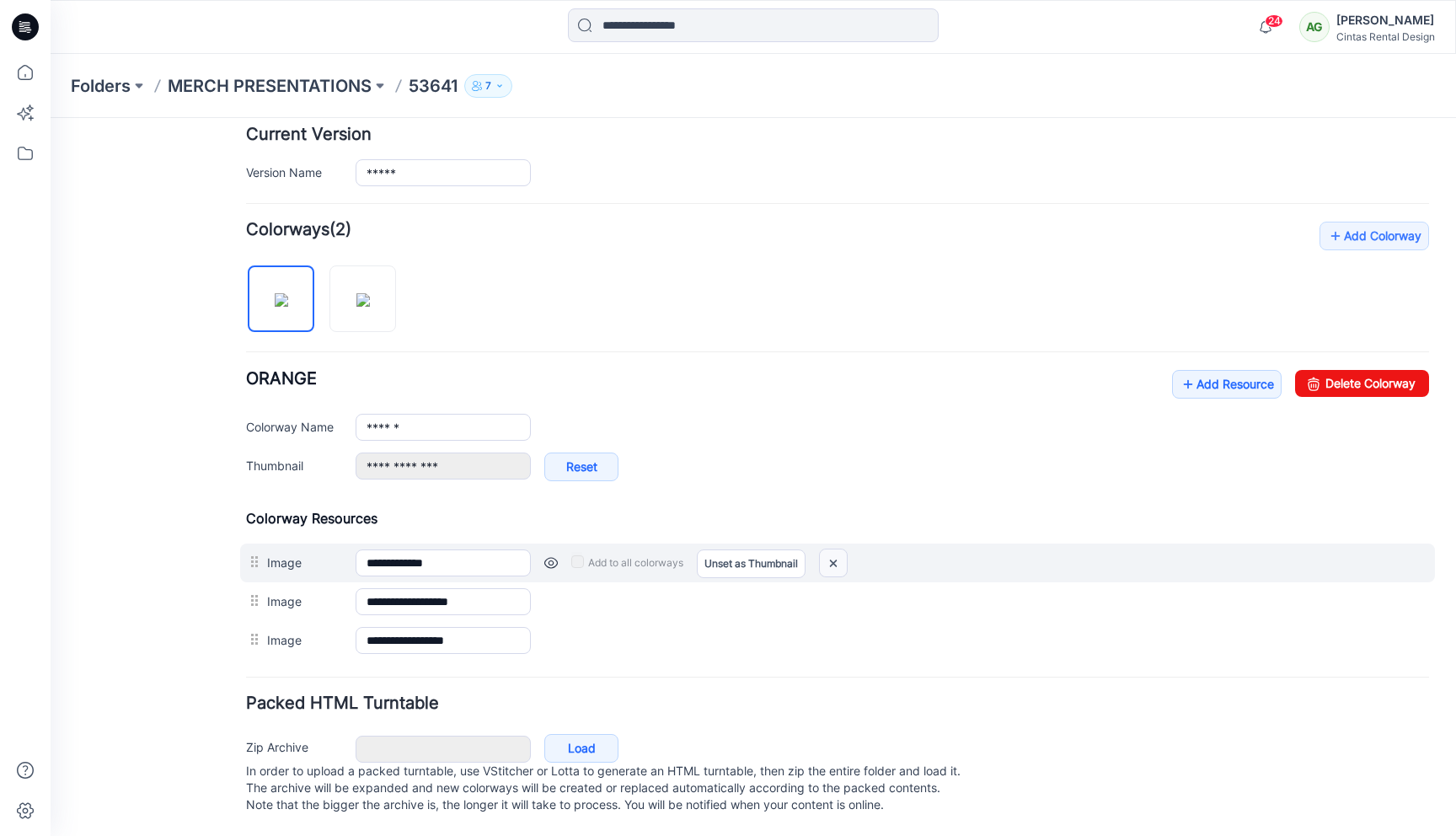
click at [834, 550] on img at bounding box center [834, 563] width 27 height 28
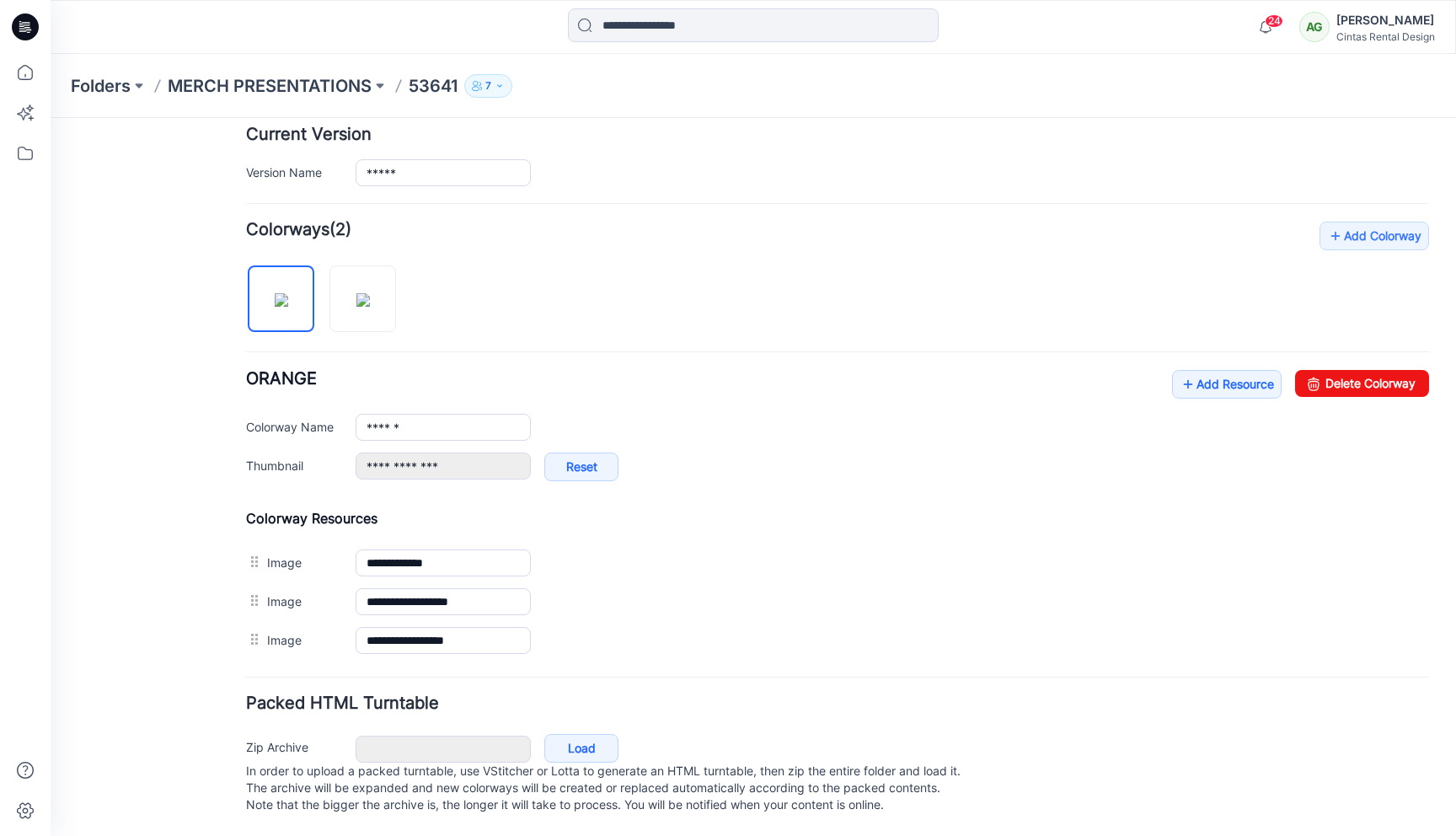
type input "**********"
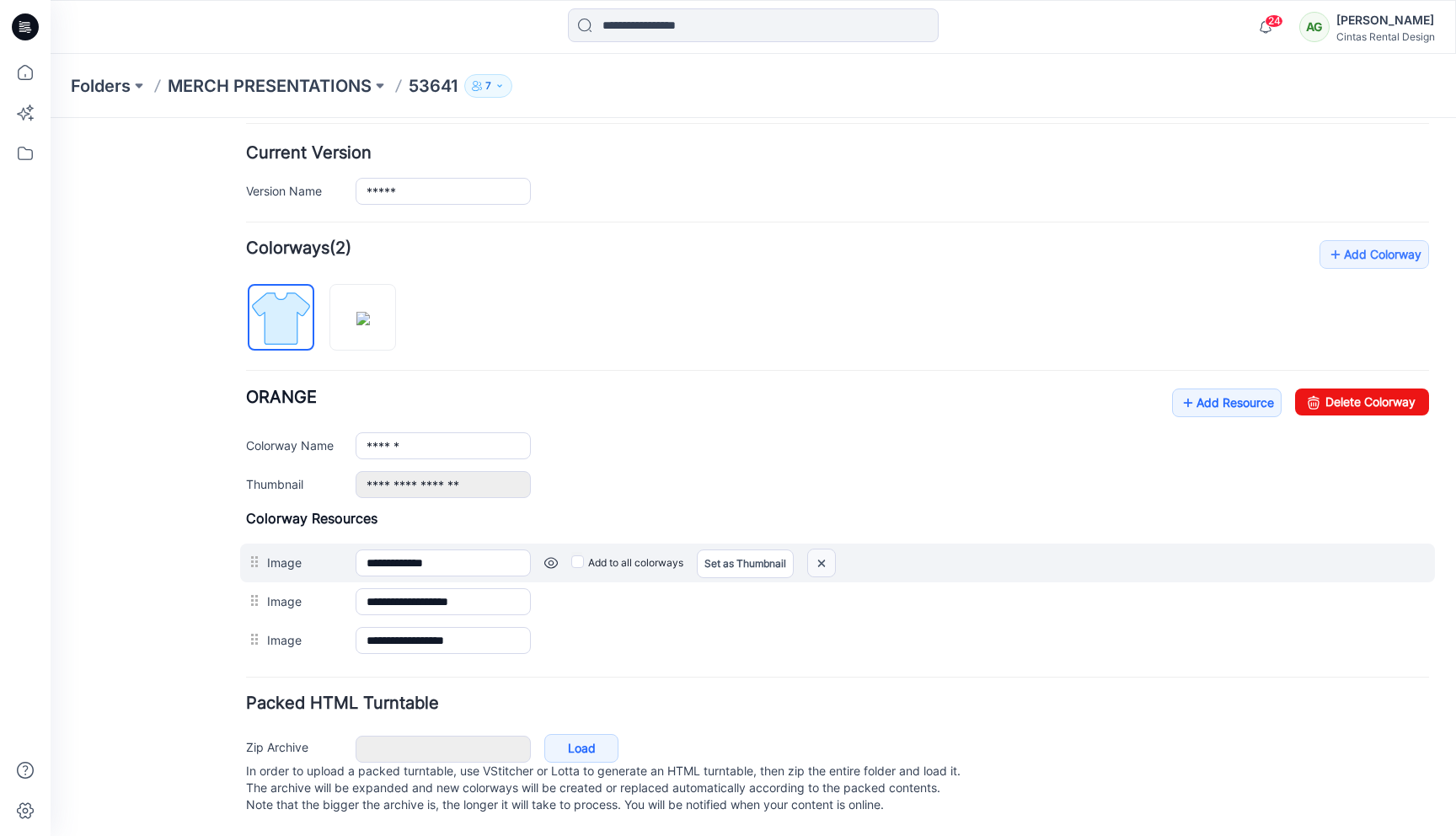
scroll to position [384, 0]
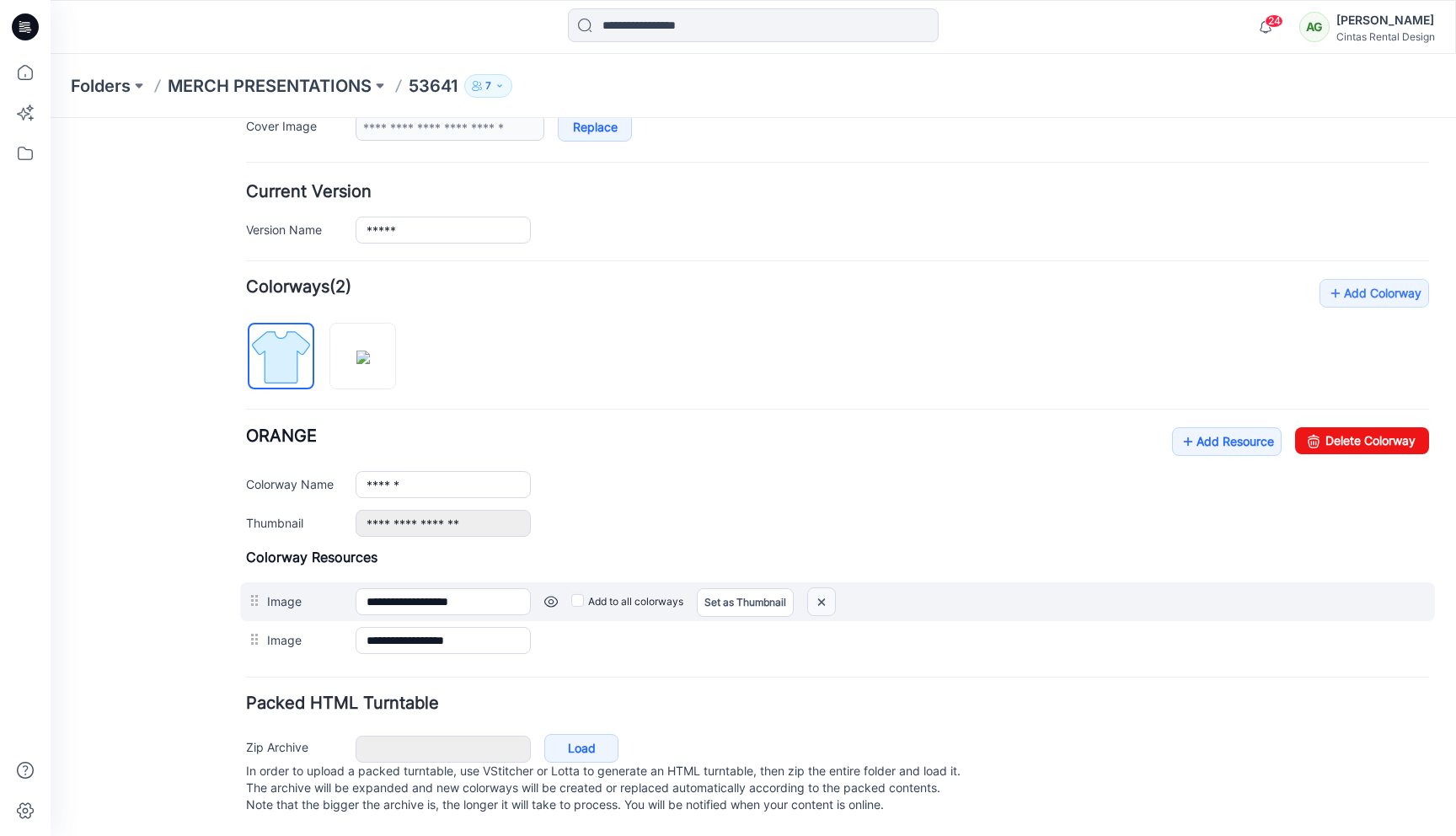
click at [828, 589] on img at bounding box center [821, 602] width 27 height 28
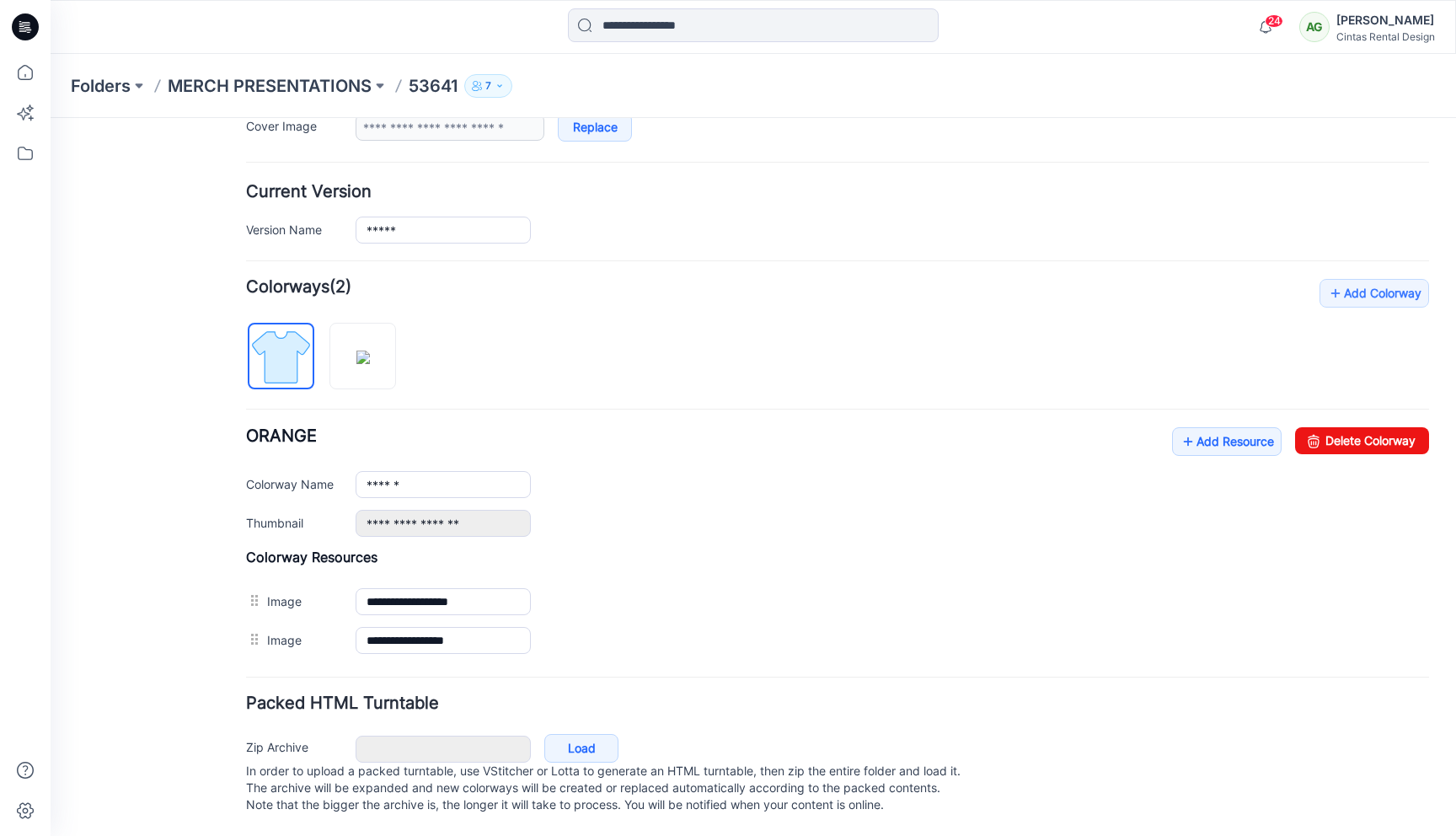
scroll to position [345, 0]
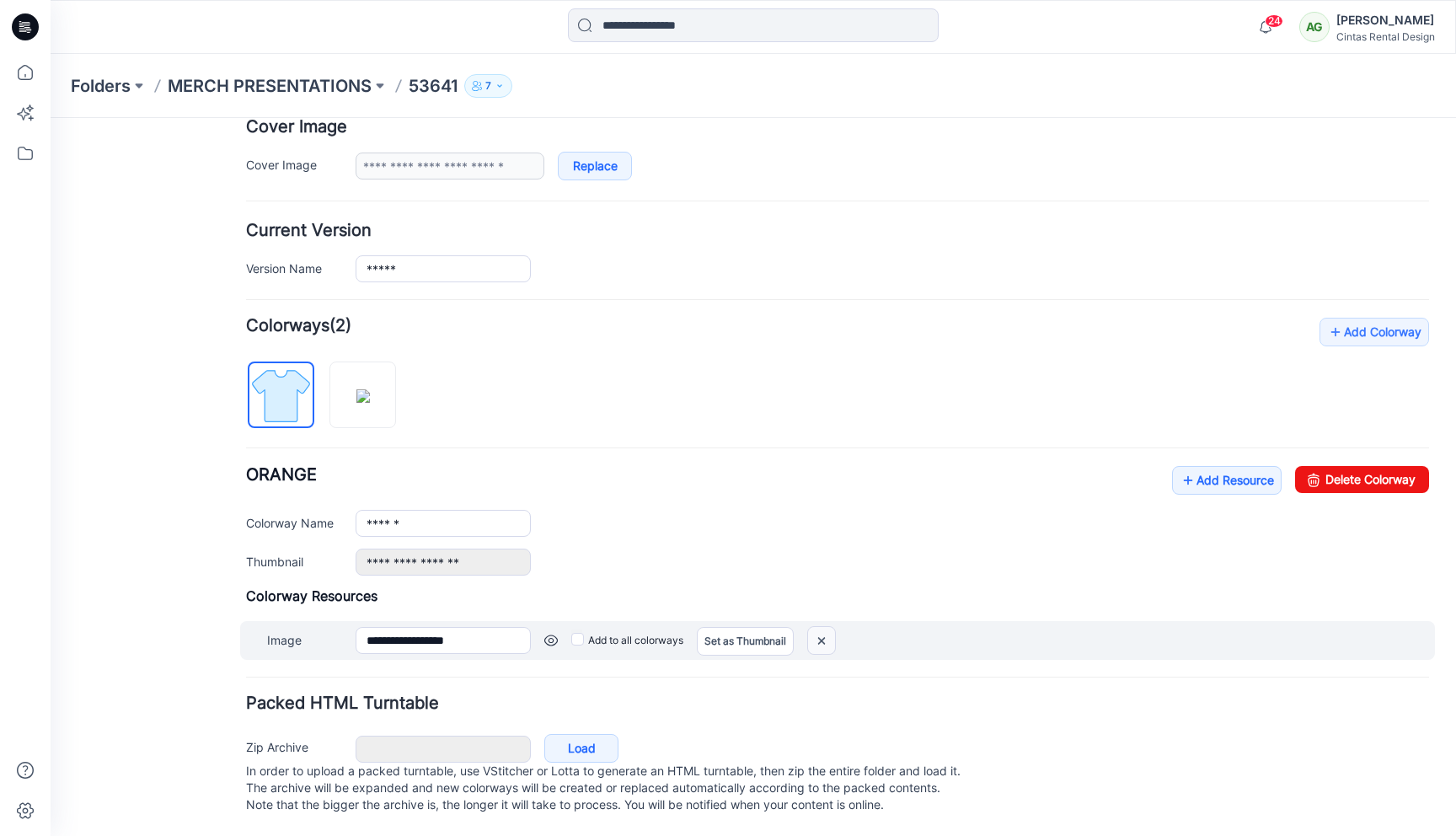
click at [831, 627] on img at bounding box center [821, 641] width 27 height 28
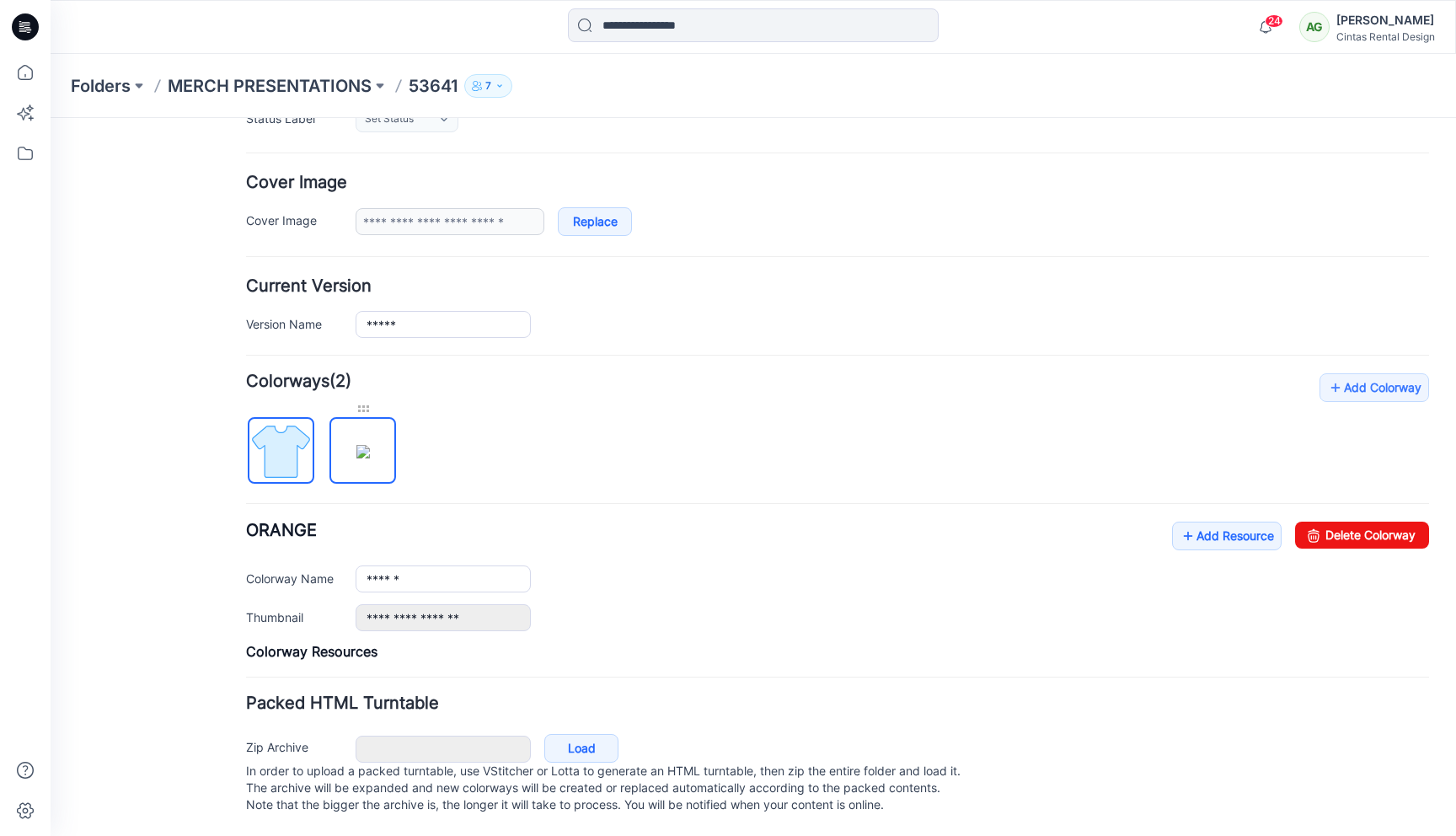
scroll to position [261, 0]
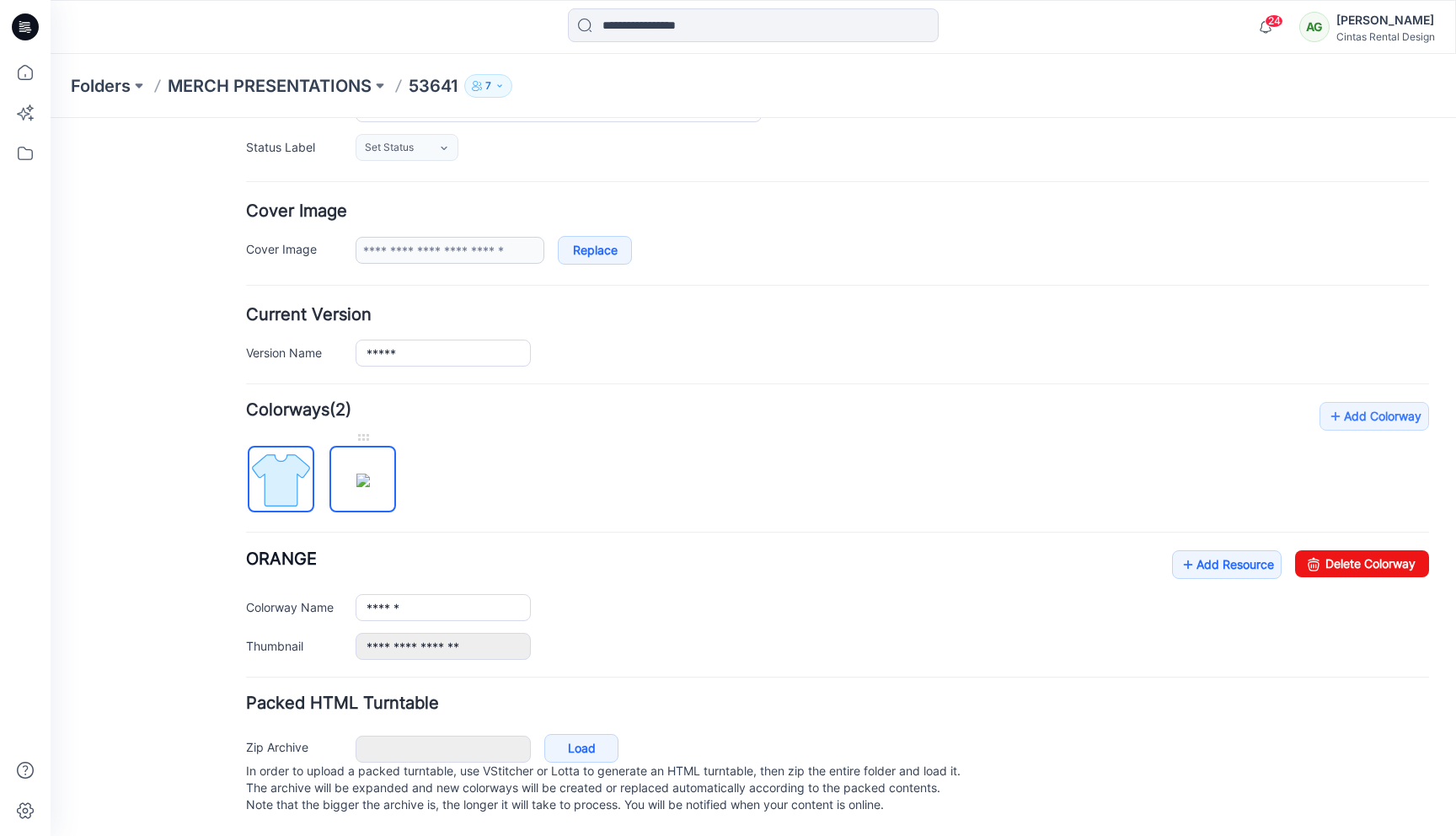
click at [370, 474] on img at bounding box center [363, 480] width 14 height 14
type input "*********"
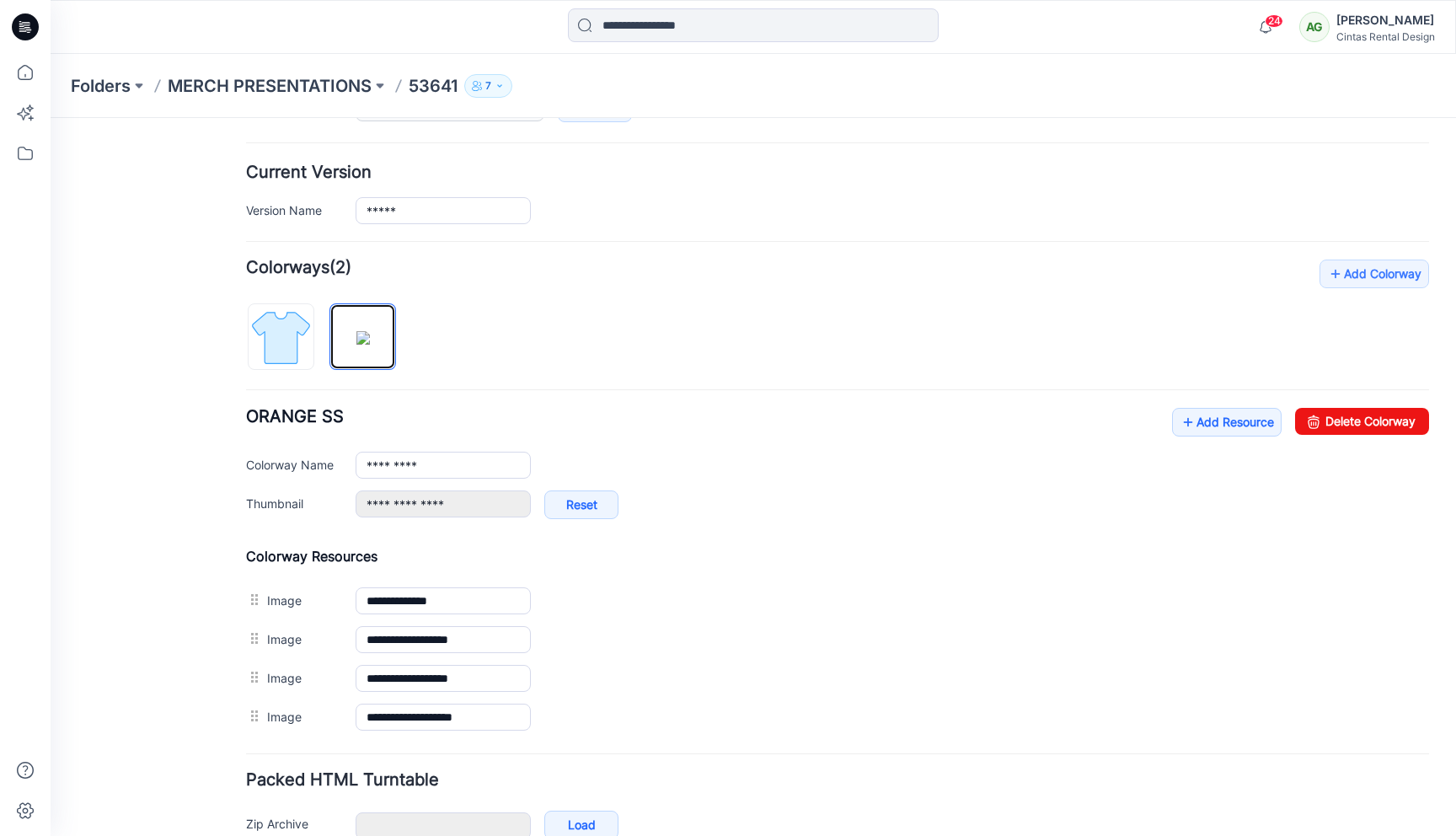
scroll to position [399, 0]
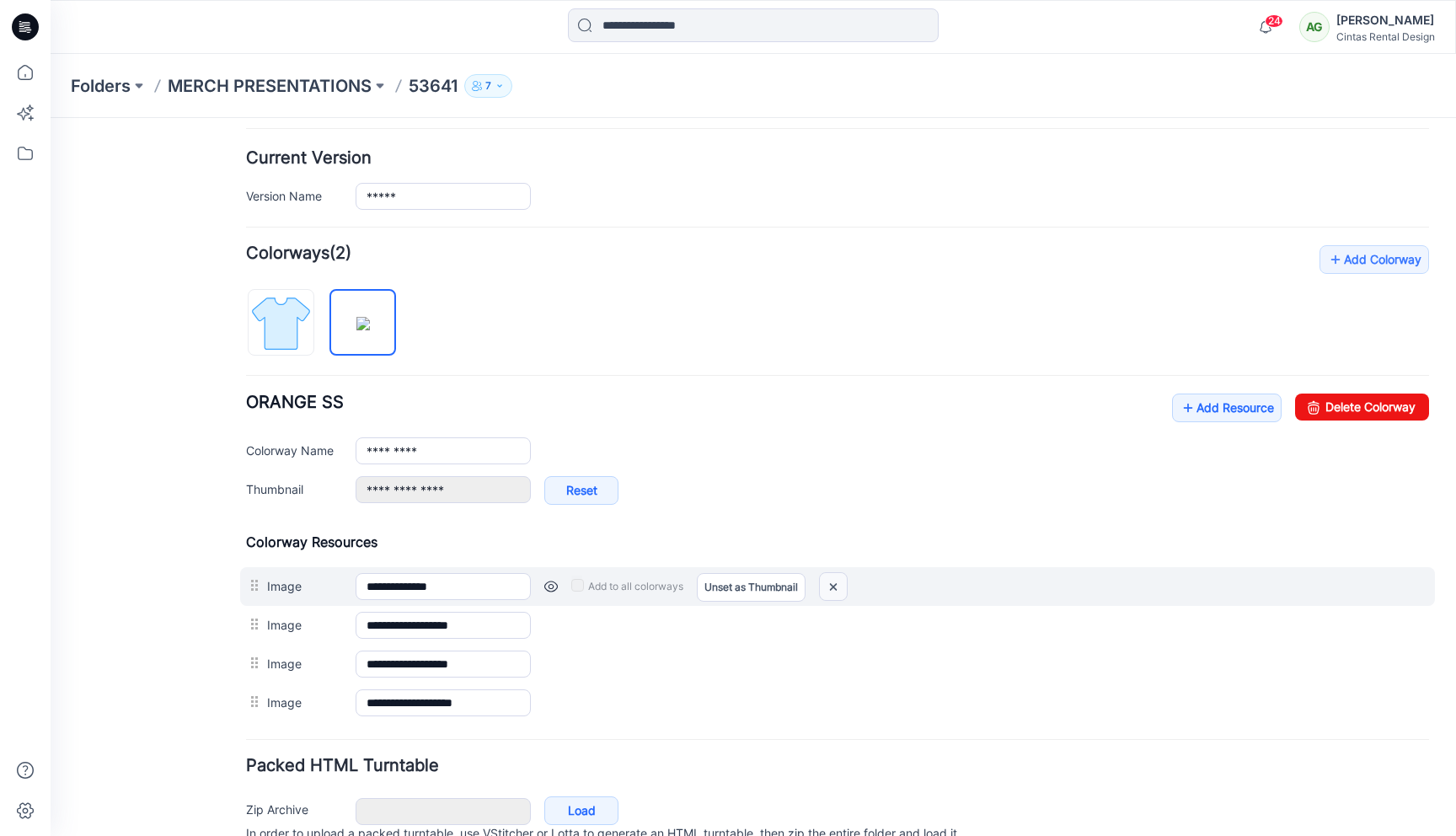
click at [830, 584] on img at bounding box center [834, 587] width 27 height 28
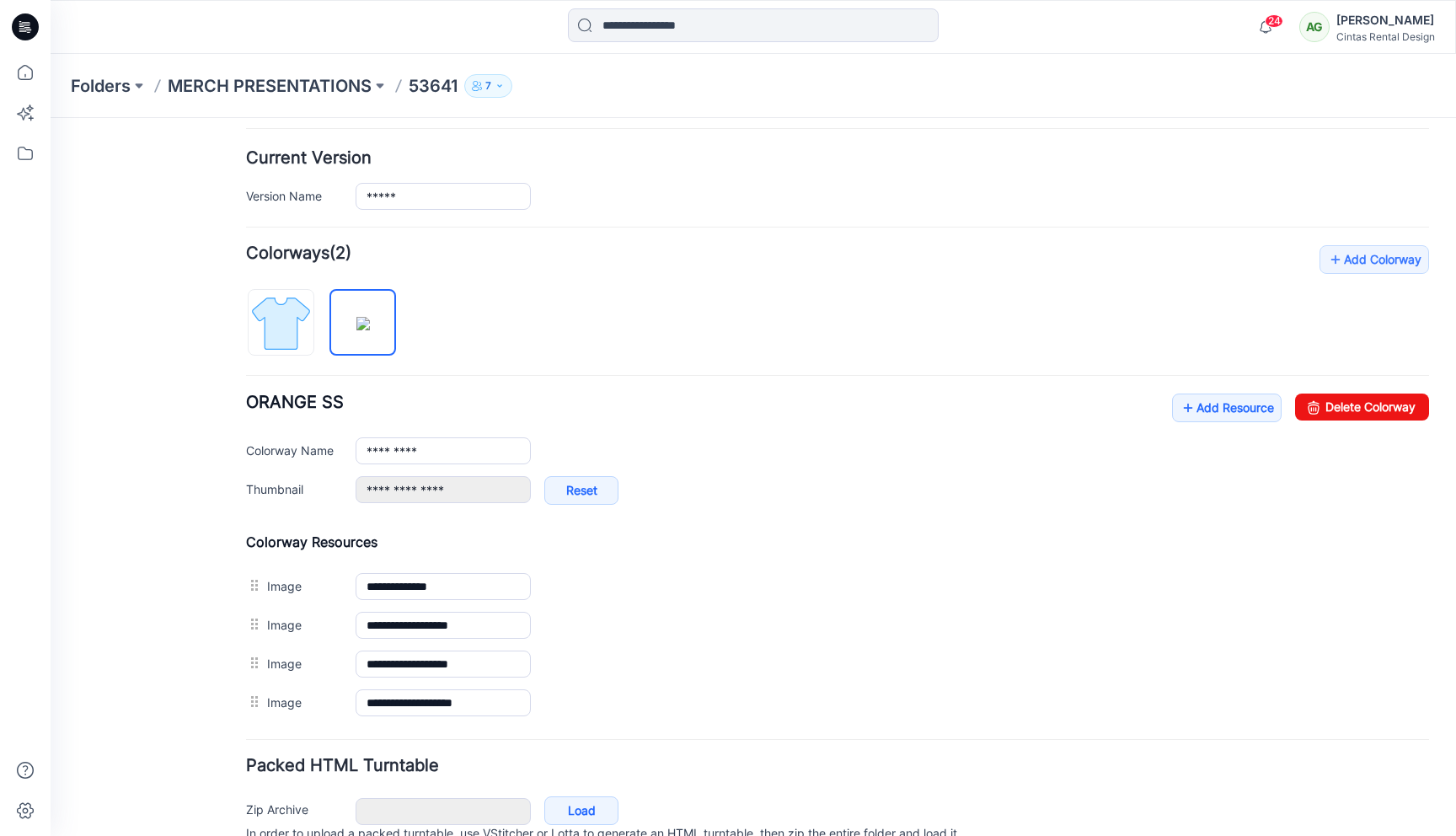
type input "**********"
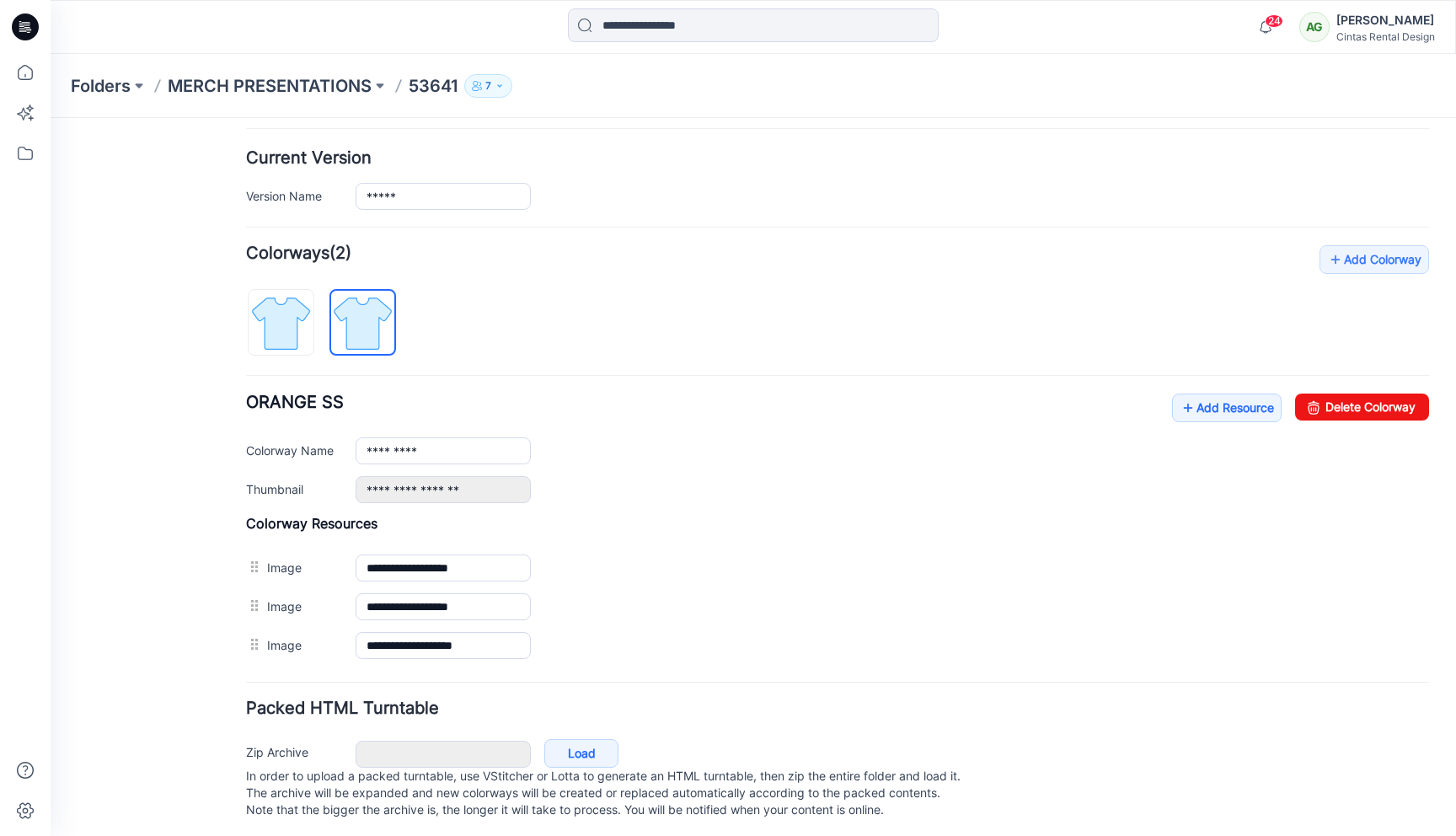
click at [50, 118] on img at bounding box center [50, 118] width 0 height 0
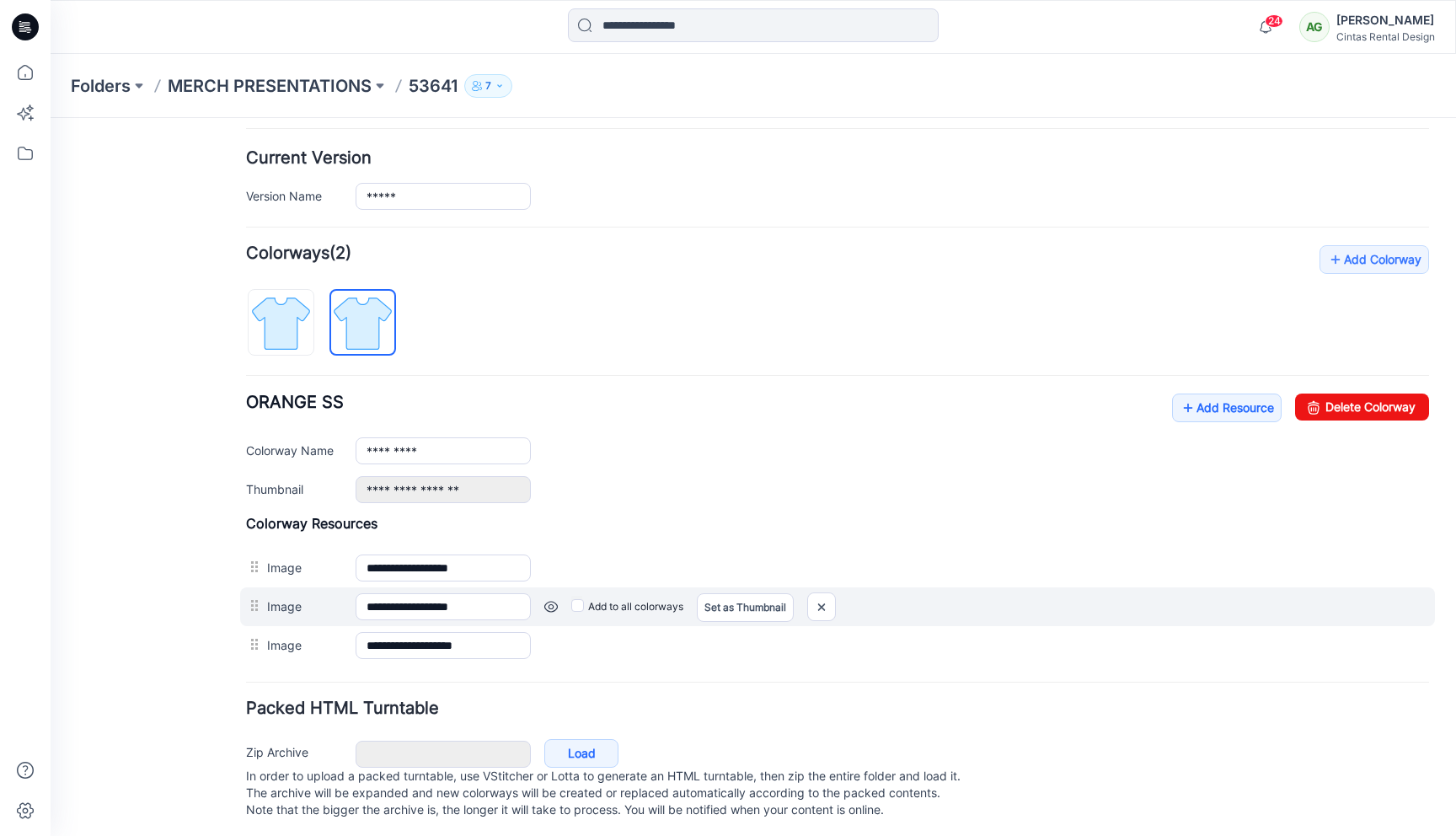
scroll to position [384, 0]
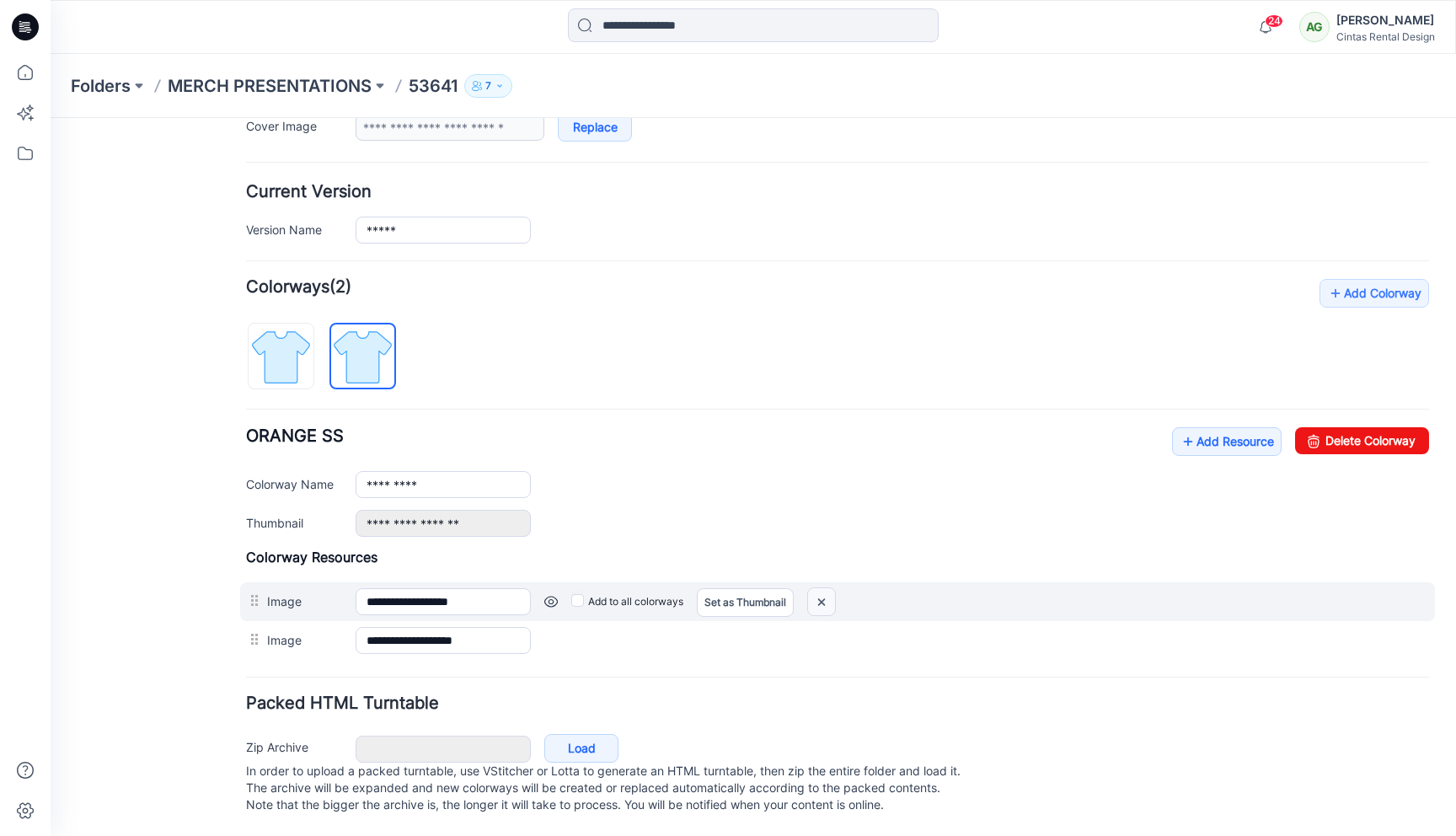
click at [821, 589] on img at bounding box center [821, 602] width 27 height 28
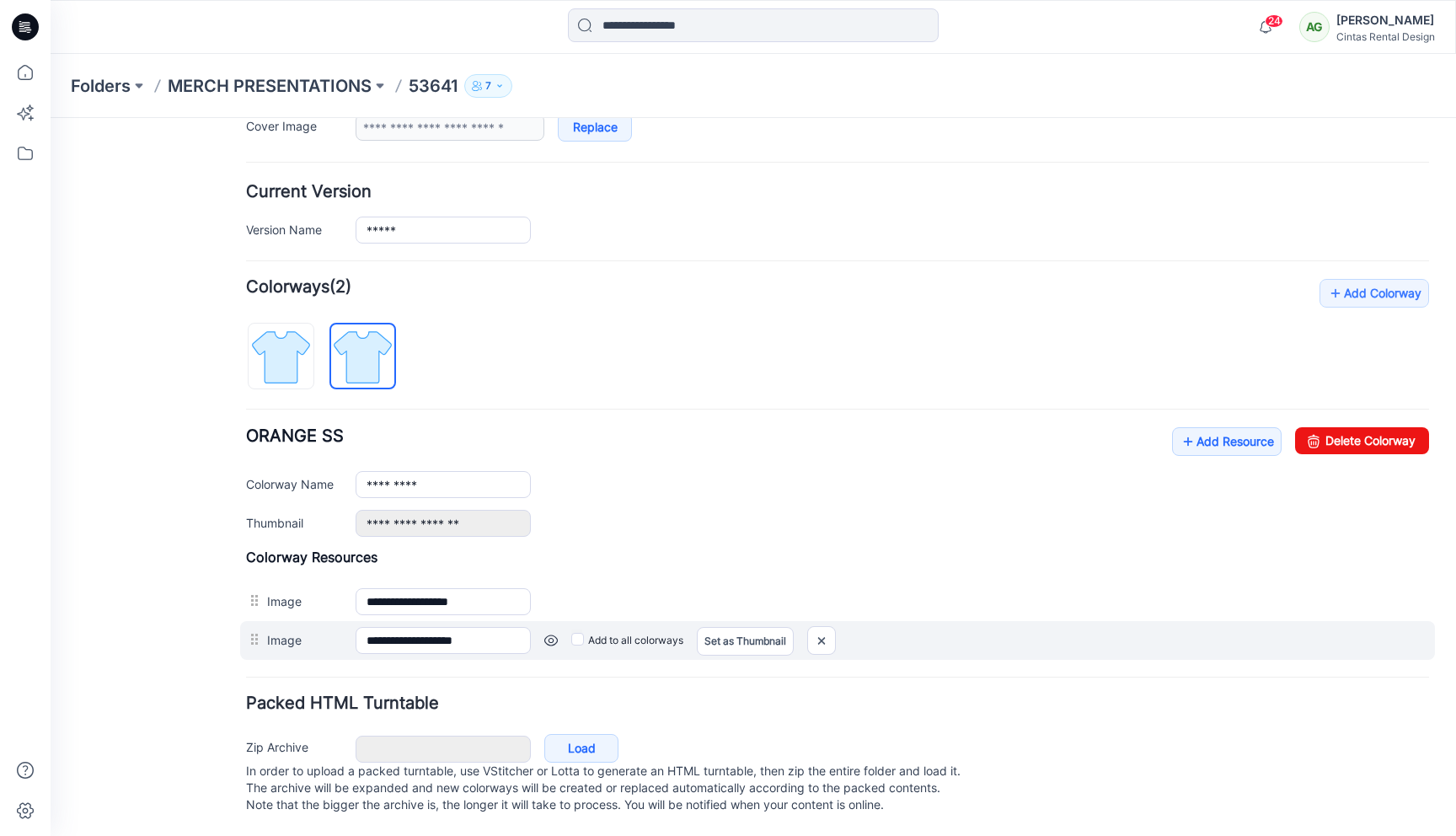
scroll to position [345, 0]
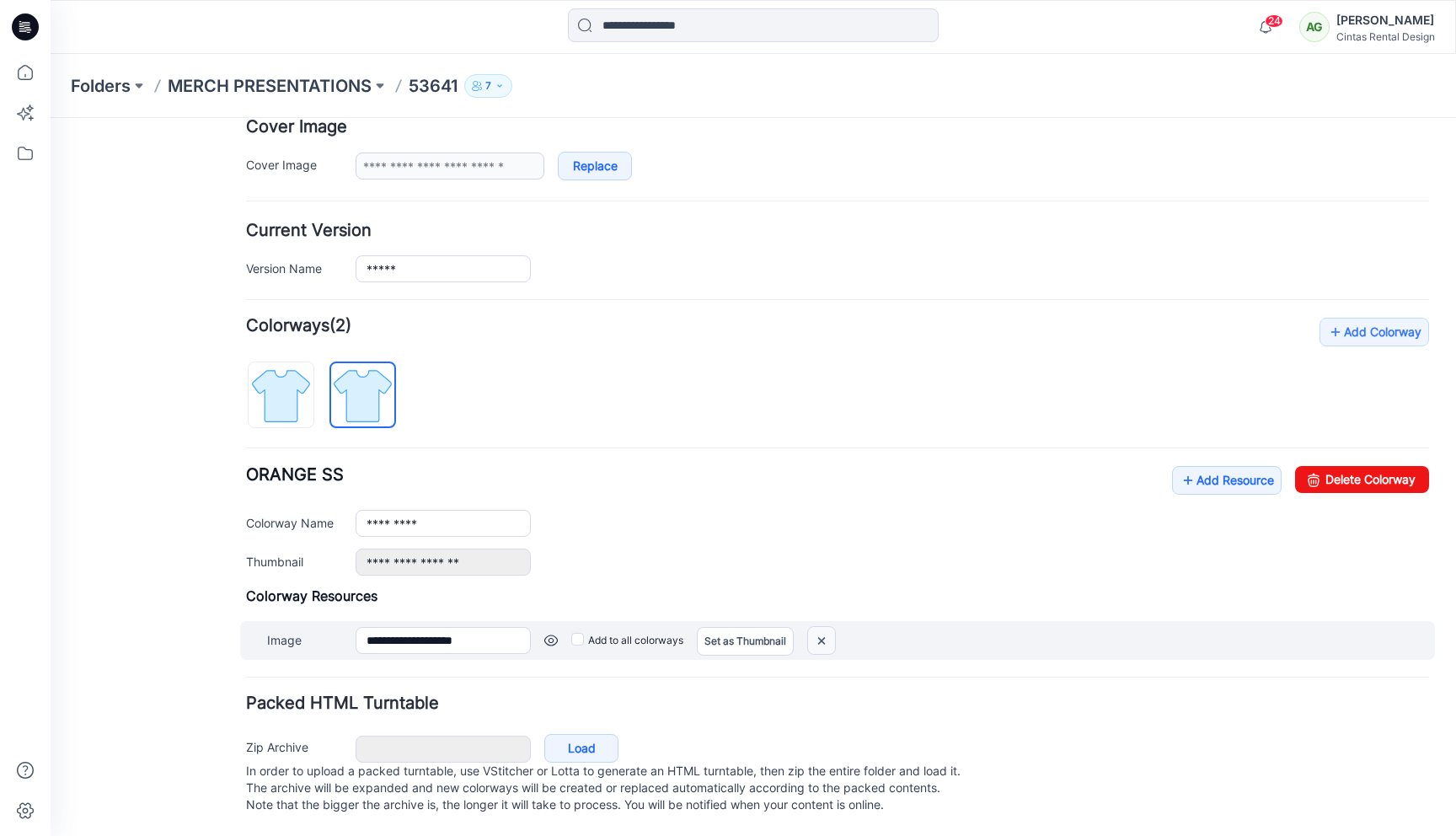
click at [822, 627] on img at bounding box center [821, 641] width 27 height 28
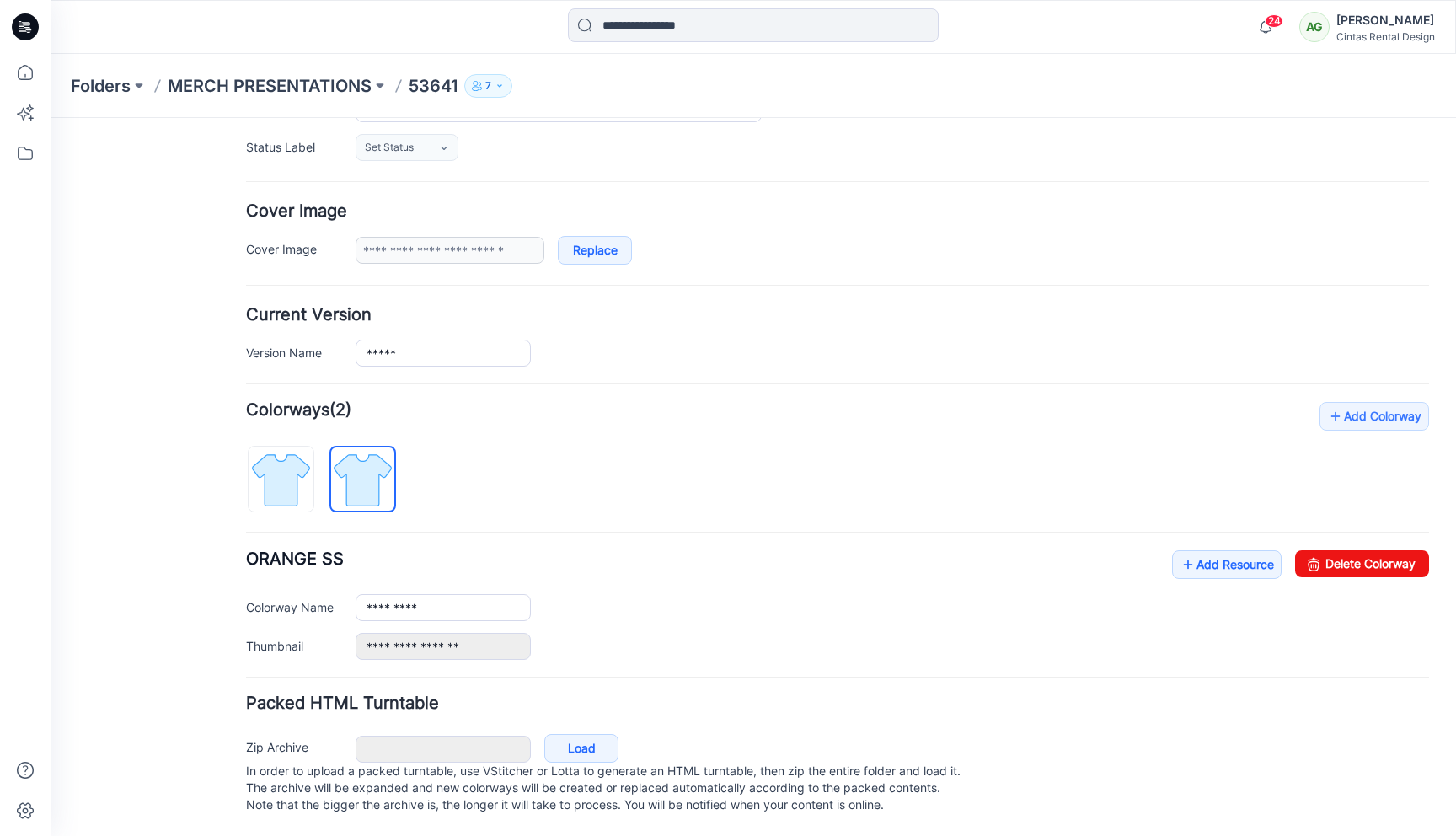
scroll to position [0, 0]
